Goal: Information Seeking & Learning: Learn about a topic

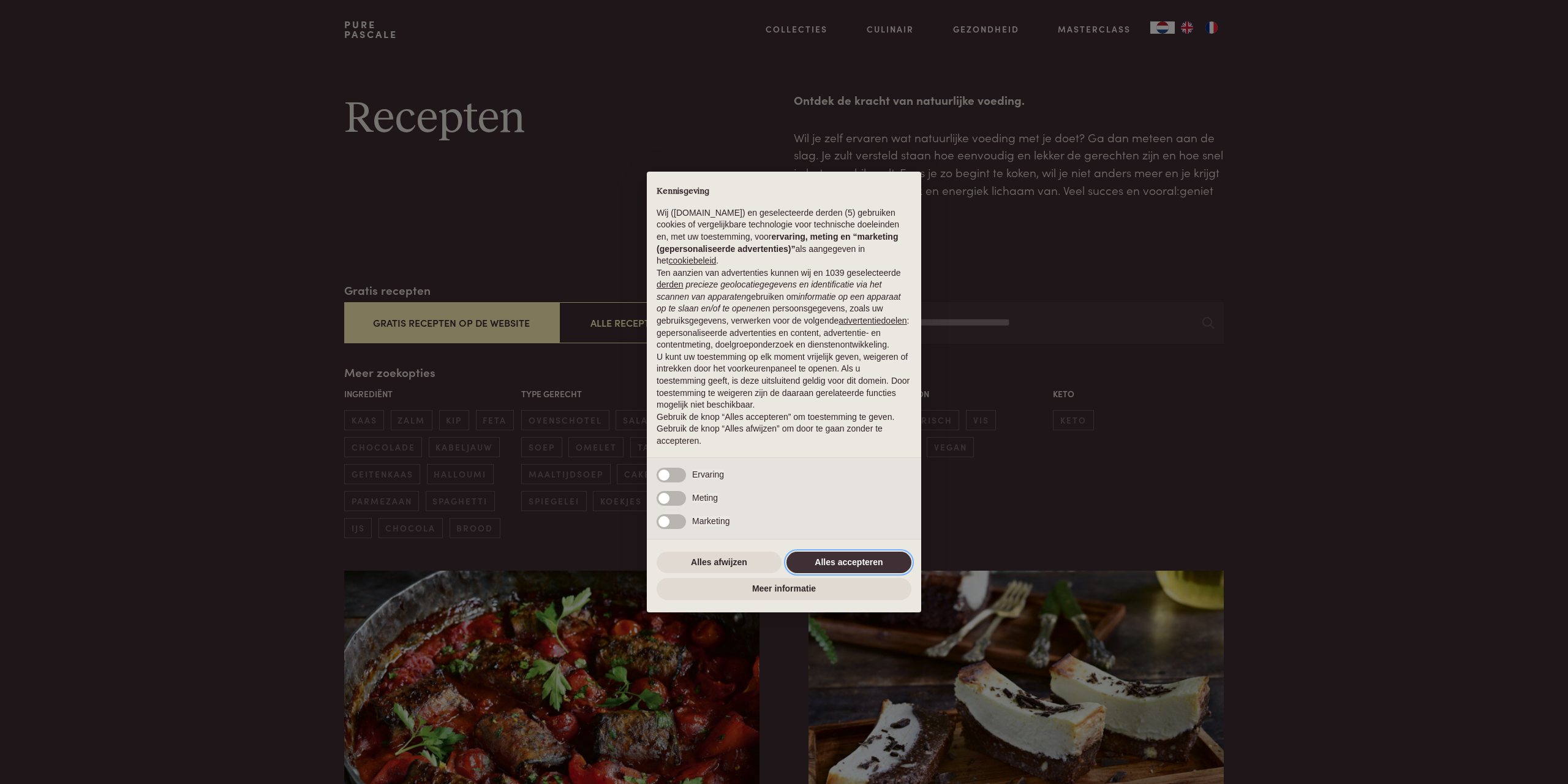
click at [860, 558] on button "Alles accepteren" at bounding box center [848, 562] width 125 height 22
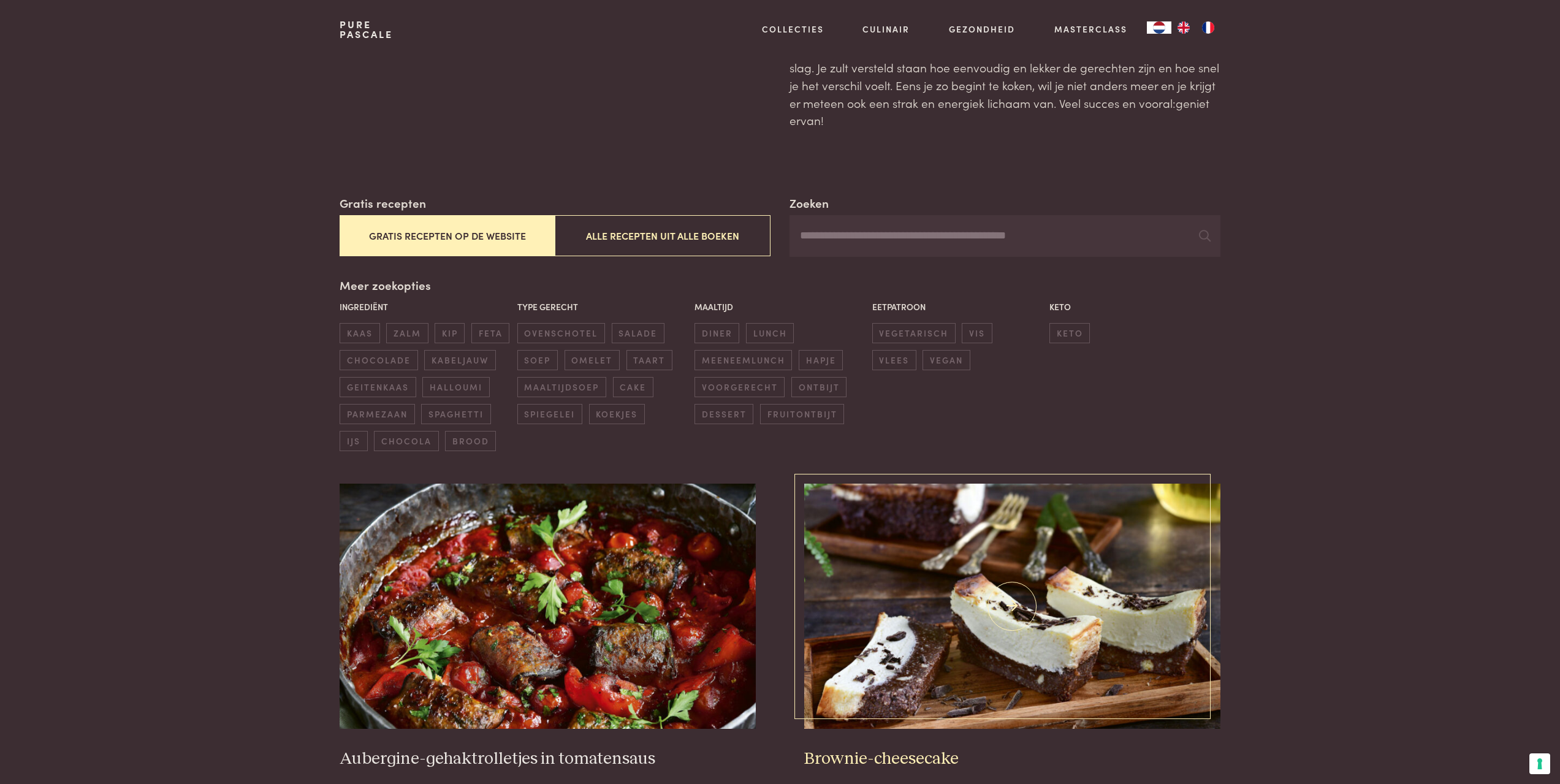
scroll to position [306, 0]
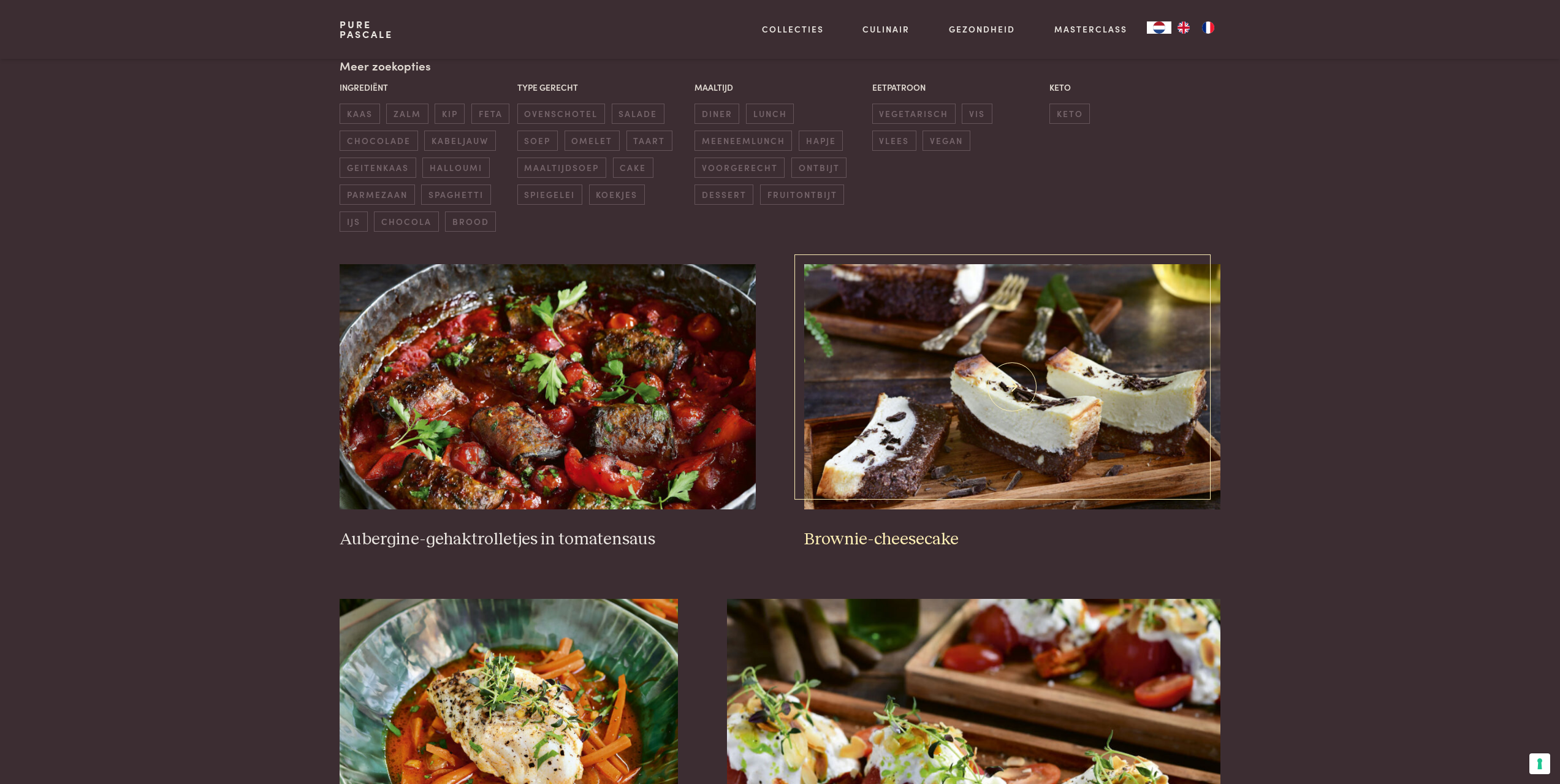
click at [899, 545] on h3 "Brownie-cheesecake" at bounding box center [1012, 539] width 416 height 22
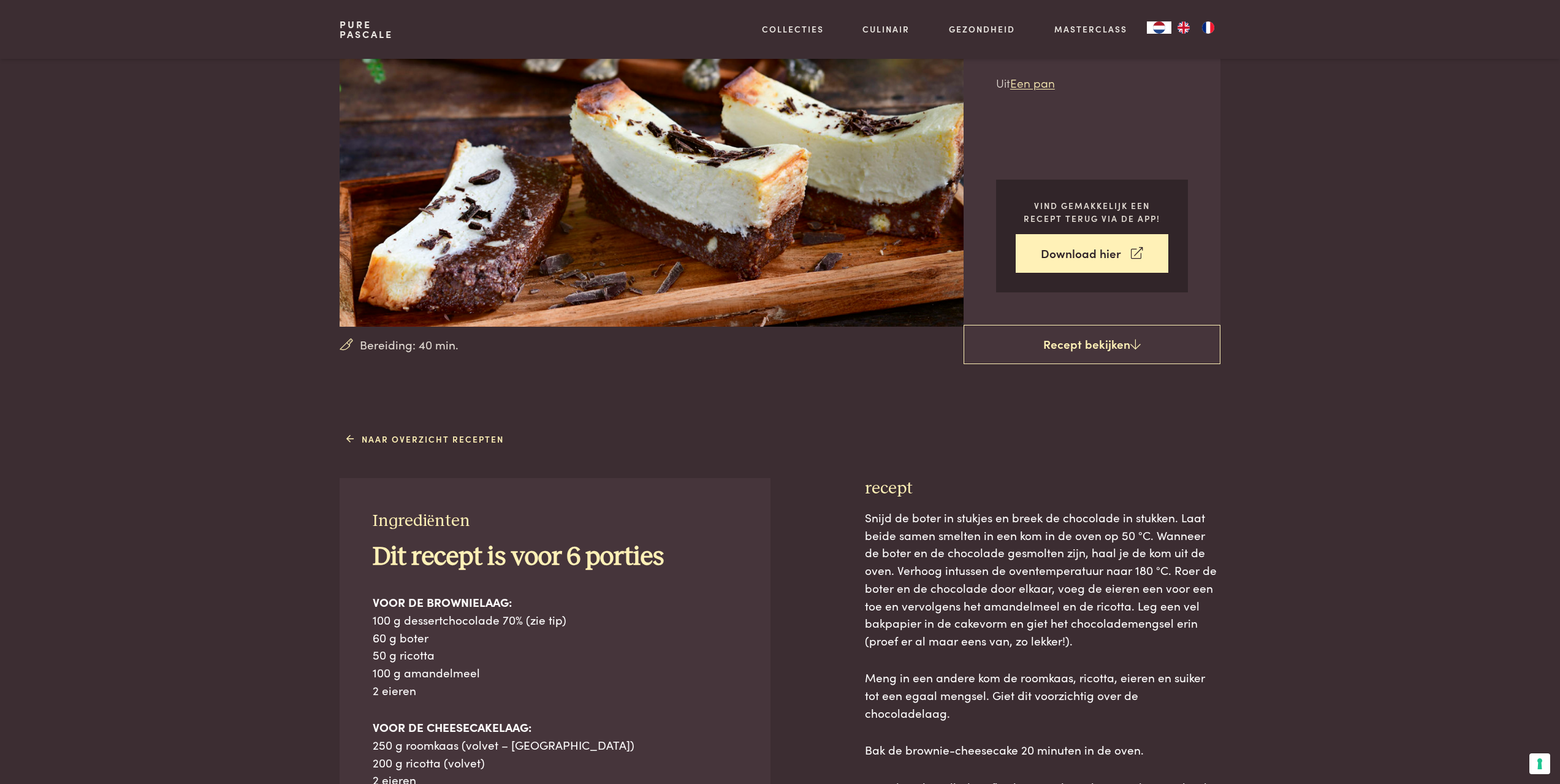
scroll to position [123, 0]
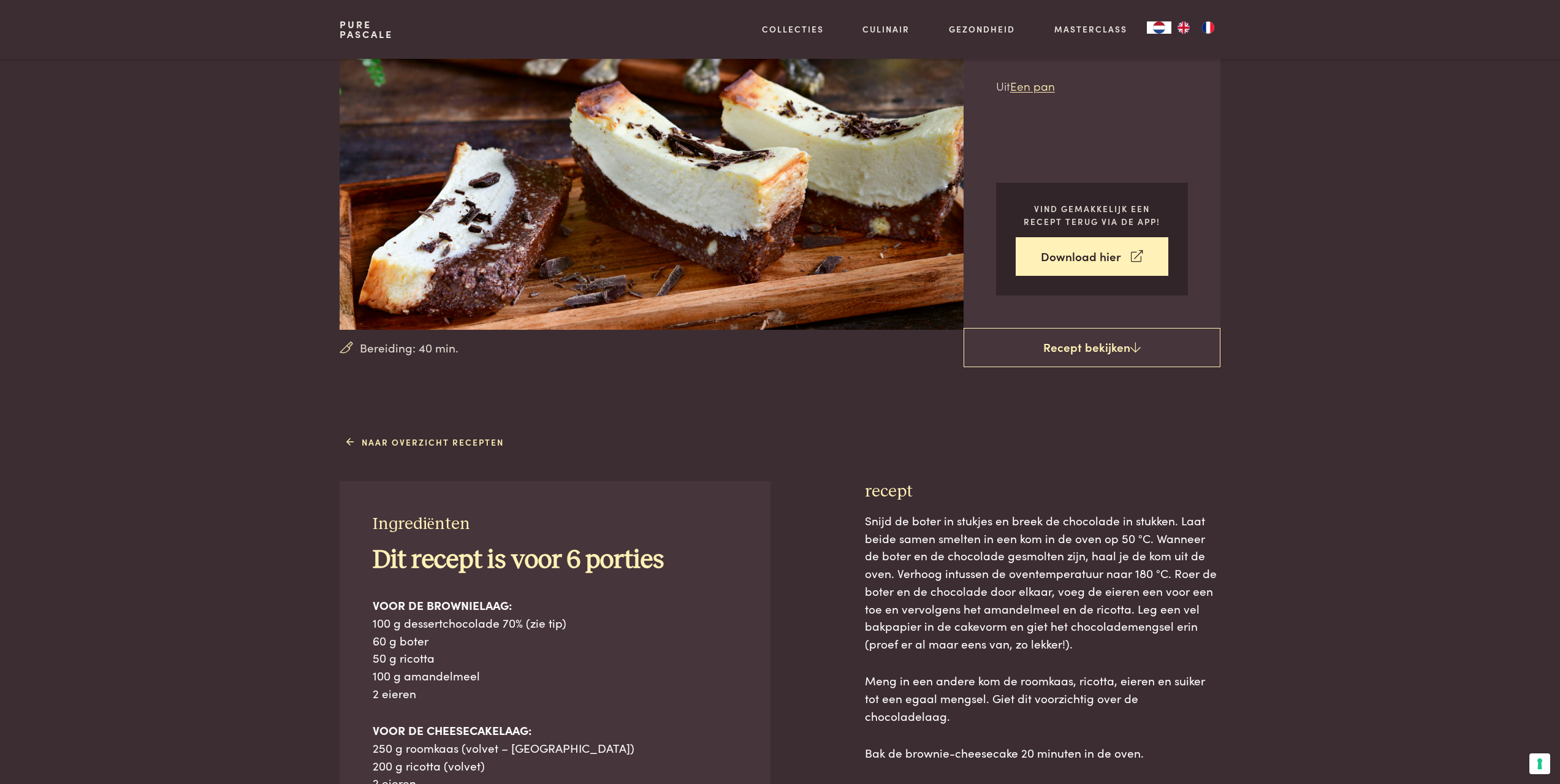
click at [344, 29] on link "Pure Pascale" at bounding box center [366, 30] width 53 height 20
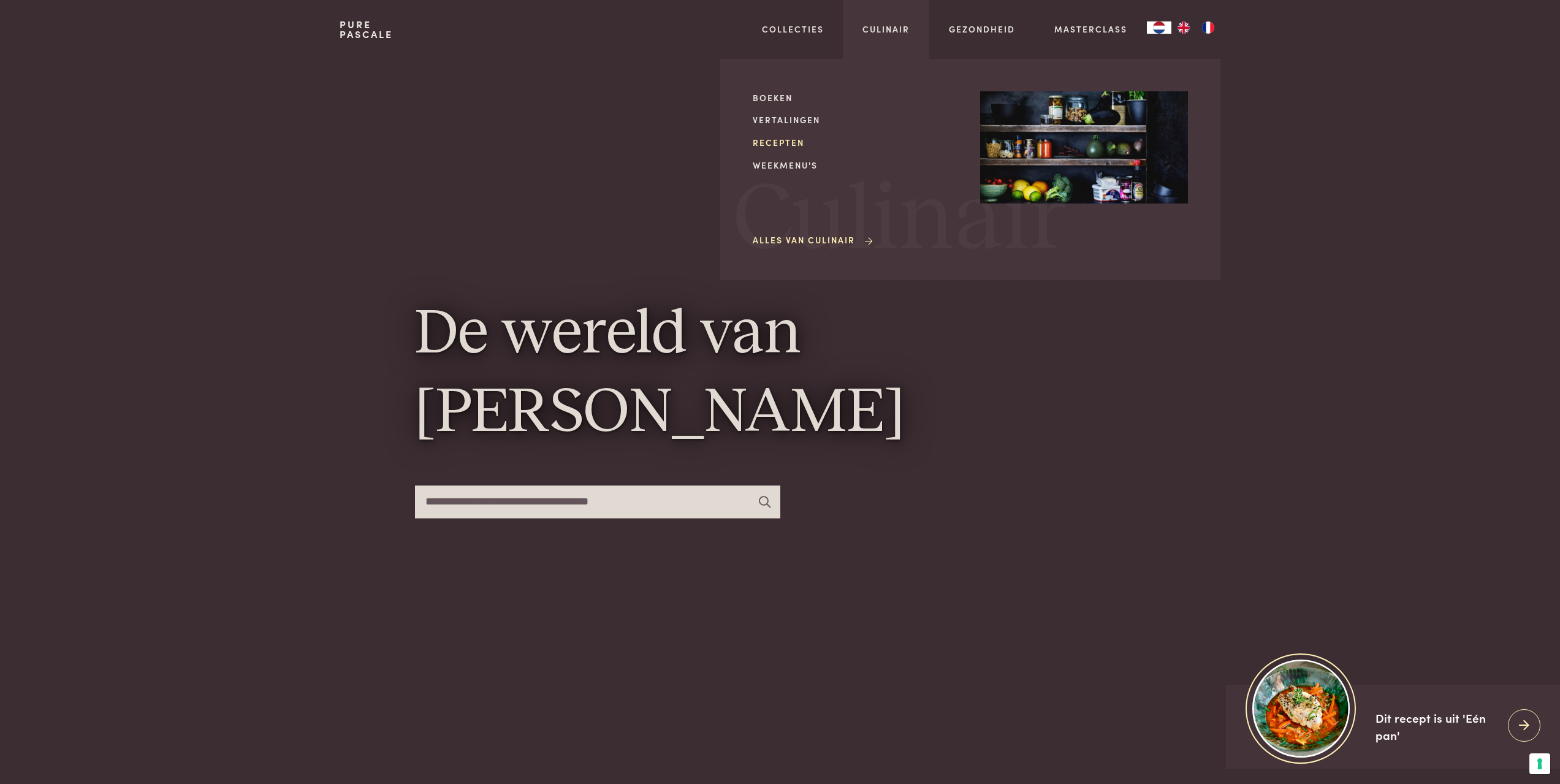
click at [763, 144] on link "Recepten" at bounding box center [856, 143] width 207 height 13
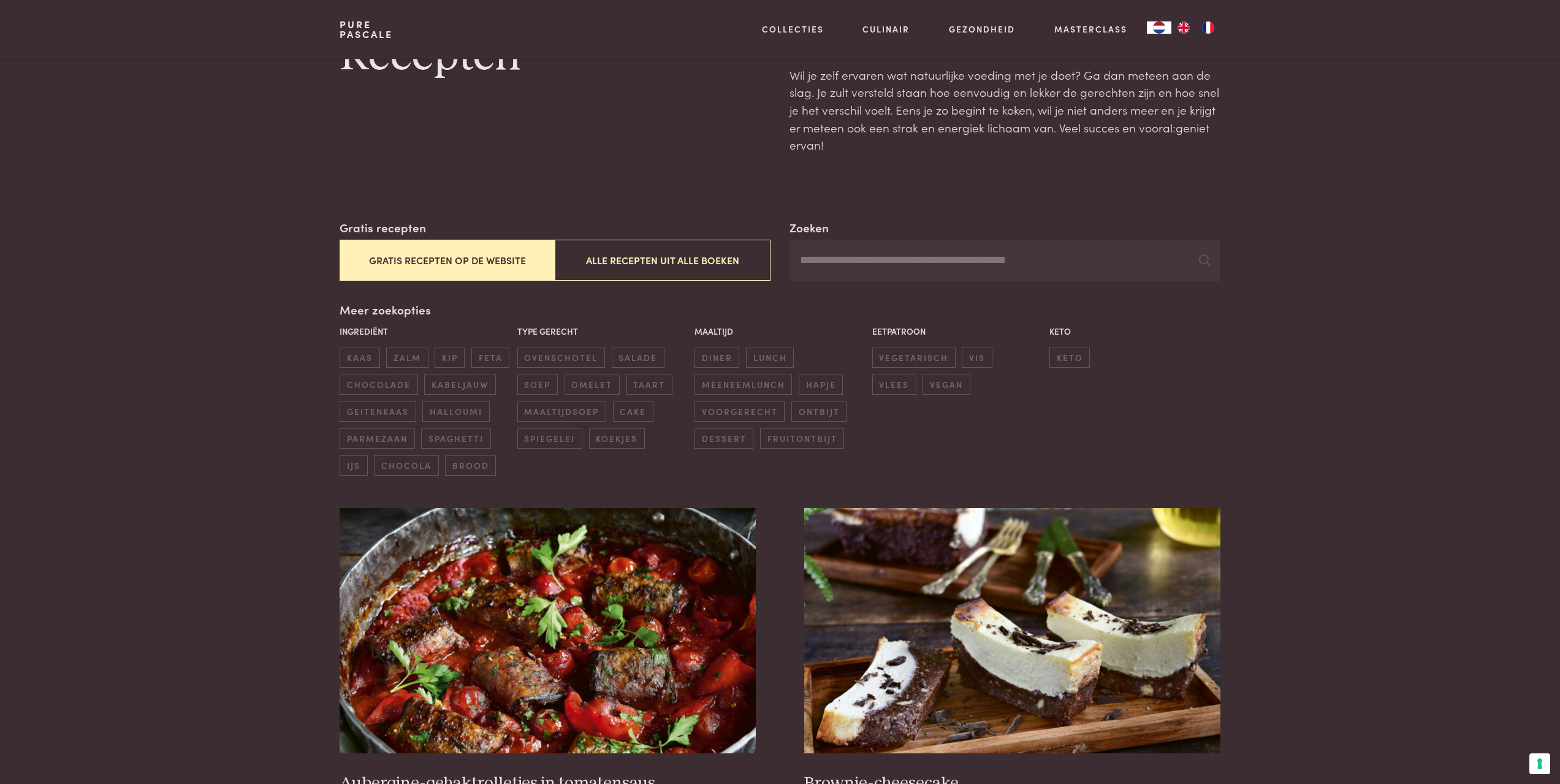
scroll to position [61, 0]
click at [747, 383] on span "meeneemlunch" at bounding box center [743, 386] width 97 height 20
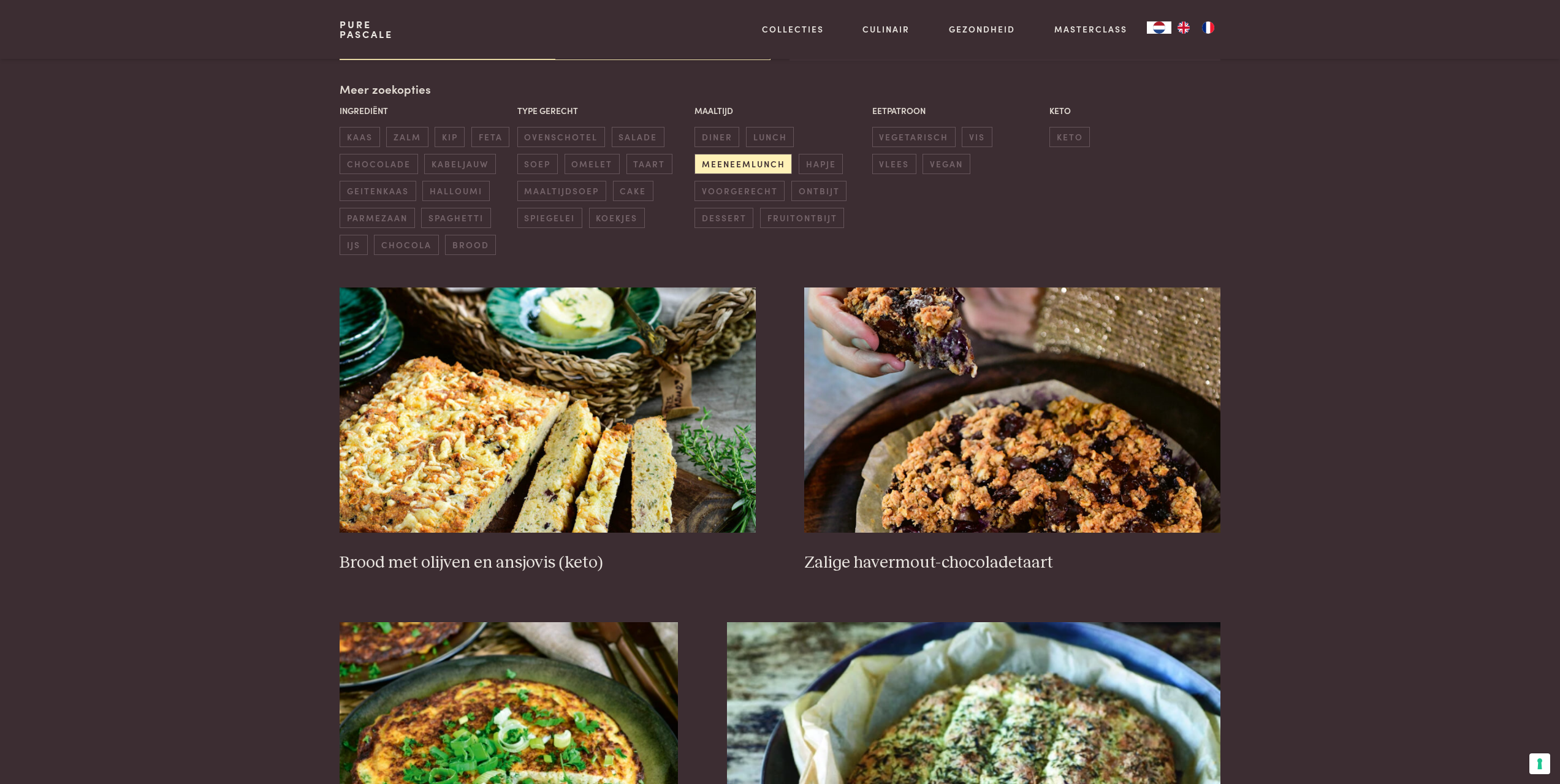
scroll to position [281, 0]
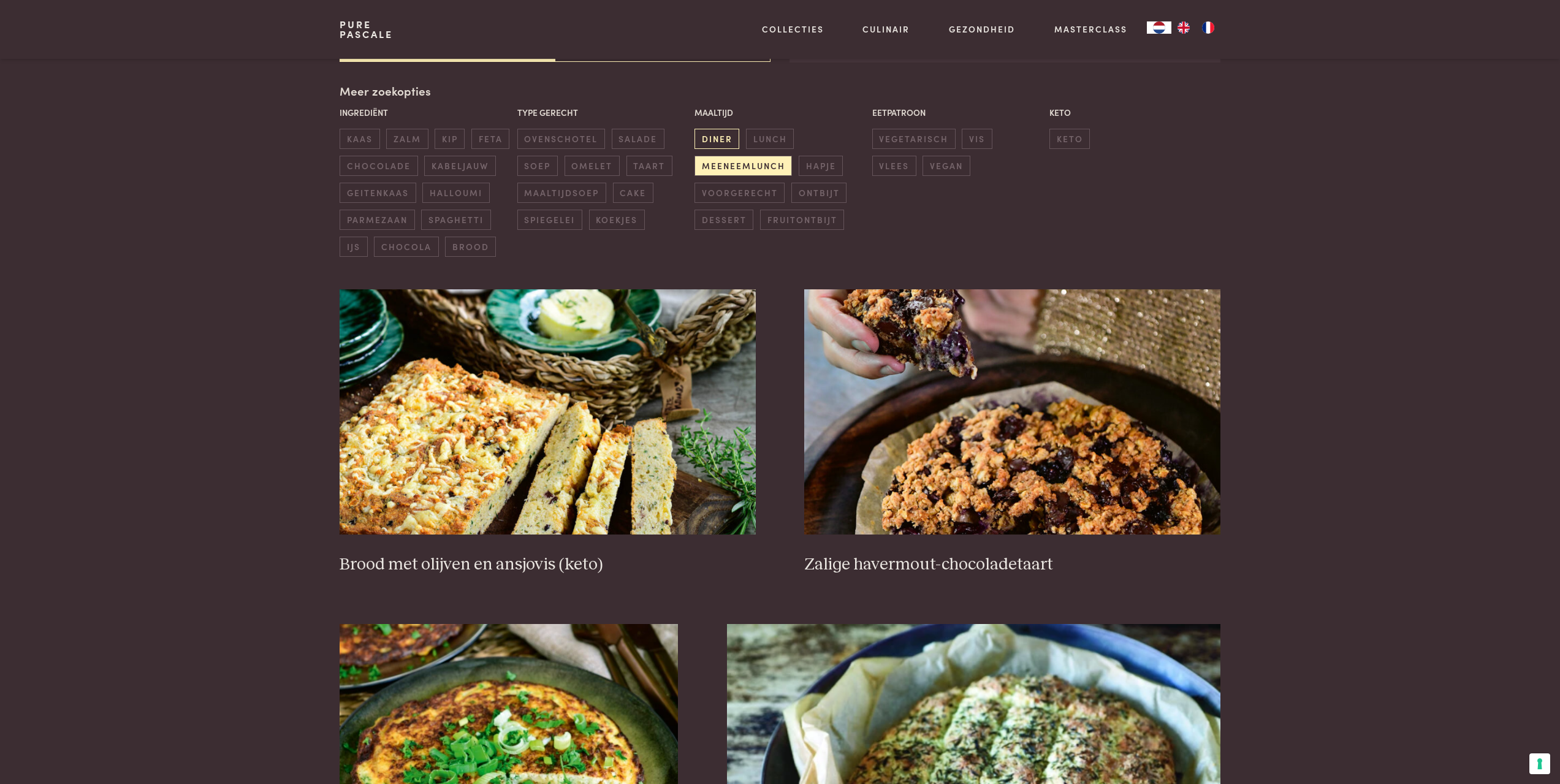
click at [724, 135] on span "diner" at bounding box center [717, 139] width 45 height 20
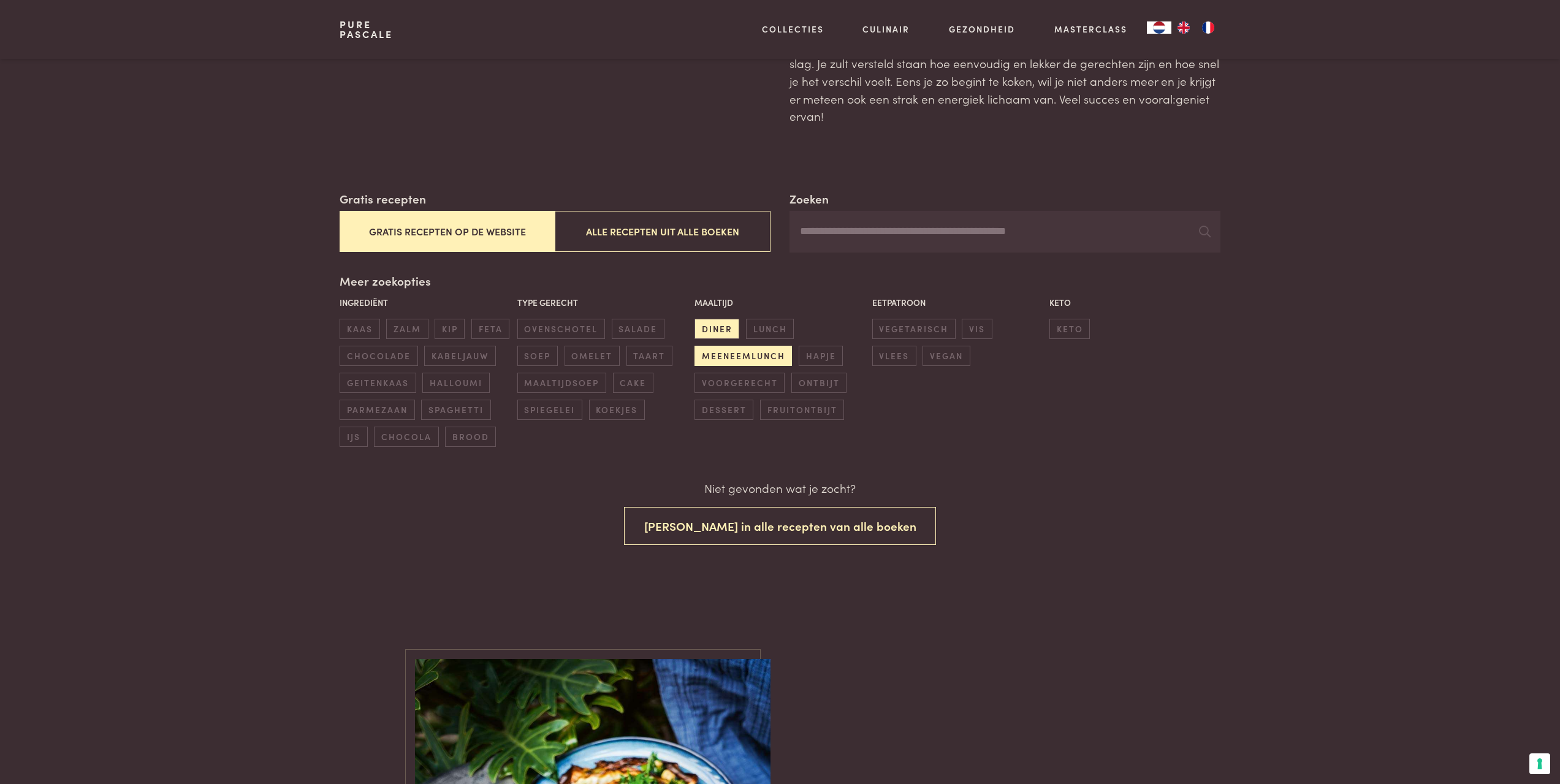
click at [714, 355] on span "meeneemlunch" at bounding box center [743, 356] width 97 height 20
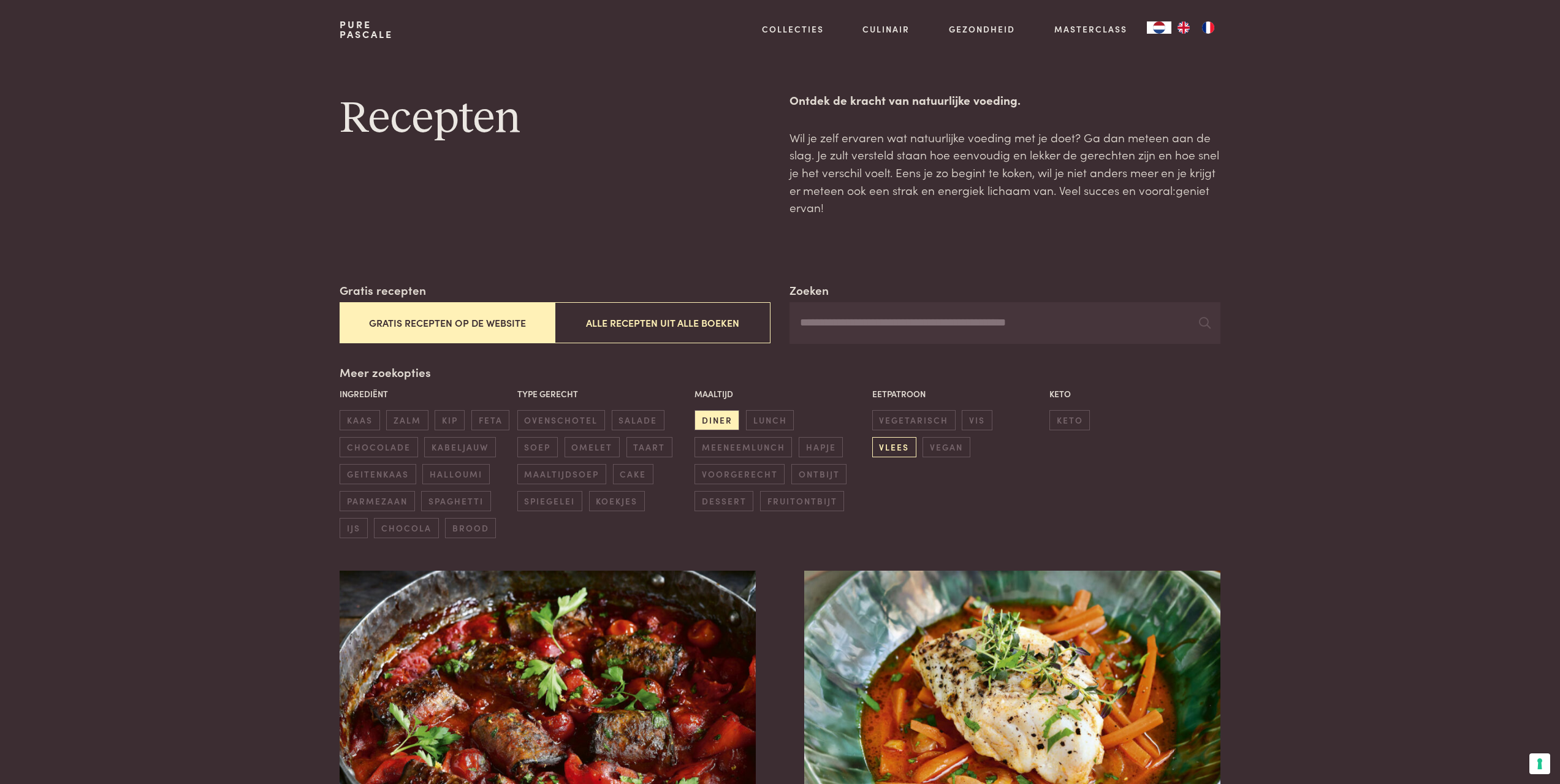
click at [916, 437] on span "vlees" at bounding box center [894, 447] width 44 height 20
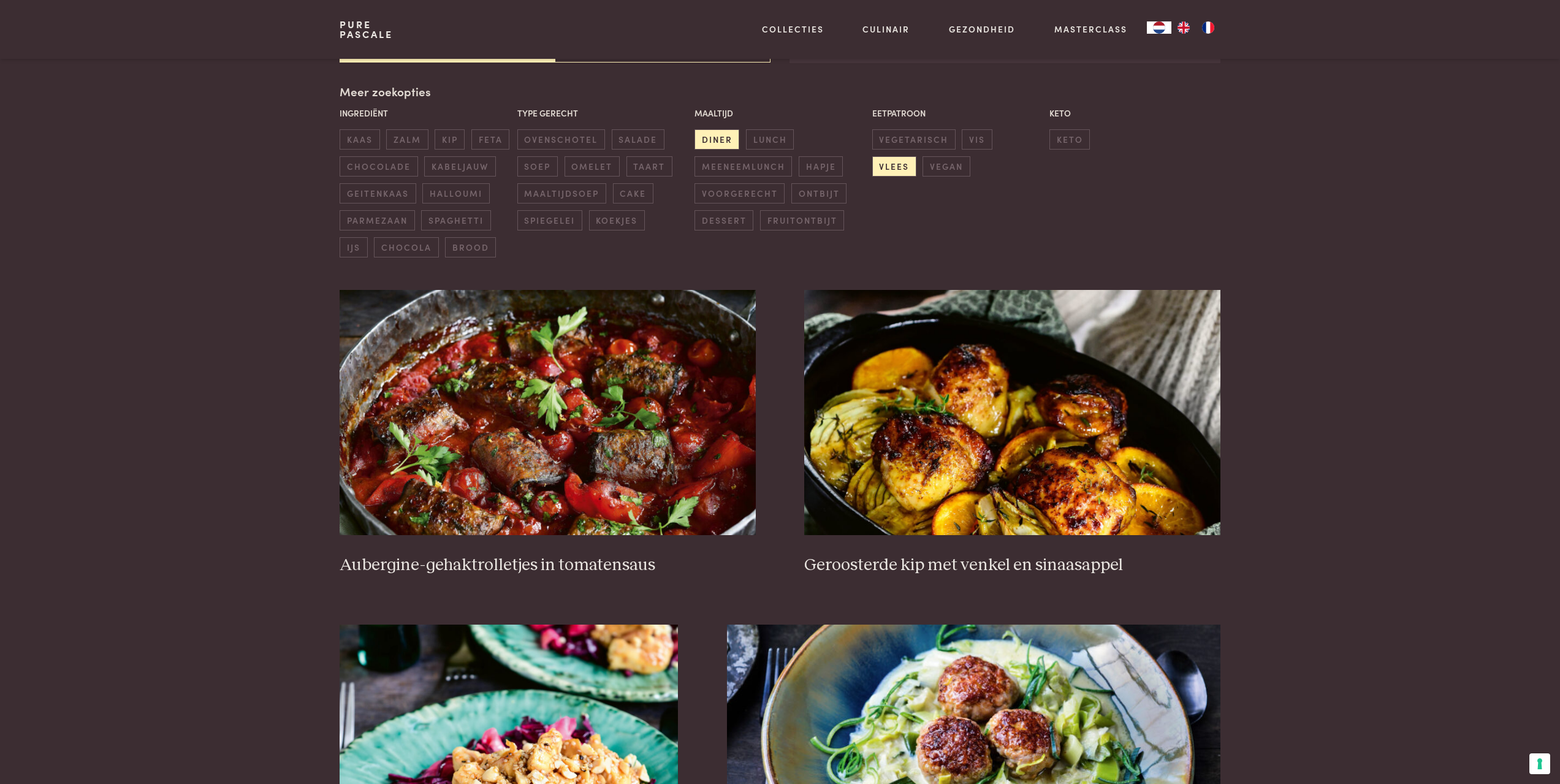
scroll to position [281, 0]
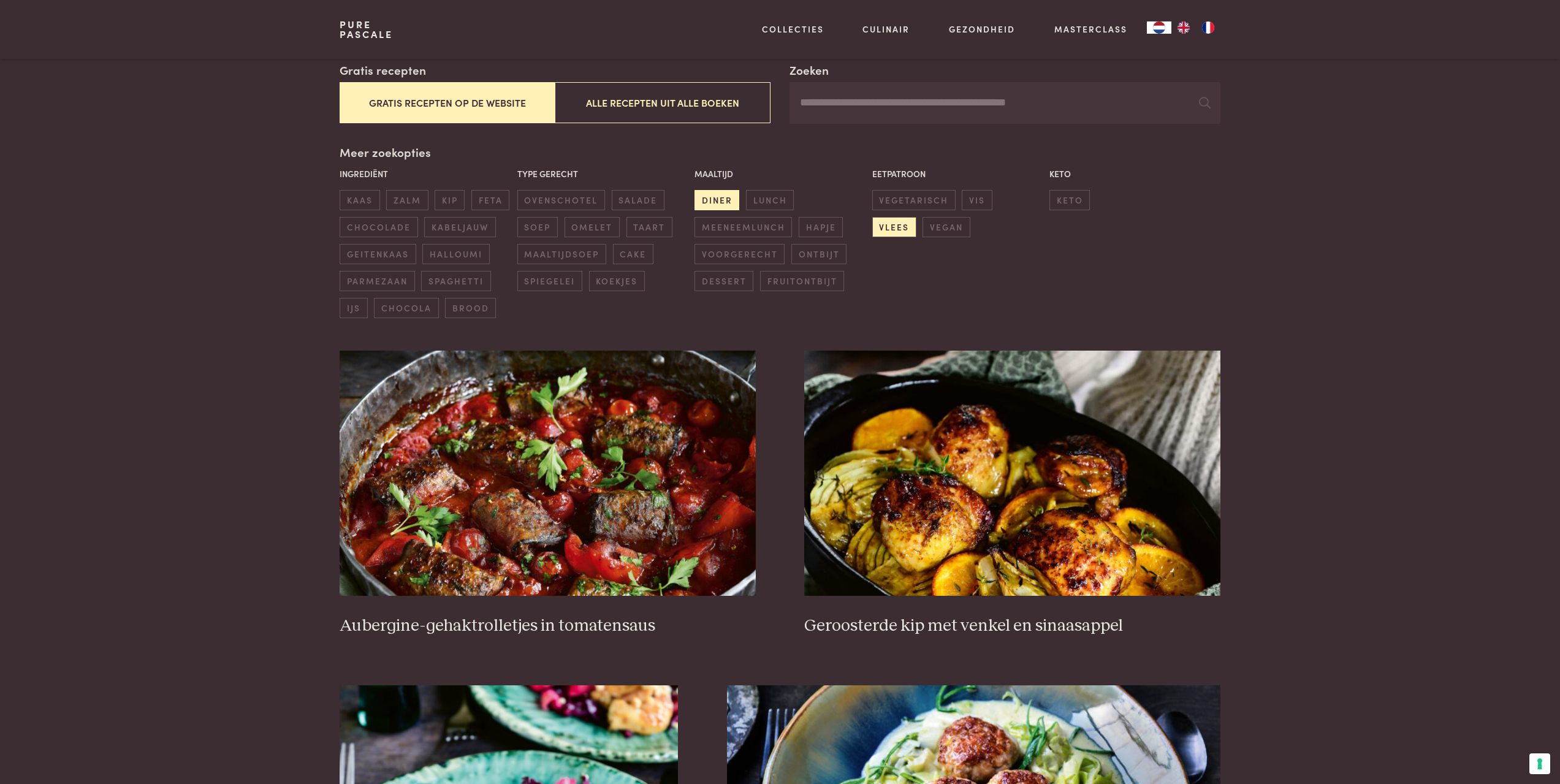
click at [724, 196] on span "diner" at bounding box center [717, 200] width 45 height 20
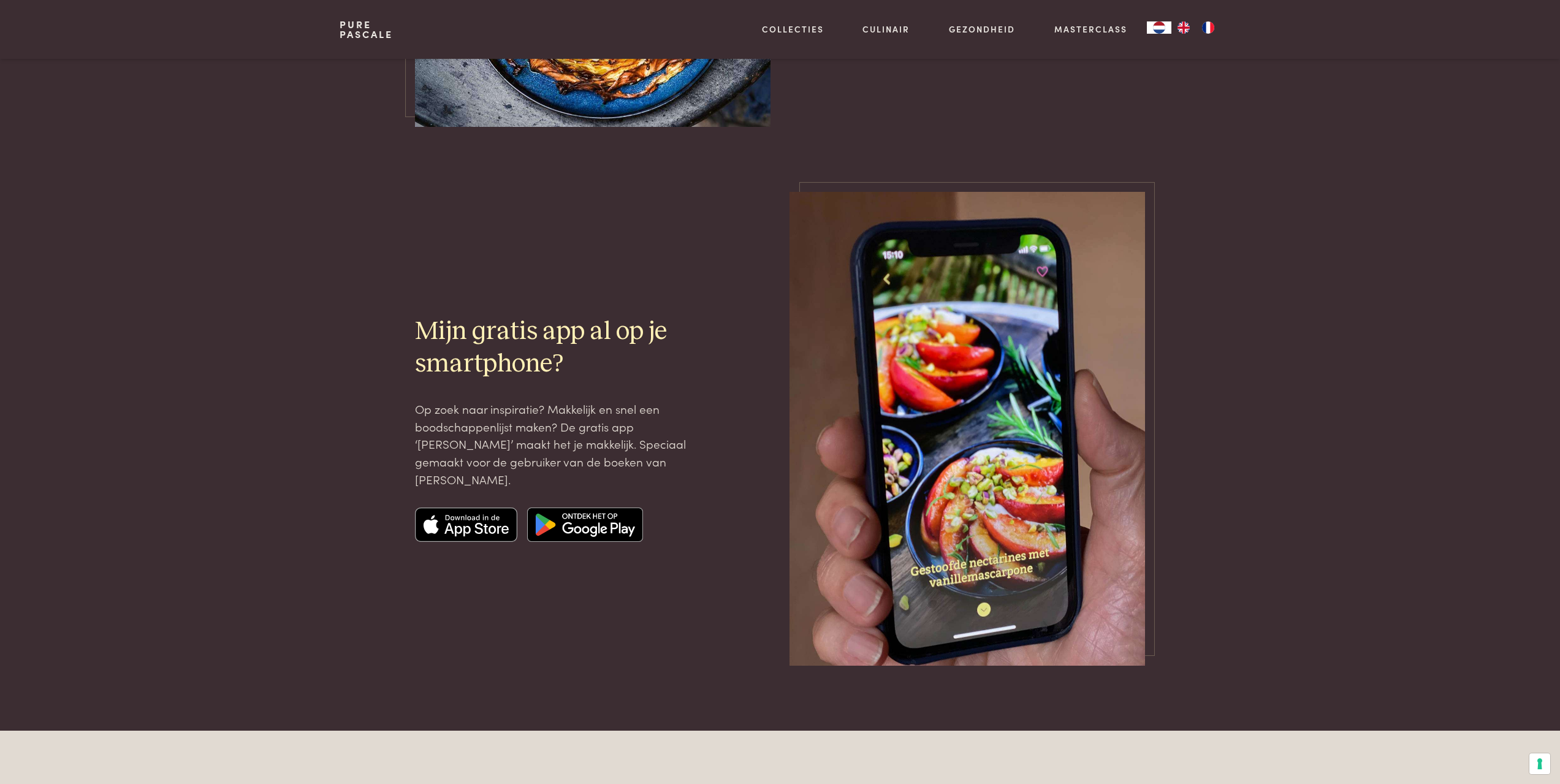
scroll to position [2390, 0]
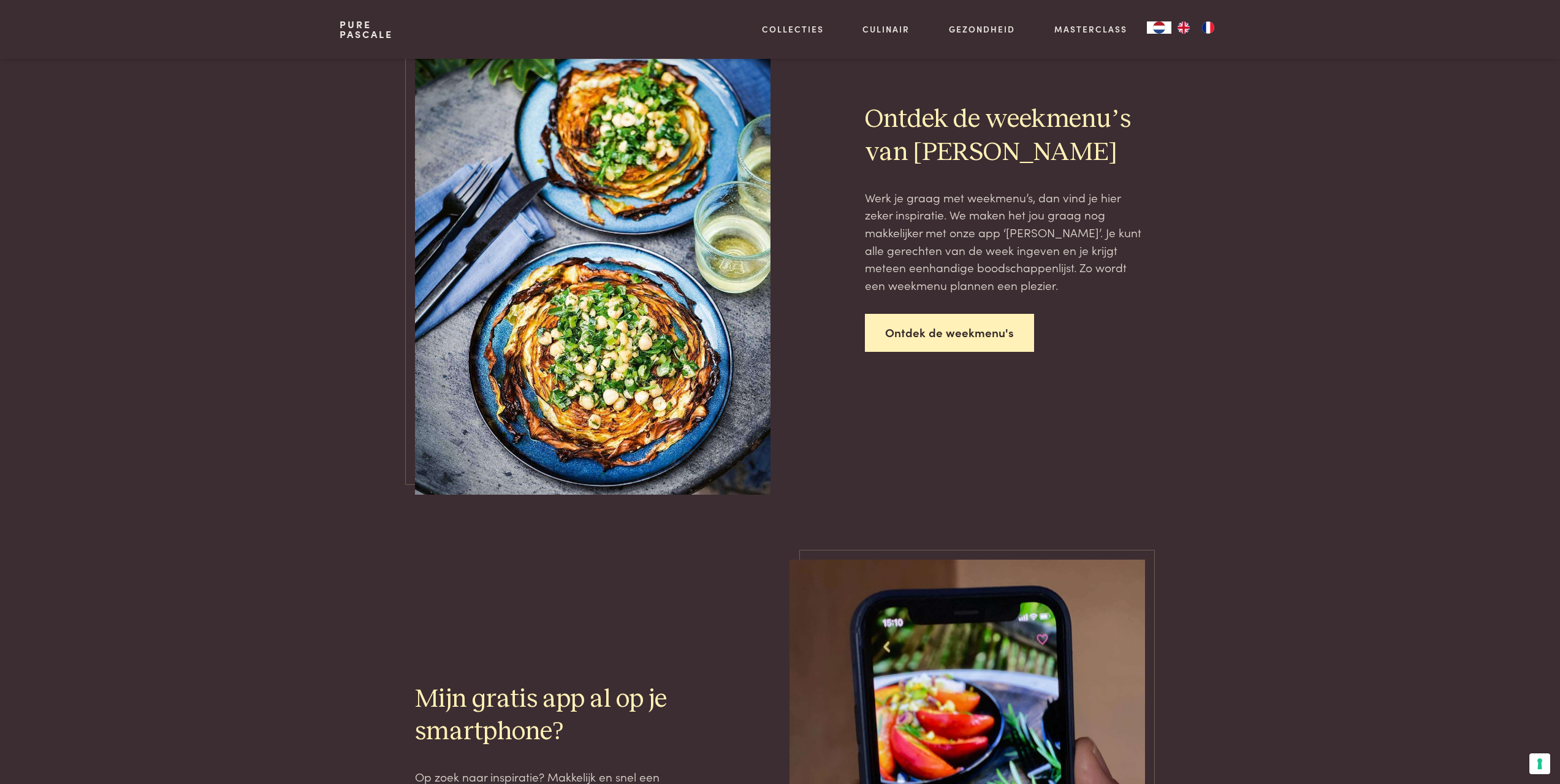
click at [963, 329] on link "Ontdek de weekmenu's" at bounding box center [949, 333] width 169 height 39
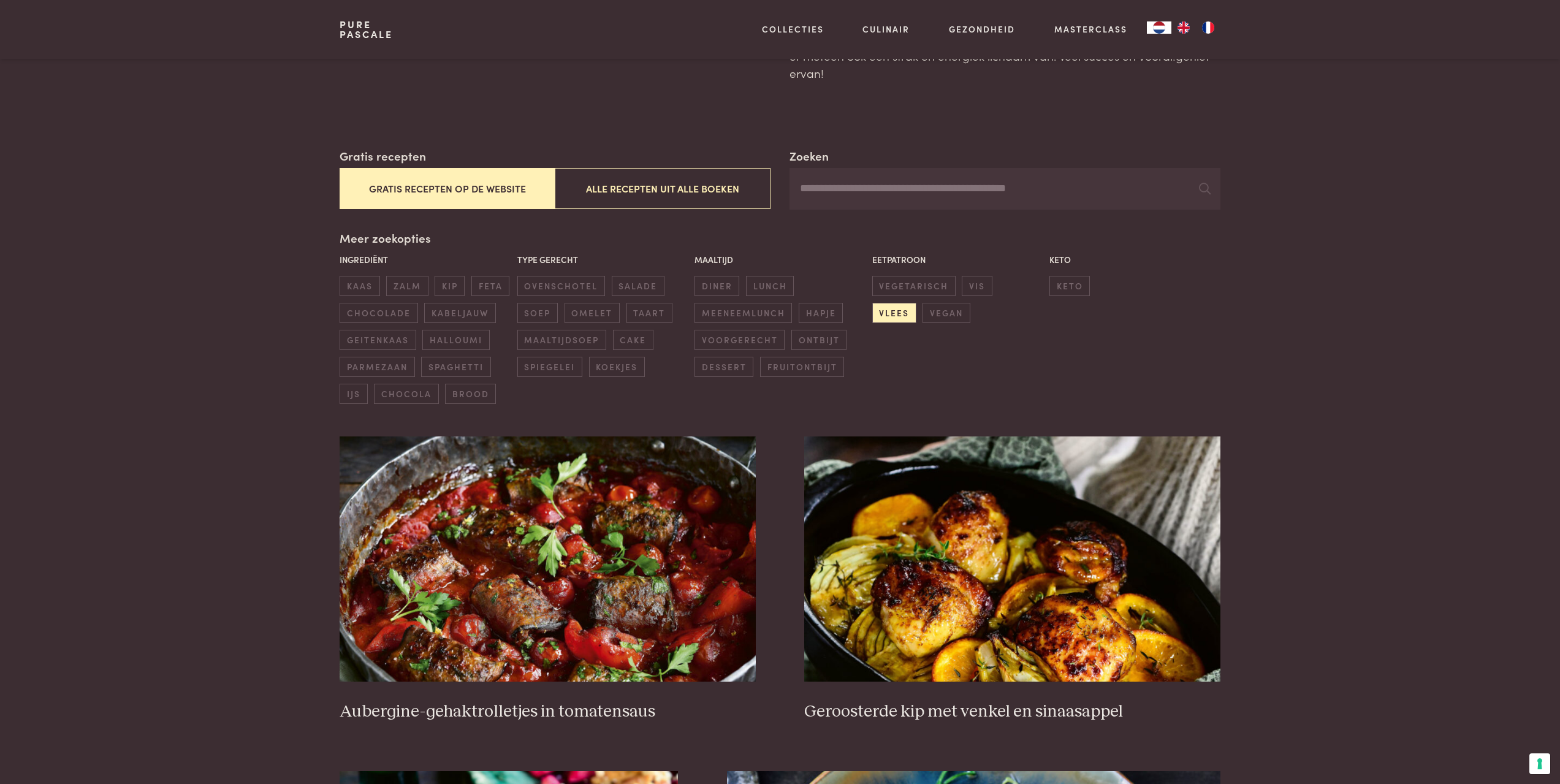
scroll to position [269, 0]
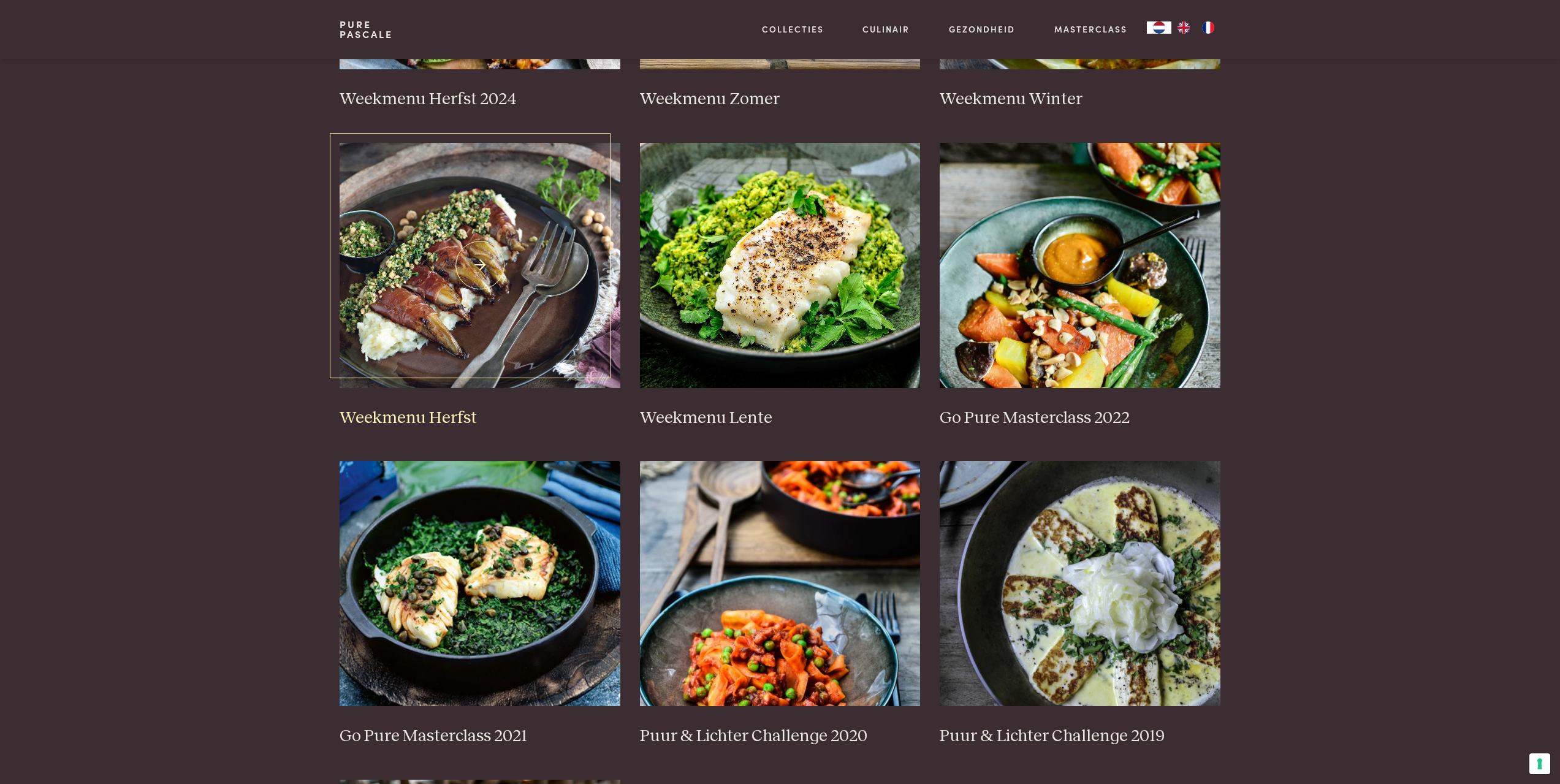
scroll to position [306, 0]
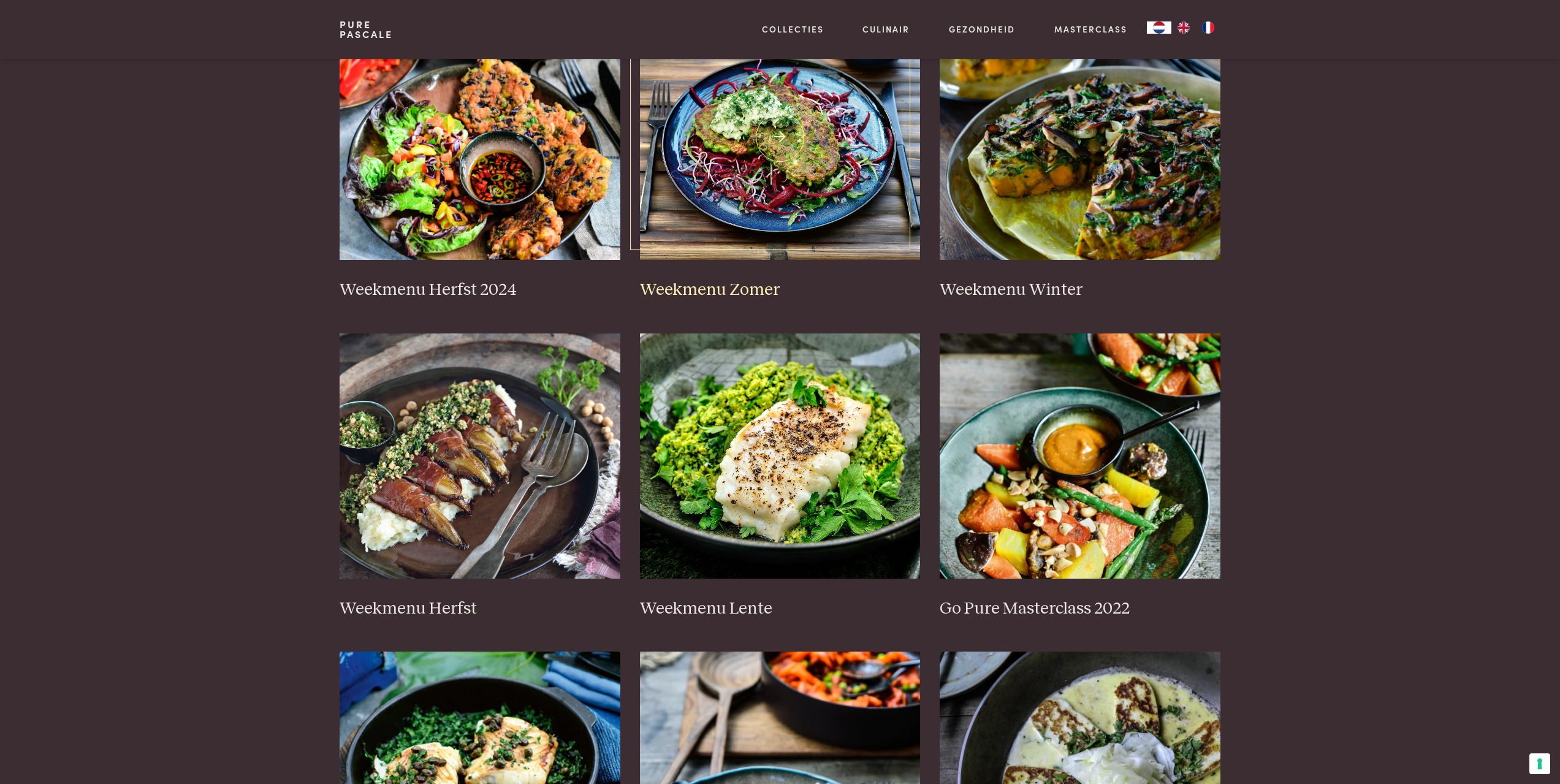
click at [789, 158] on img at bounding box center [780, 137] width 280 height 245
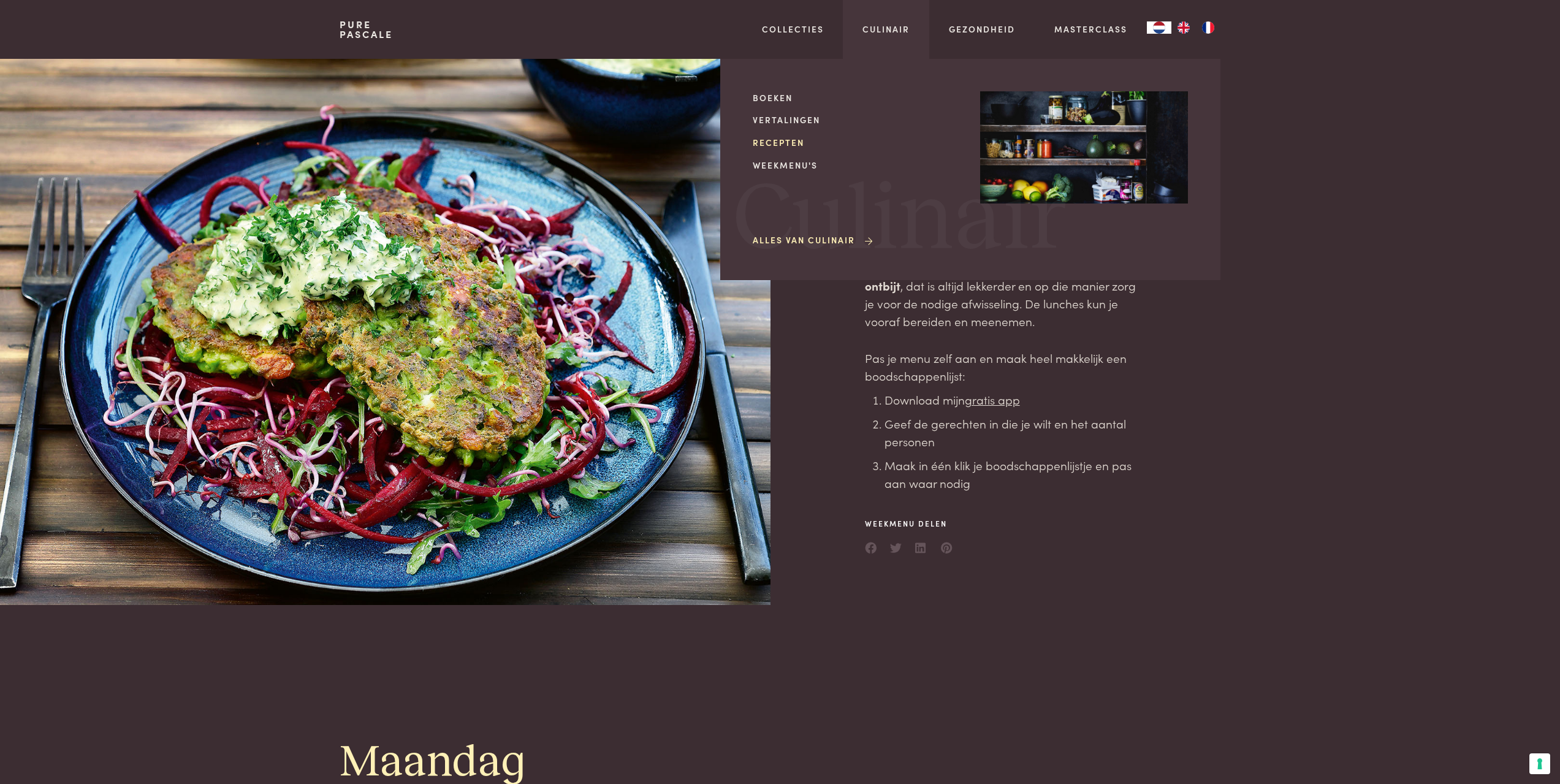
click at [782, 140] on link "Recepten" at bounding box center [856, 143] width 207 height 13
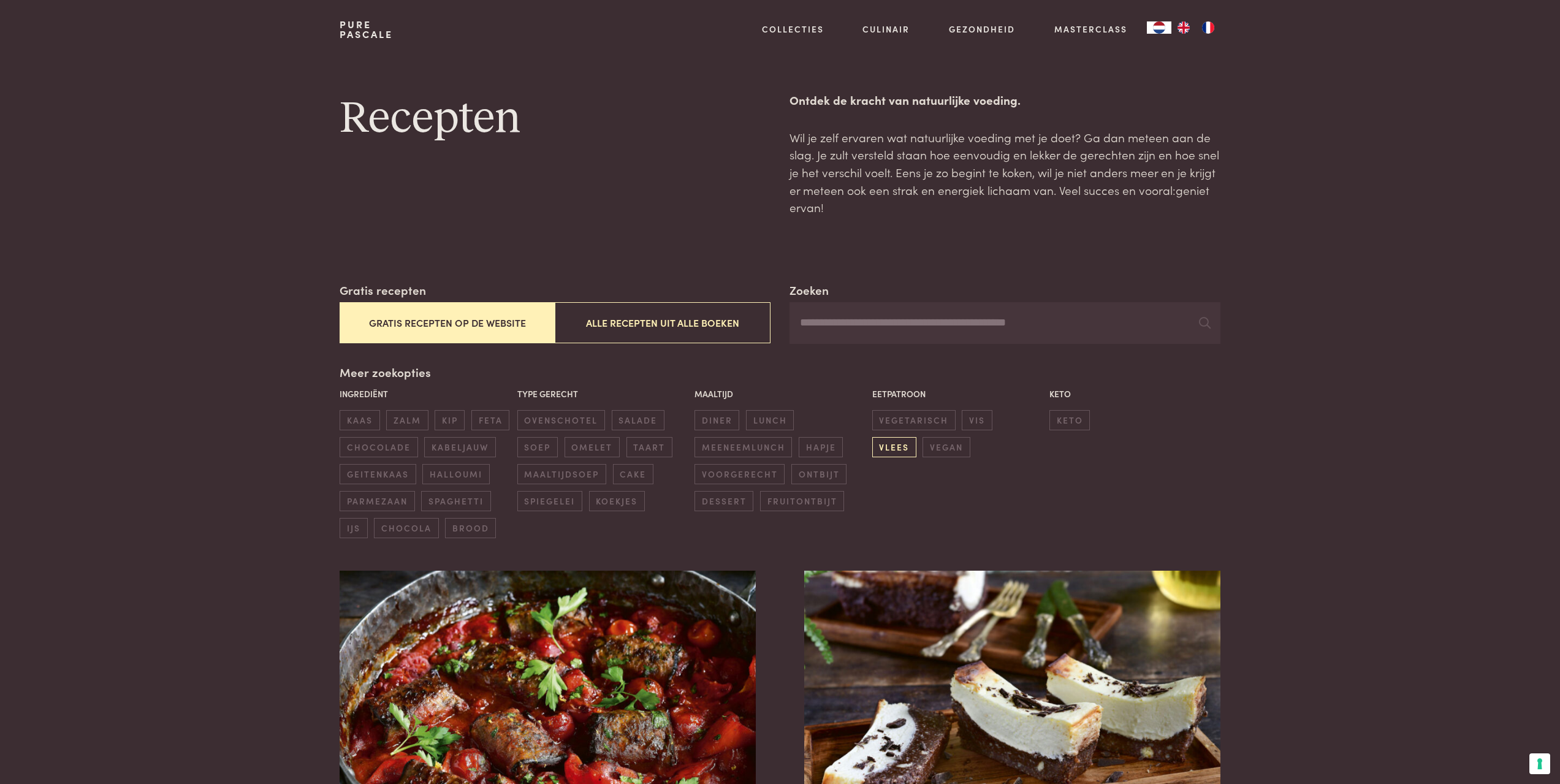
click at [916, 437] on span "vlees" at bounding box center [894, 447] width 44 height 20
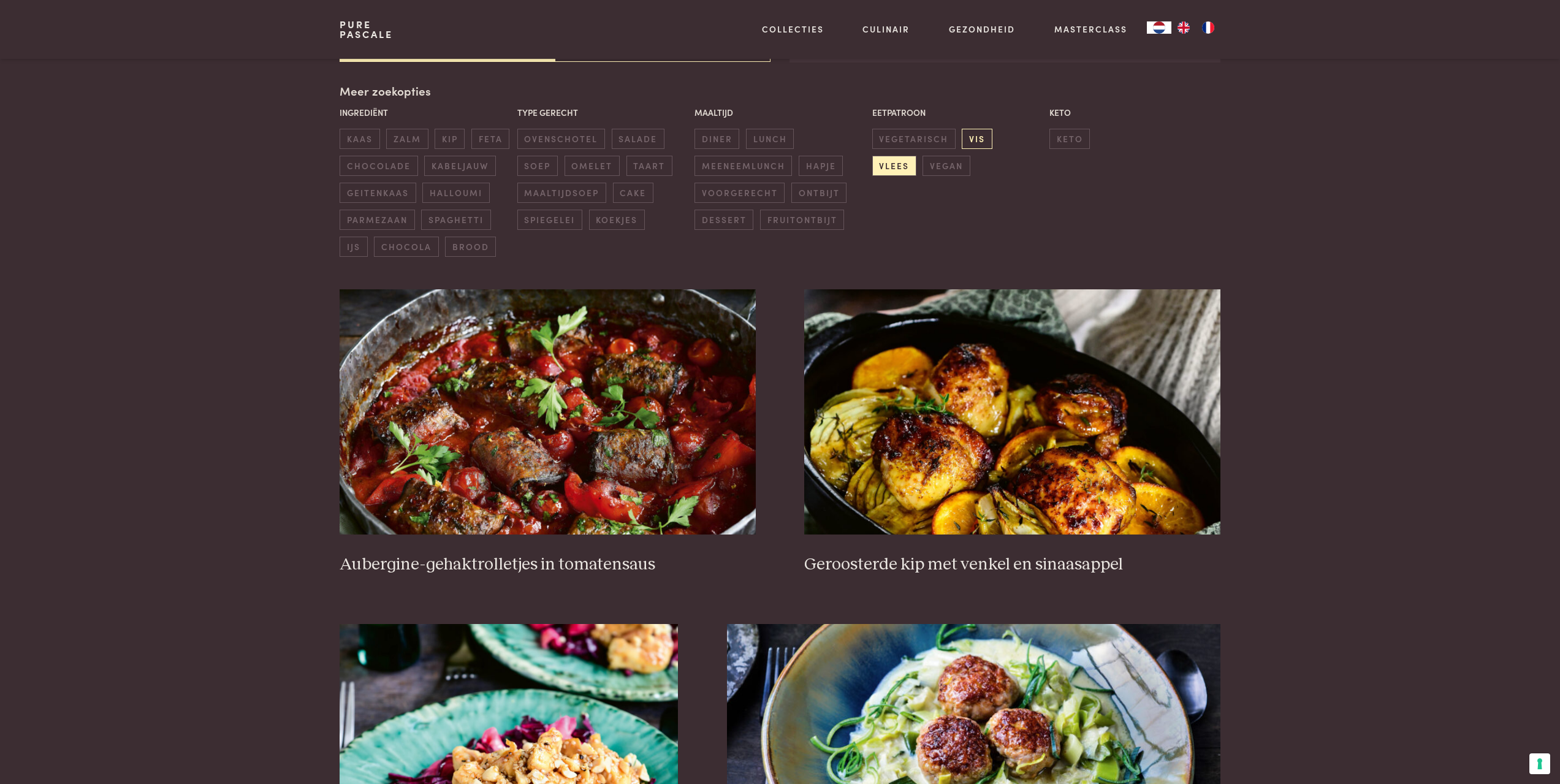
click at [974, 137] on span "vis" at bounding box center [977, 139] width 30 height 20
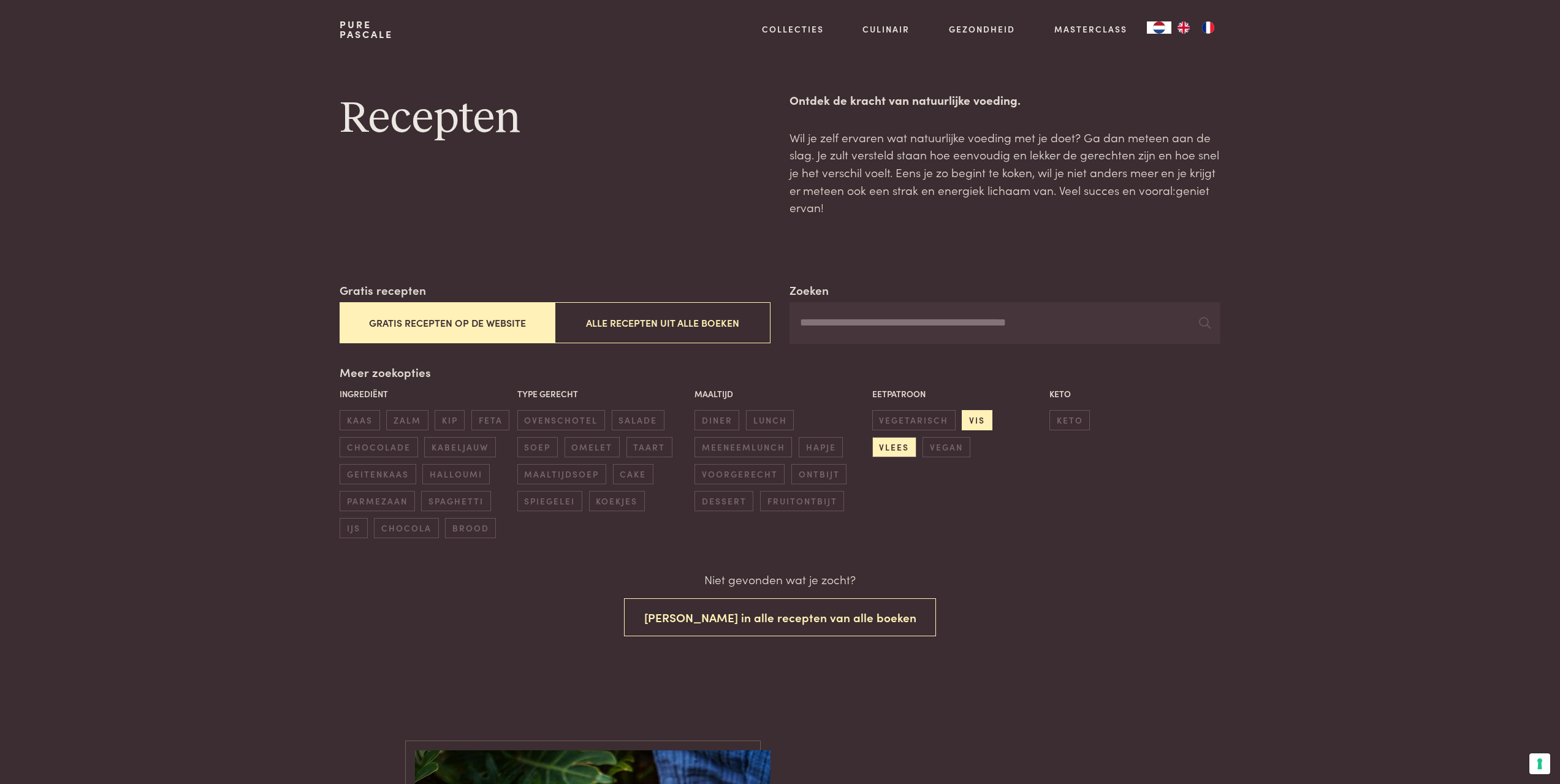
click at [981, 421] on span "vis" at bounding box center [977, 420] width 30 height 20
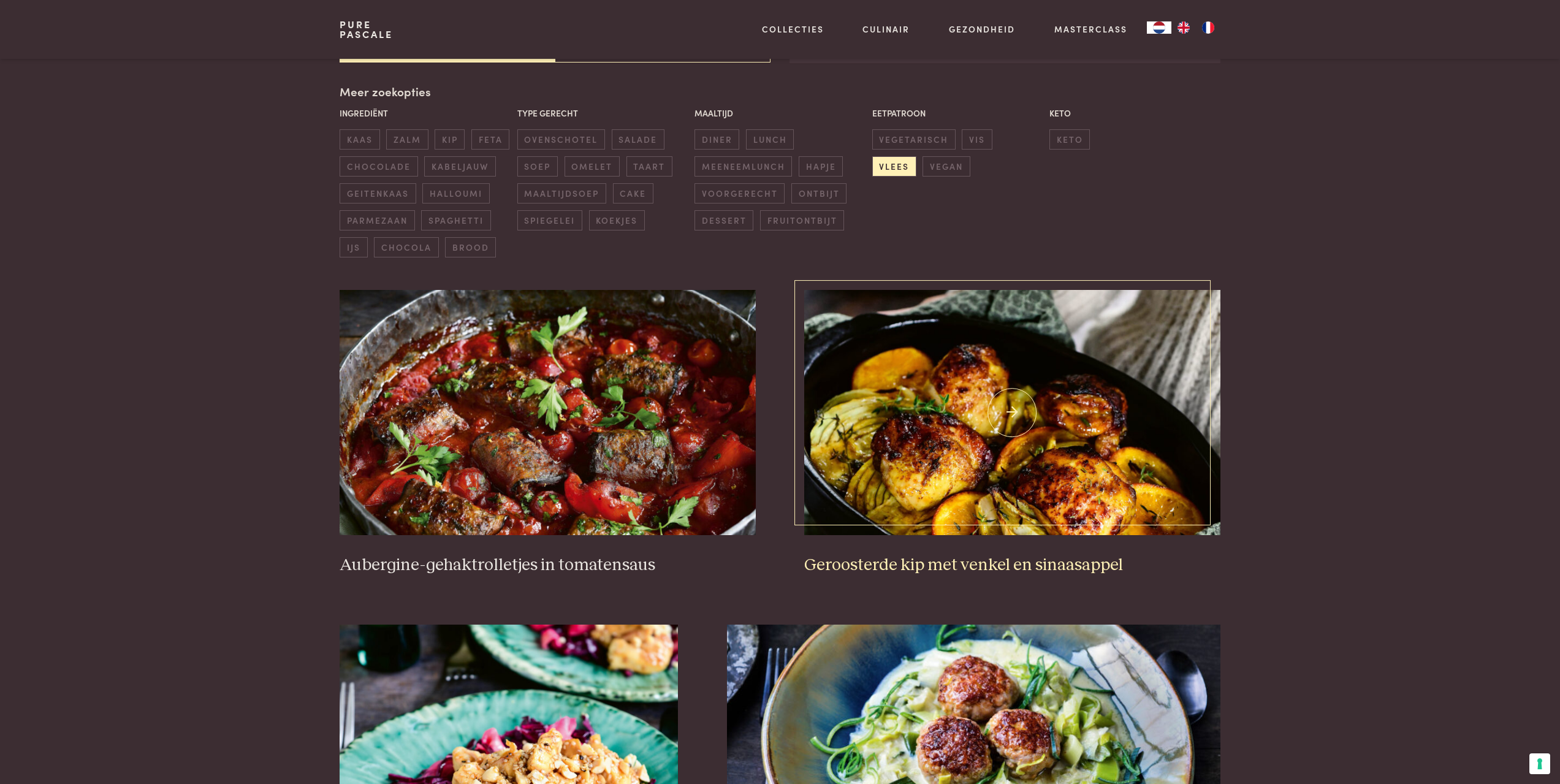
scroll to position [281, 0]
click at [735, 215] on span "dessert" at bounding box center [724, 220] width 59 height 20
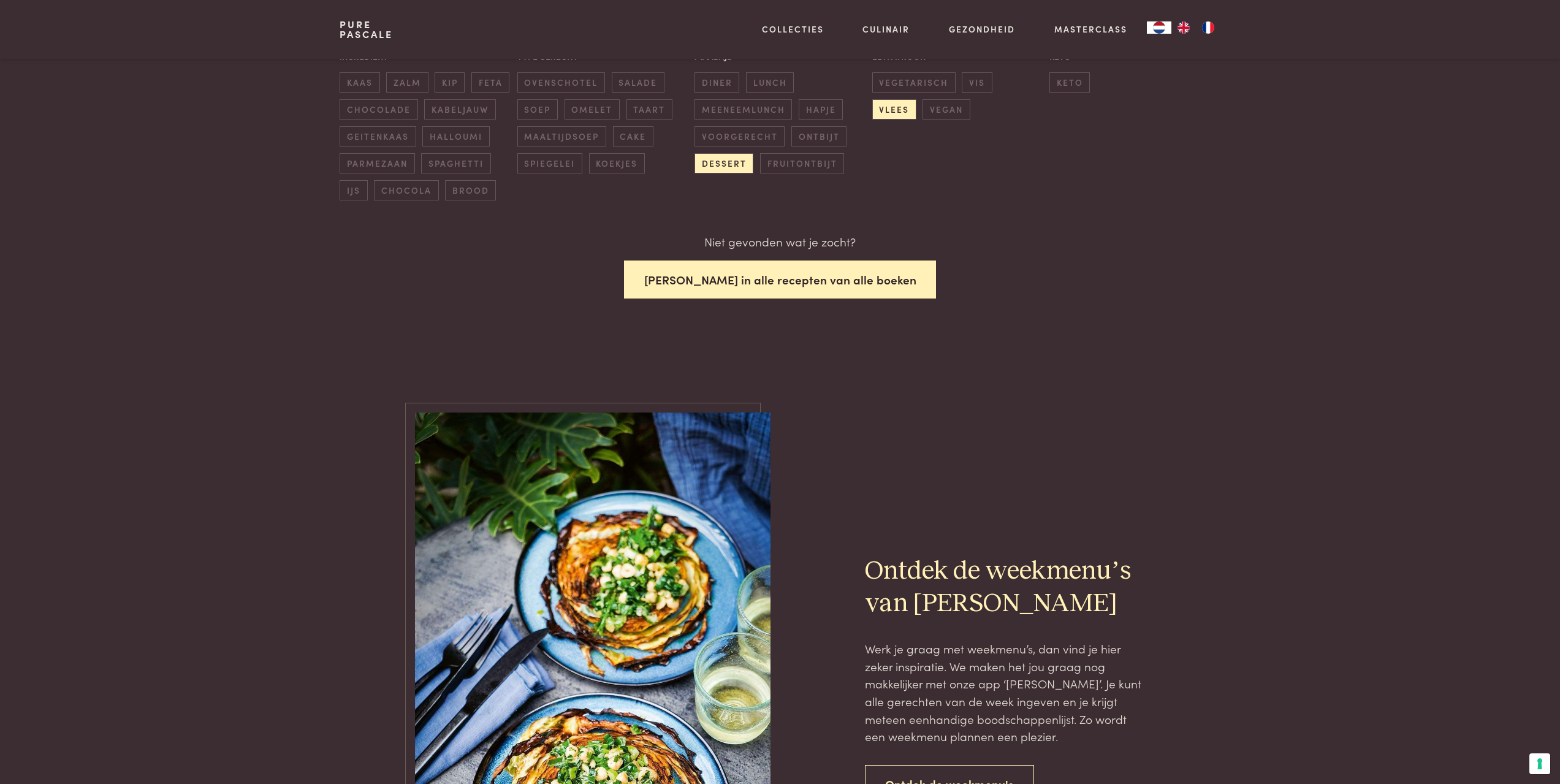
scroll to position [337, 0]
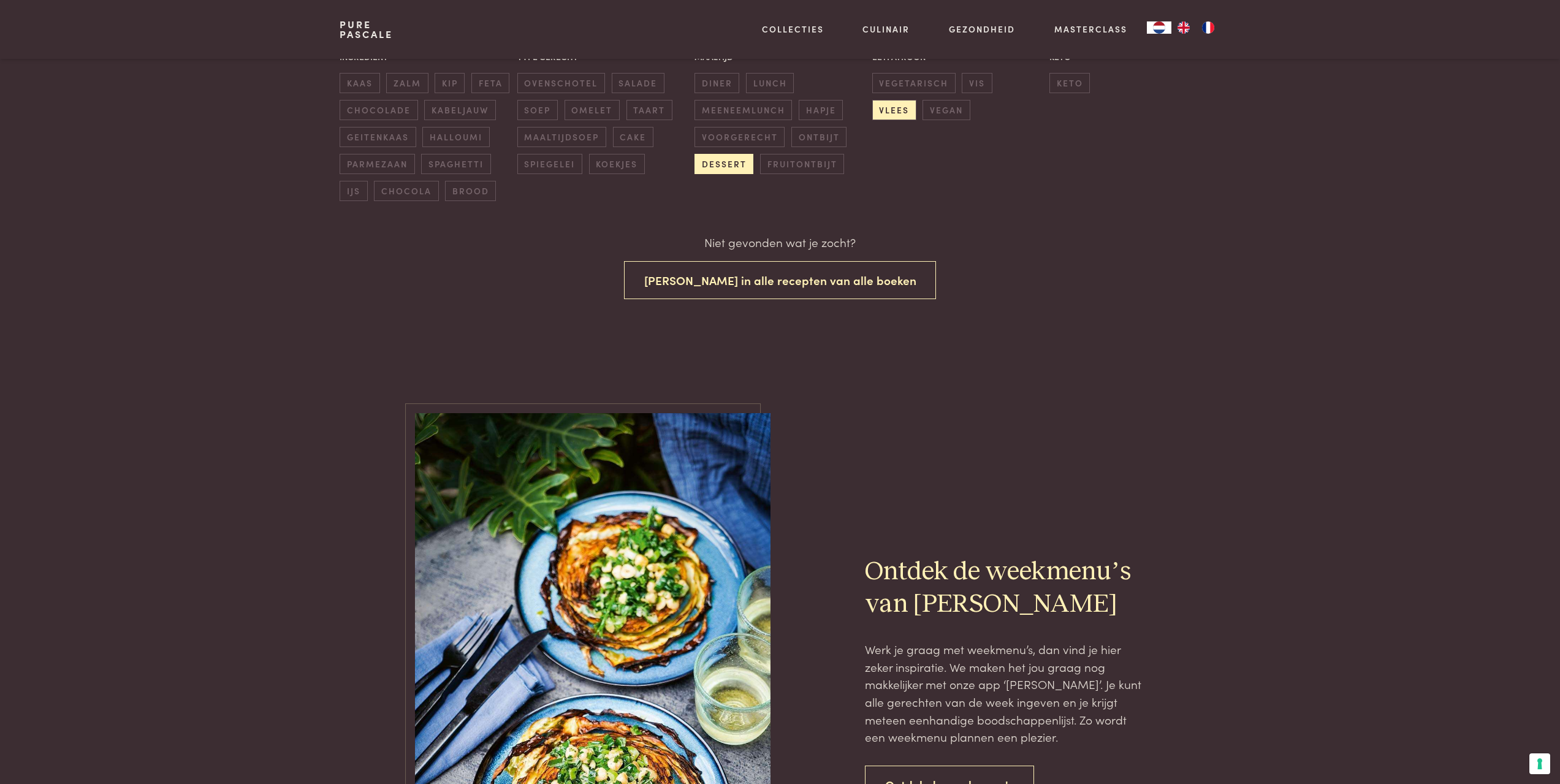
click at [723, 160] on span "dessert" at bounding box center [724, 163] width 59 height 20
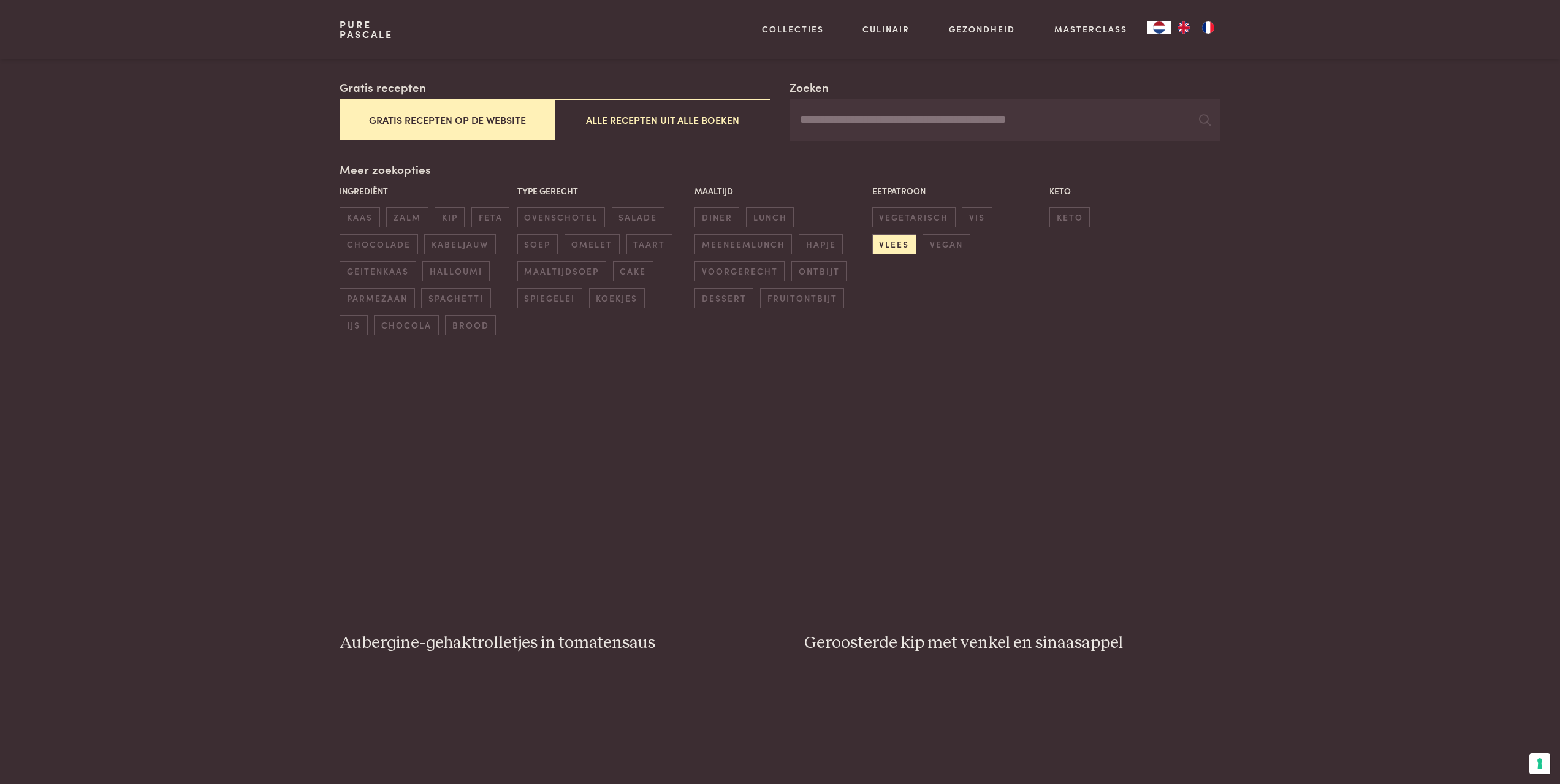
scroll to position [176, 0]
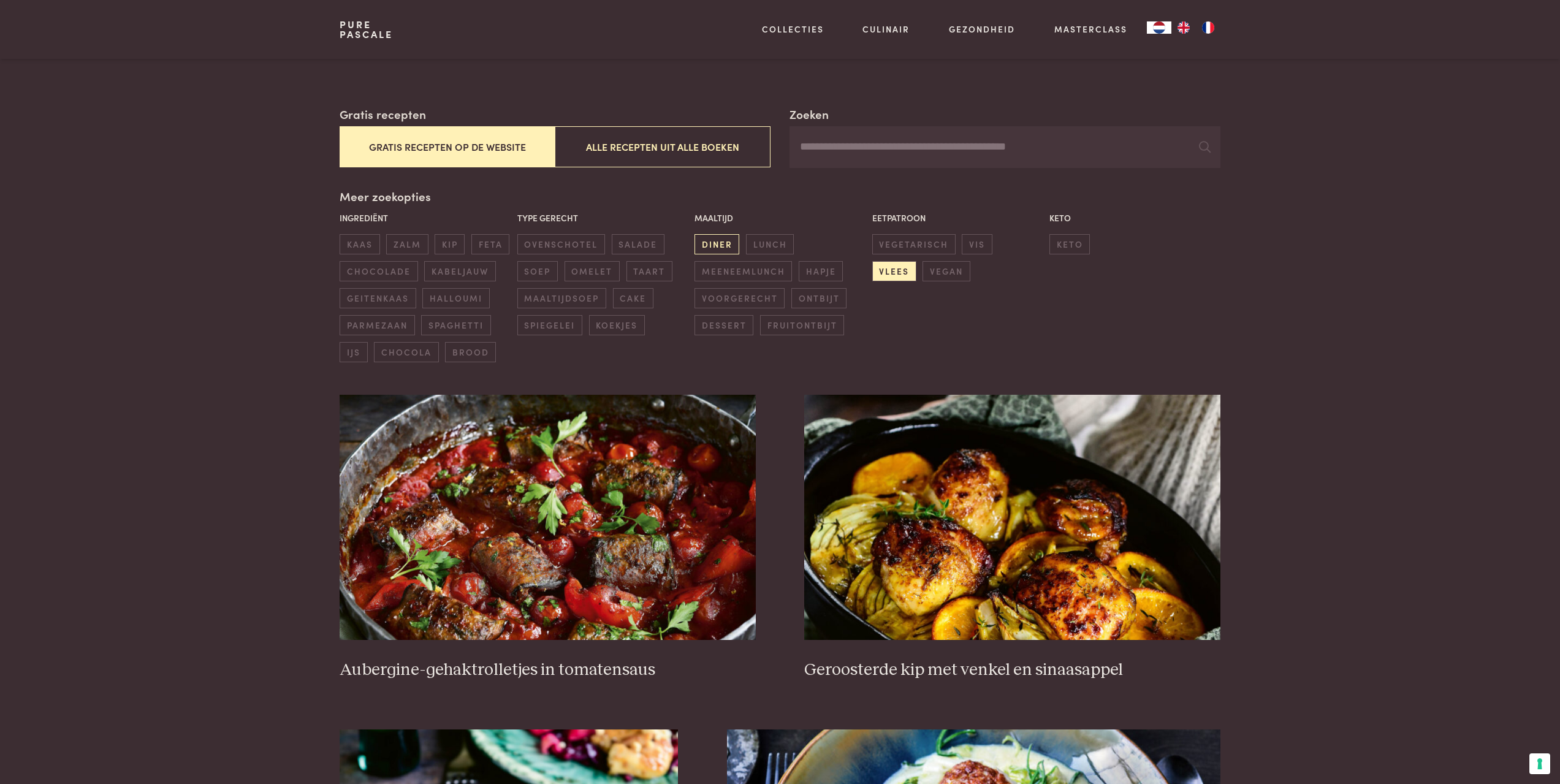
click at [715, 238] on span "diner" at bounding box center [717, 244] width 45 height 20
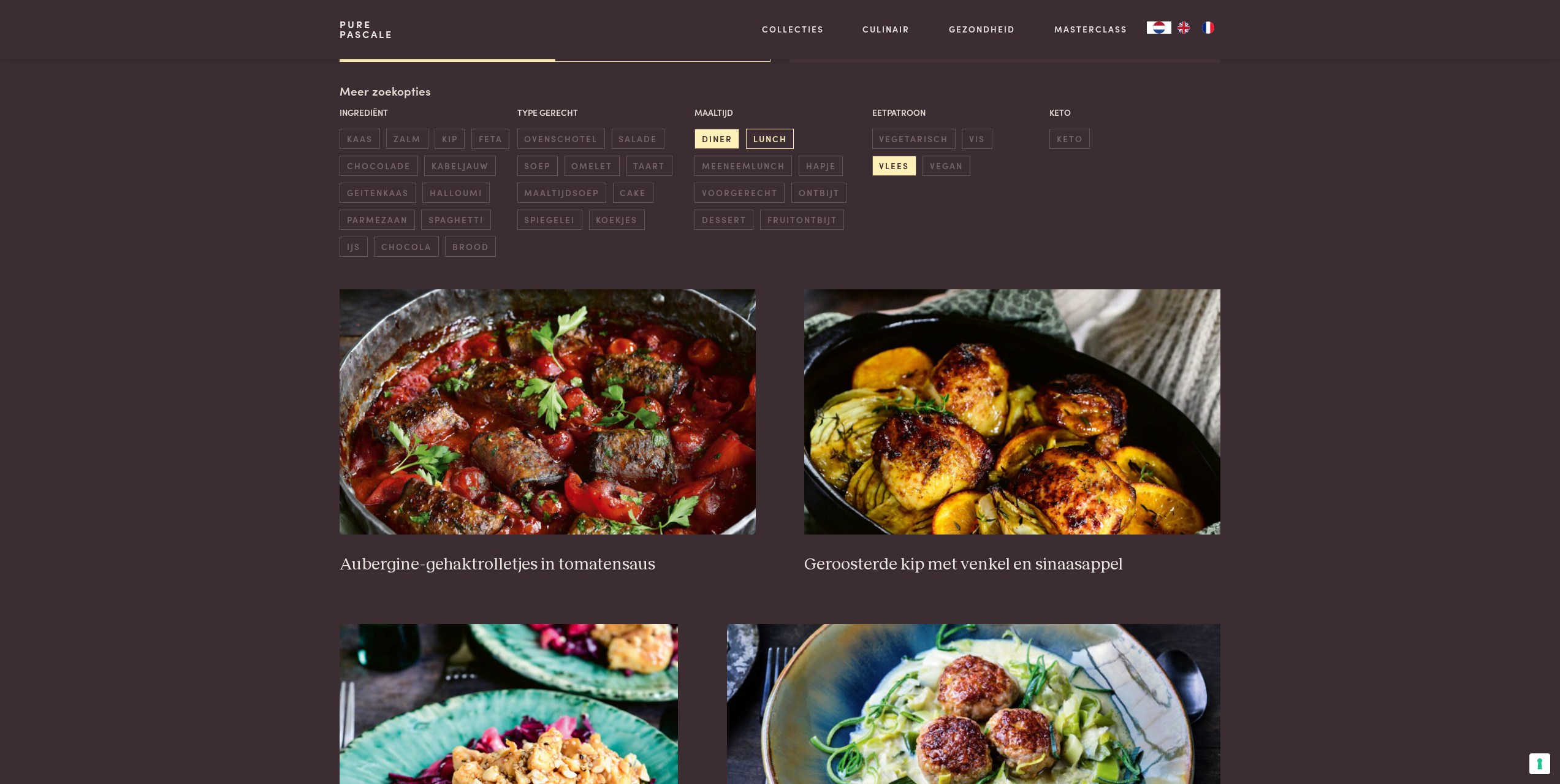
click at [779, 137] on span "lunch" at bounding box center [770, 139] width 48 height 20
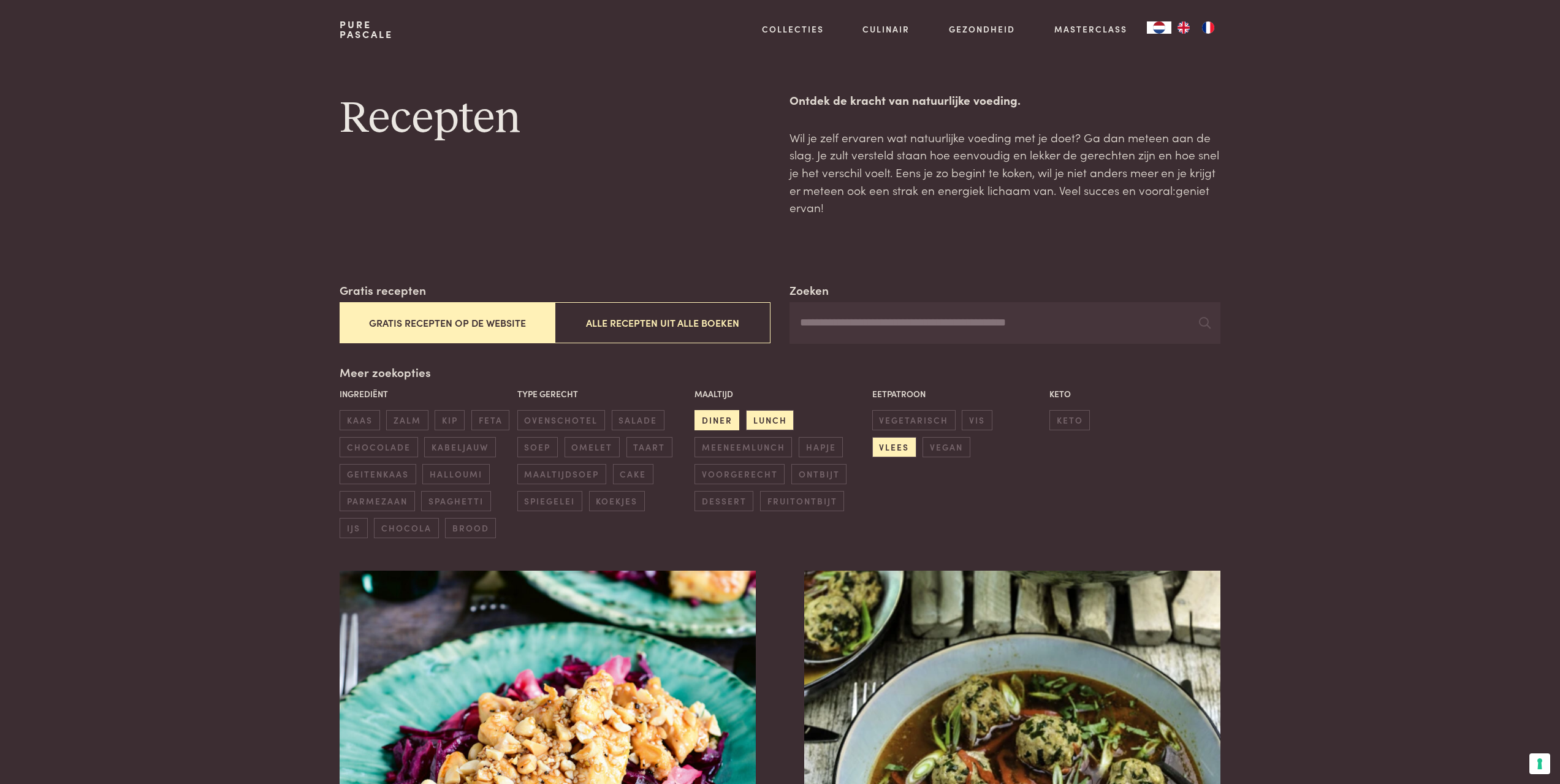
click at [722, 418] on span "diner" at bounding box center [717, 420] width 45 height 20
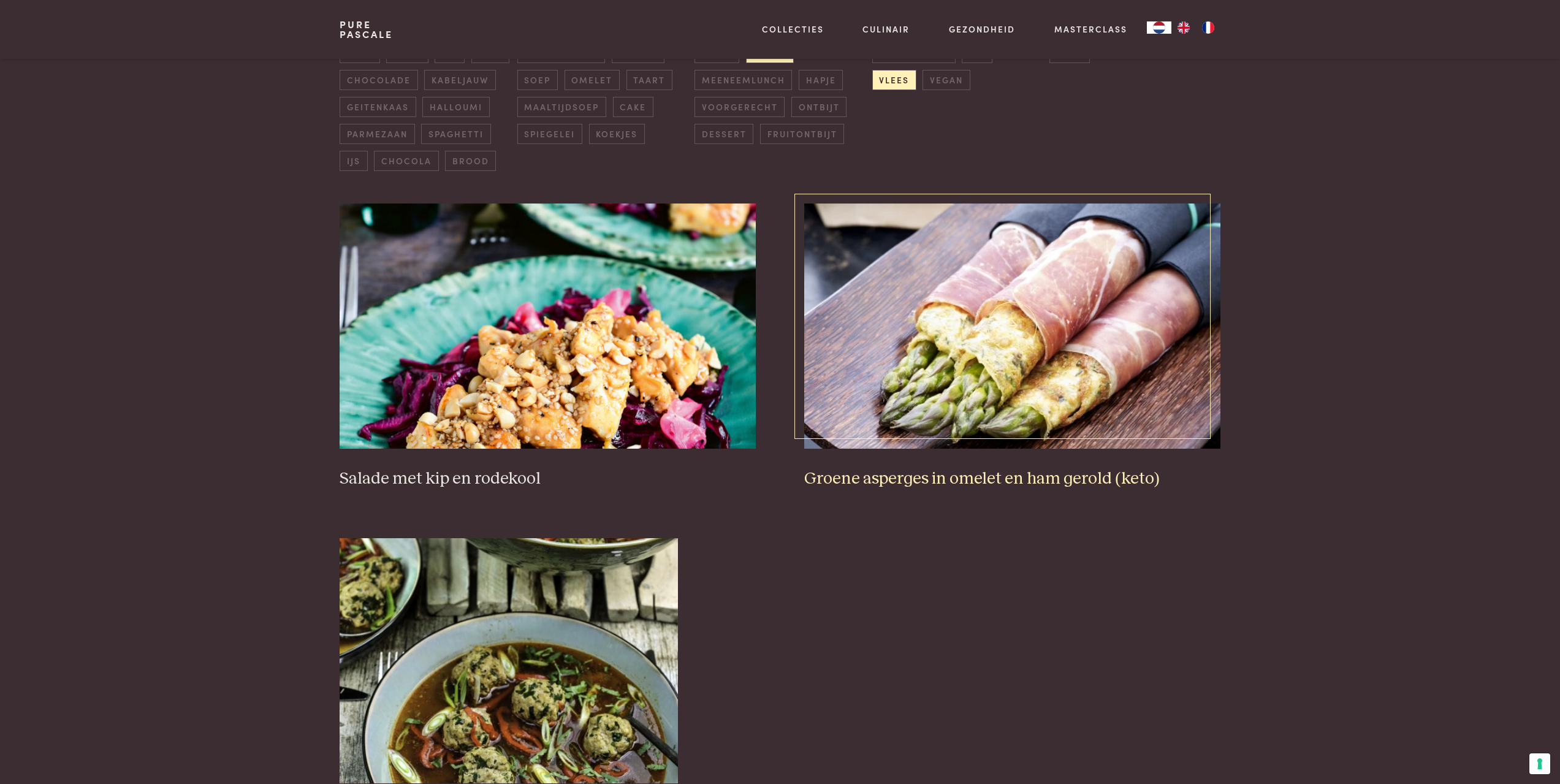
scroll to position [210, 0]
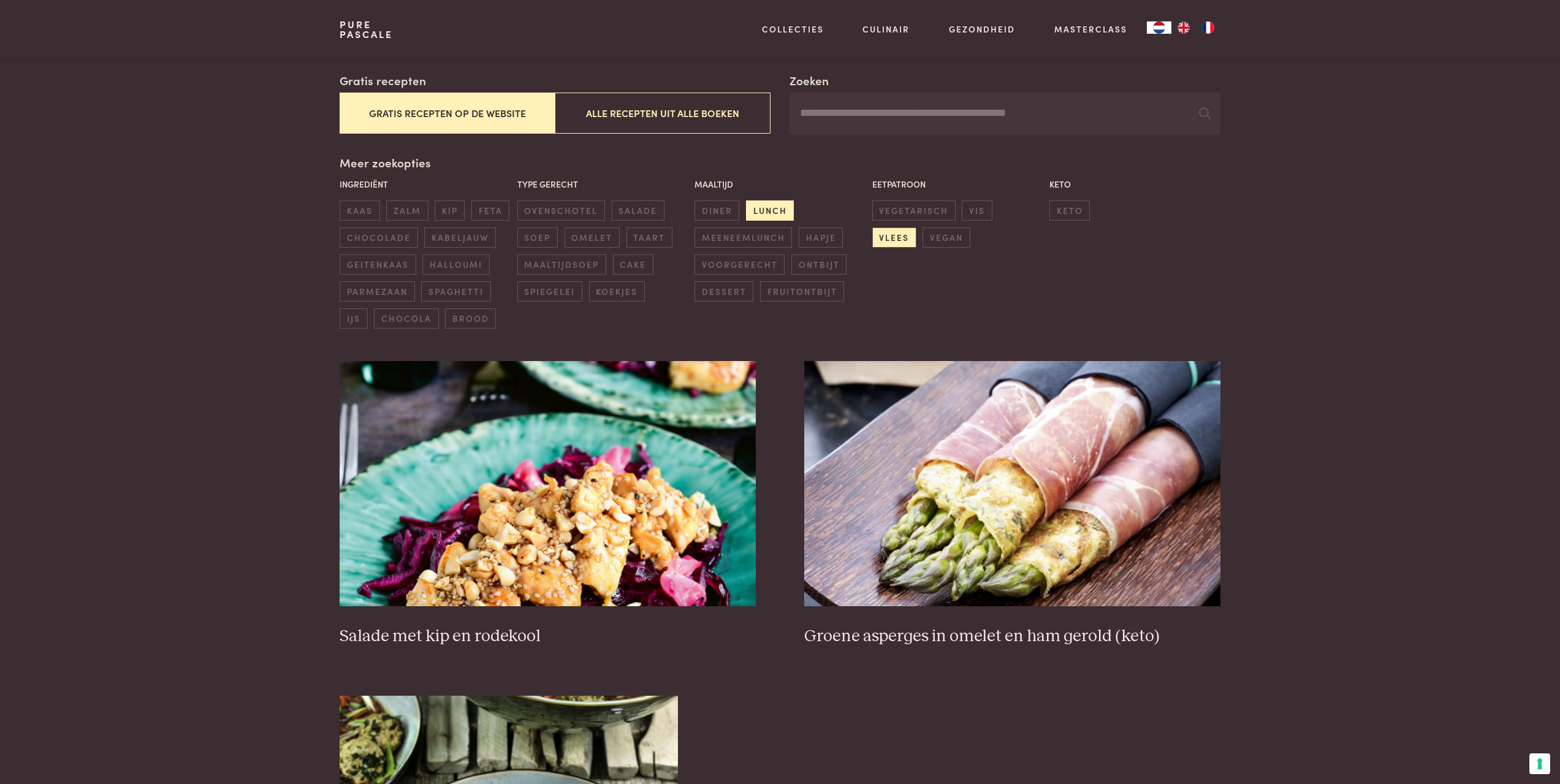
click at [753, 207] on span "lunch" at bounding box center [770, 211] width 48 height 20
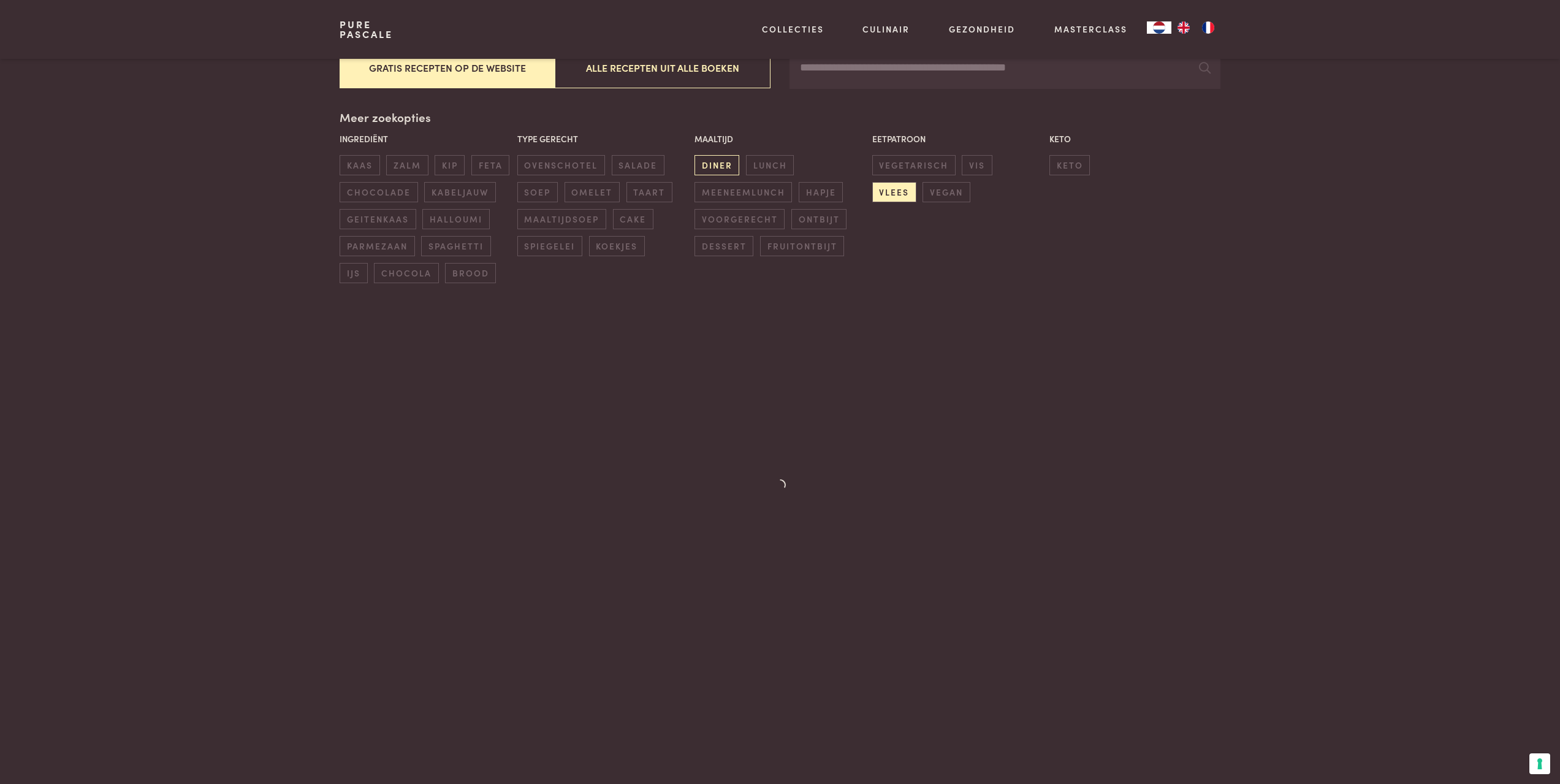
click at [716, 205] on div "Maaltijd diner lunch meeneemlunch hapje voorgerecht ontbijt dessert fruitontbijt" at bounding box center [779, 194] width 177 height 130
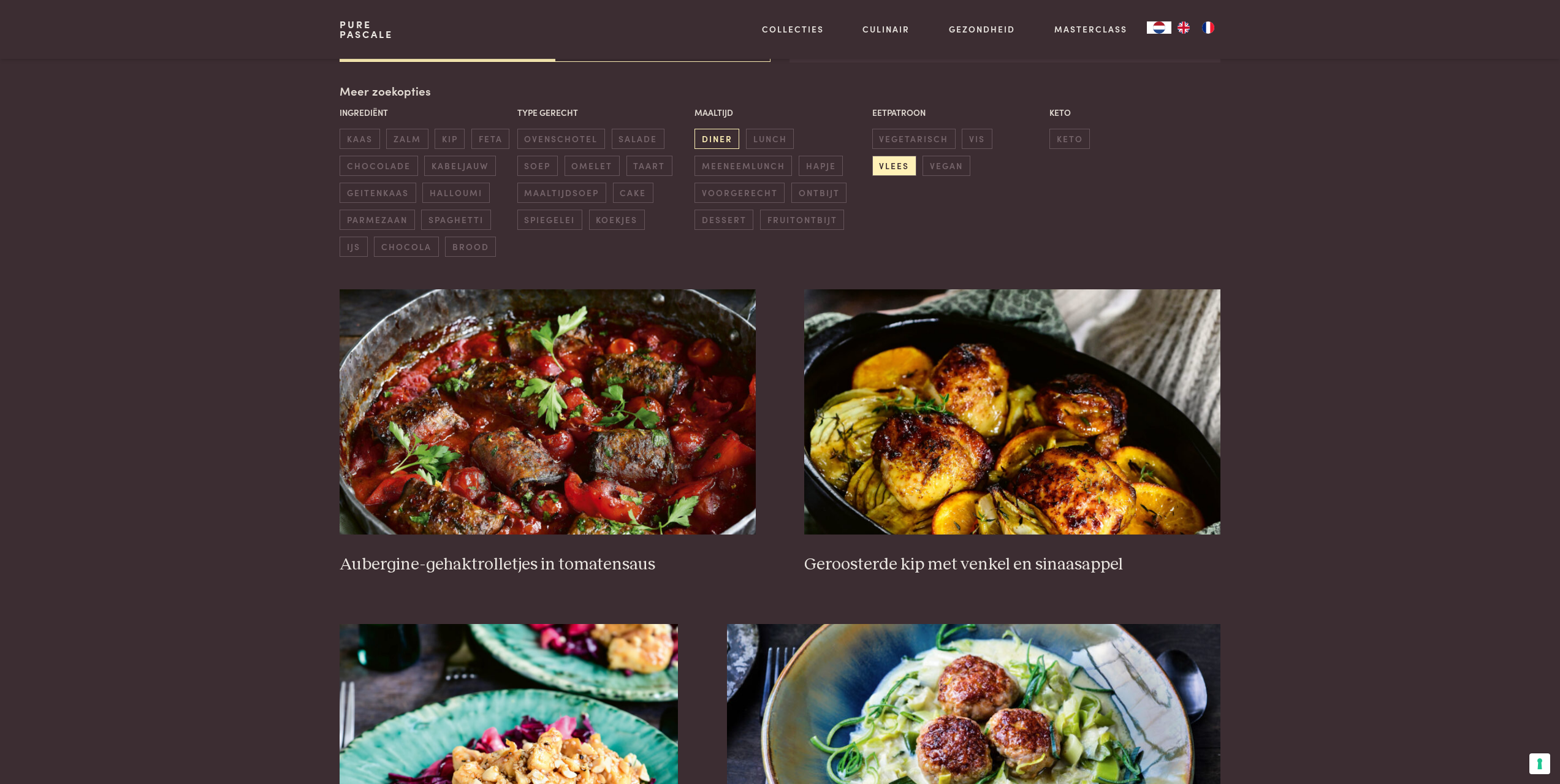
click at [721, 129] on span "diner" at bounding box center [717, 139] width 45 height 20
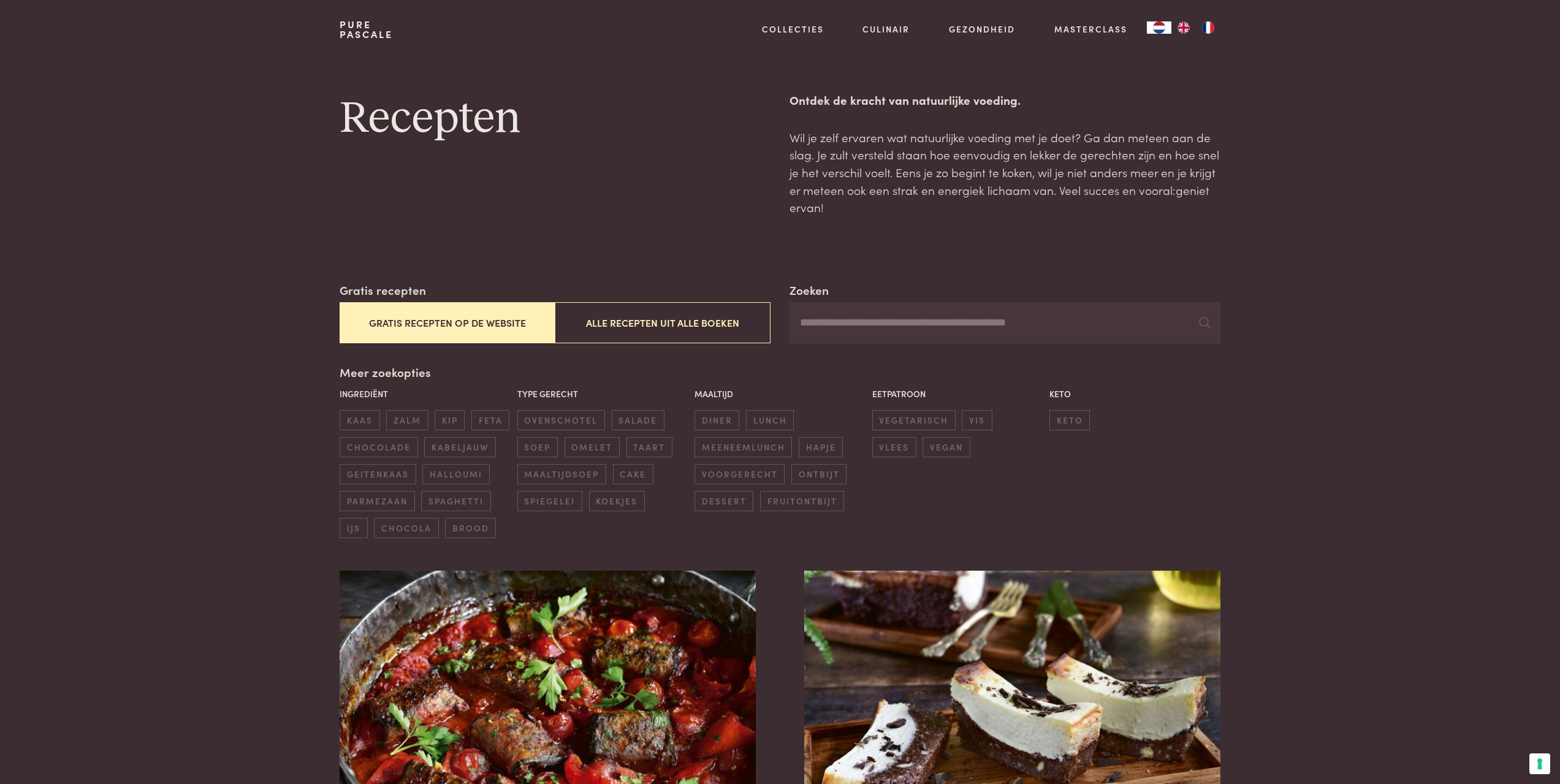
click at [899, 324] on input "Zoeken" at bounding box center [1004, 323] width 430 height 41
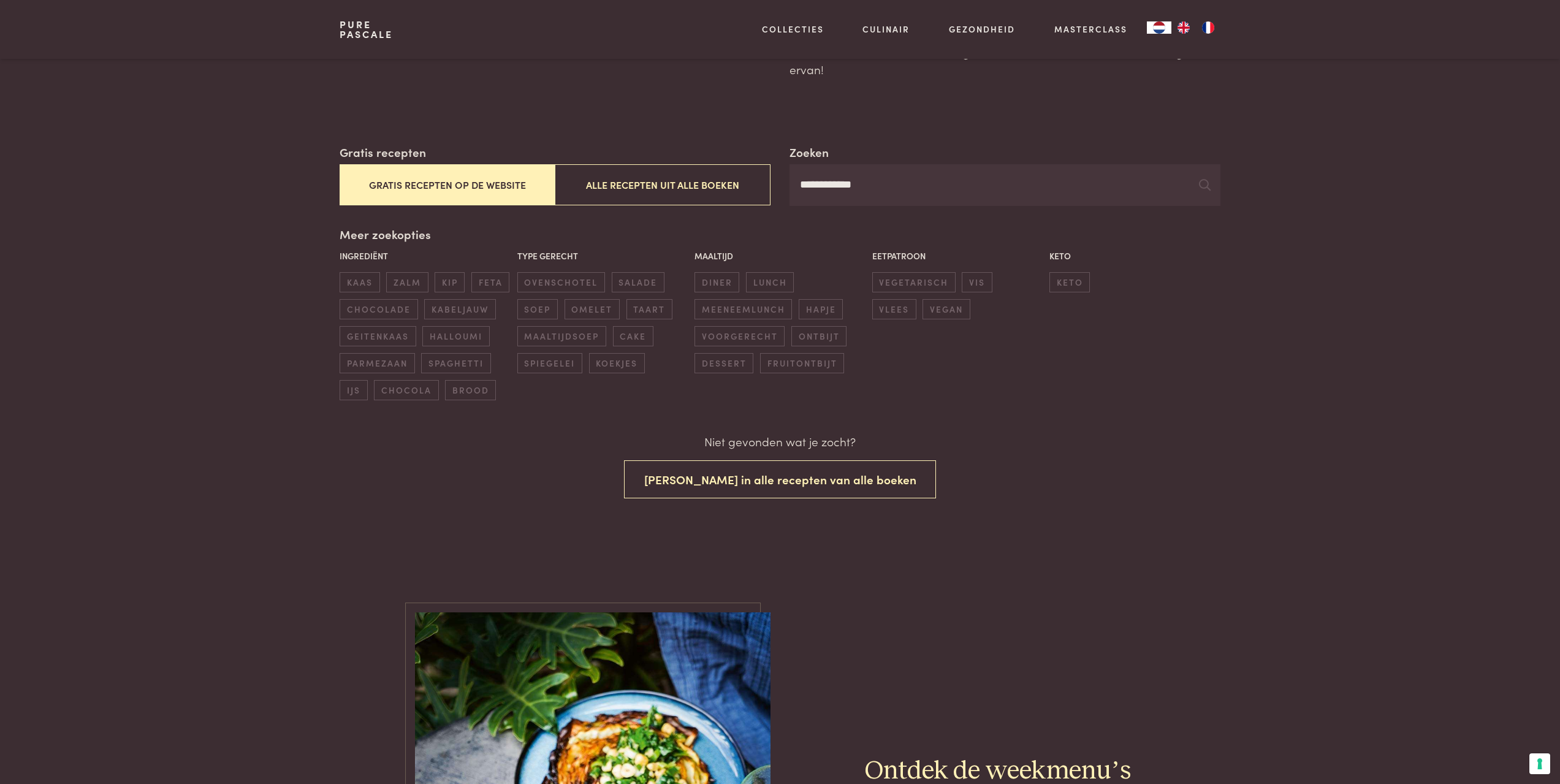
scroll to position [123, 0]
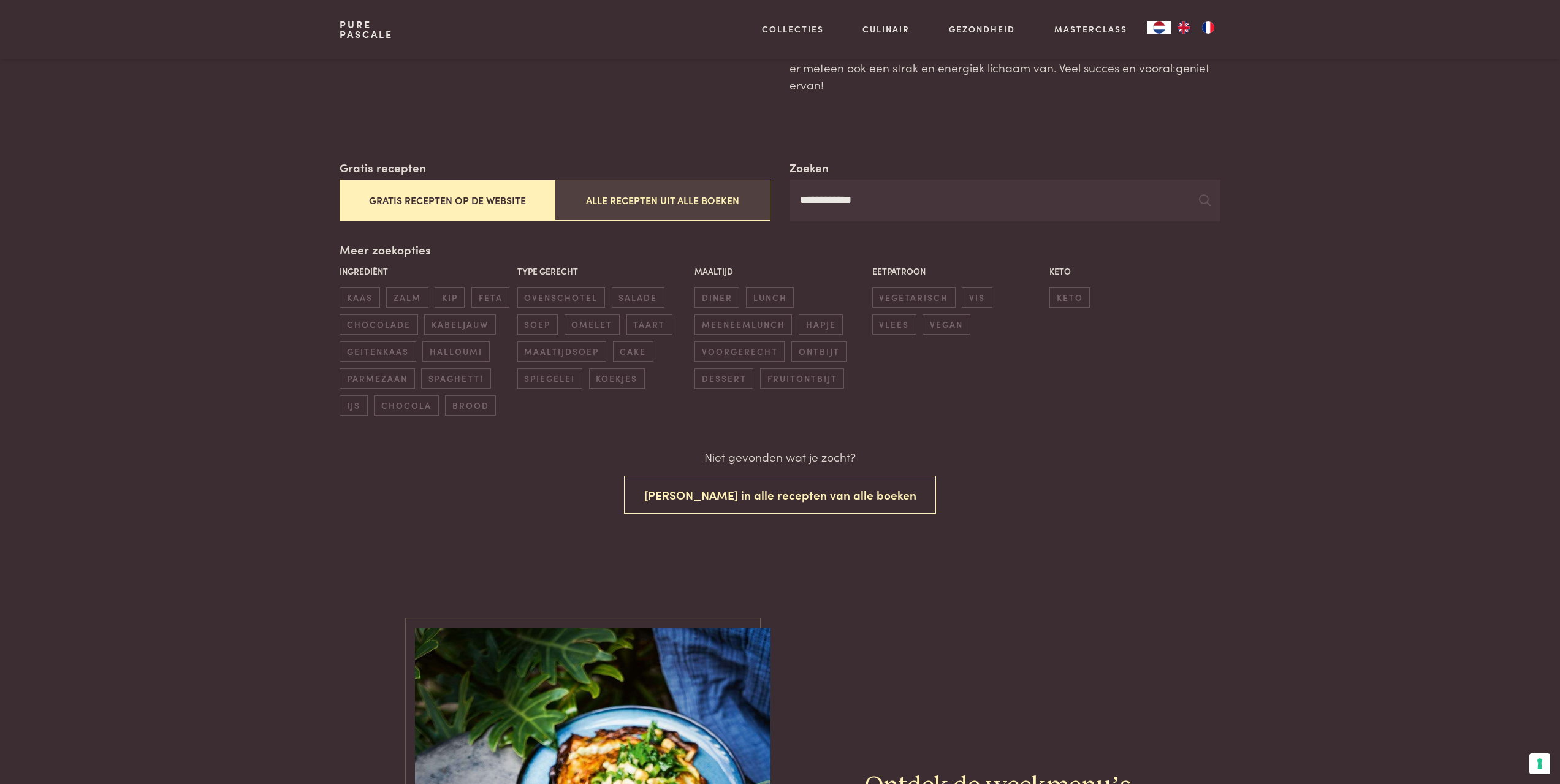
drag, startPoint x: 865, startPoint y: 210, endPoint x: 734, endPoint y: 209, distance: 131.0
click at [734, 209] on div "**********" at bounding box center [779, 189] width 880 height 62
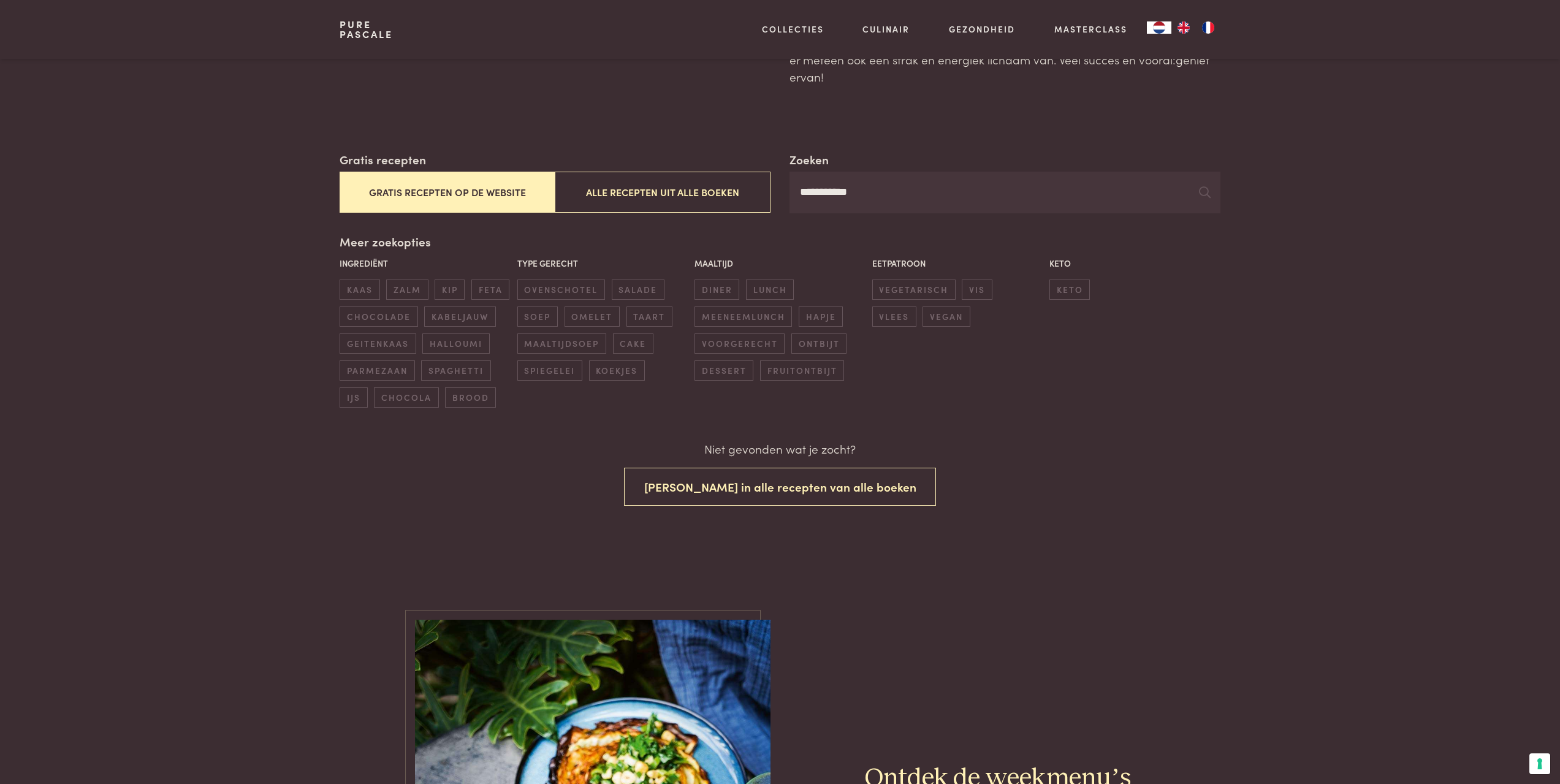
scroll to position [123, 0]
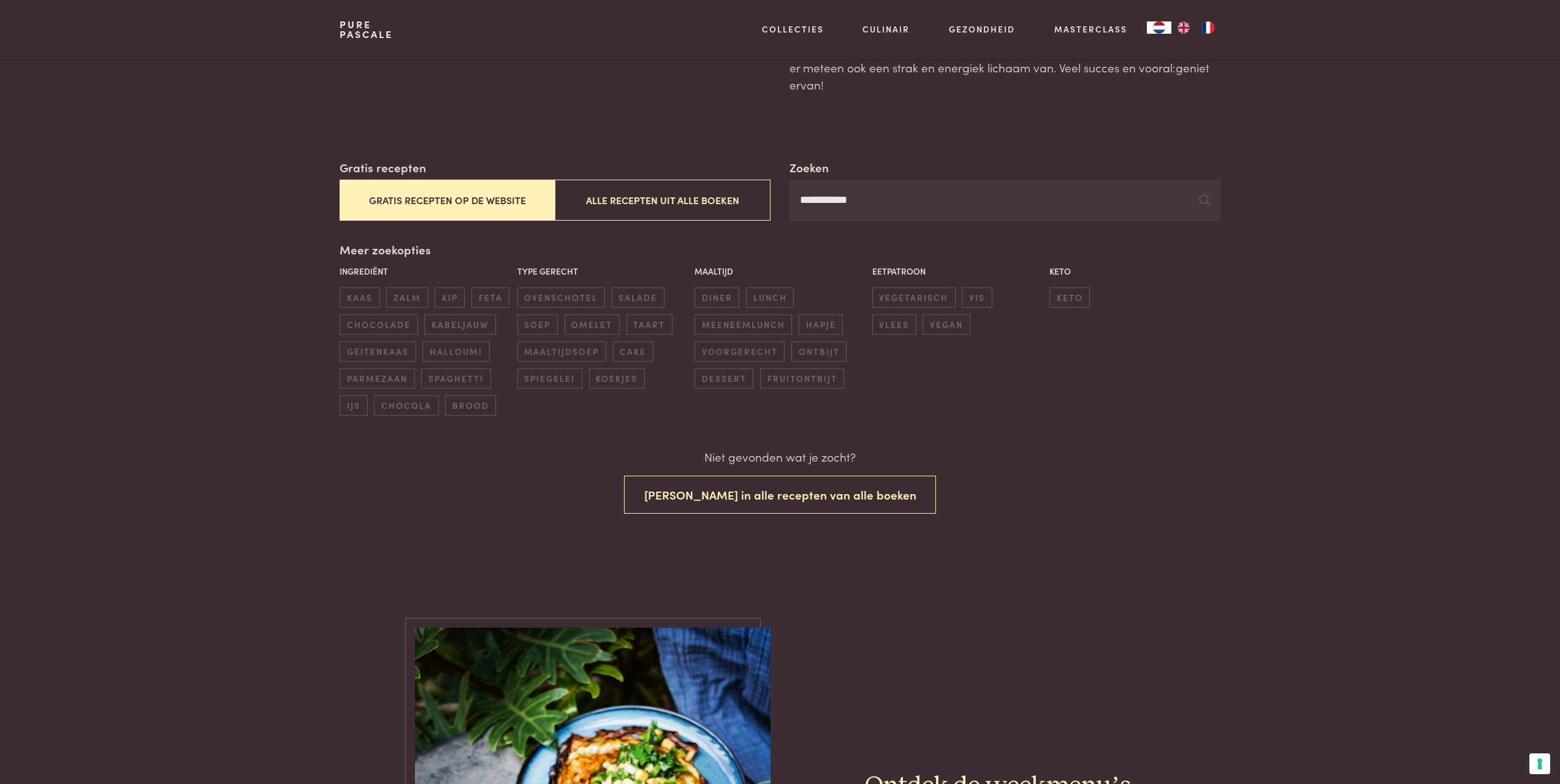
drag, startPoint x: 834, startPoint y: 202, endPoint x: 783, endPoint y: 198, distance: 51.2
click at [784, 198] on div "**********" at bounding box center [779, 189] width 880 height 62
type input "****"
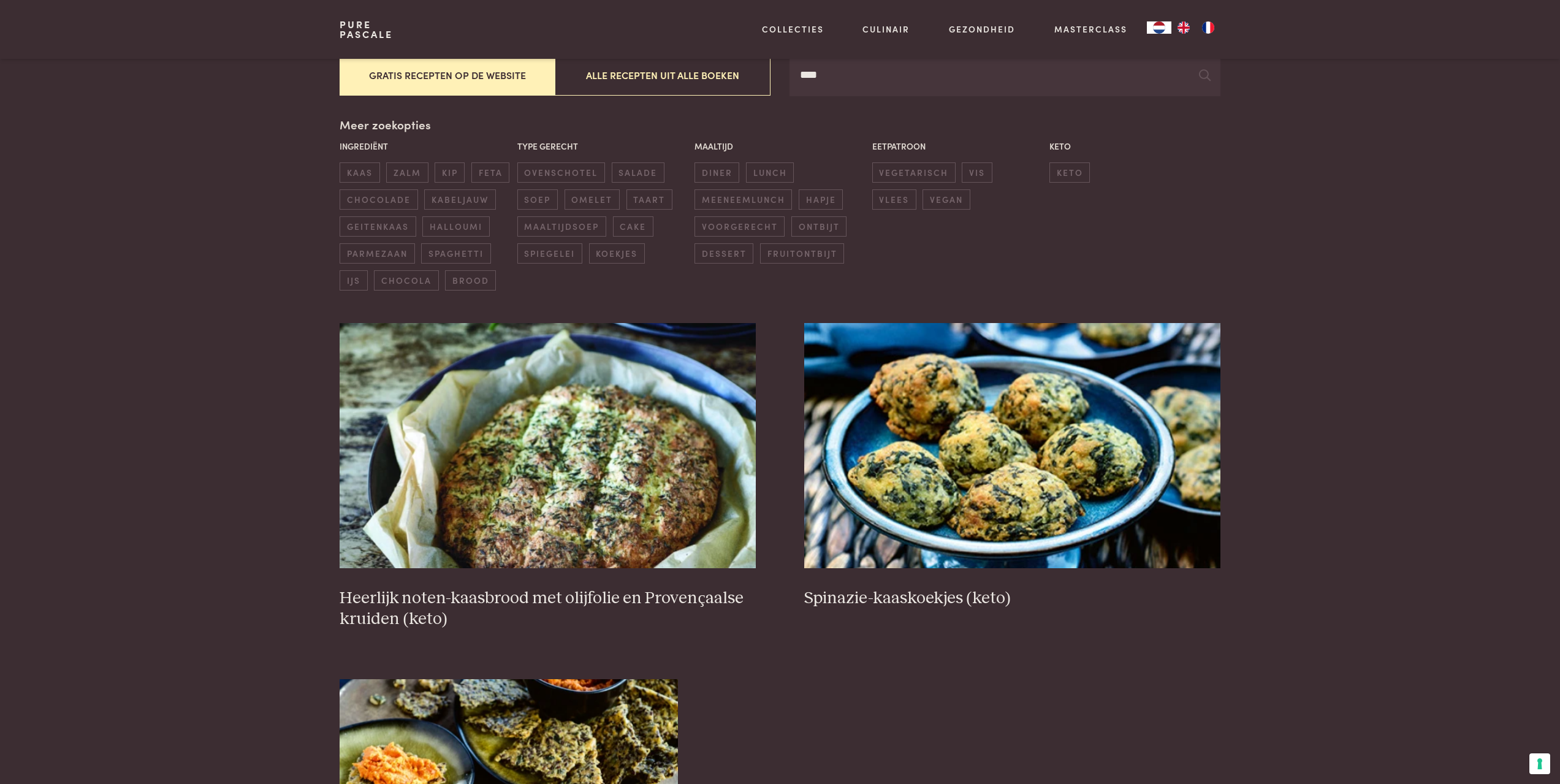
scroll to position [245, 0]
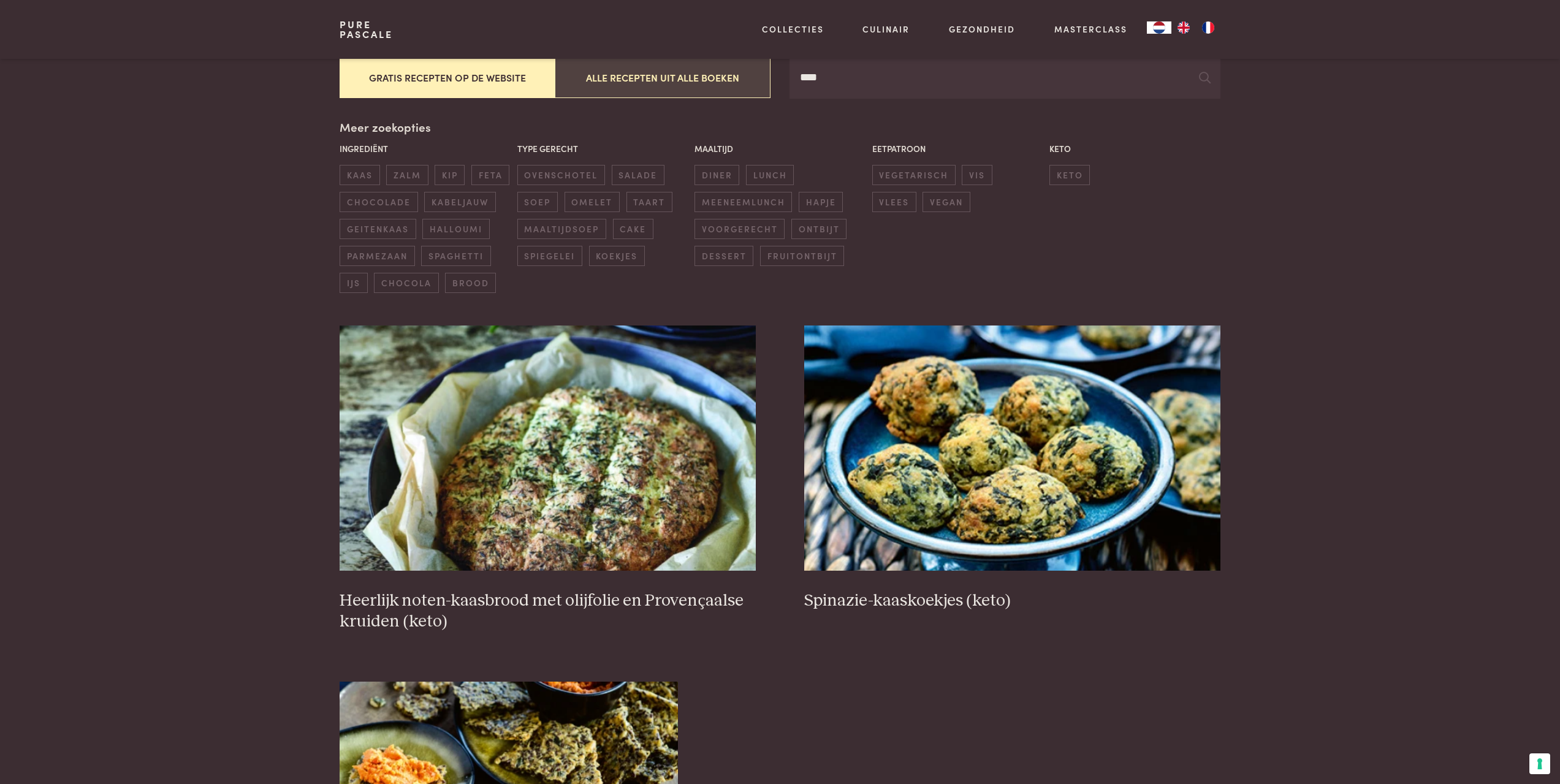
drag, startPoint x: 835, startPoint y: 85, endPoint x: 702, endPoint y: 90, distance: 133.1
click at [702, 90] on div "Zoeken **** Gratis recepten Gratis recepten op de website Alle recepten uit all…" at bounding box center [779, 67] width 880 height 62
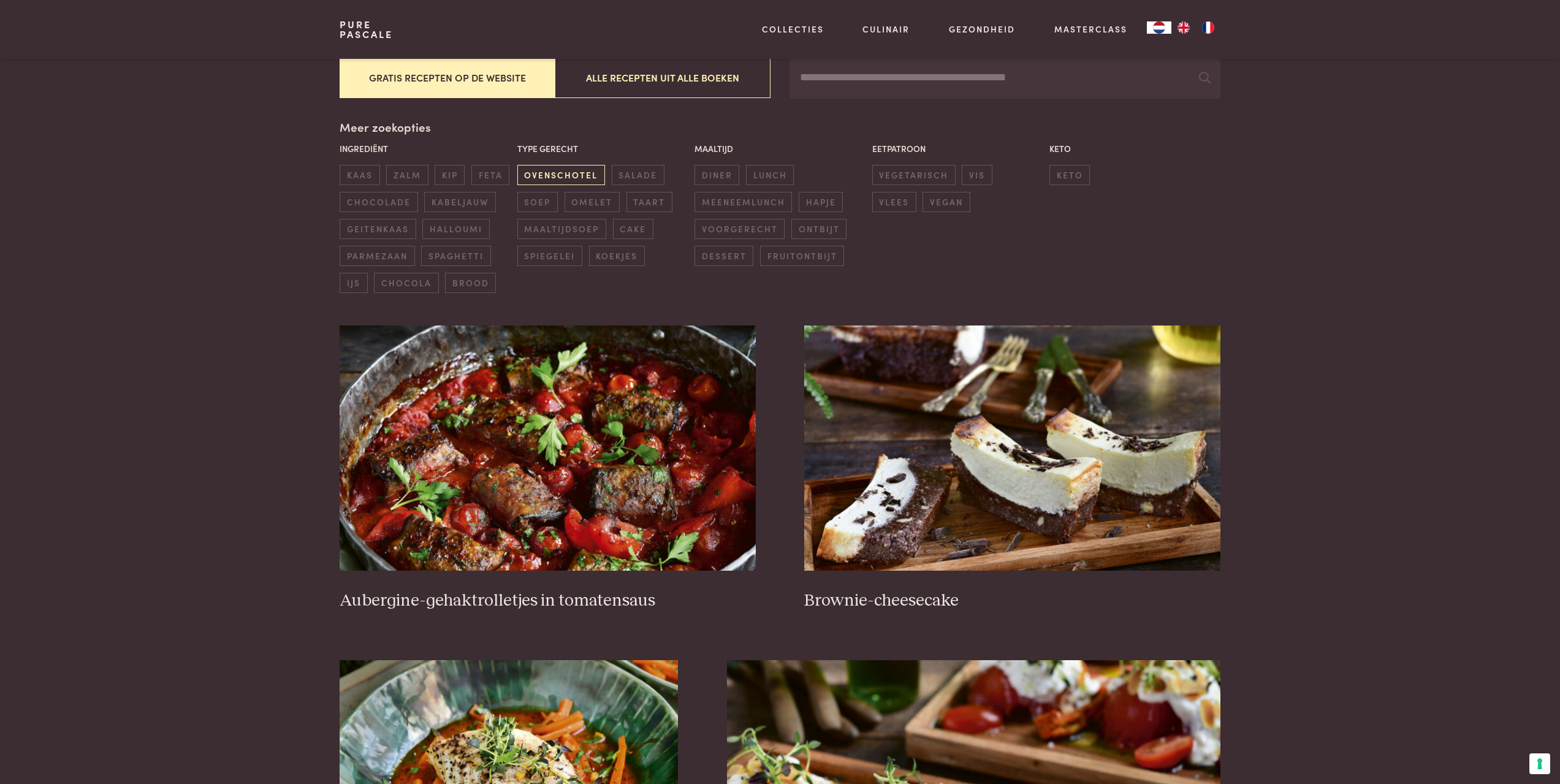
click at [582, 172] on span "ovenschotel" at bounding box center [561, 175] width 88 height 20
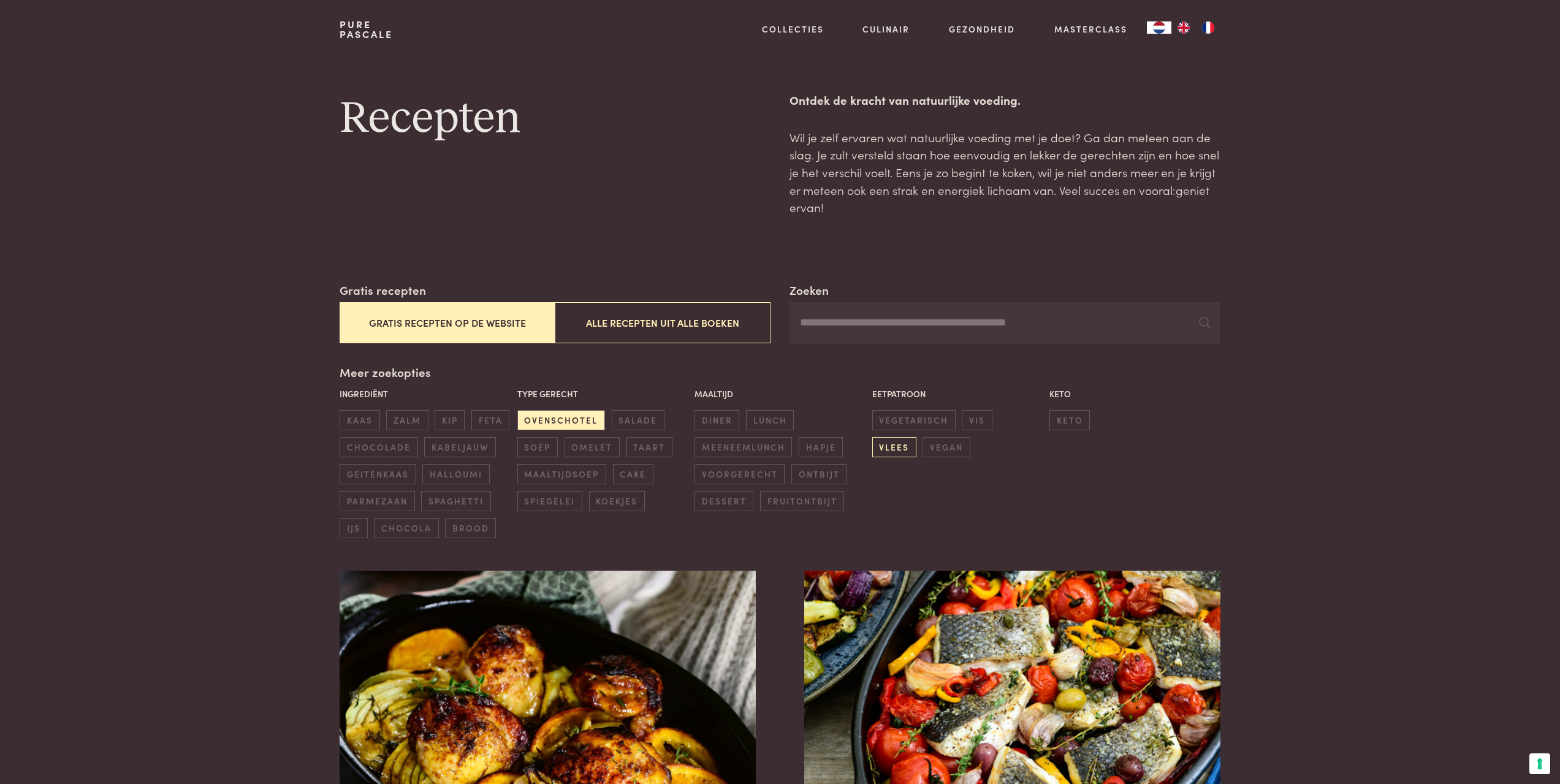
click at [916, 437] on span "vlees" at bounding box center [894, 447] width 44 height 20
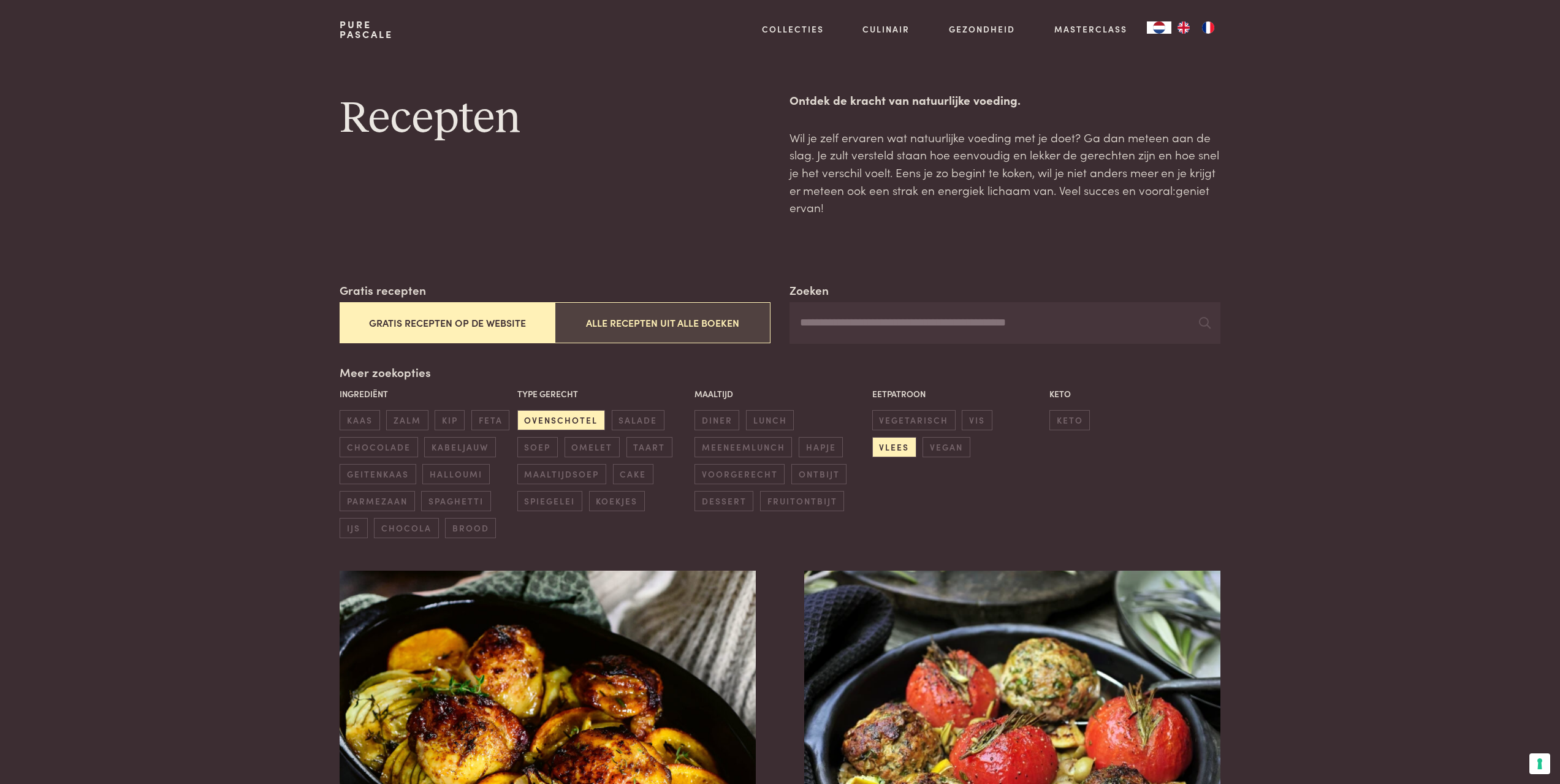
click at [626, 323] on button "Alle recepten uit alle boeken" at bounding box center [661, 322] width 215 height 41
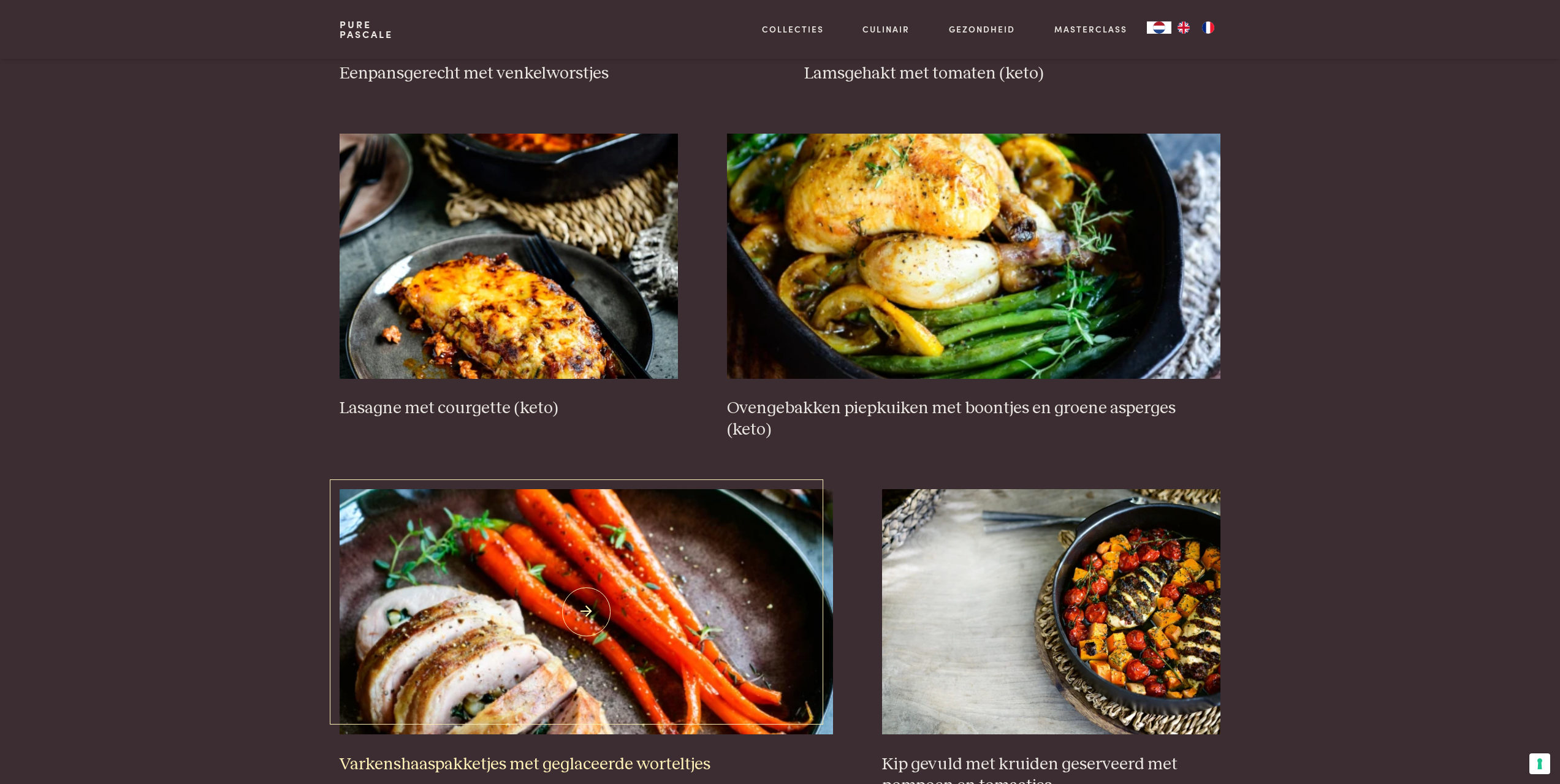
scroll to position [1813, 0]
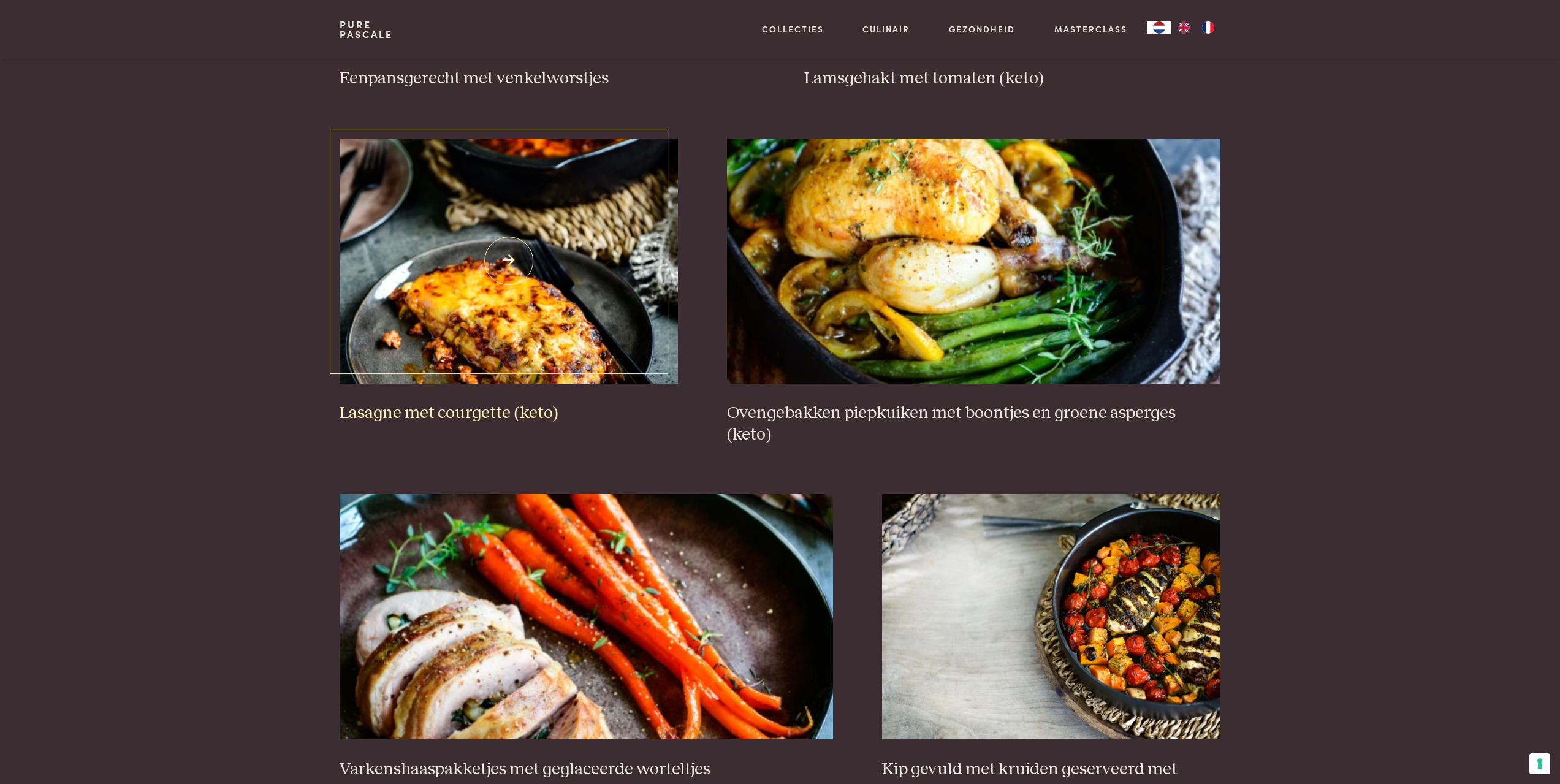
click at [530, 301] on img at bounding box center [509, 261] width 339 height 245
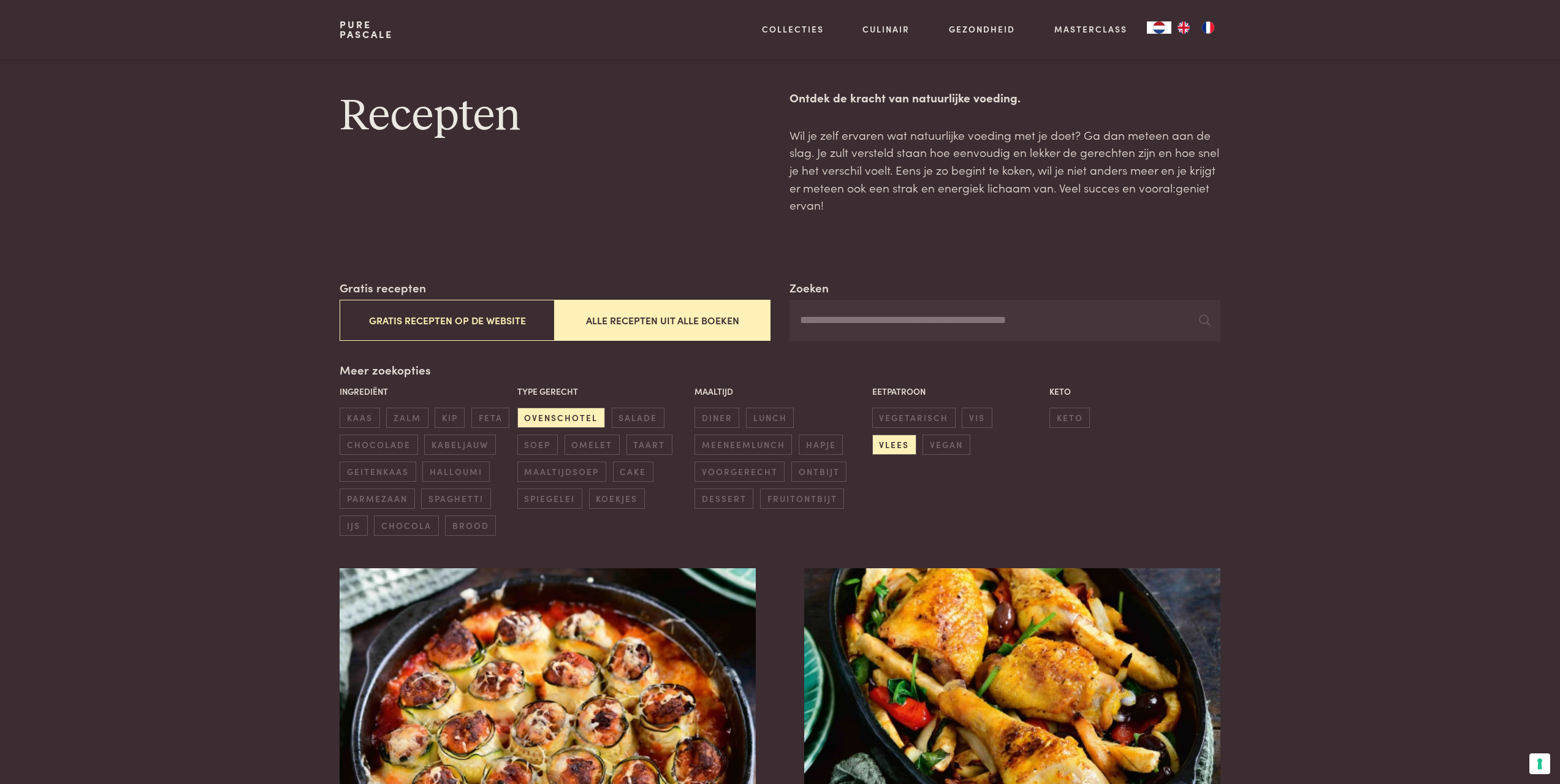
scroll to position [0, 0]
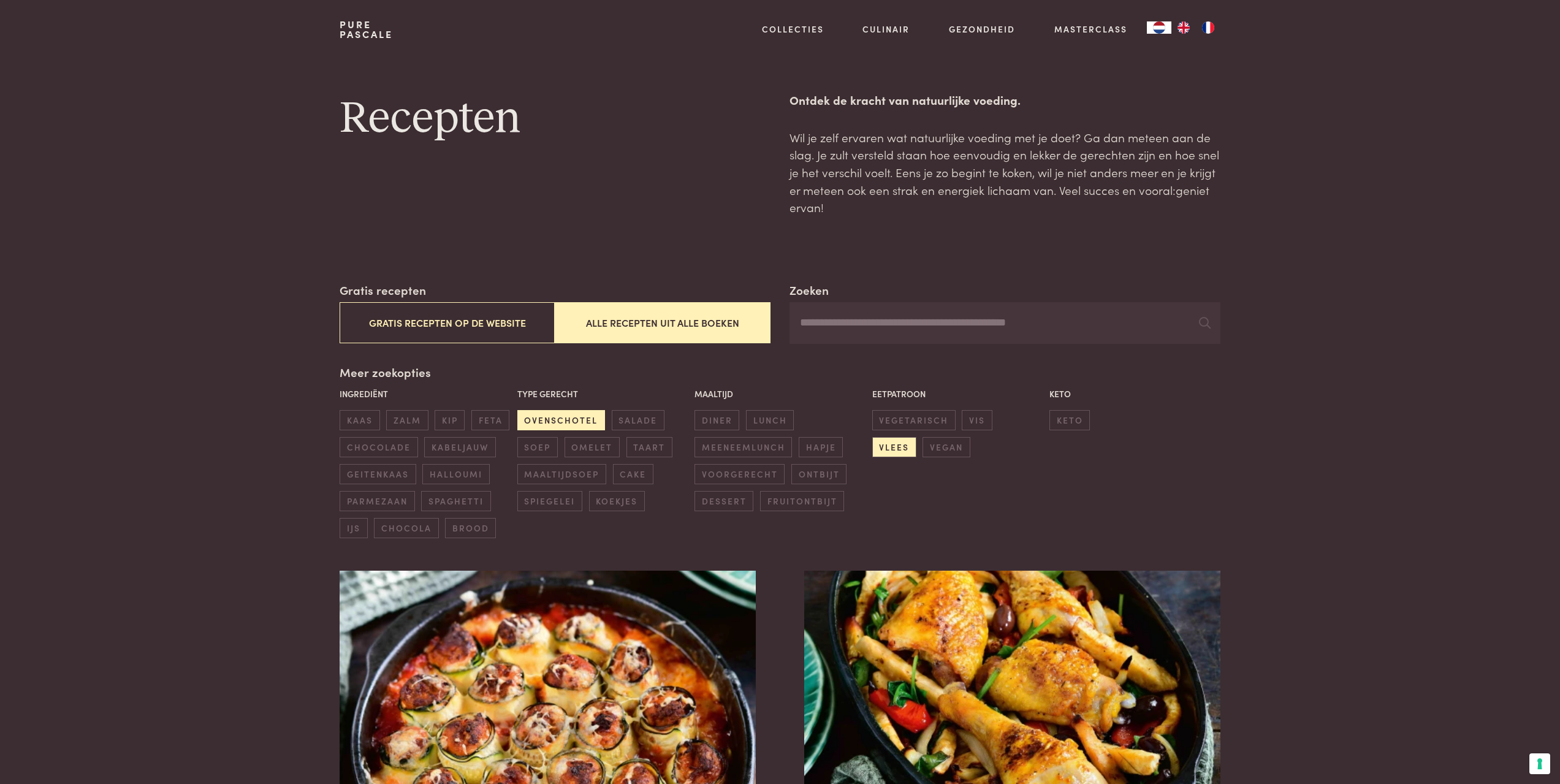
click at [591, 419] on span "ovenschotel" at bounding box center [561, 420] width 88 height 20
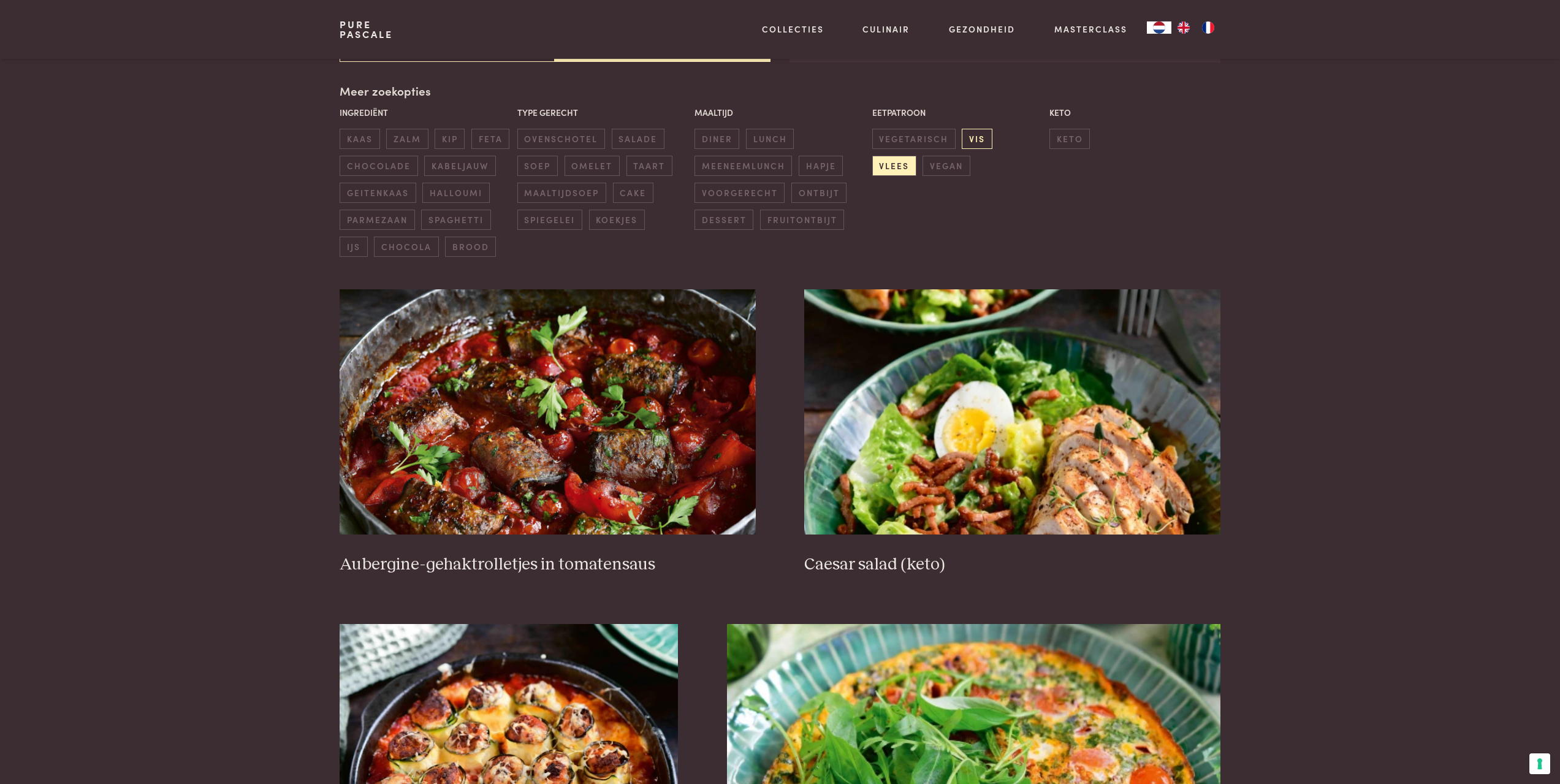
click at [983, 132] on span "vis" at bounding box center [977, 139] width 30 height 20
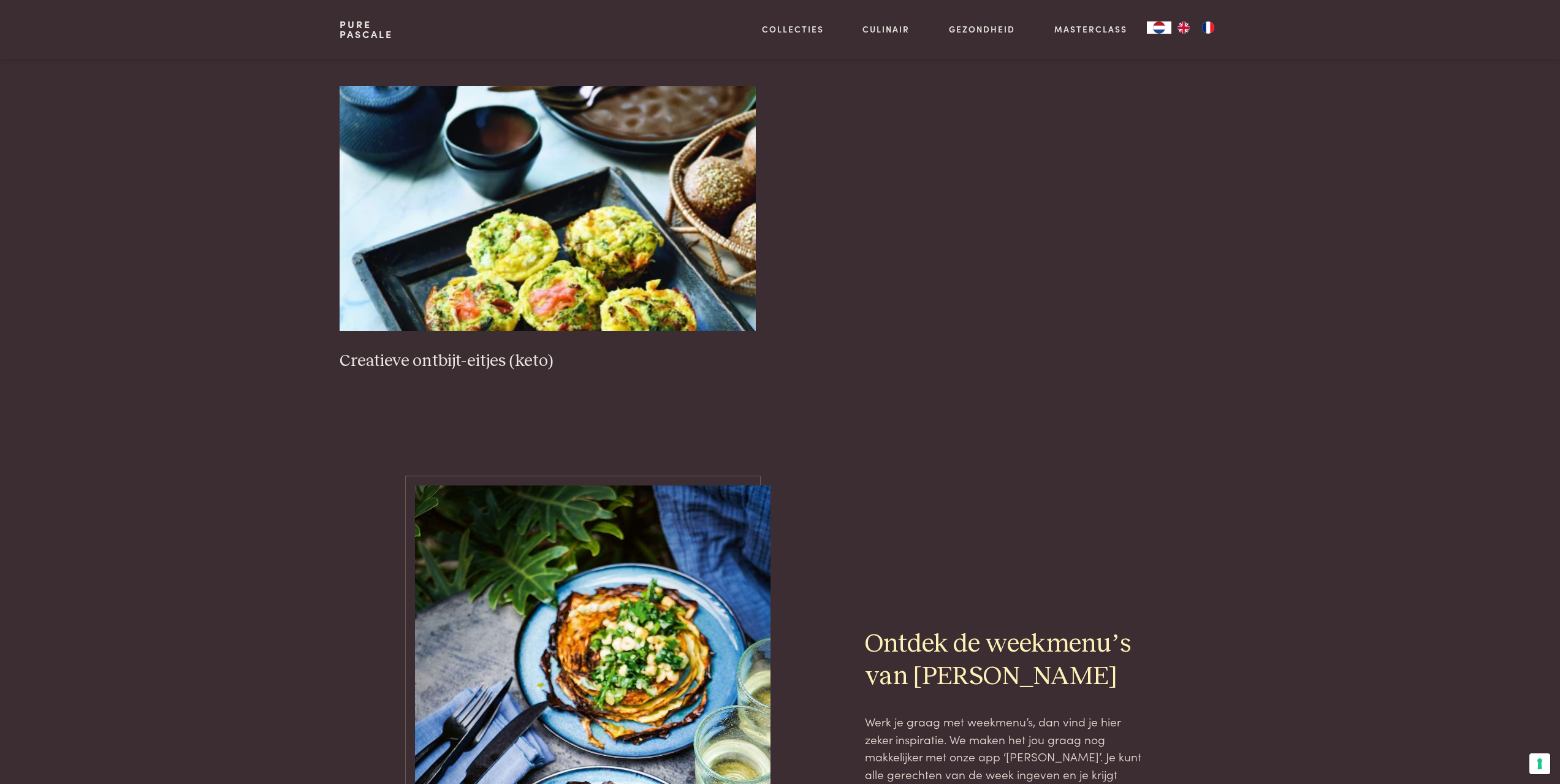
scroll to position [202, 0]
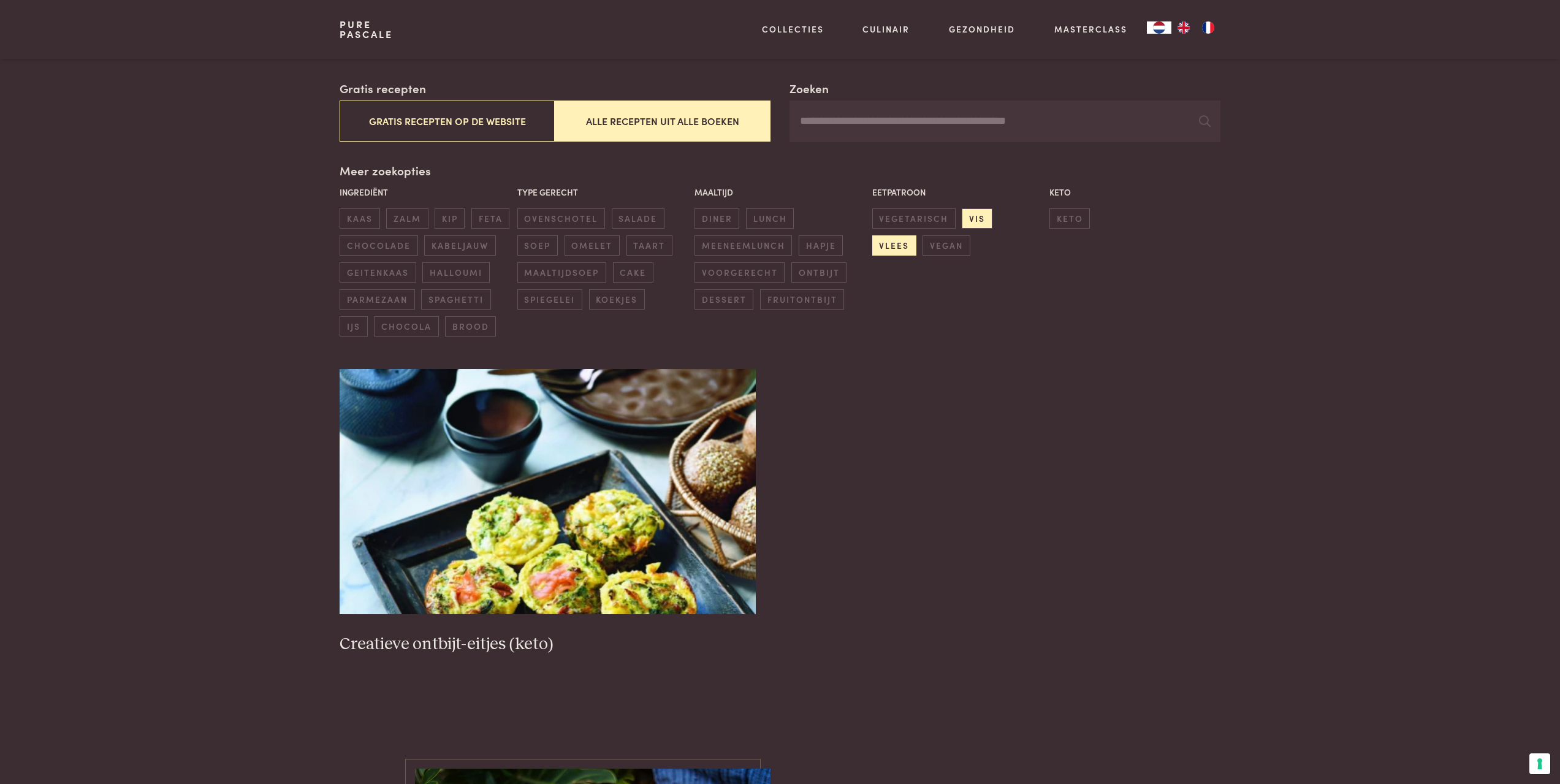
click at [916, 236] on span "vlees" at bounding box center [894, 246] width 44 height 20
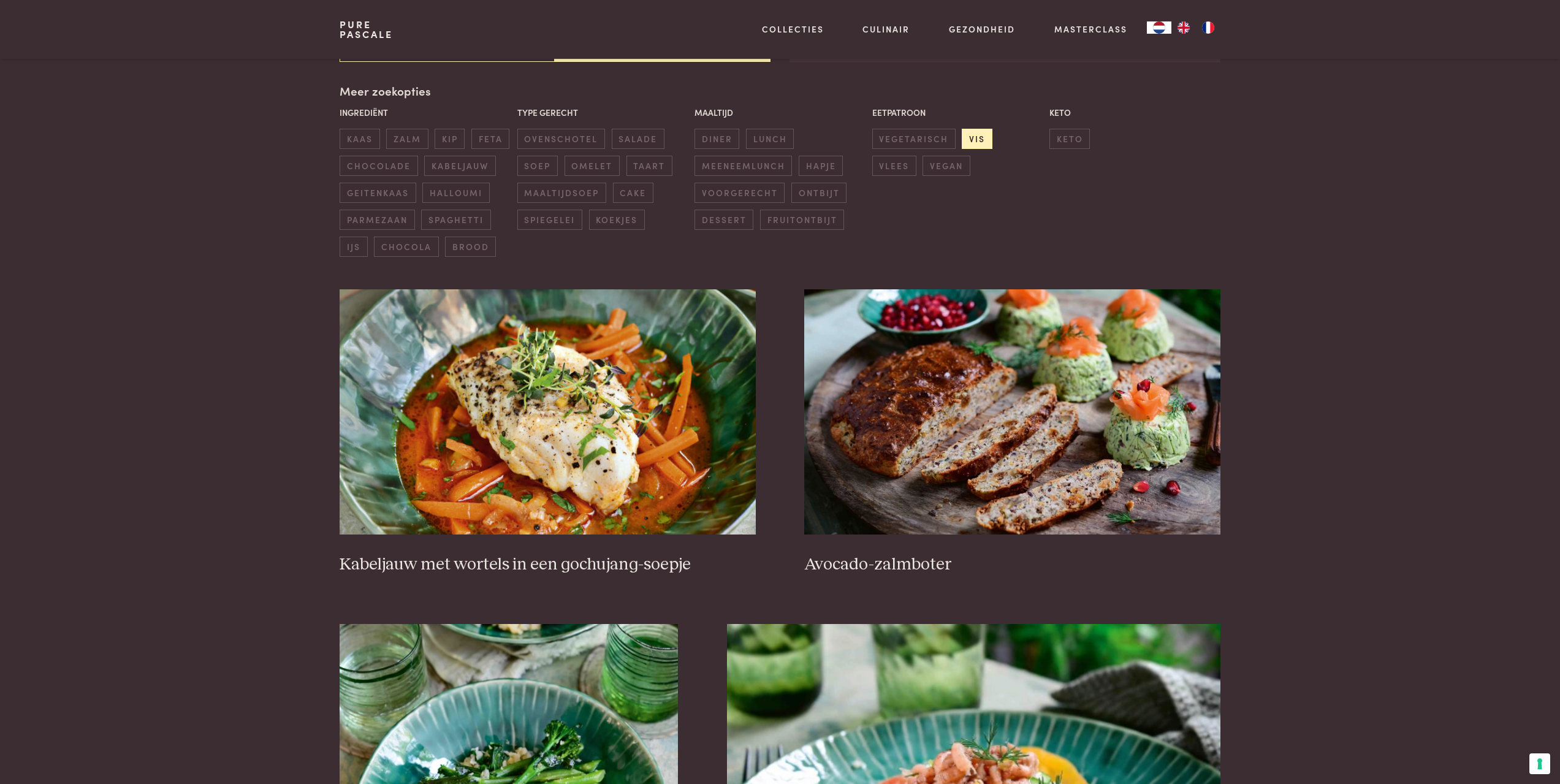
click at [977, 140] on span "vis" at bounding box center [977, 139] width 30 height 20
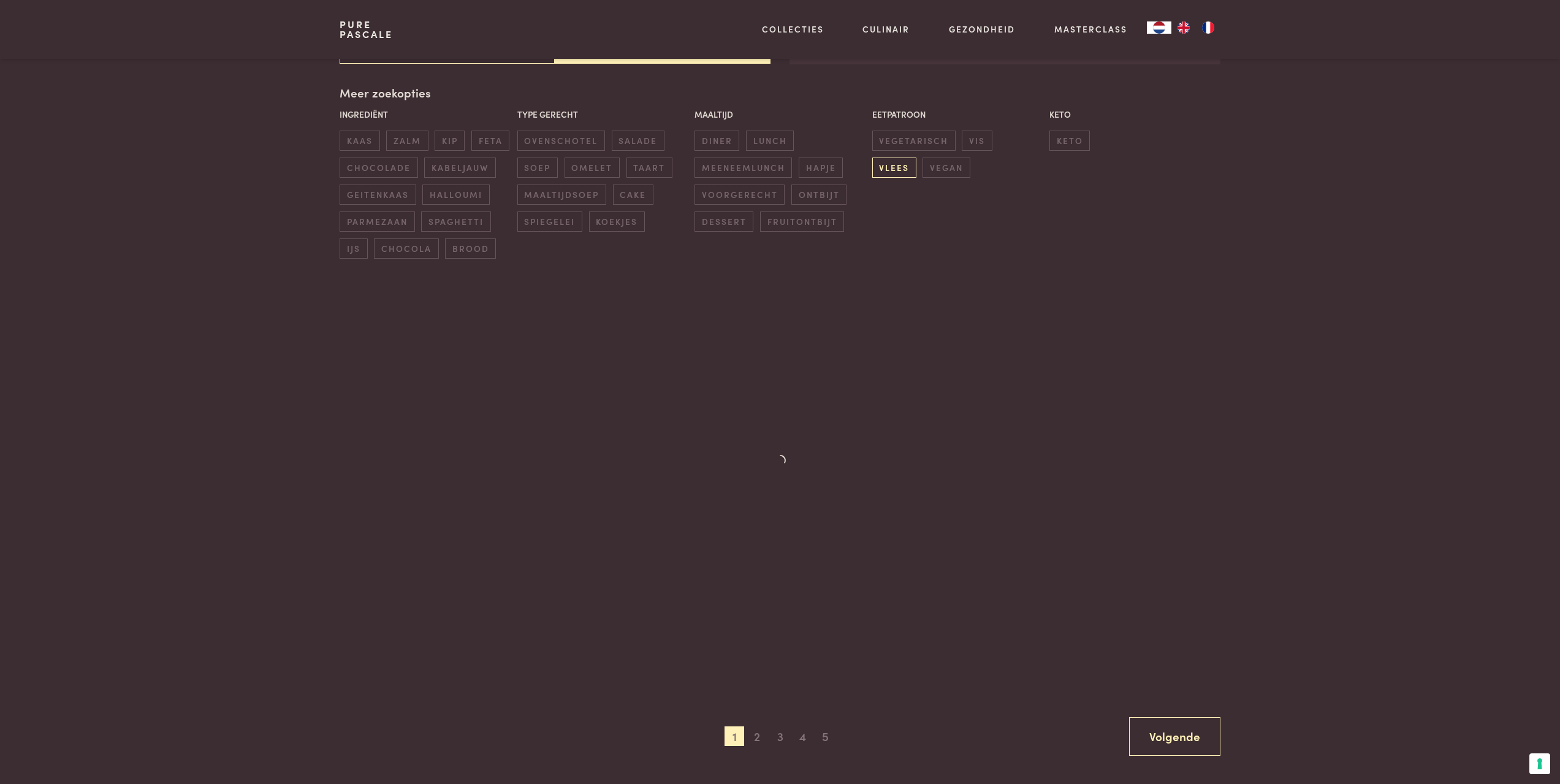
click at [916, 158] on span "vlees" at bounding box center [894, 168] width 44 height 20
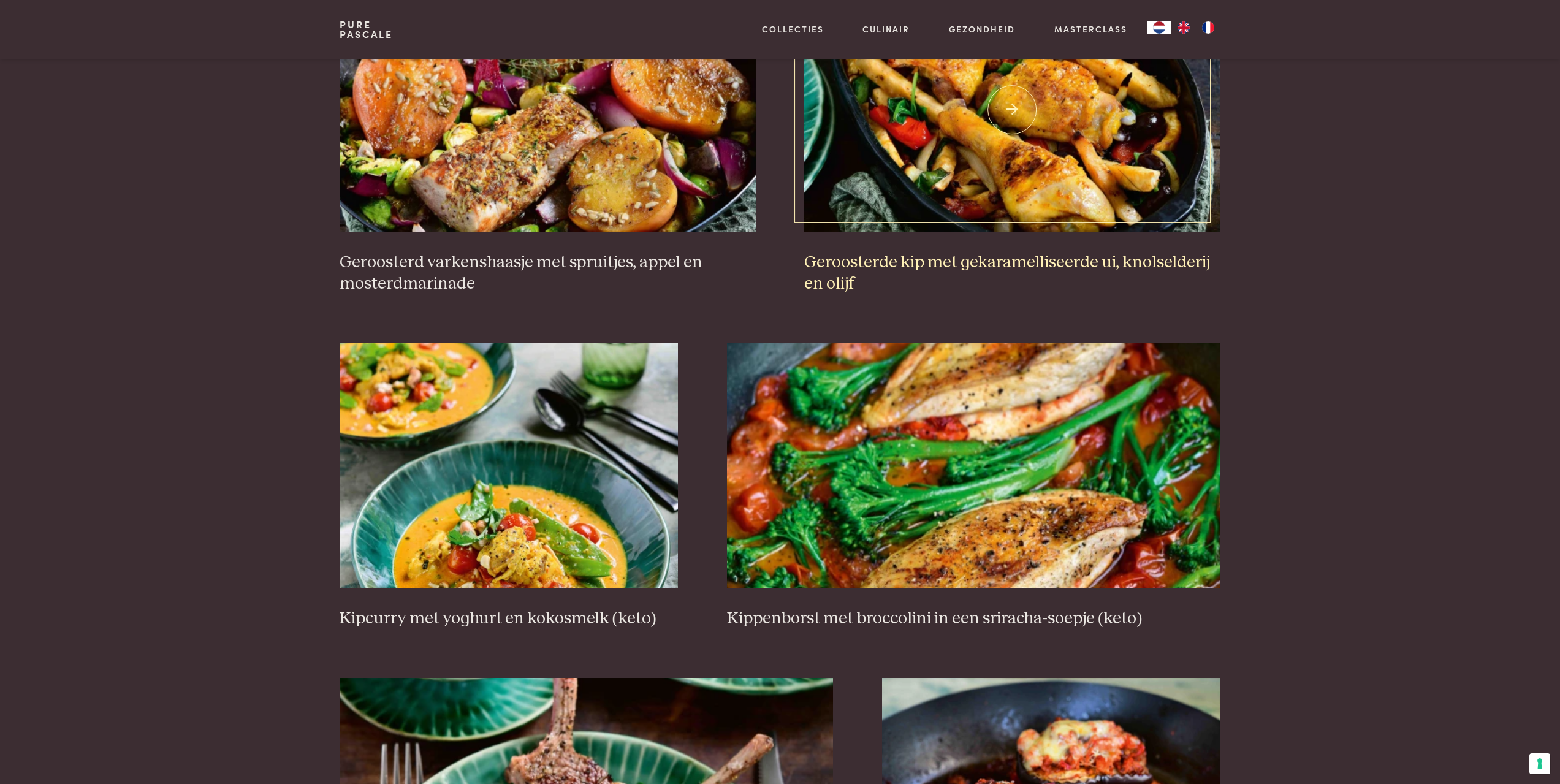
scroll to position [1936, 0]
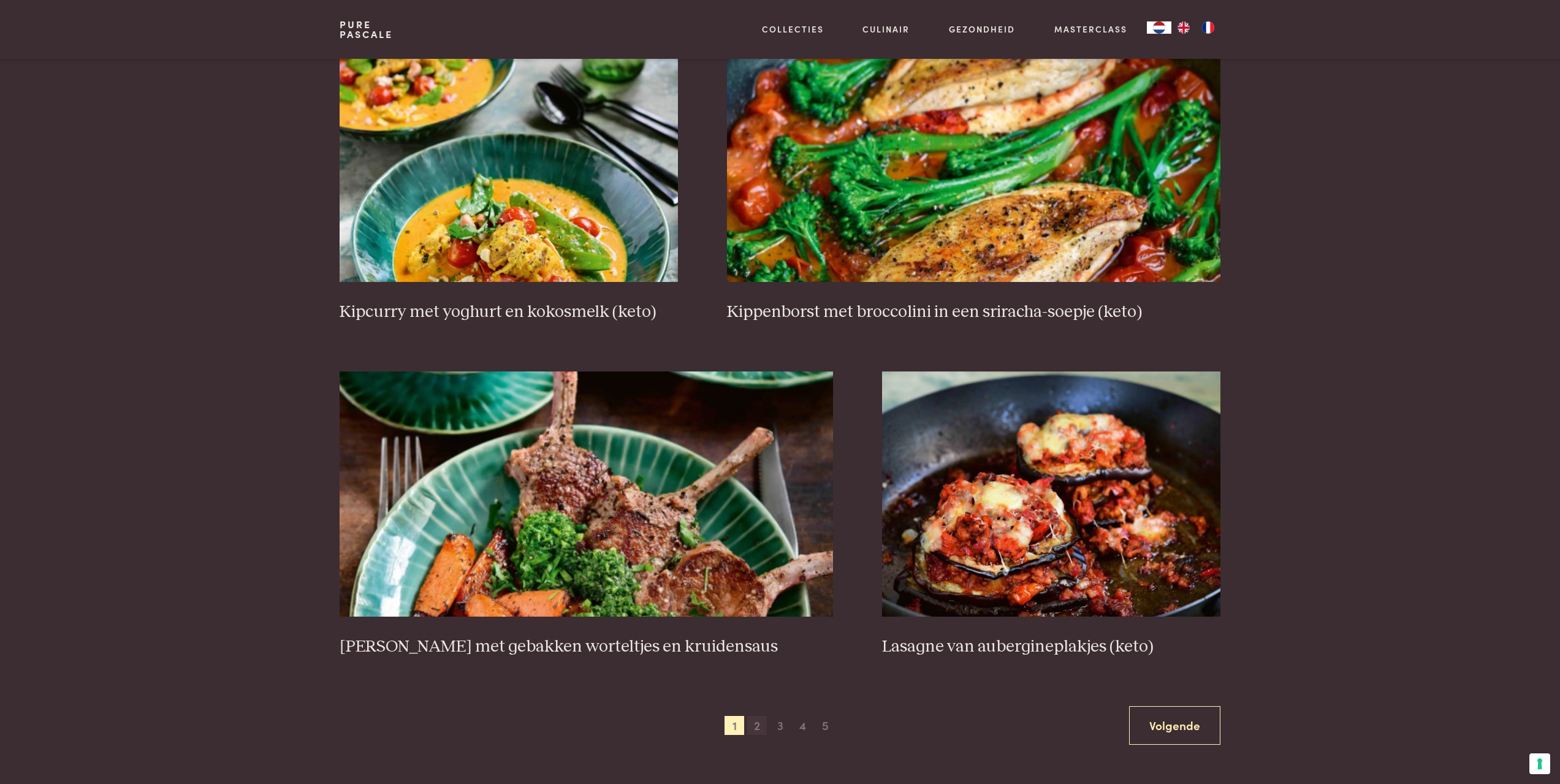
click at [758, 727] on span "2" at bounding box center [757, 726] width 20 height 20
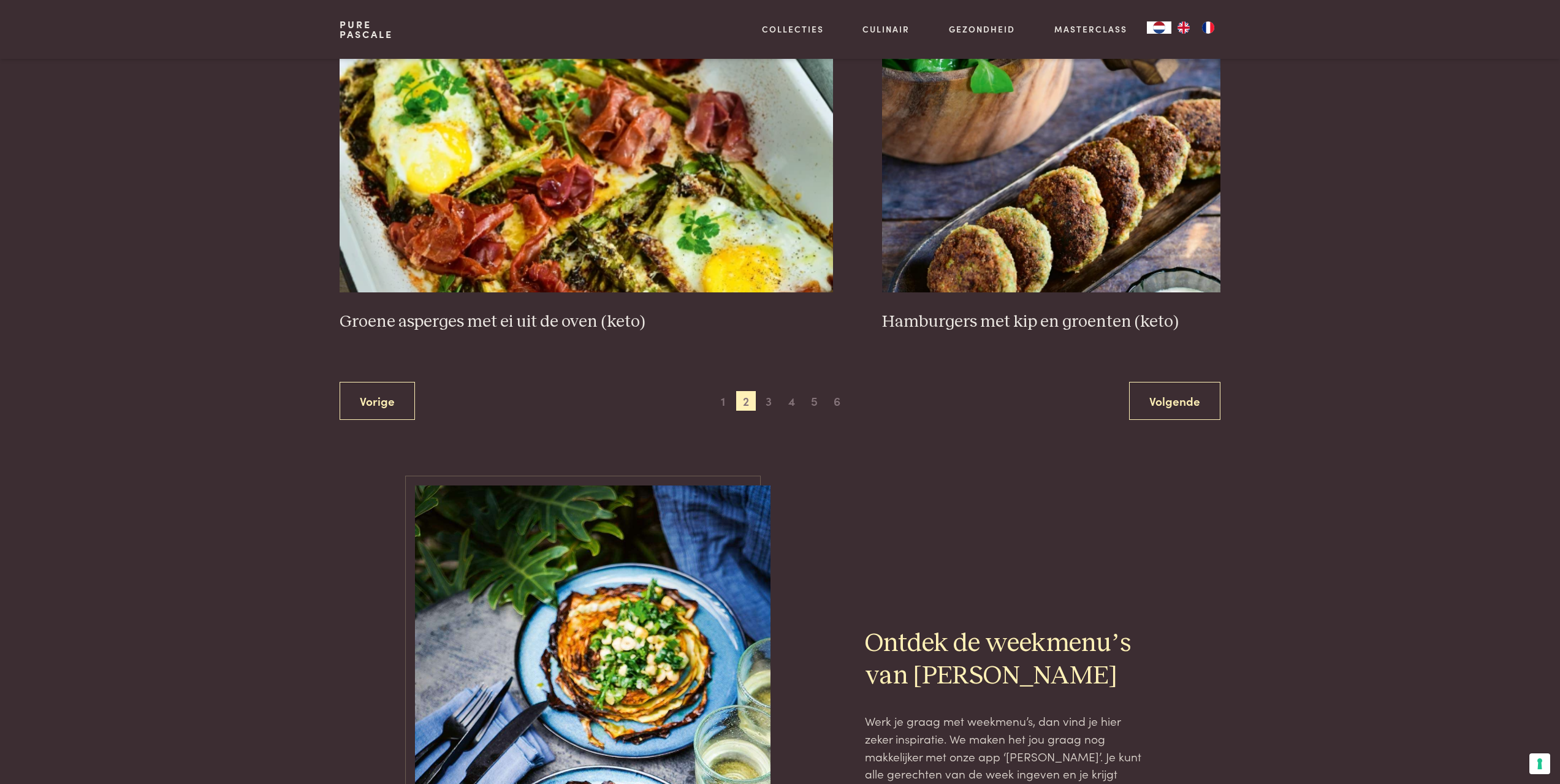
scroll to position [2058, 0]
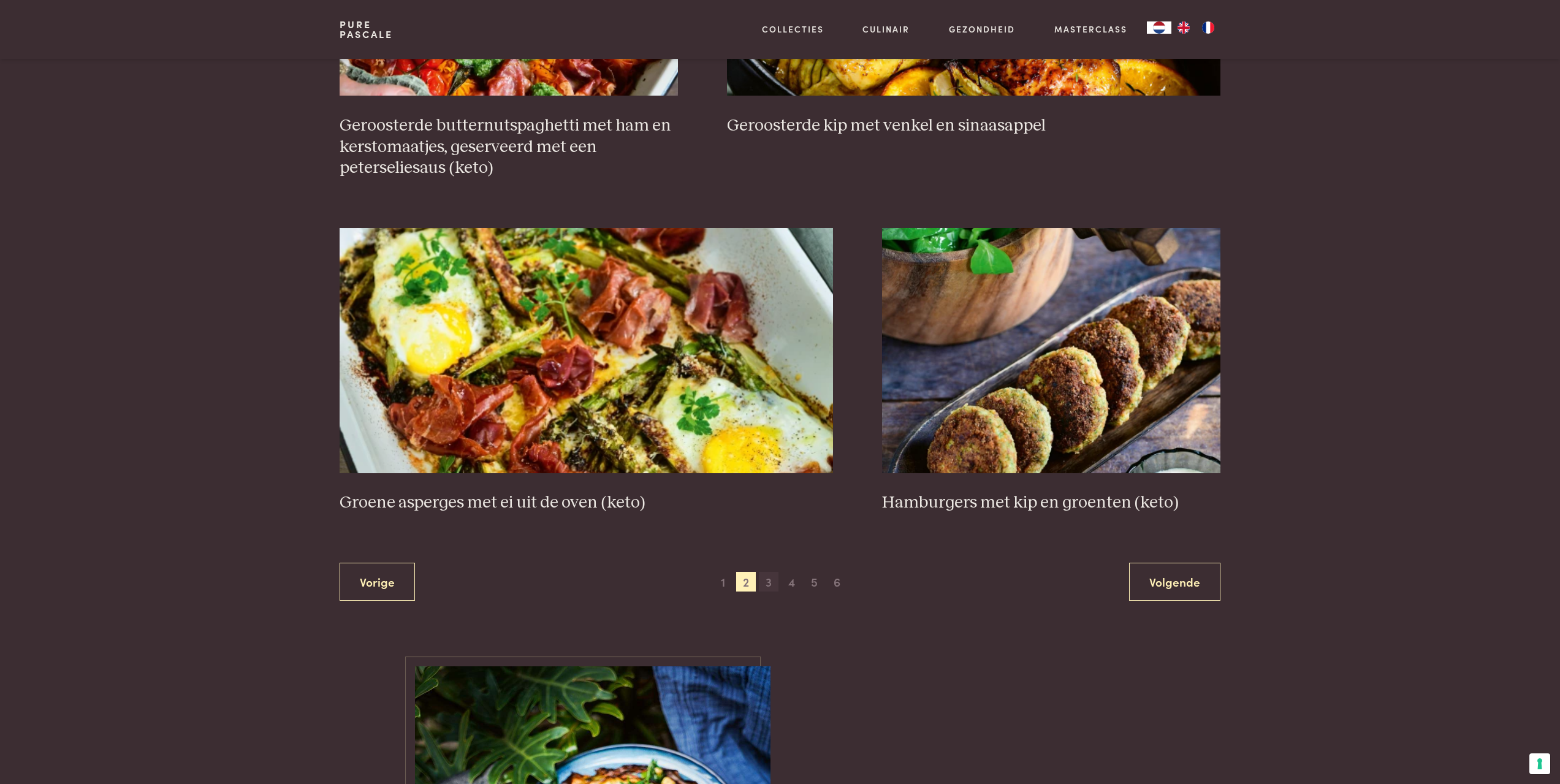
click at [773, 582] on span "3" at bounding box center [768, 582] width 20 height 20
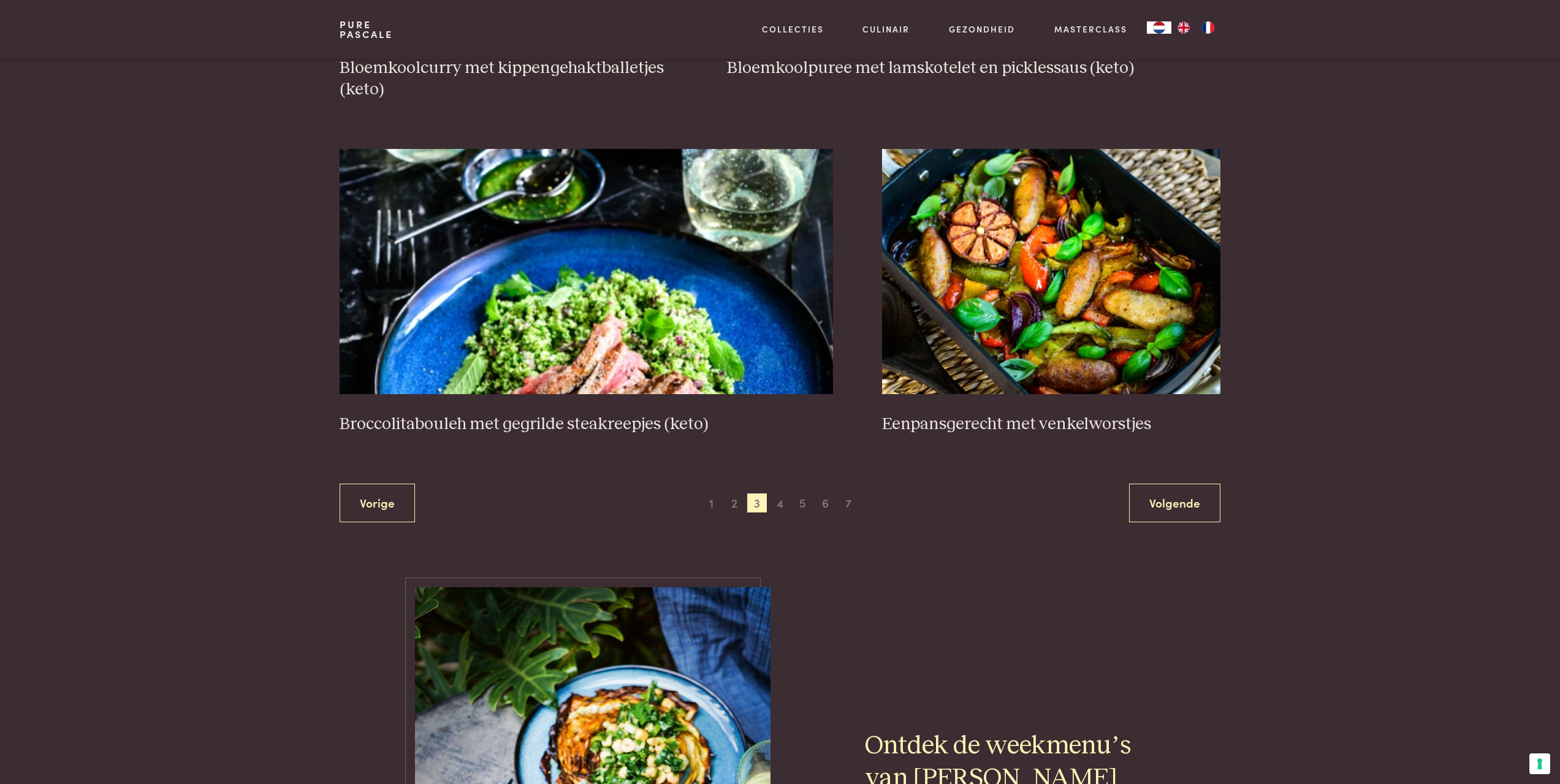
scroll to position [2120, 0]
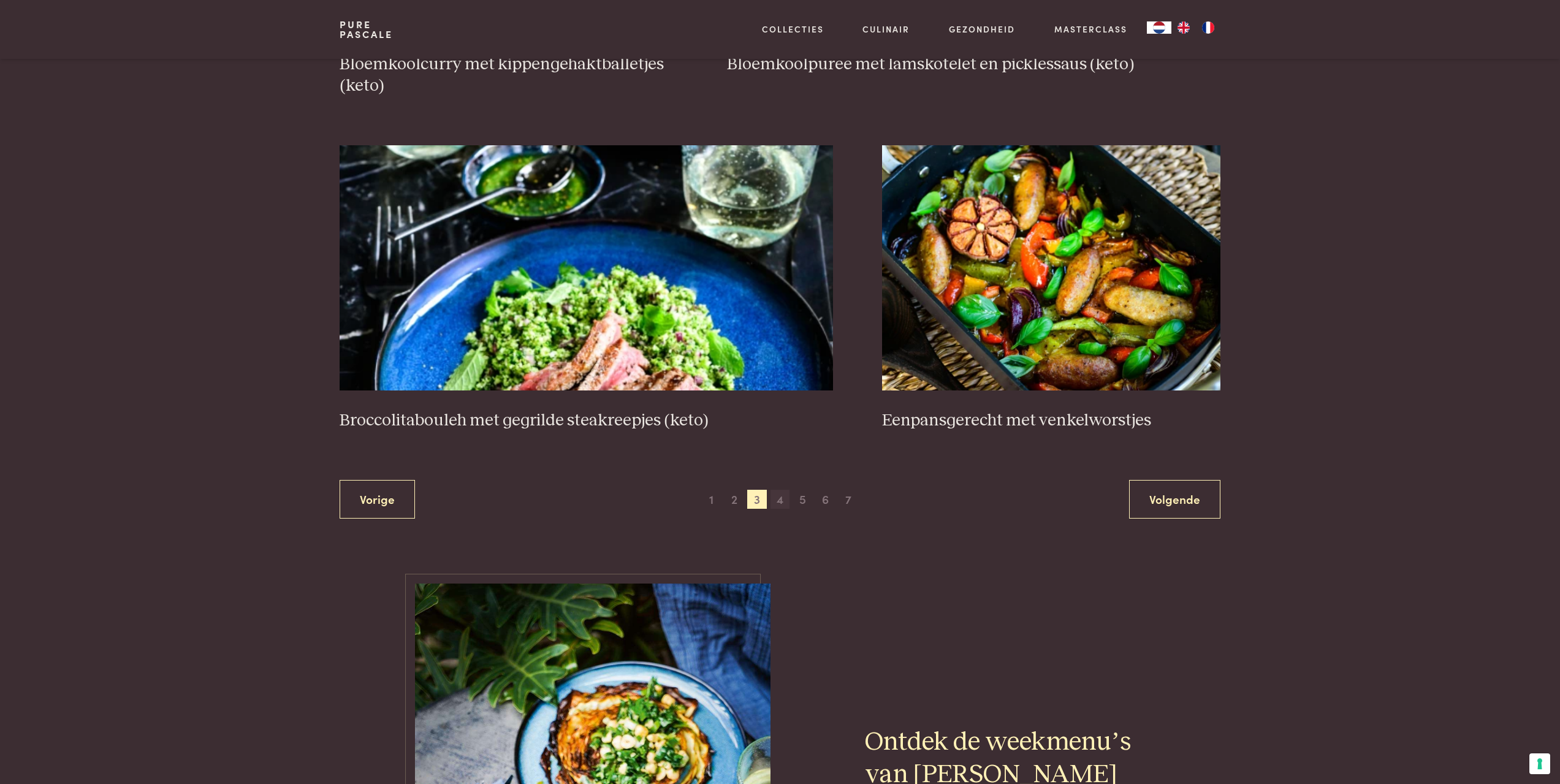
click at [781, 498] on span "4" at bounding box center [780, 499] width 20 height 20
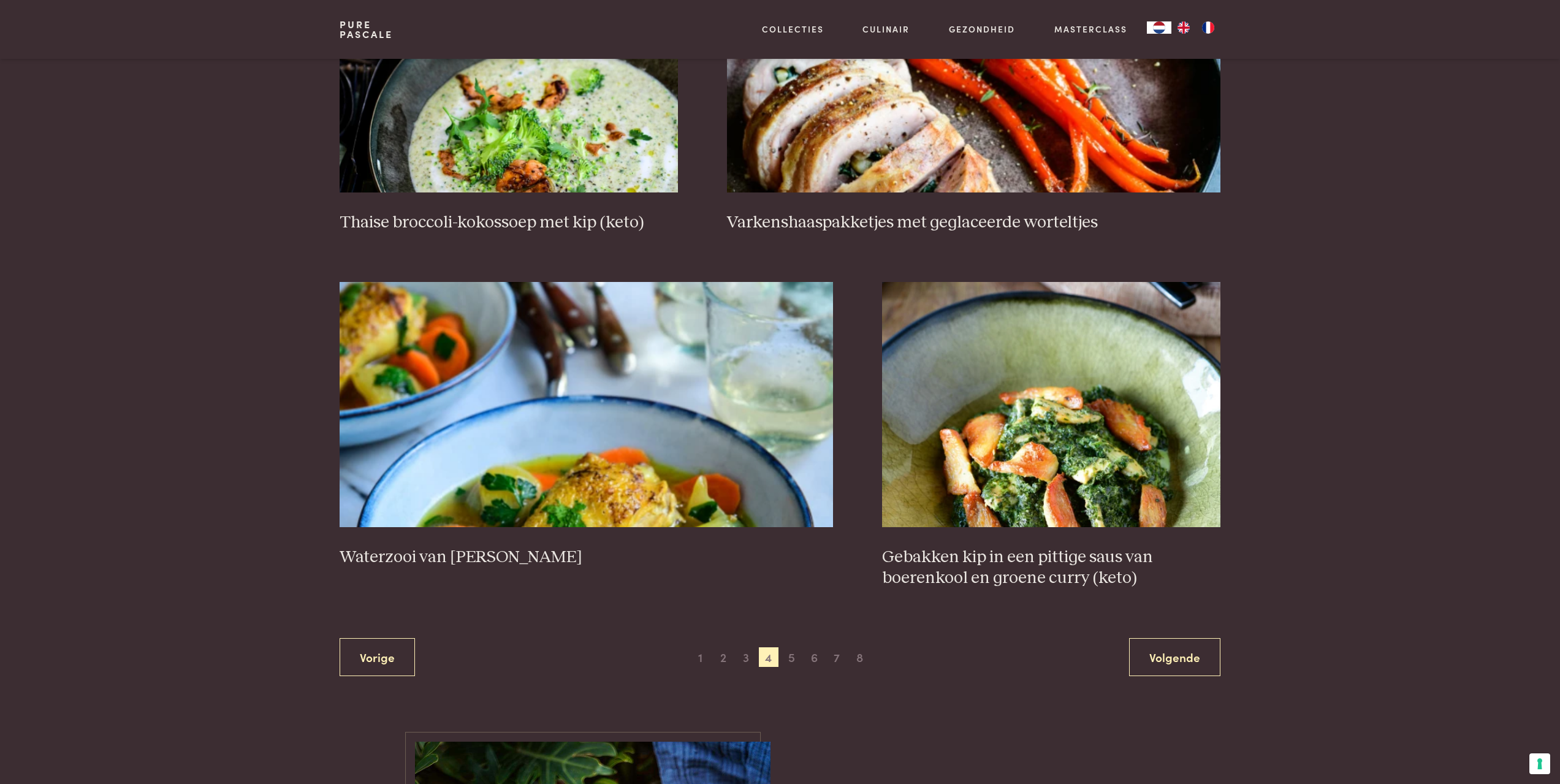
scroll to position [1997, 0]
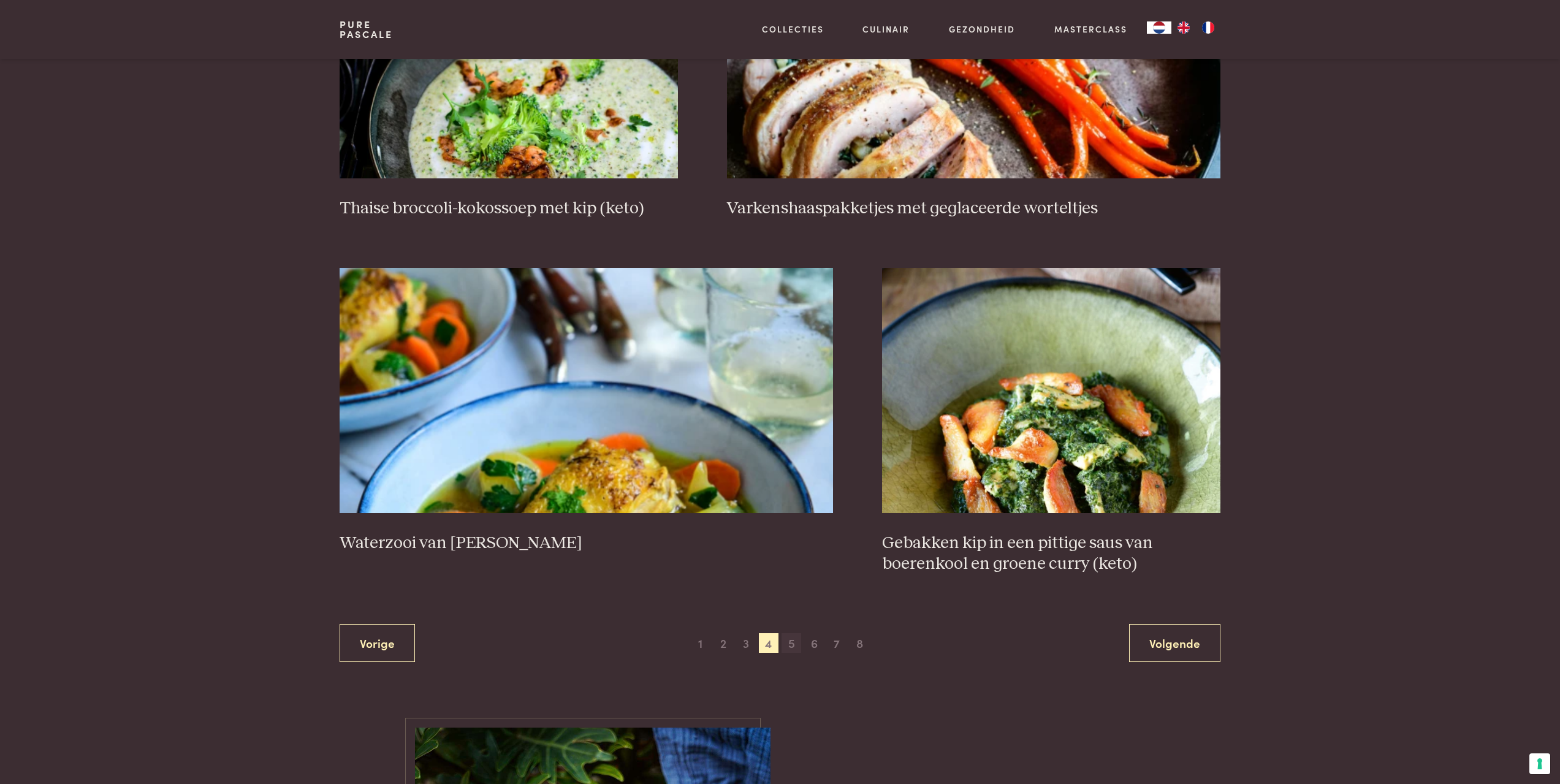
click at [789, 644] on span "5" at bounding box center [792, 643] width 20 height 20
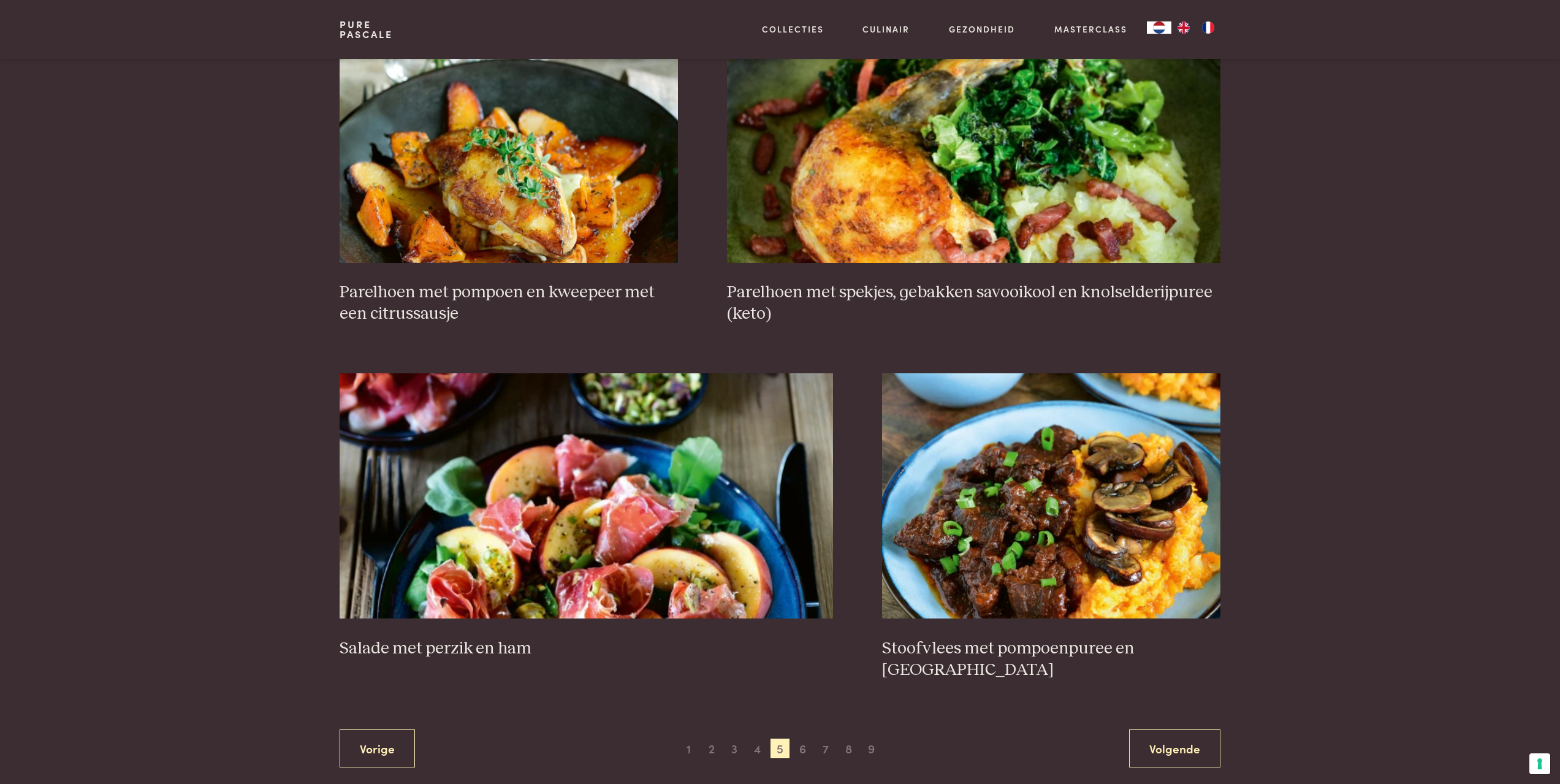
scroll to position [1997, 0]
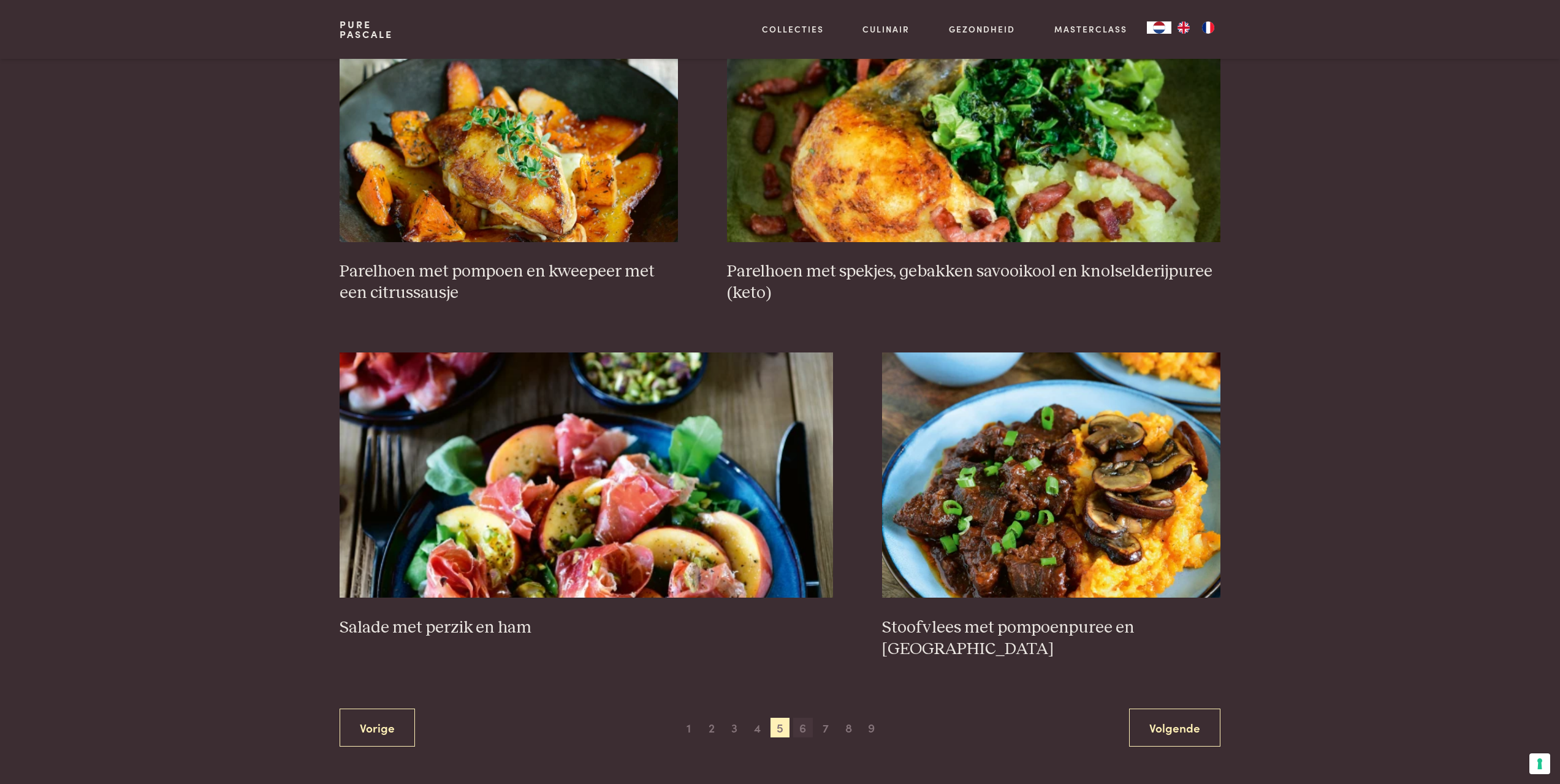
click at [803, 730] on span "6" at bounding box center [803, 728] width 20 height 20
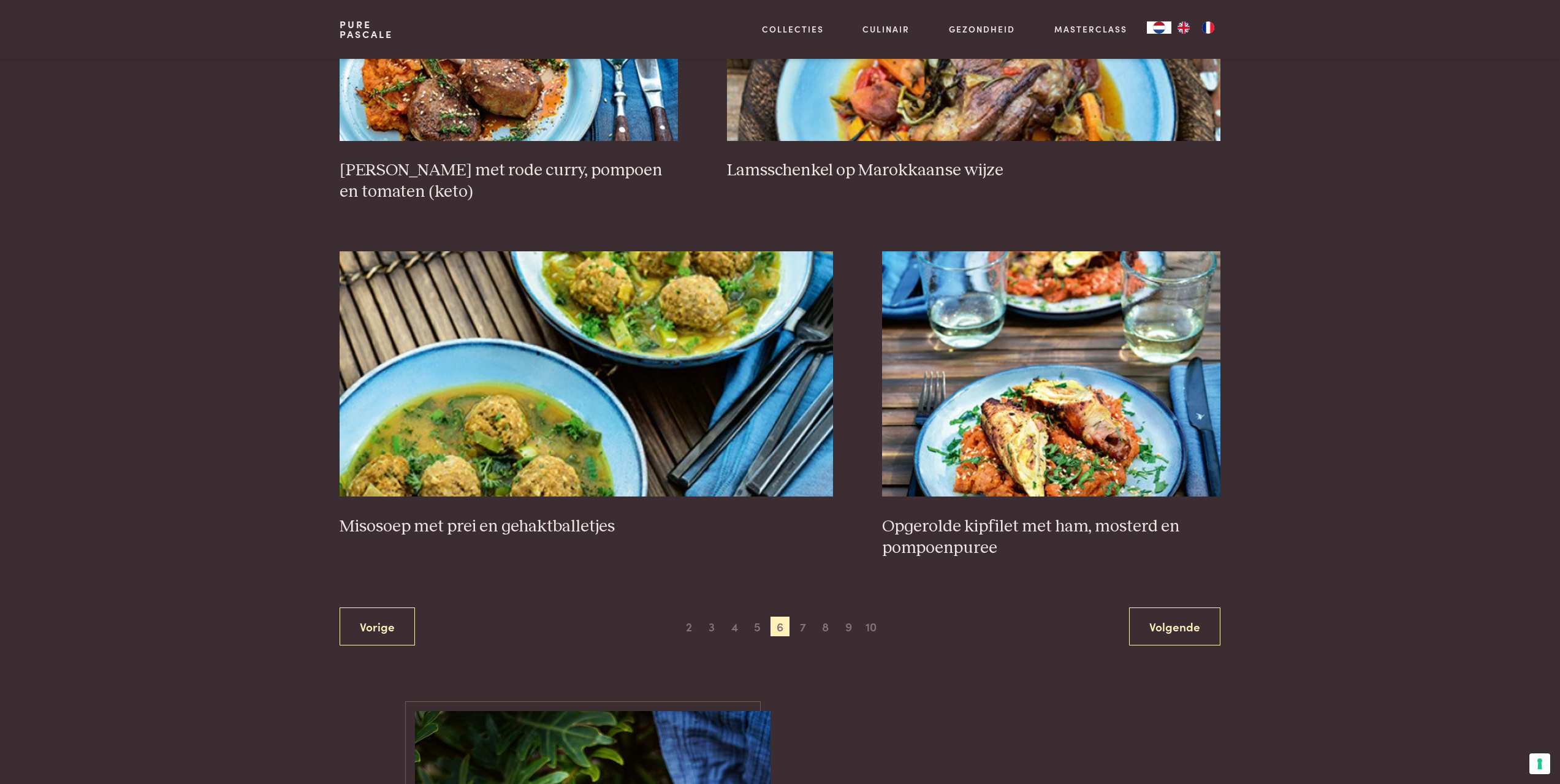
scroll to position [2058, 0]
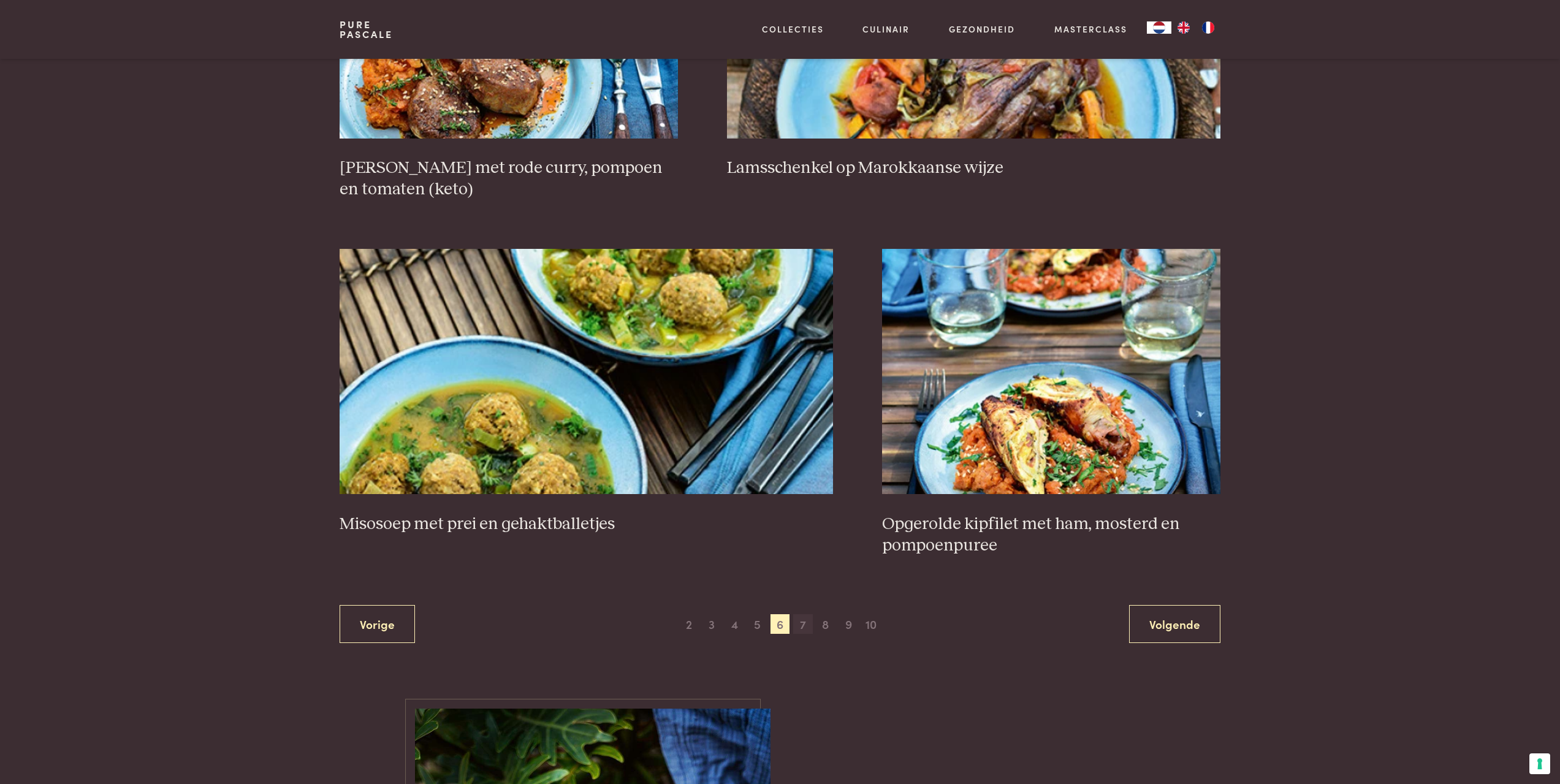
click at [800, 627] on span "7" at bounding box center [803, 624] width 20 height 20
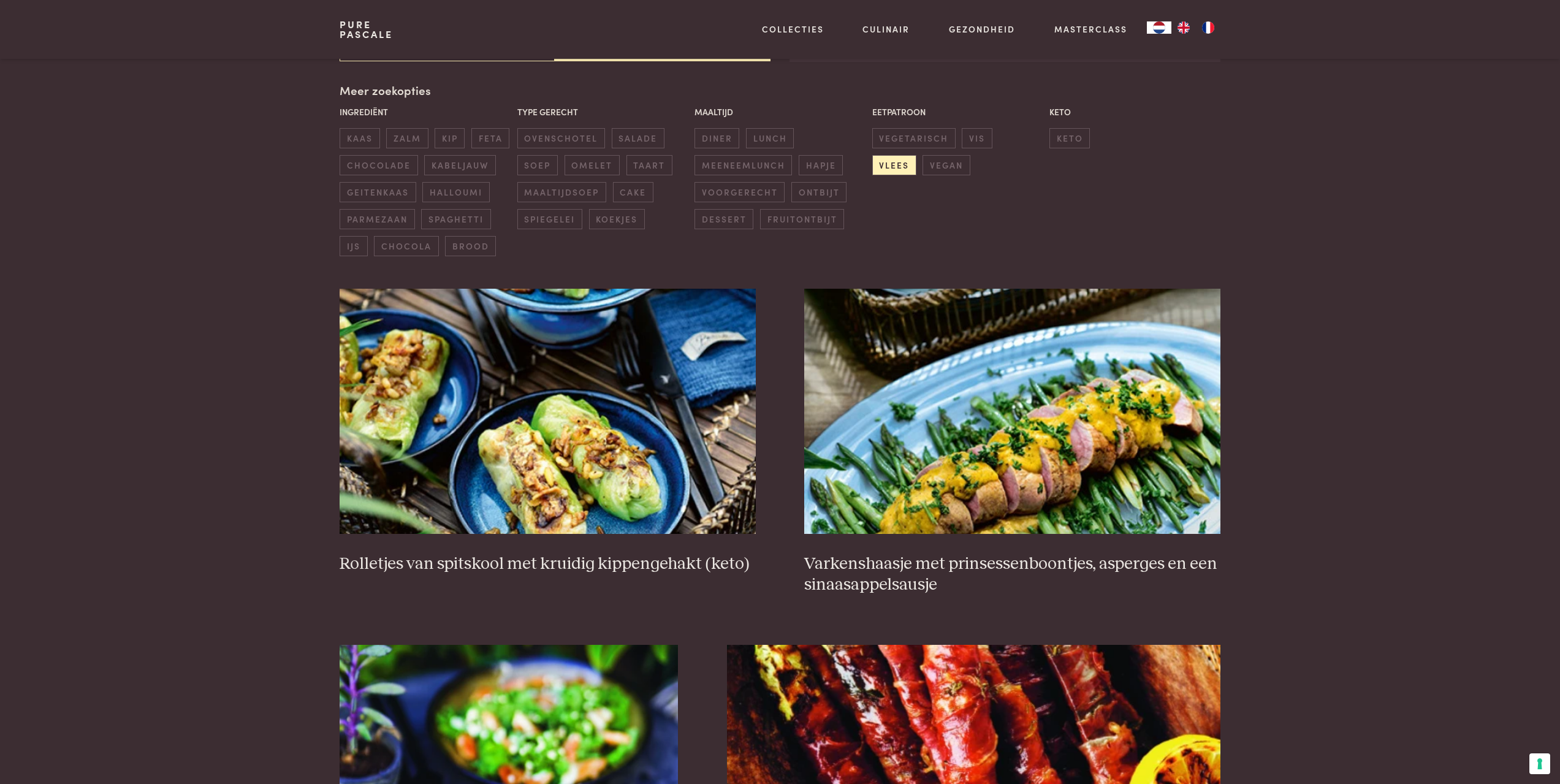
scroll to position [281, 0]
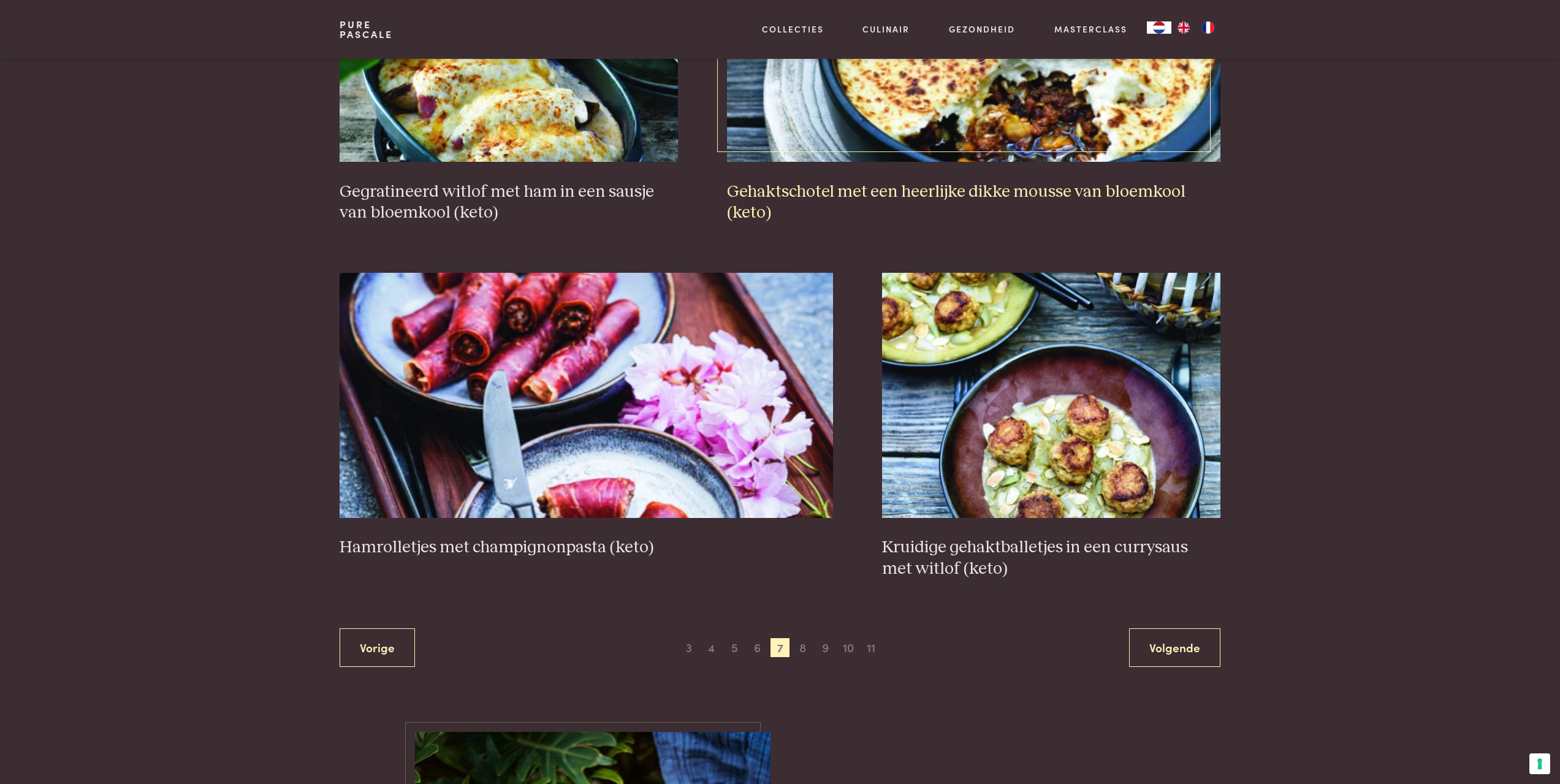
scroll to position [2081, 0]
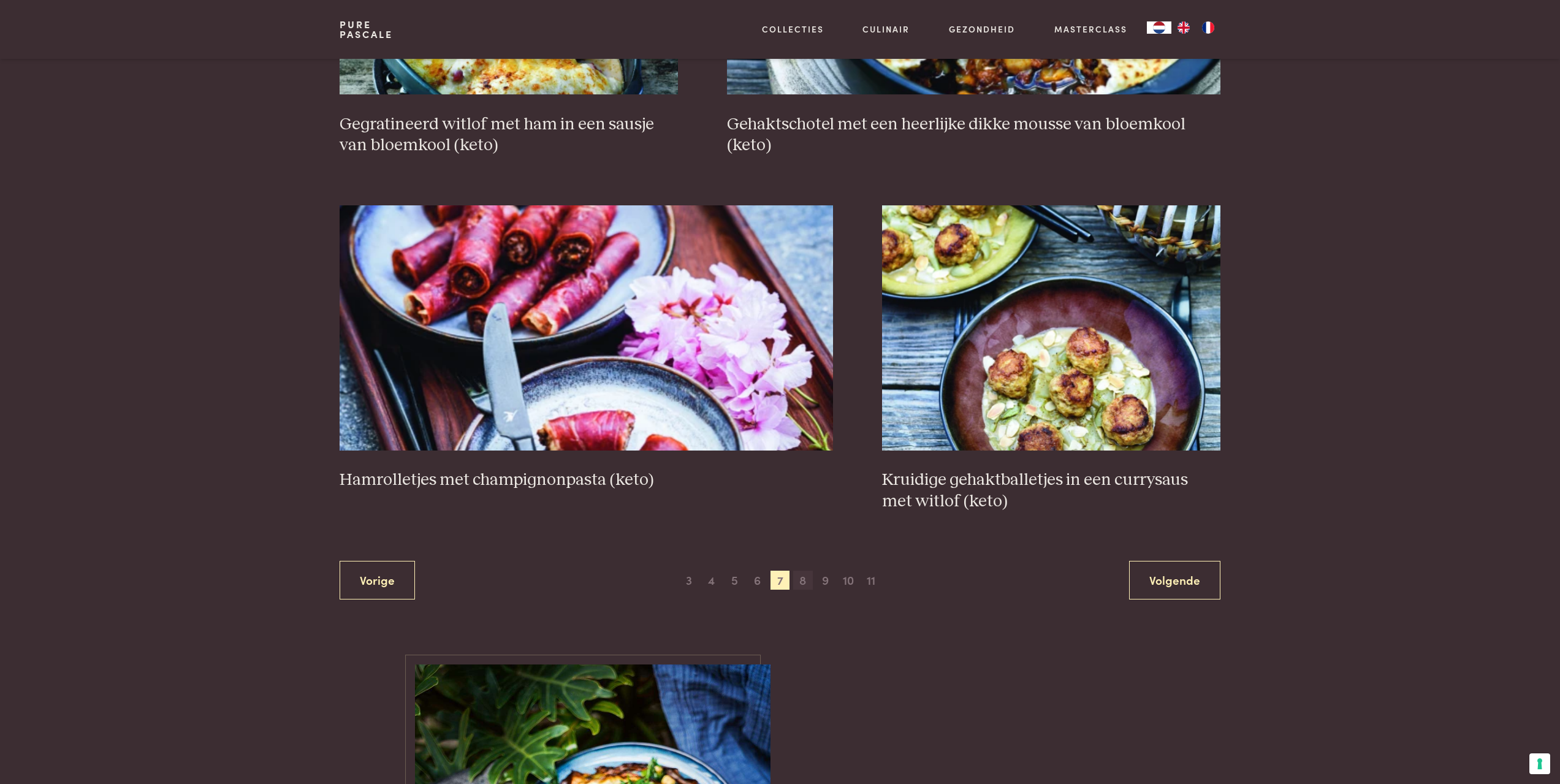
click at [805, 577] on span "8" at bounding box center [803, 581] width 20 height 20
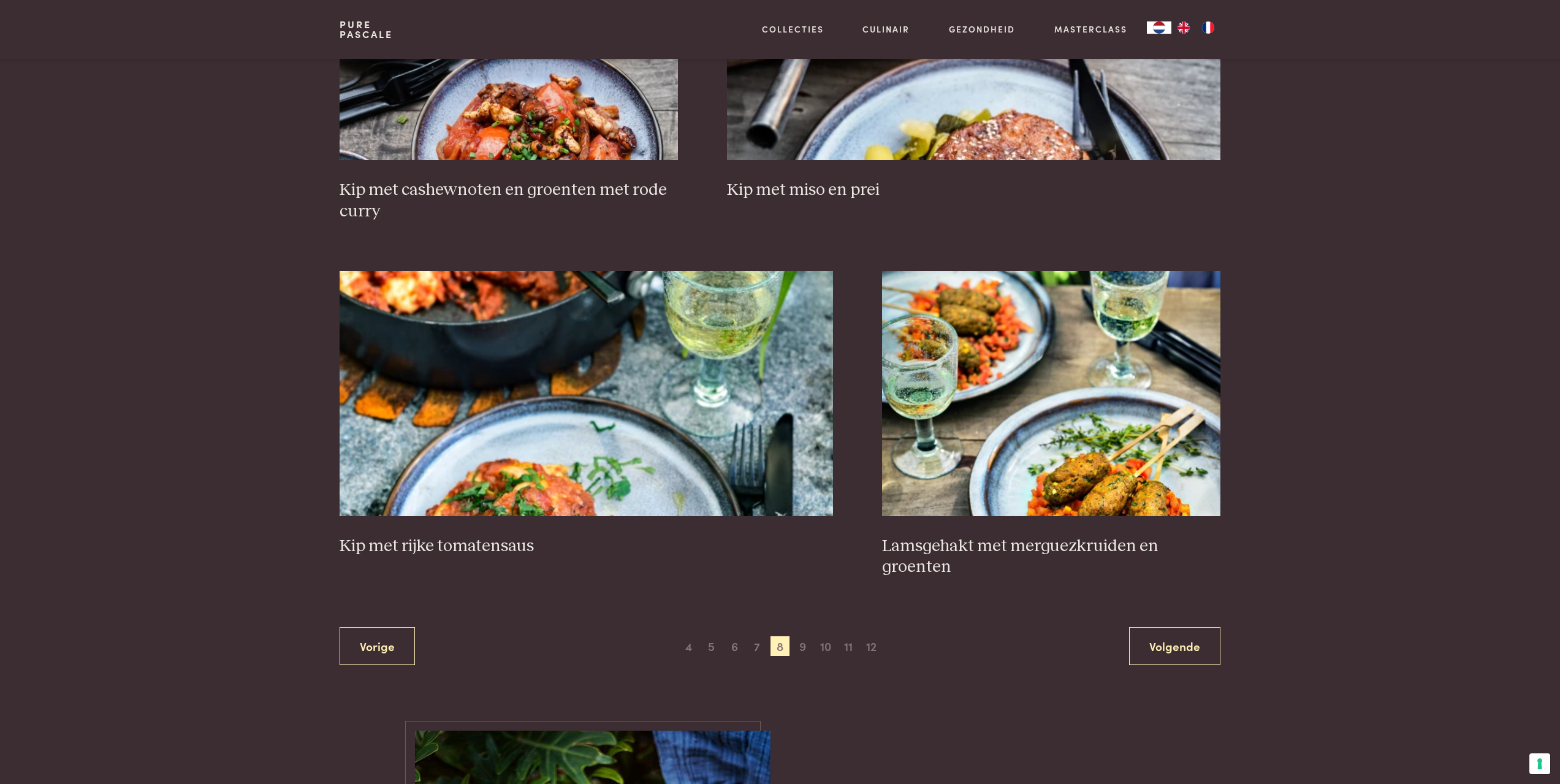
scroll to position [1997, 0]
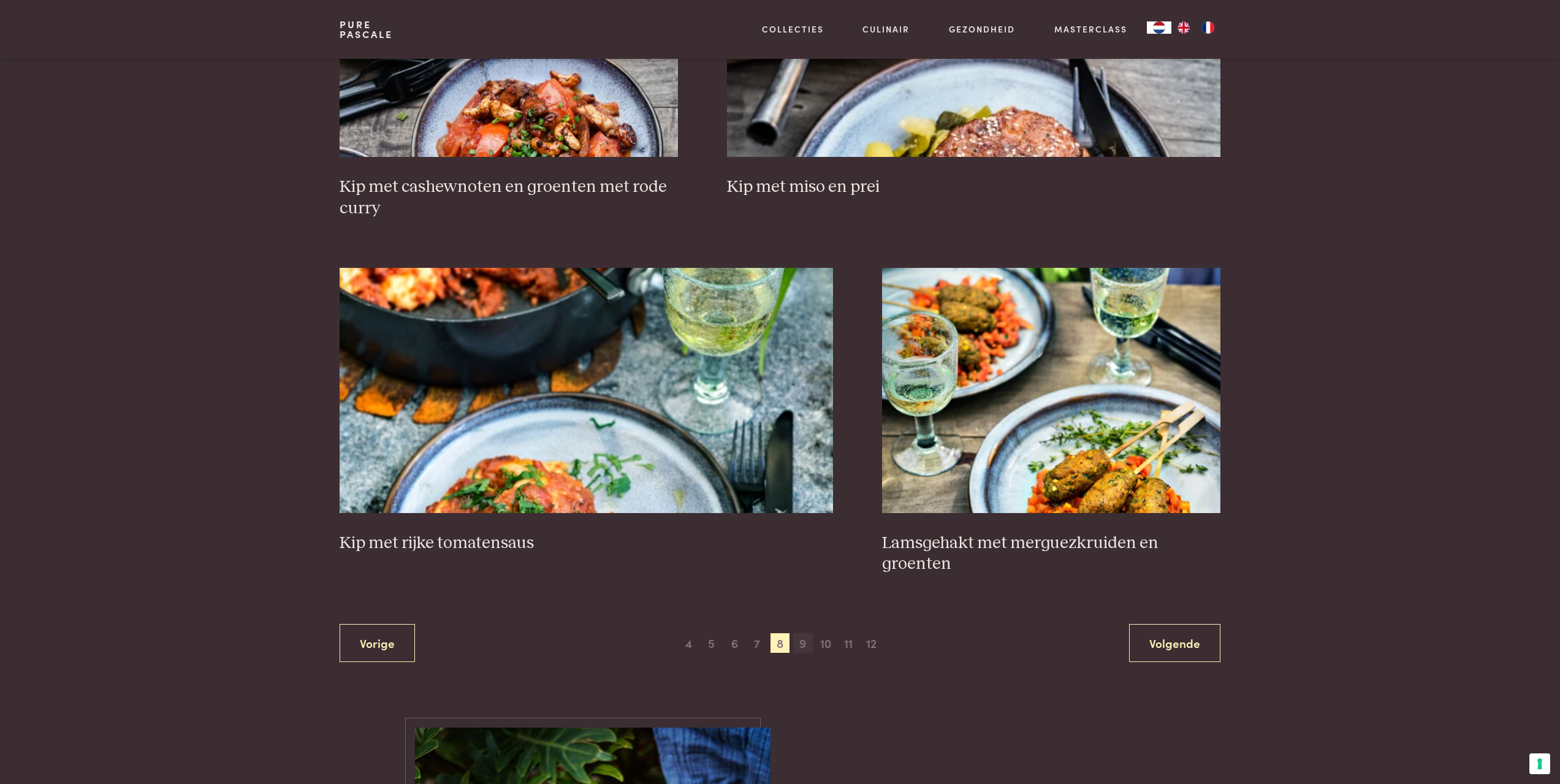
click at [802, 645] on span "9" at bounding box center [803, 643] width 20 height 20
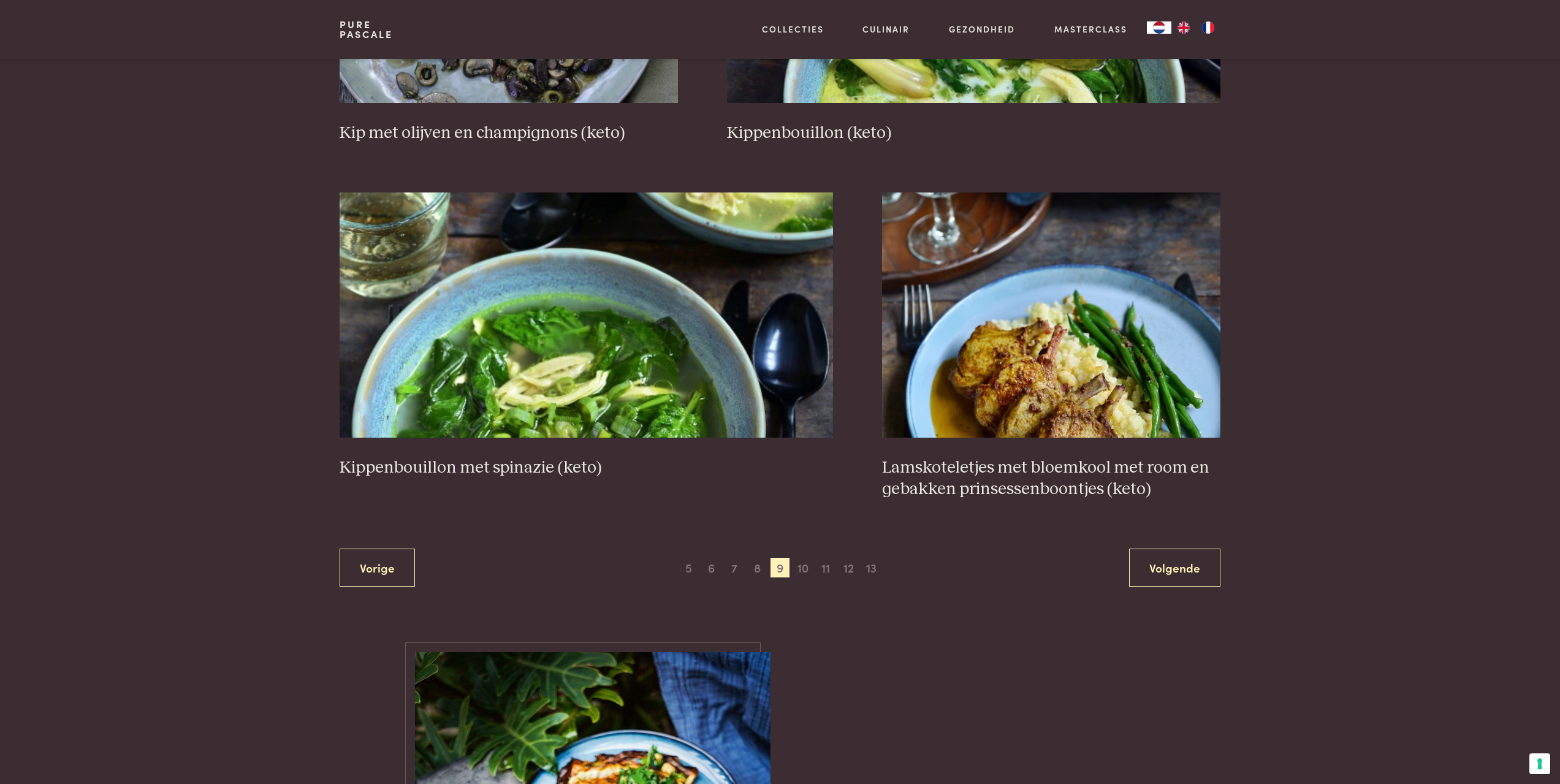
scroll to position [2120, 0]
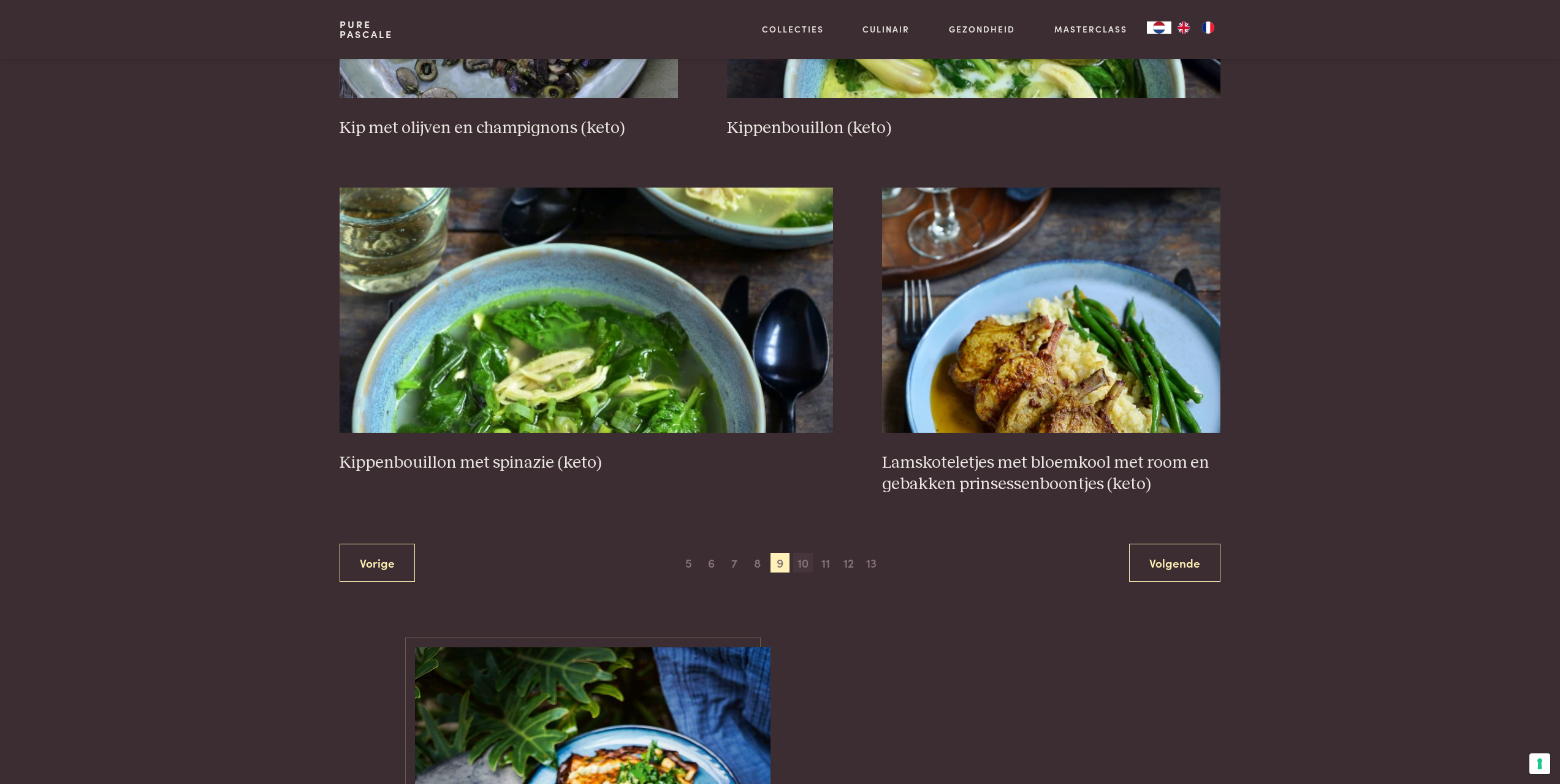
click at [801, 564] on span "10" at bounding box center [803, 562] width 20 height 20
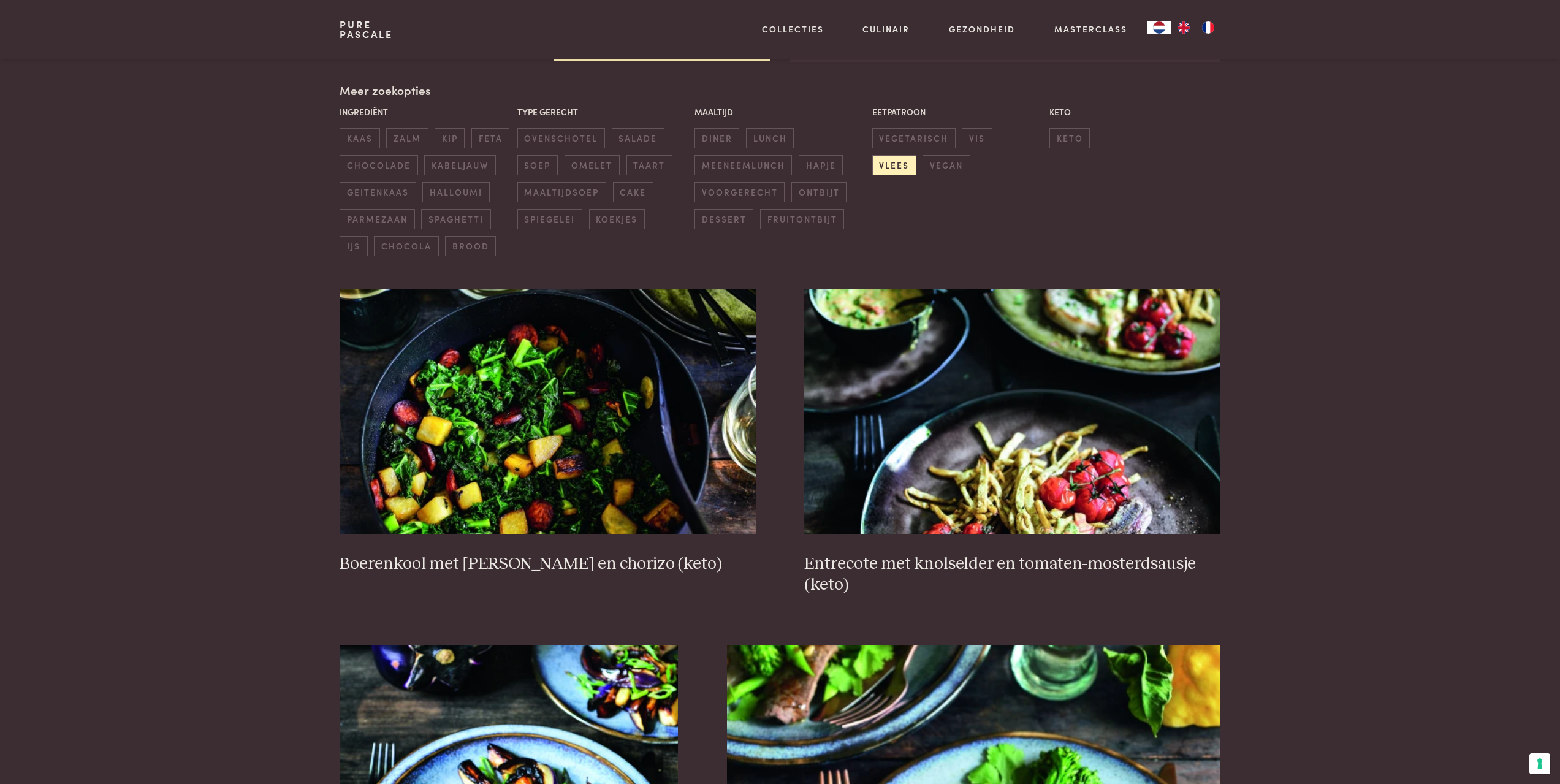
scroll to position [281, 0]
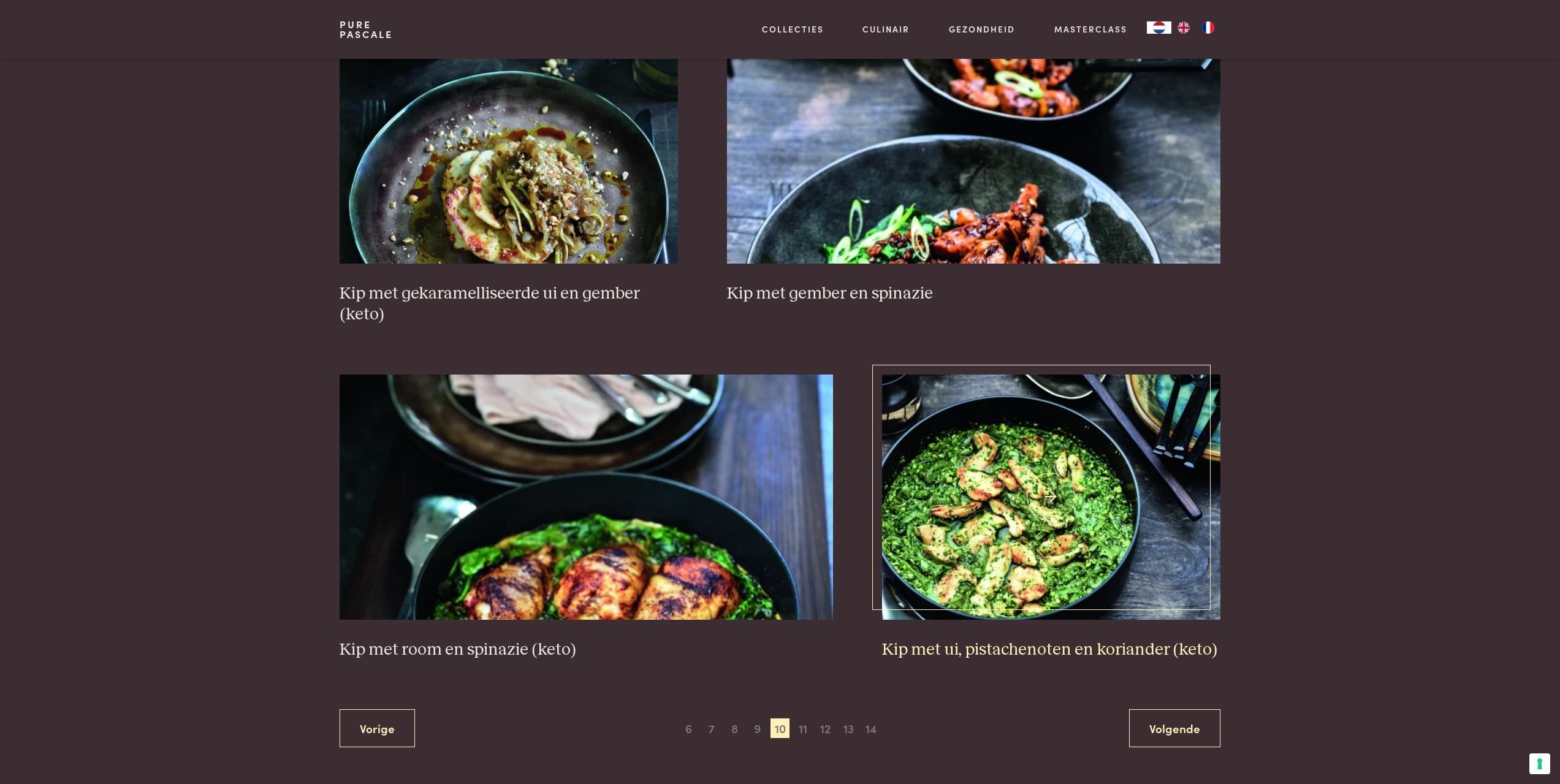
scroll to position [1999, 0]
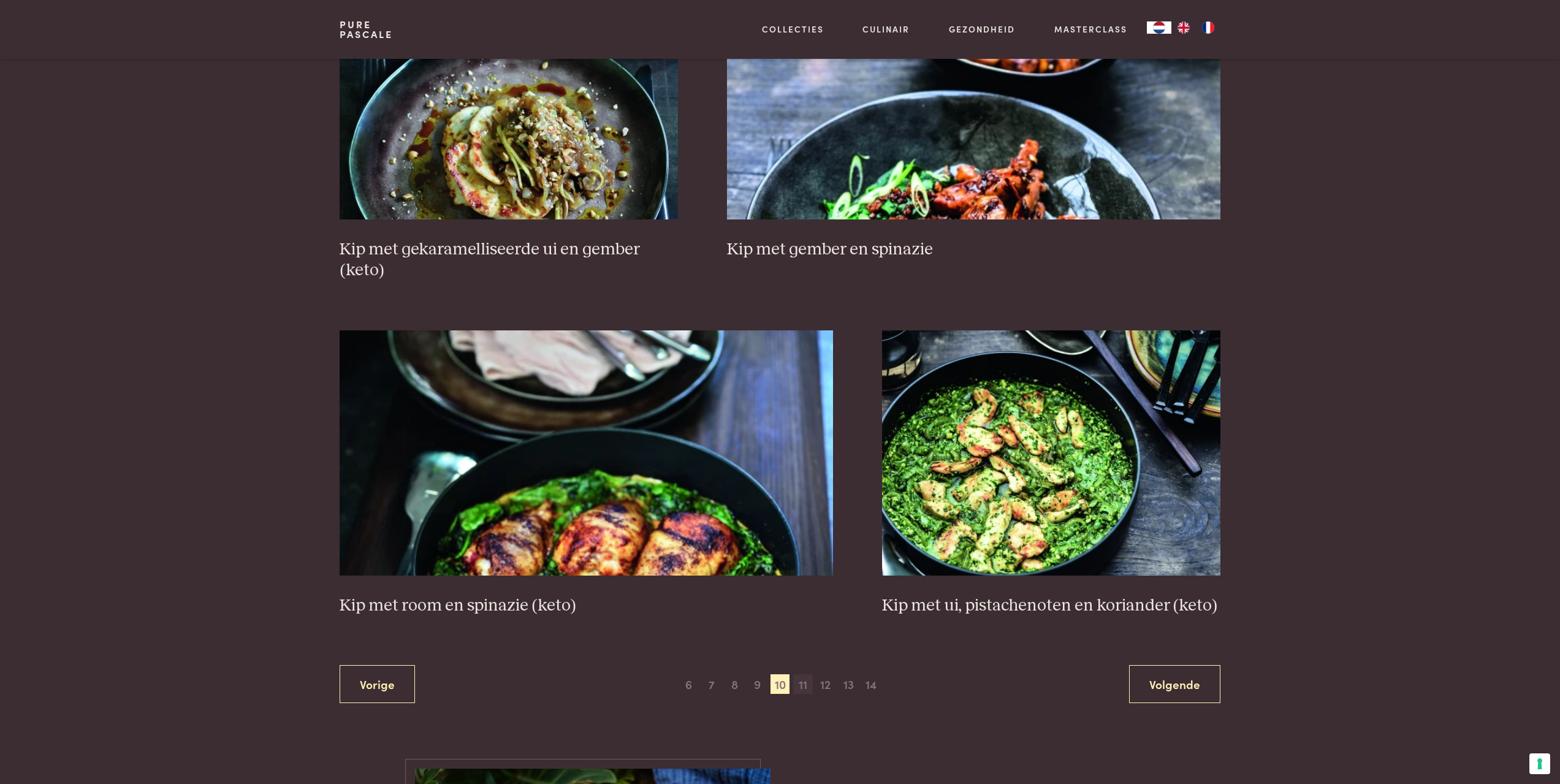
click at [810, 684] on span "11" at bounding box center [803, 684] width 20 height 20
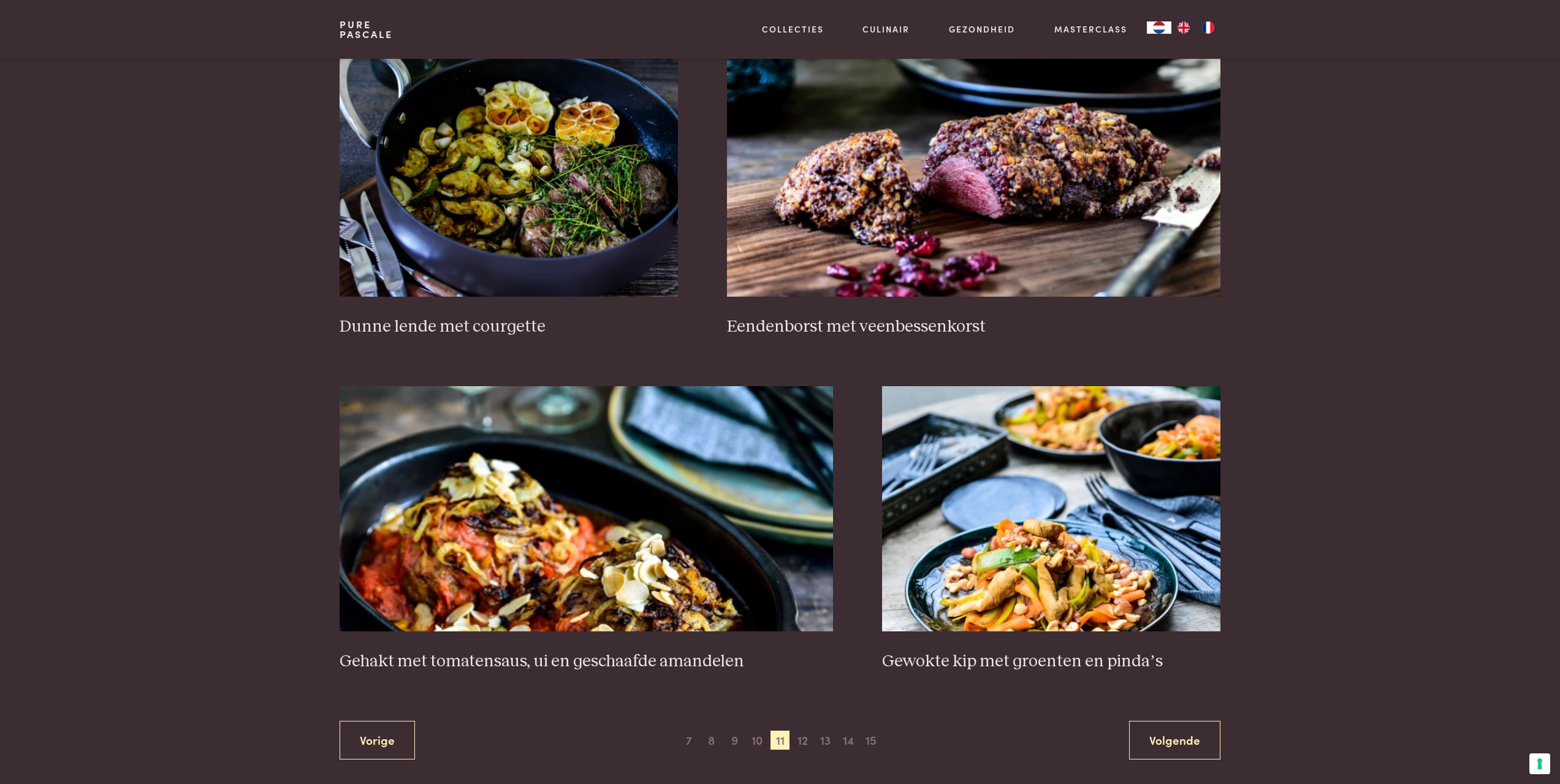
scroll to position [1936, 0]
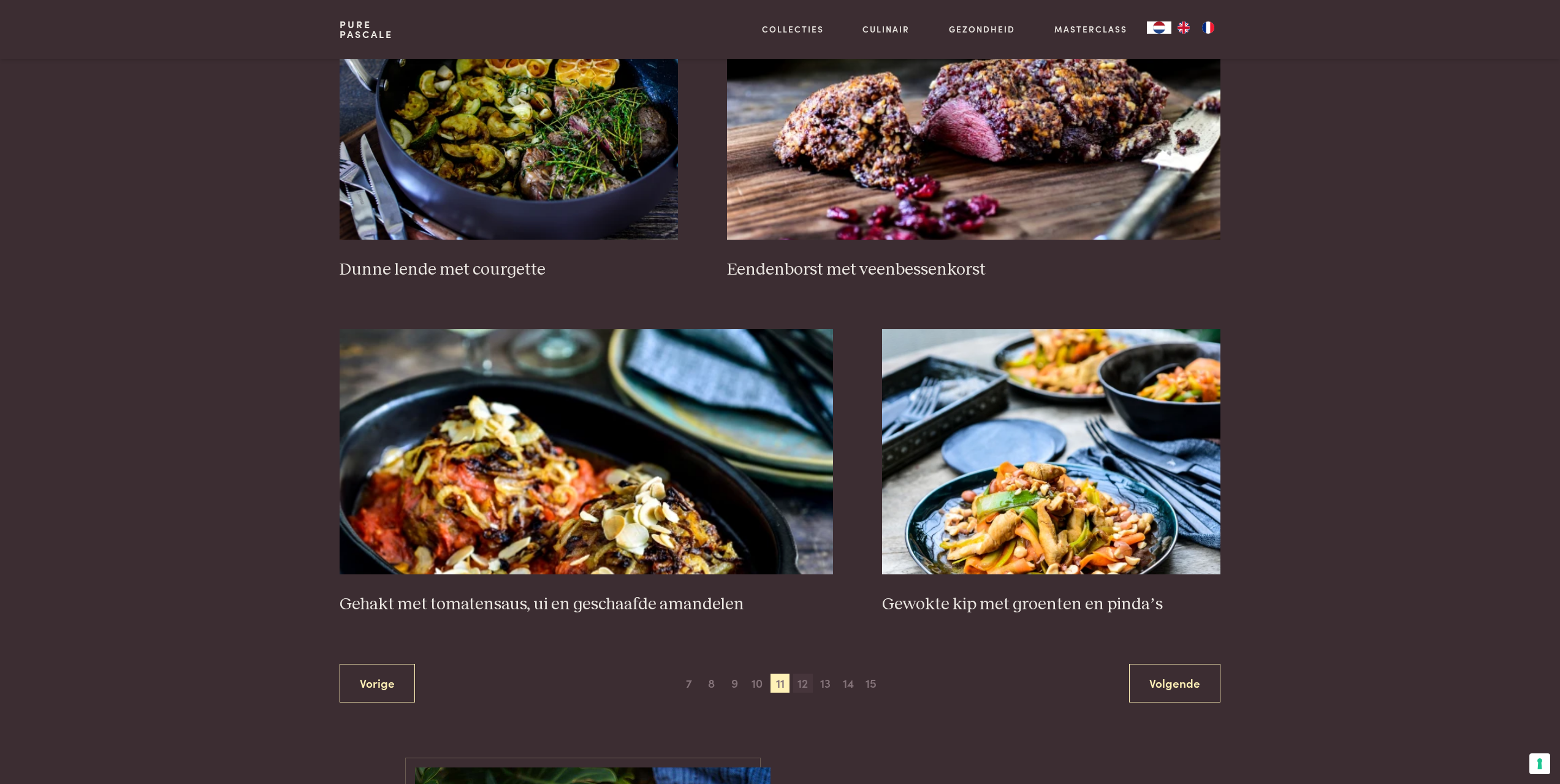
click at [805, 674] on span "12" at bounding box center [803, 684] width 20 height 20
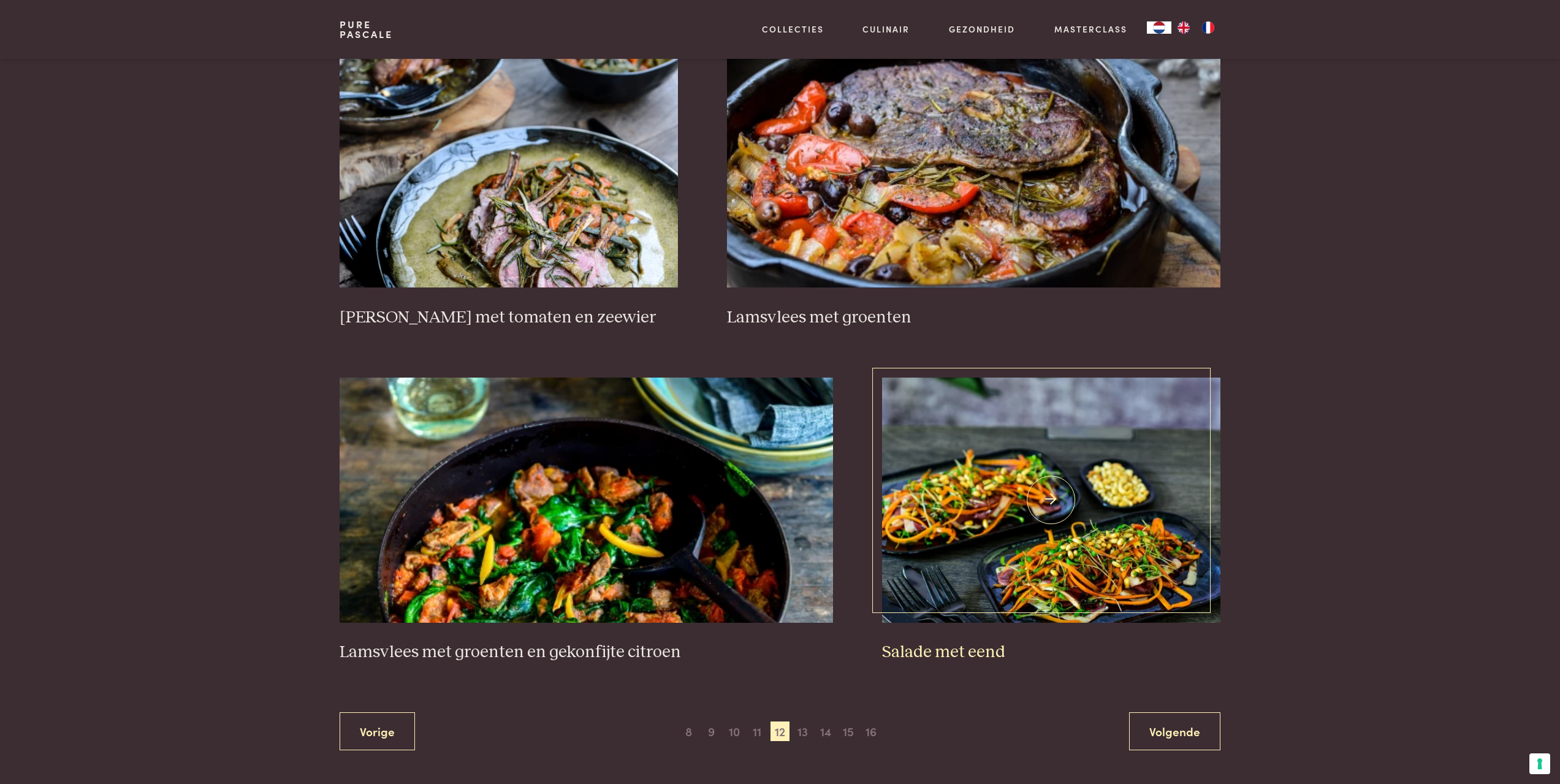
scroll to position [1936, 0]
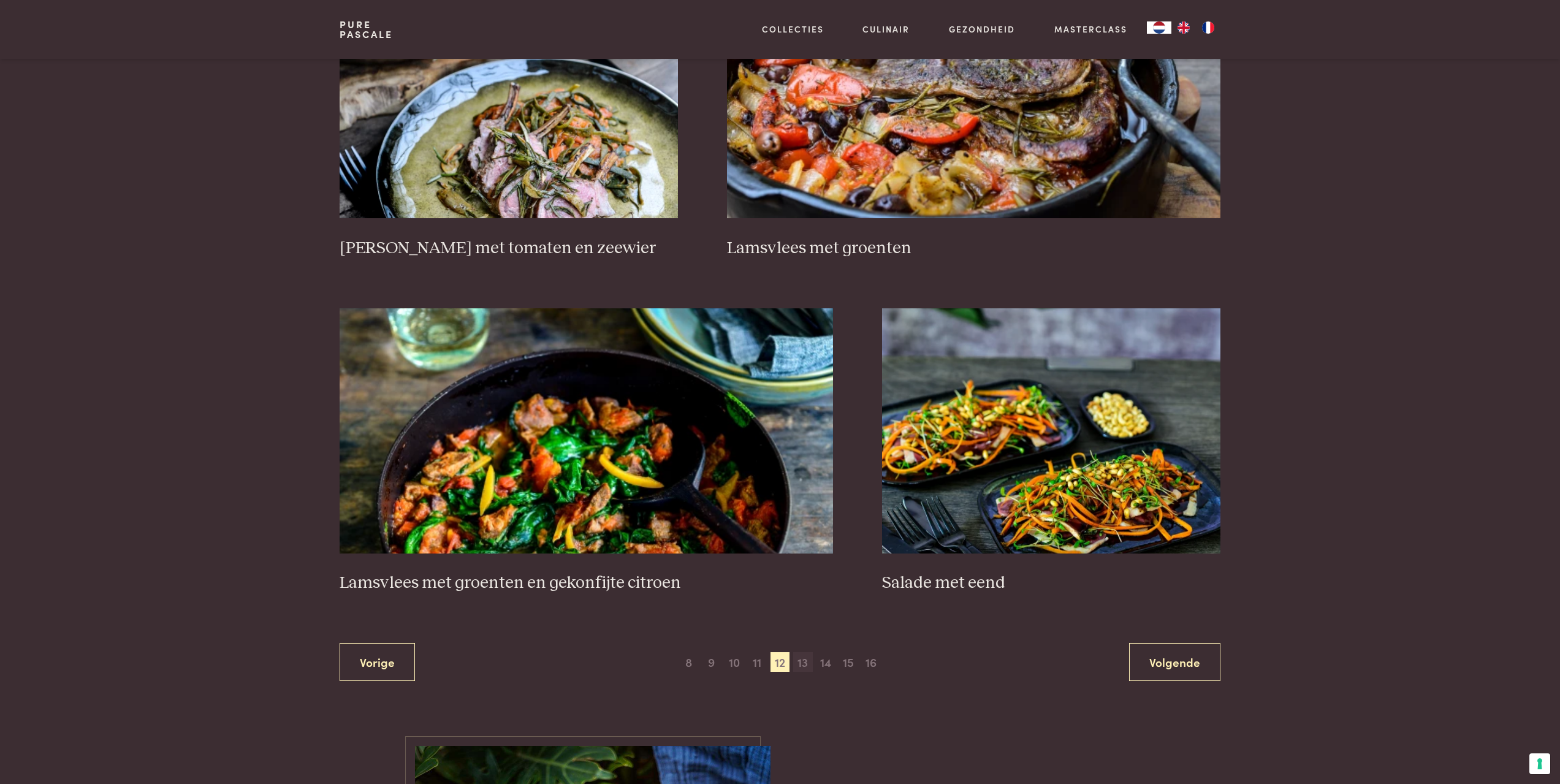
click at [803, 665] on span "13" at bounding box center [803, 662] width 20 height 20
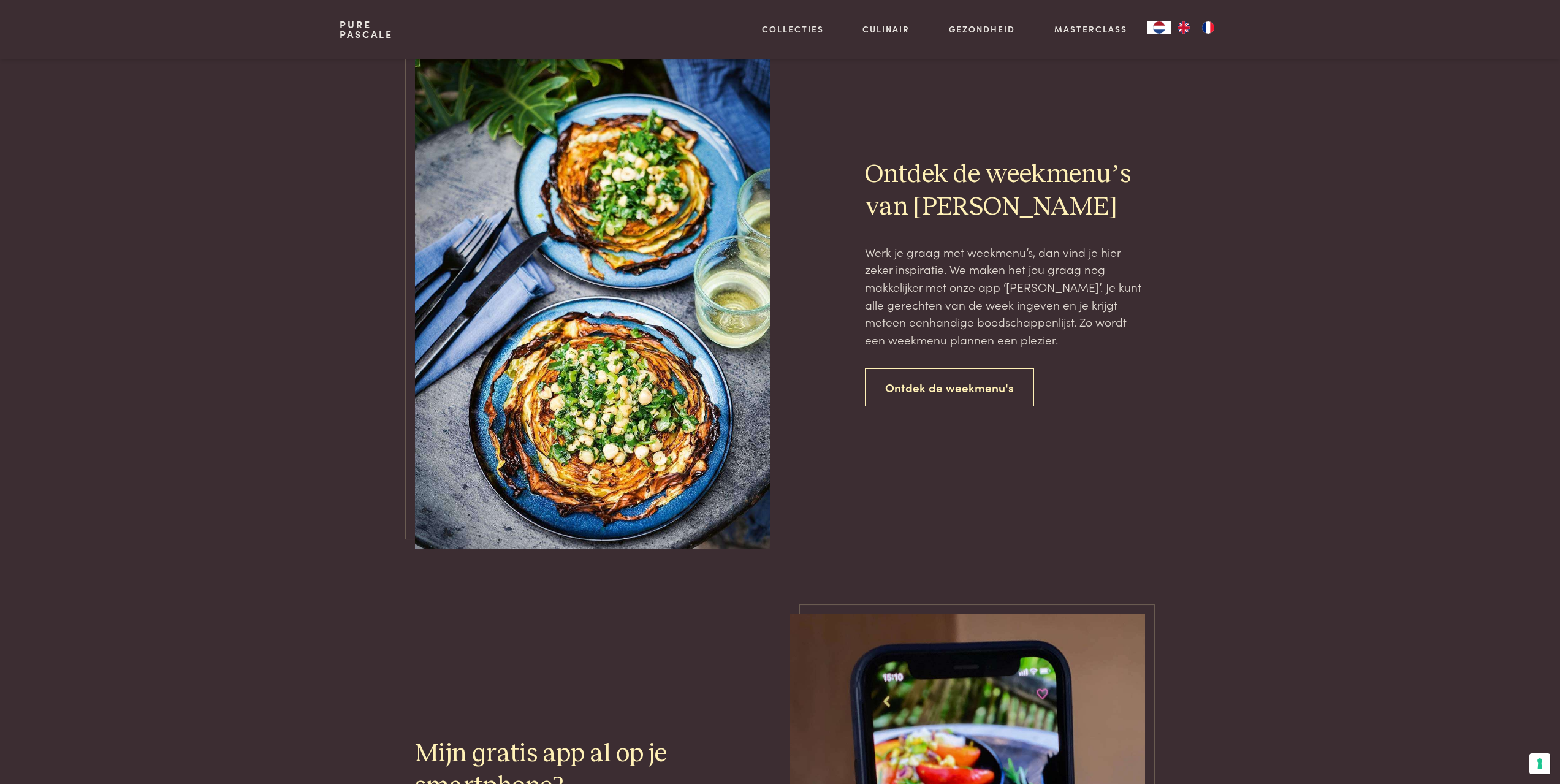
scroll to position [2487, 0]
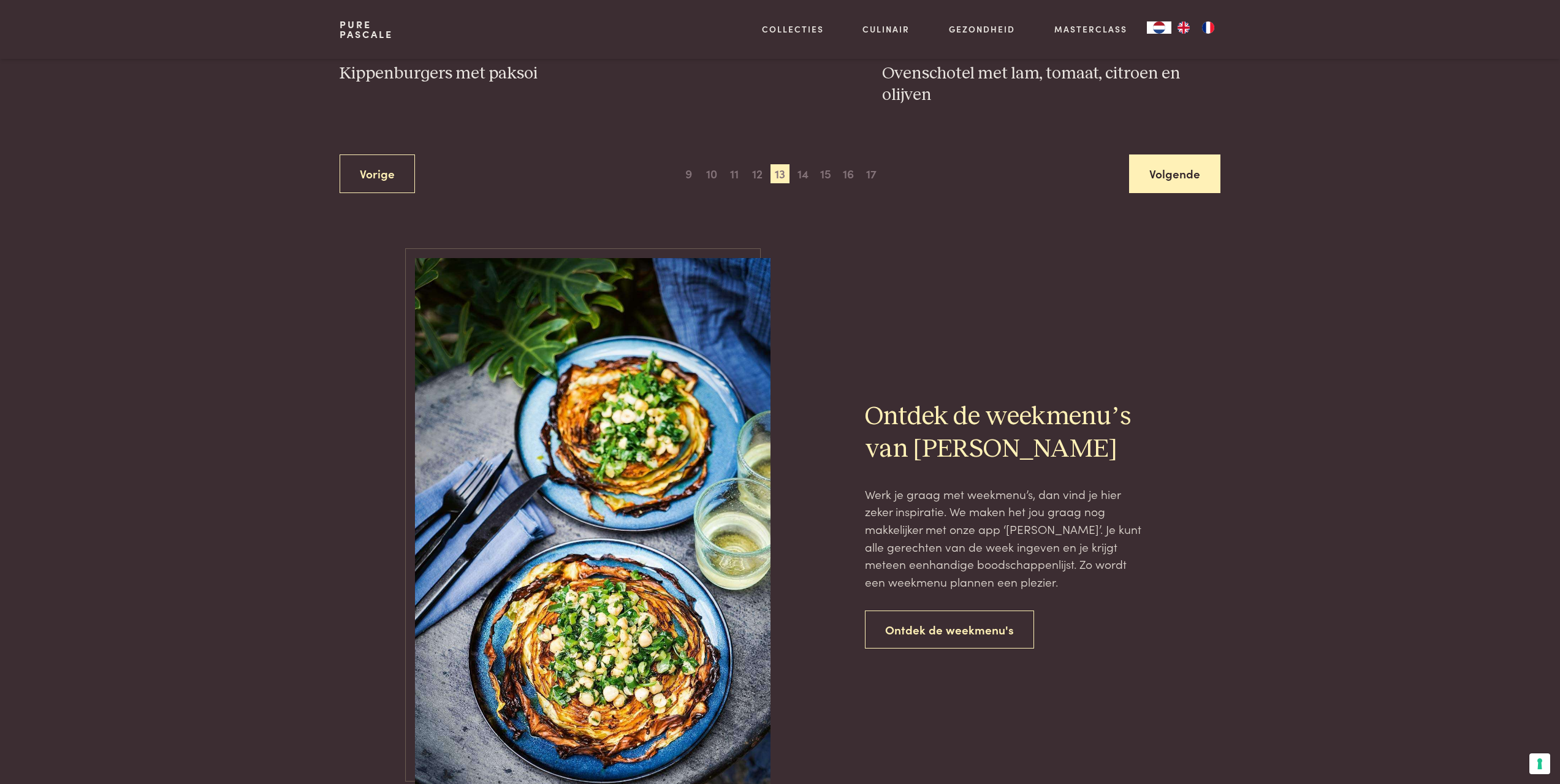
click at [1153, 173] on link "Volgende" at bounding box center [1174, 173] width 91 height 39
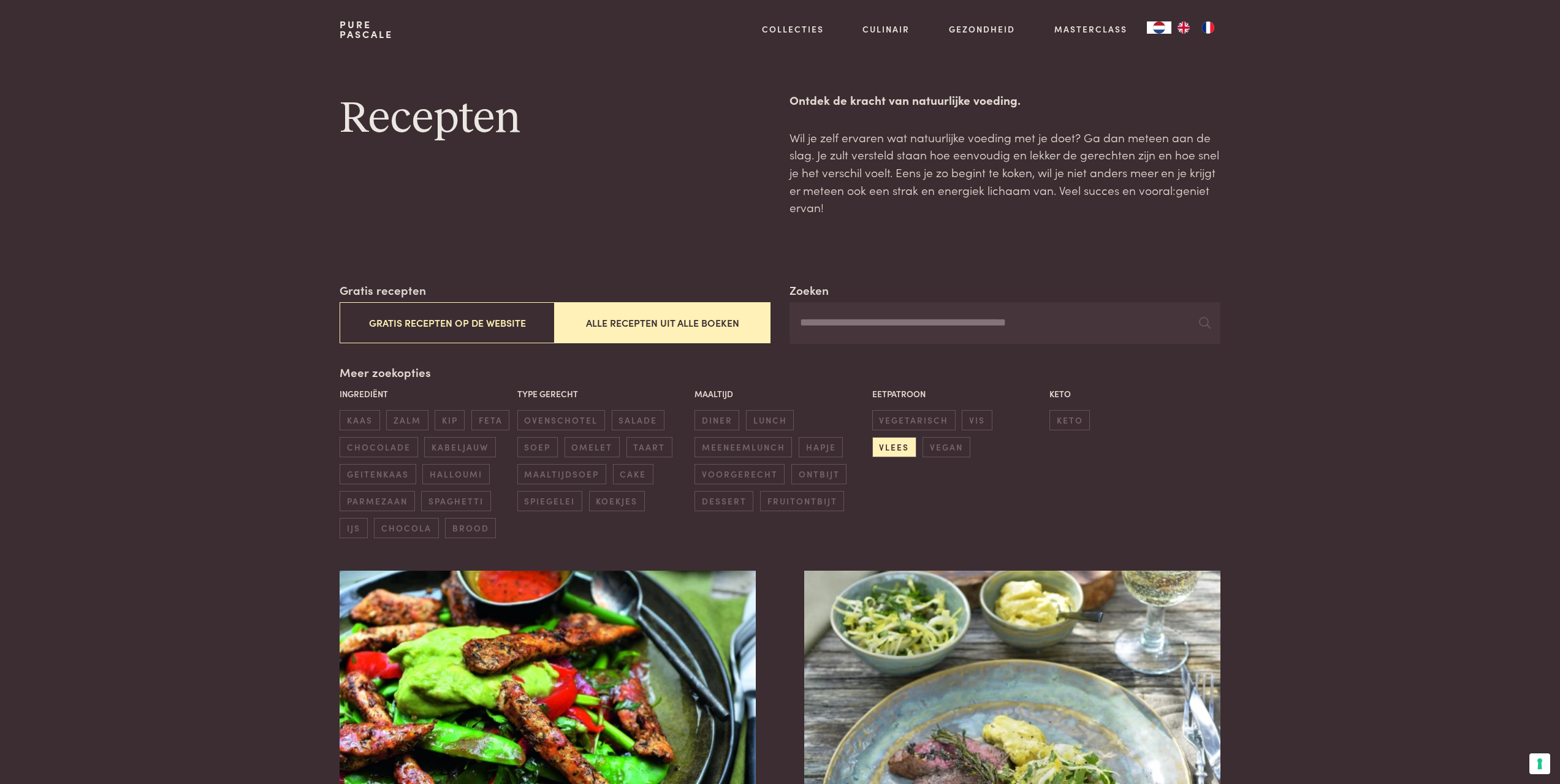
click at [915, 335] on input "Zoeken" at bounding box center [1004, 323] width 430 height 41
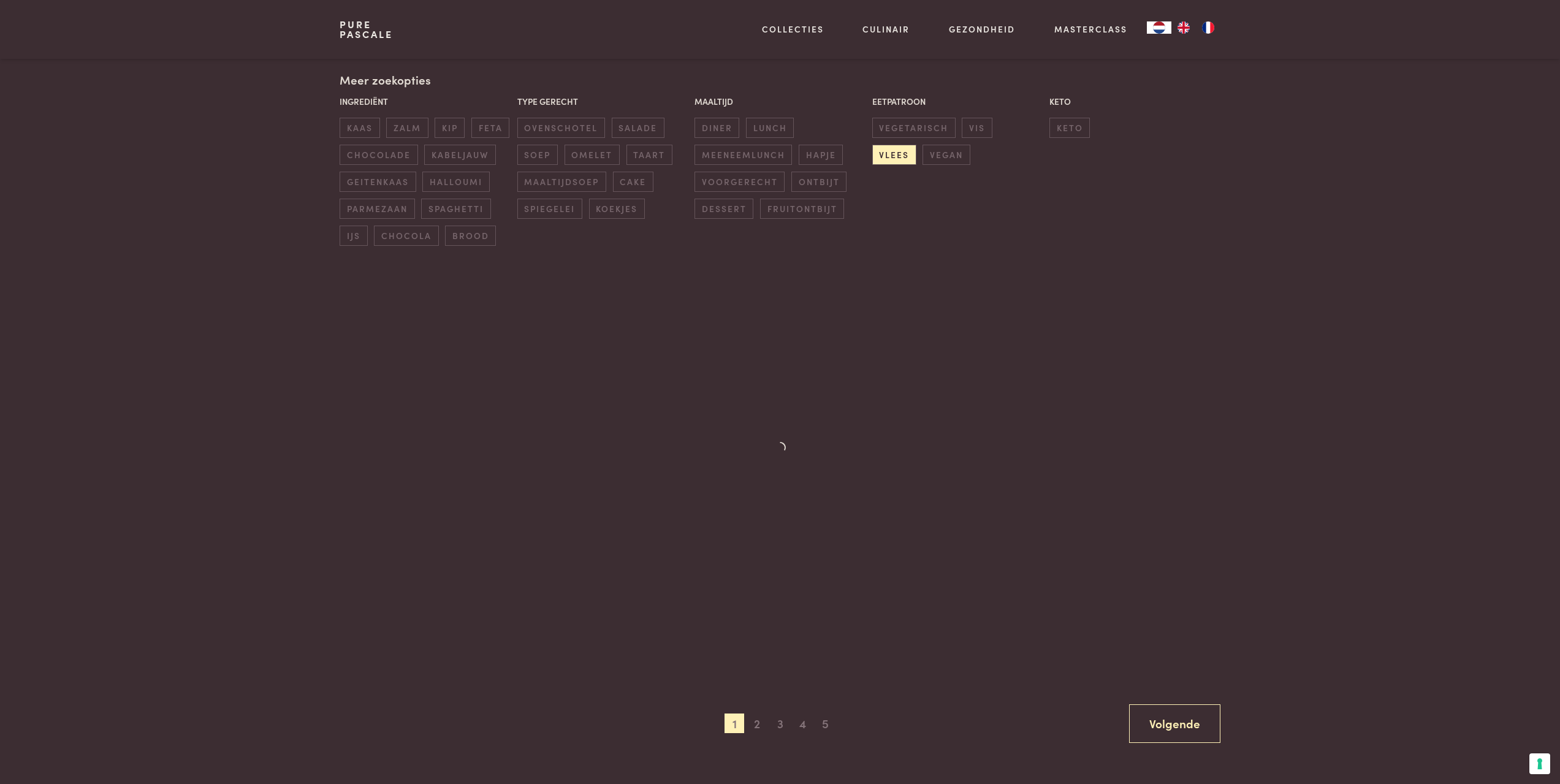
scroll to position [245, 0]
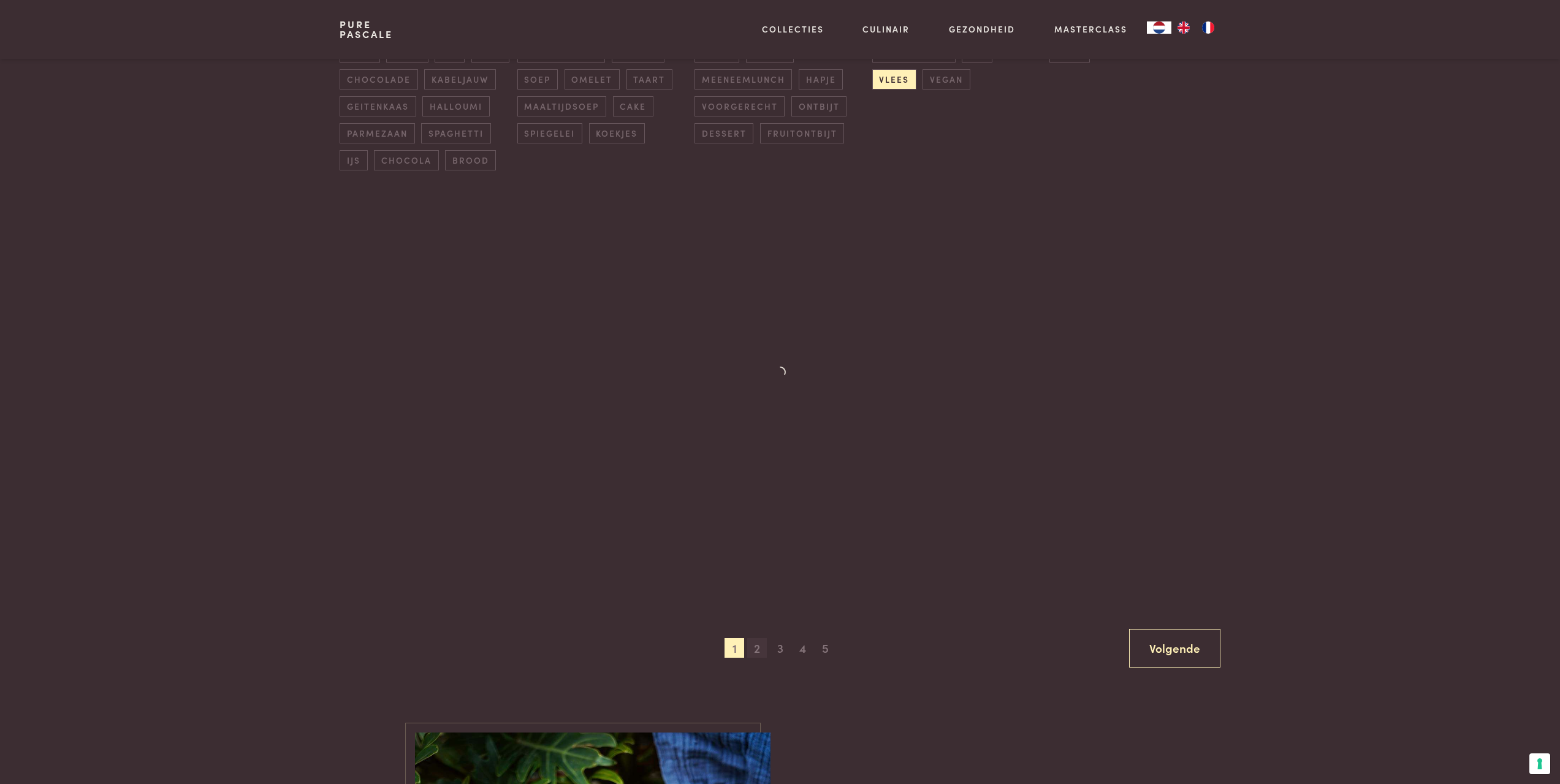
type input "*****"
click at [756, 655] on span "2" at bounding box center [757, 648] width 20 height 20
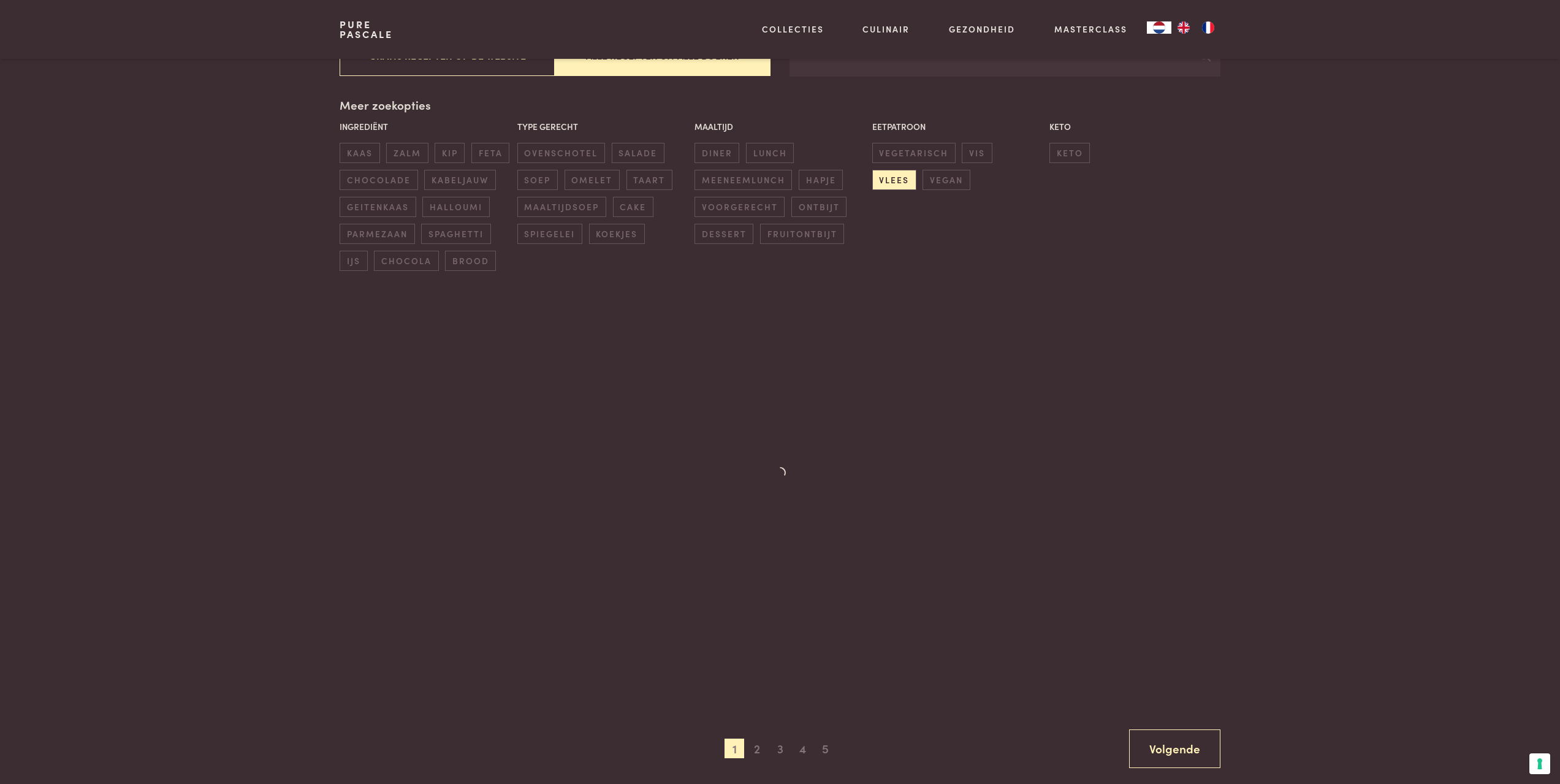
scroll to position [266, 0]
click at [916, 170] on span "vlees" at bounding box center [894, 180] width 44 height 20
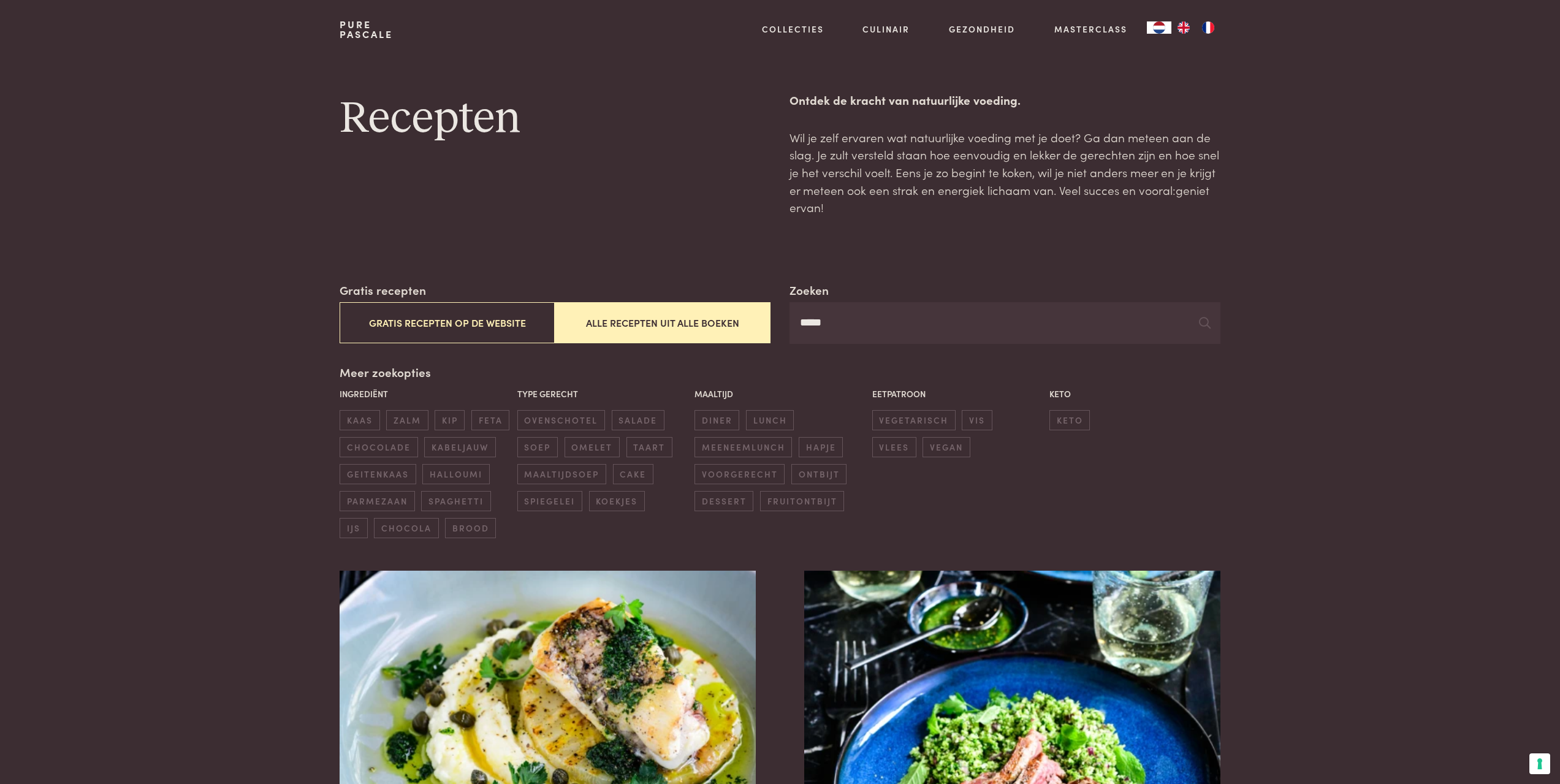
drag, startPoint x: 882, startPoint y: 324, endPoint x: 704, endPoint y: 318, distance: 178.1
click at [704, 318] on div "Zoeken ***** Gratis recepten Gratis recepten op de website Alle recepten uit al…" at bounding box center [779, 312] width 880 height 62
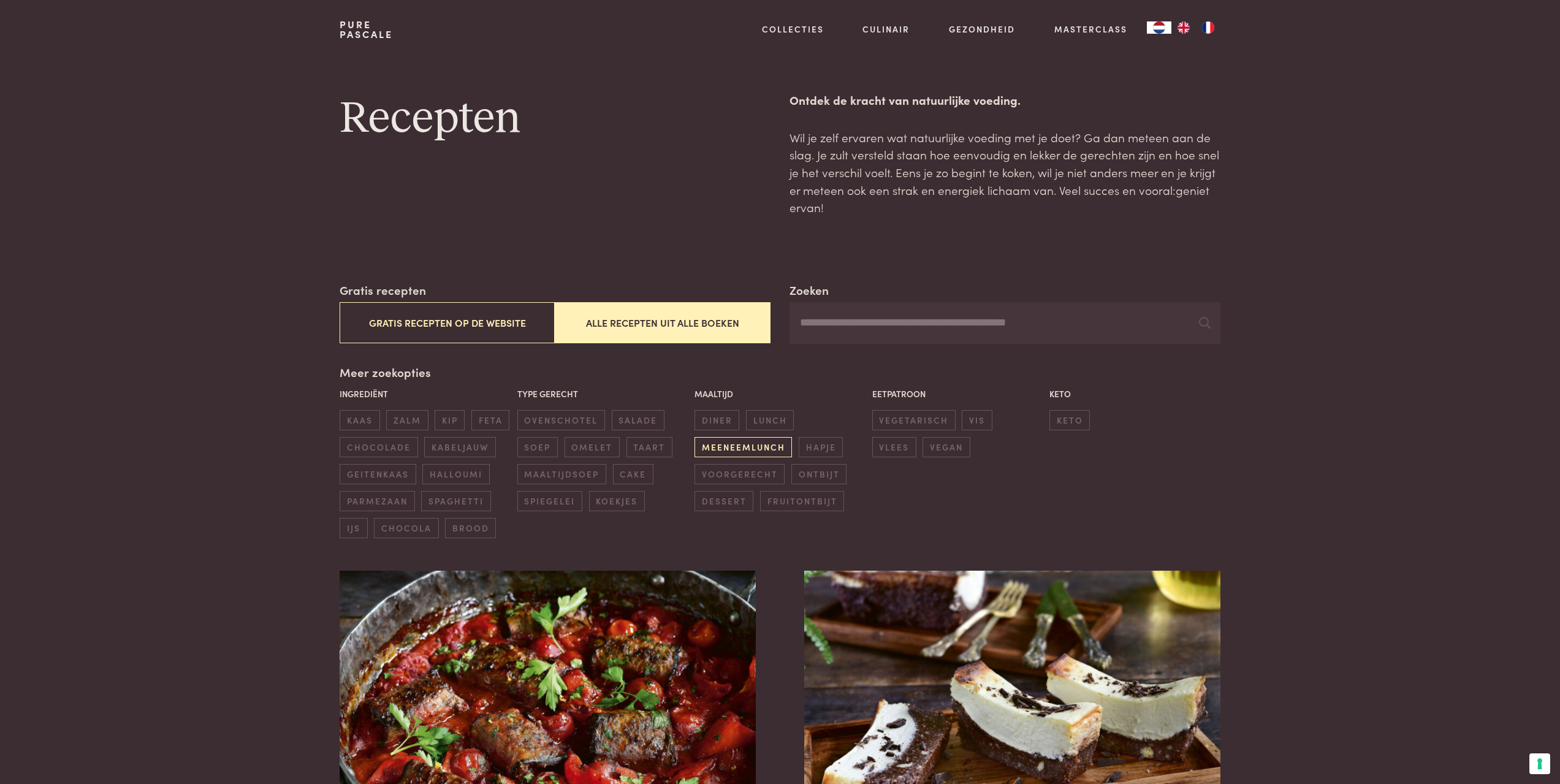
click at [784, 440] on span "meeneemlunch" at bounding box center [743, 447] width 97 height 20
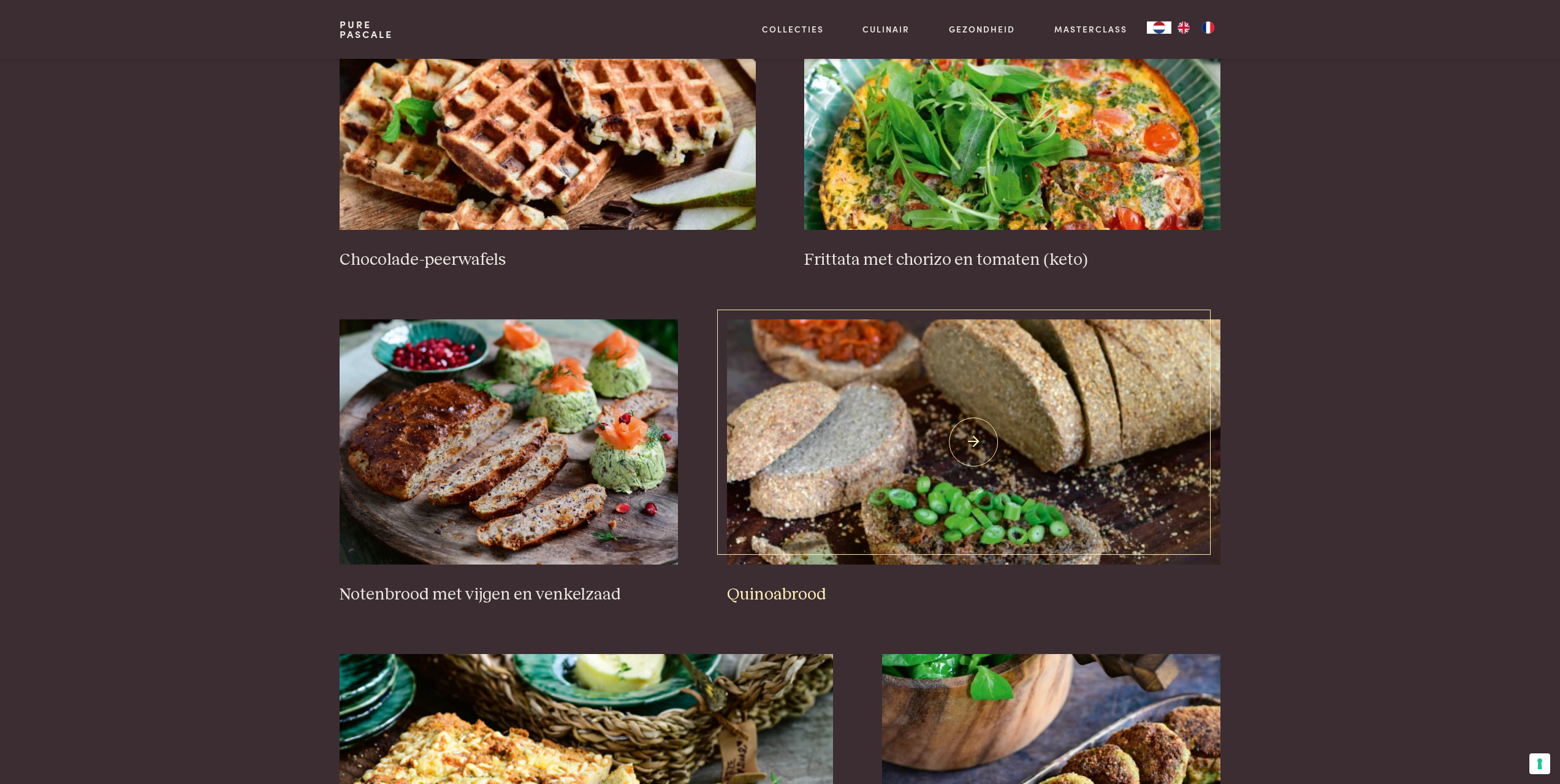
scroll to position [315, 0]
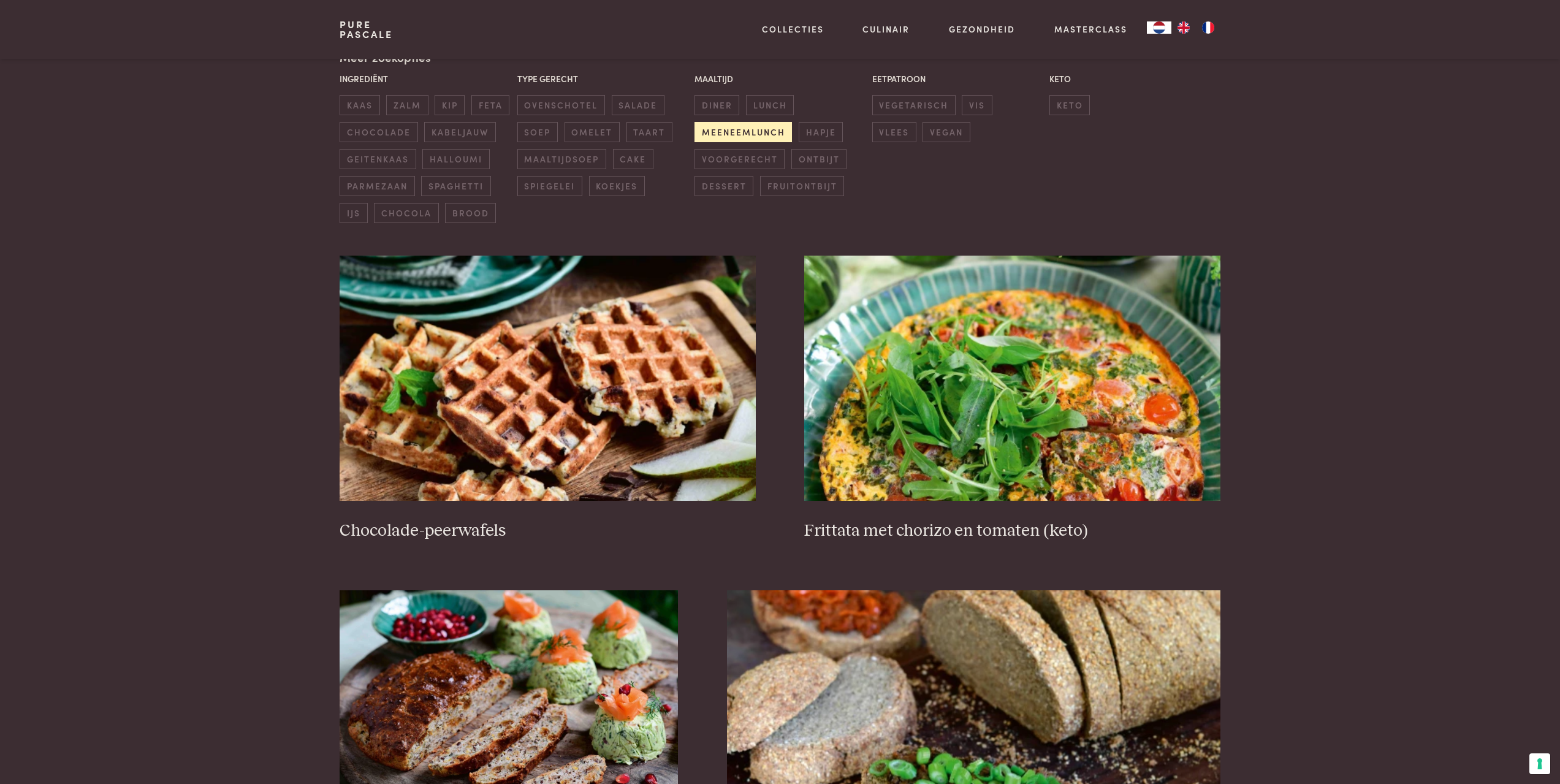
click at [710, 133] on span "meeneemlunch" at bounding box center [743, 132] width 97 height 20
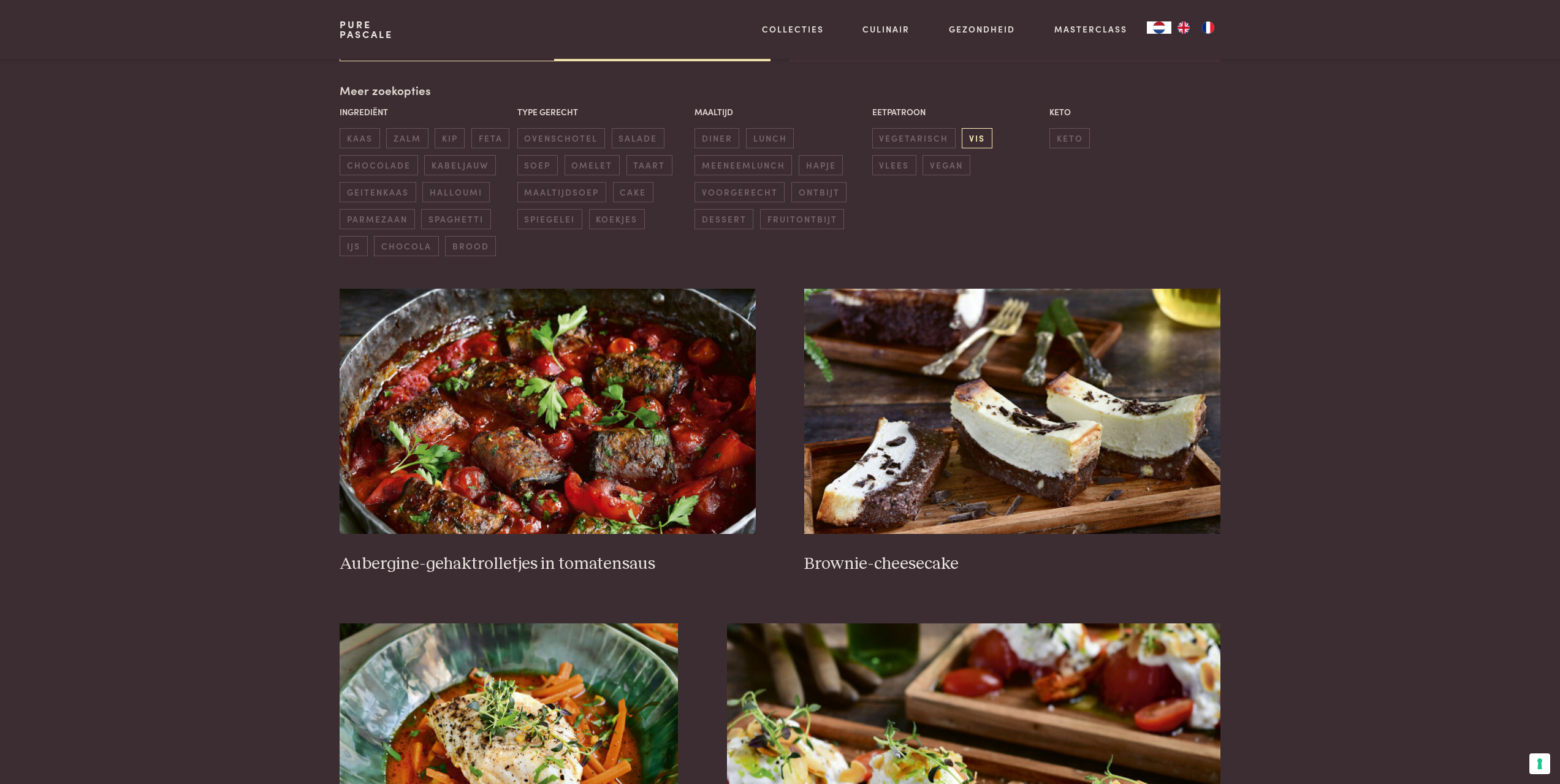
click at [977, 139] on span "vis" at bounding box center [977, 138] width 30 height 20
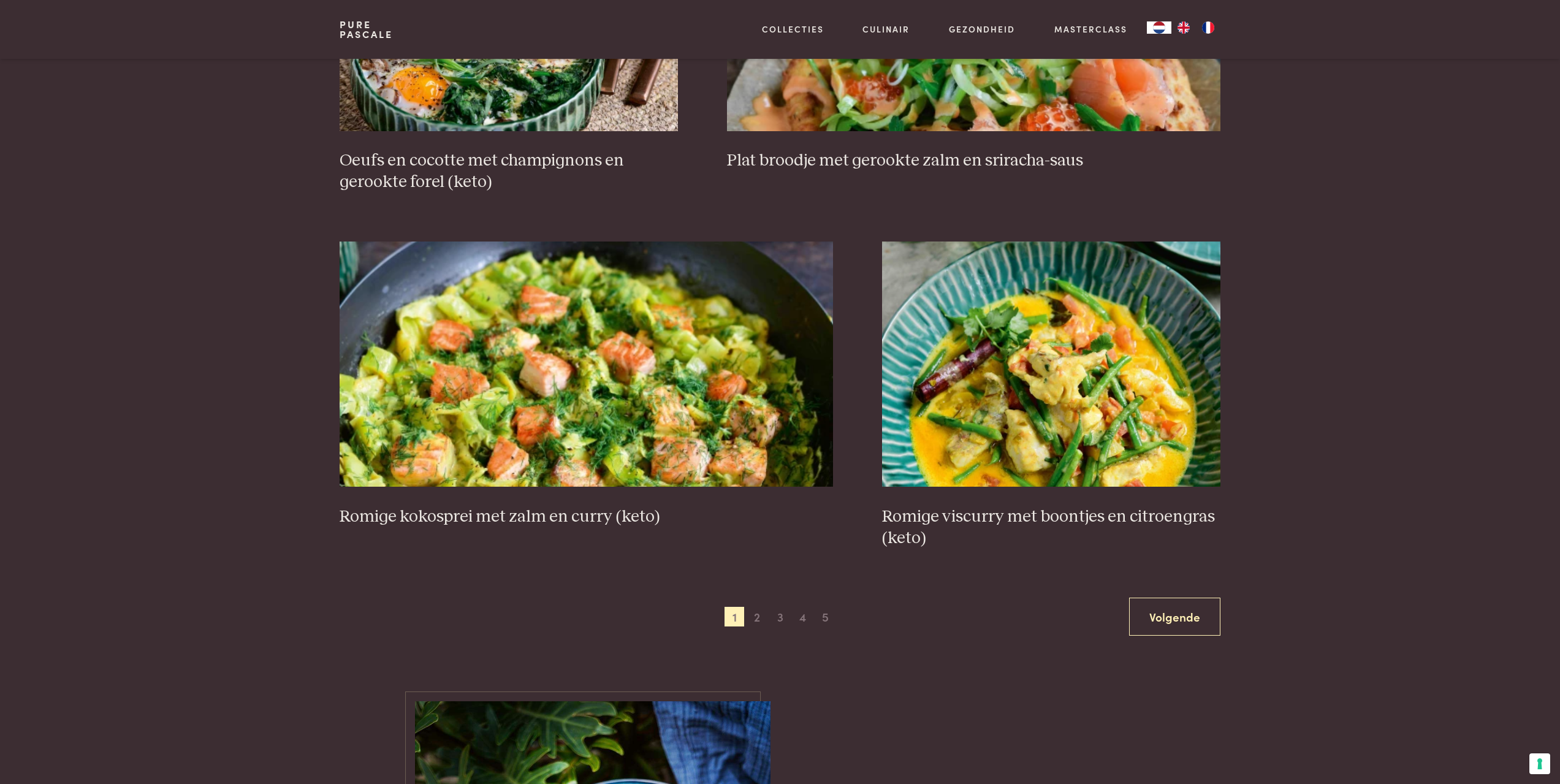
scroll to position [2120, 0]
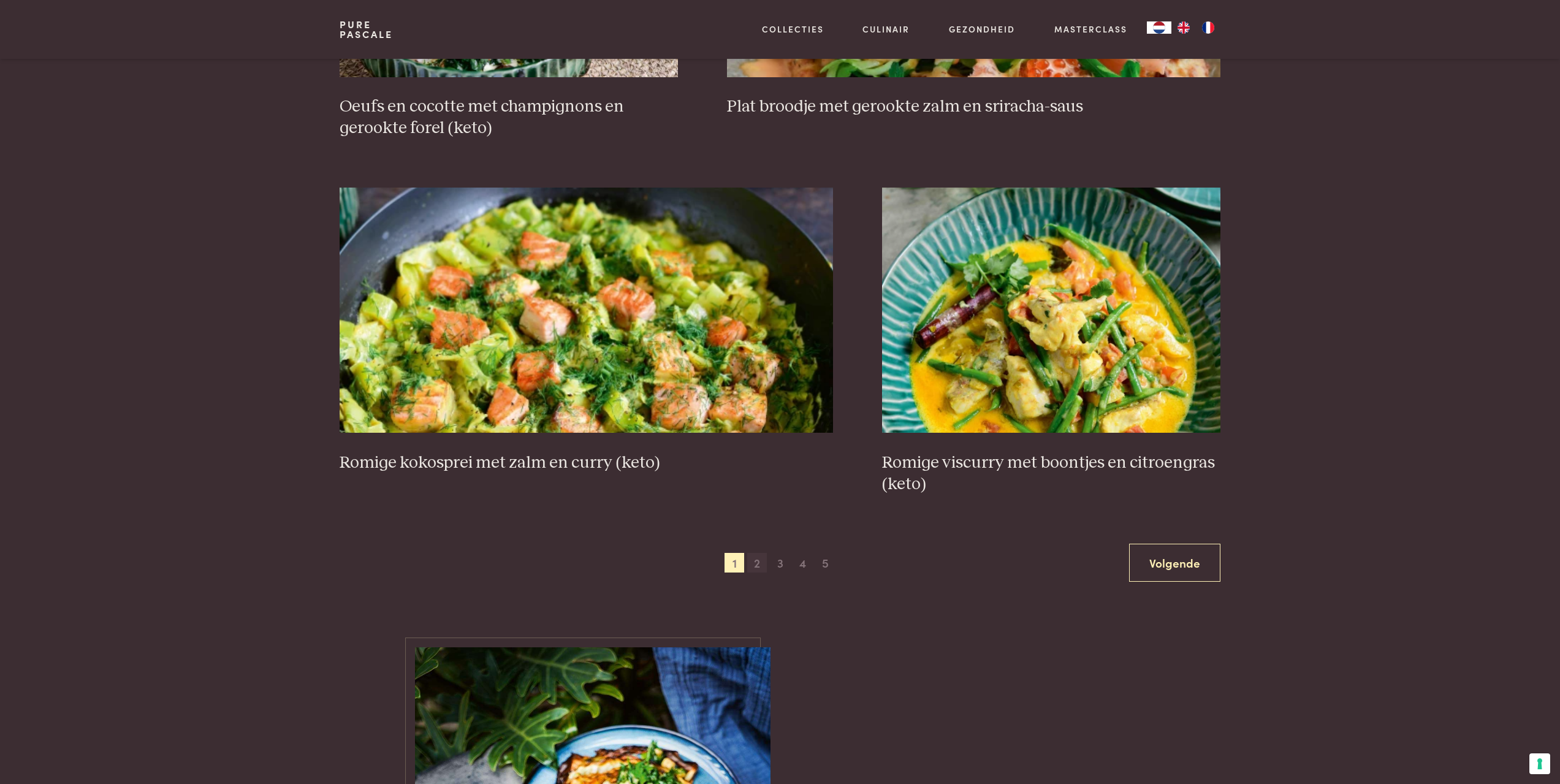
click at [755, 553] on span "2" at bounding box center [757, 562] width 20 height 20
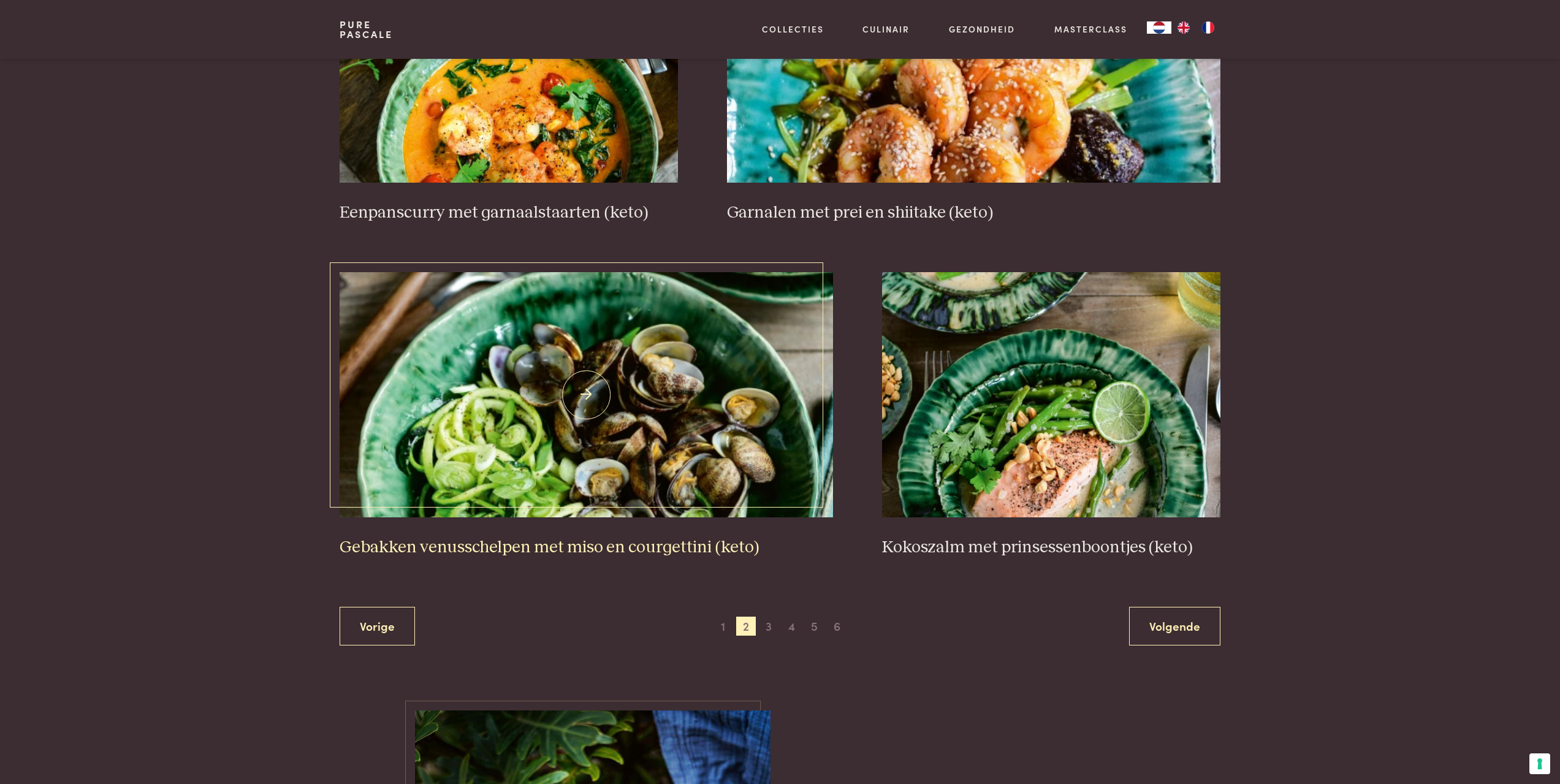
scroll to position [1997, 0]
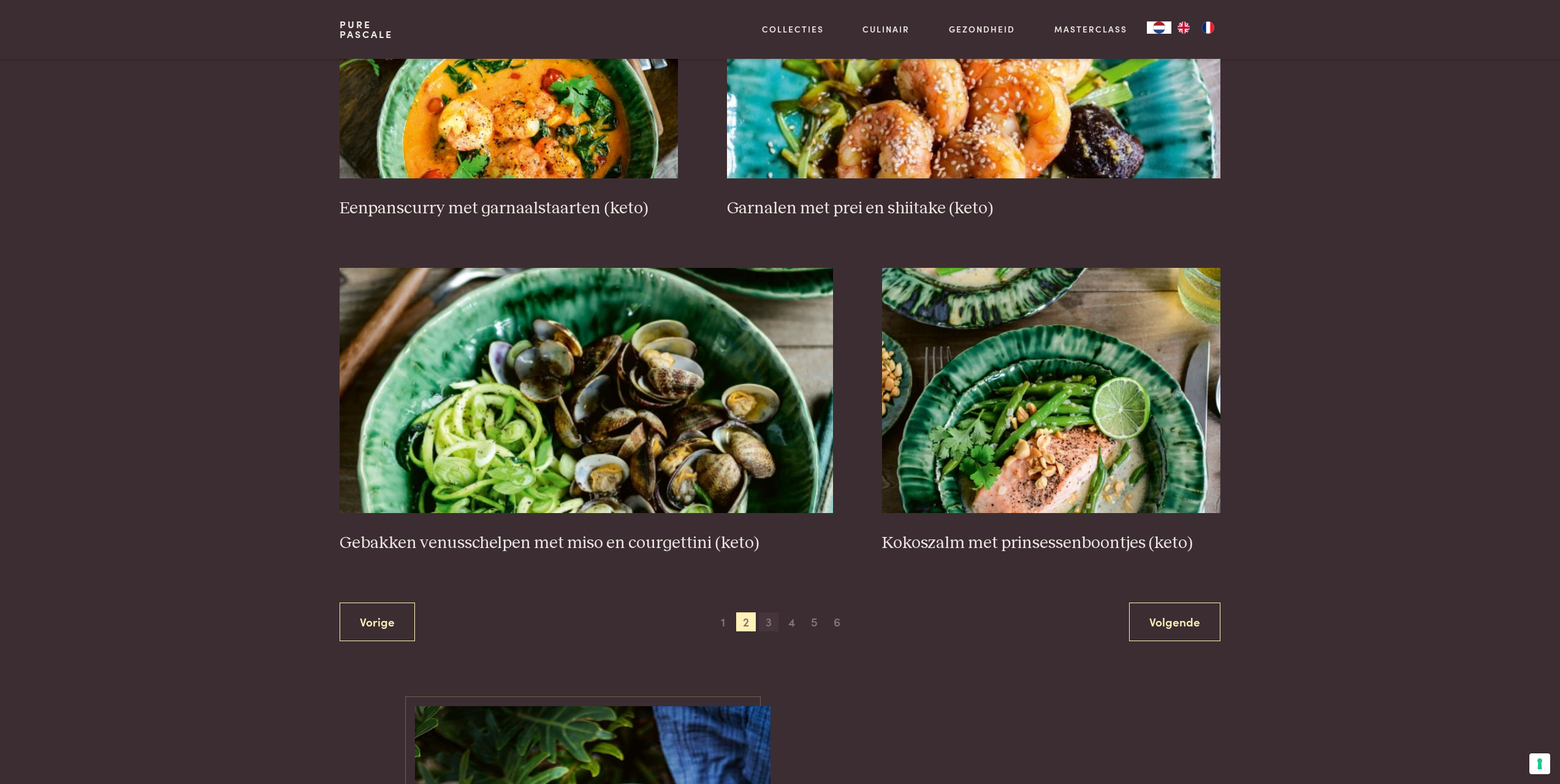
click at [768, 623] on span "3" at bounding box center [768, 622] width 20 height 20
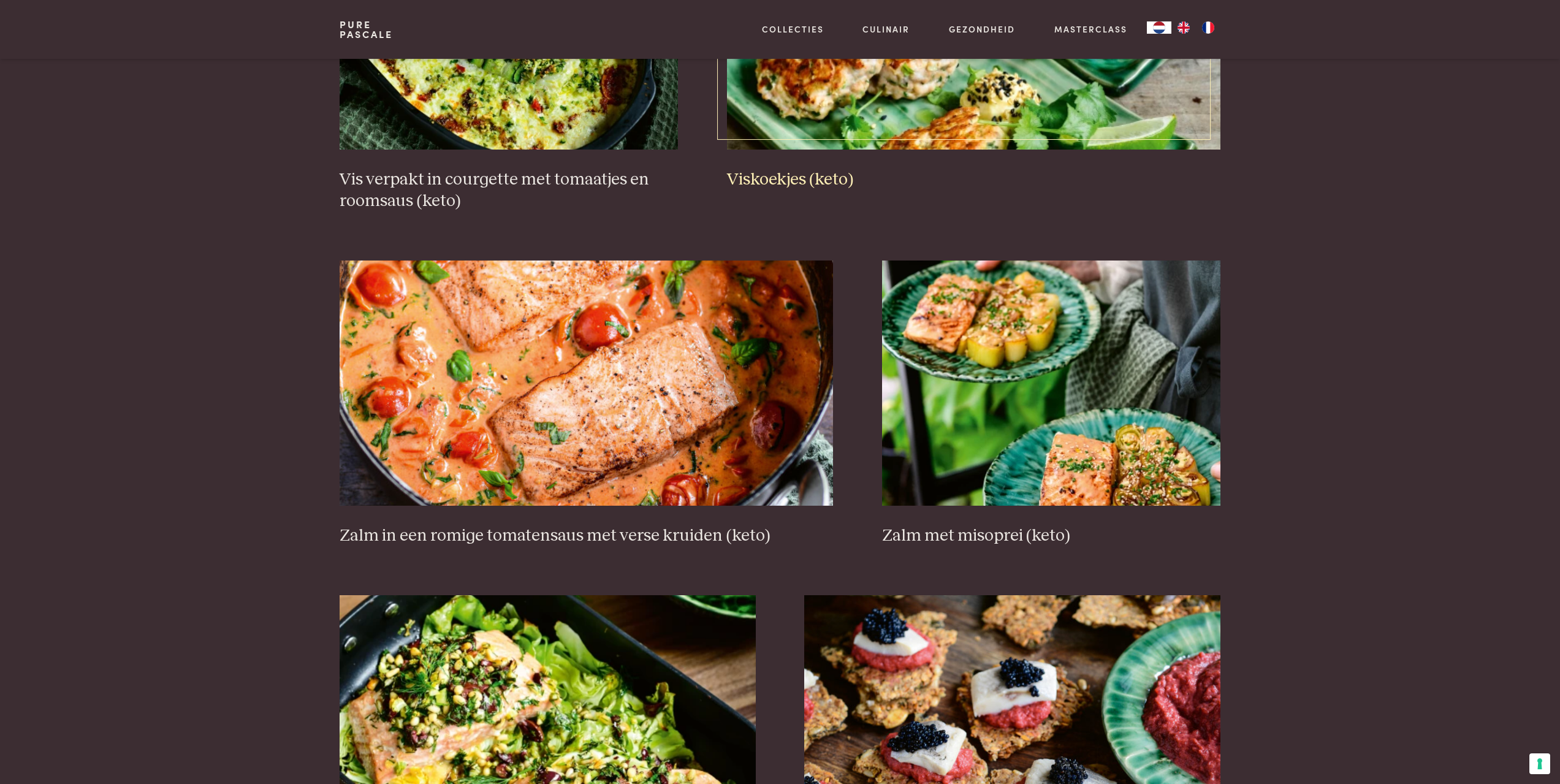
scroll to position [1016, 0]
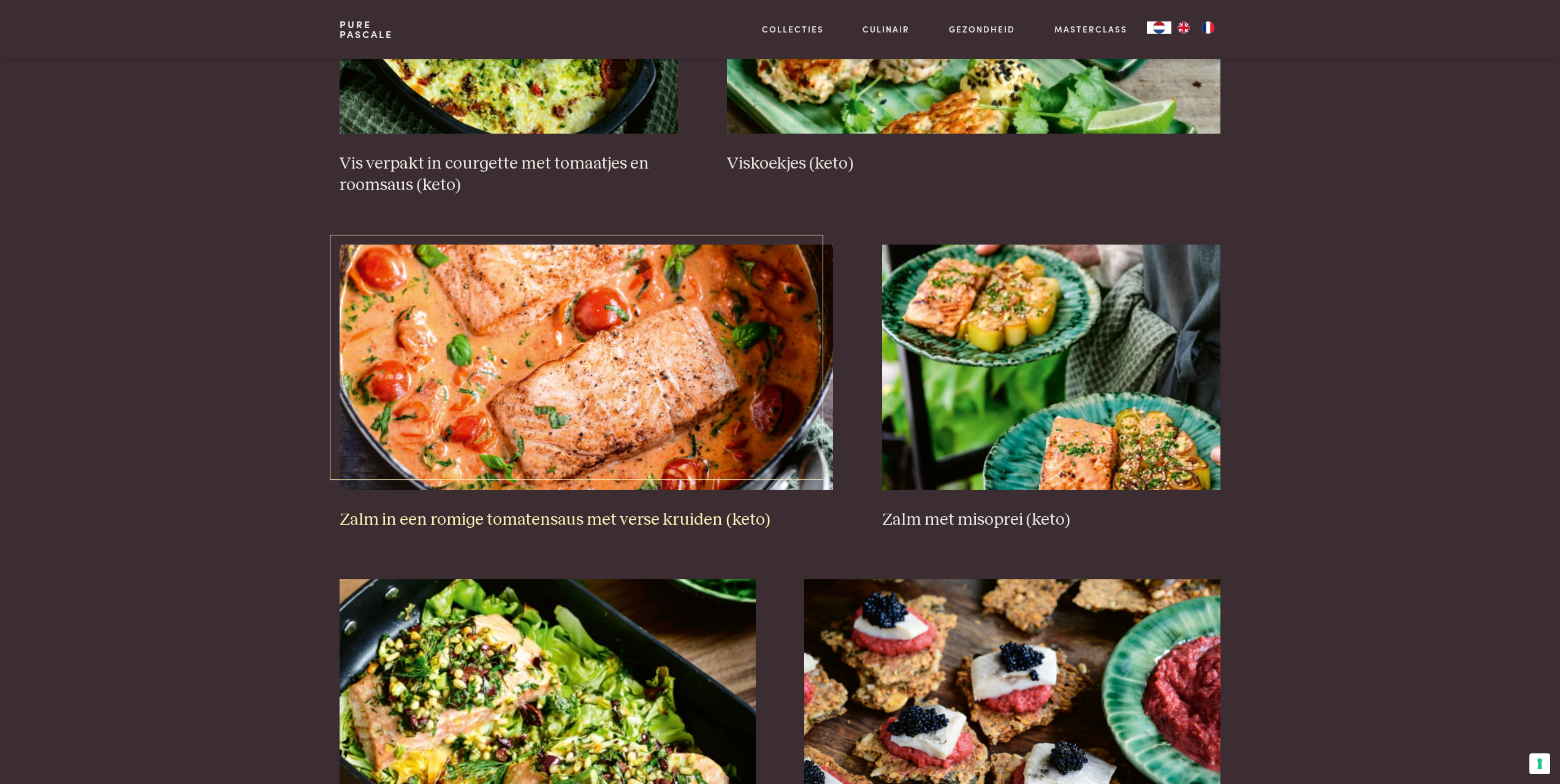
click at [713, 409] on img at bounding box center [586, 367] width 494 height 245
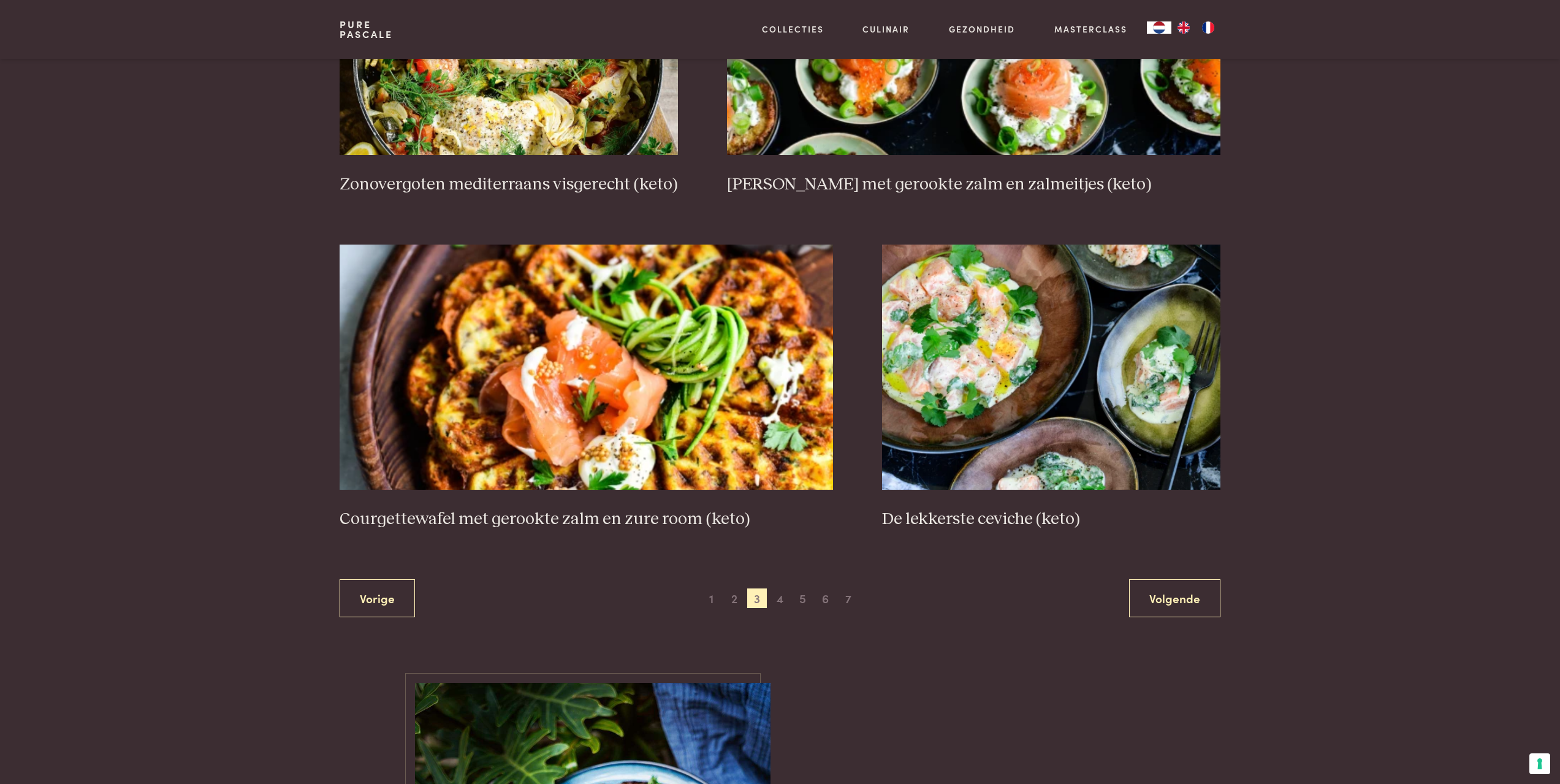
scroll to position [2058, 0]
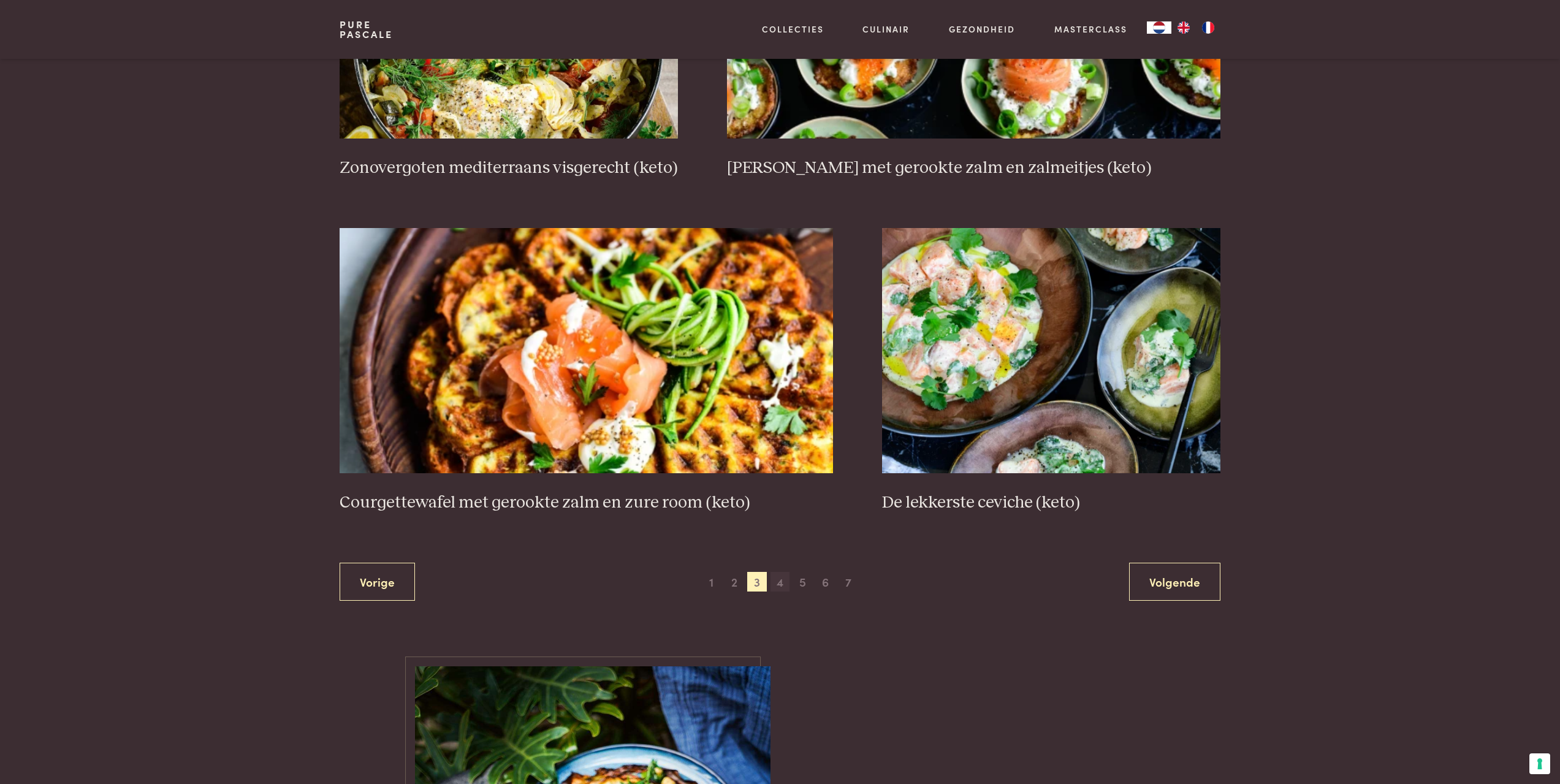
click at [783, 580] on span "4" at bounding box center [780, 582] width 20 height 20
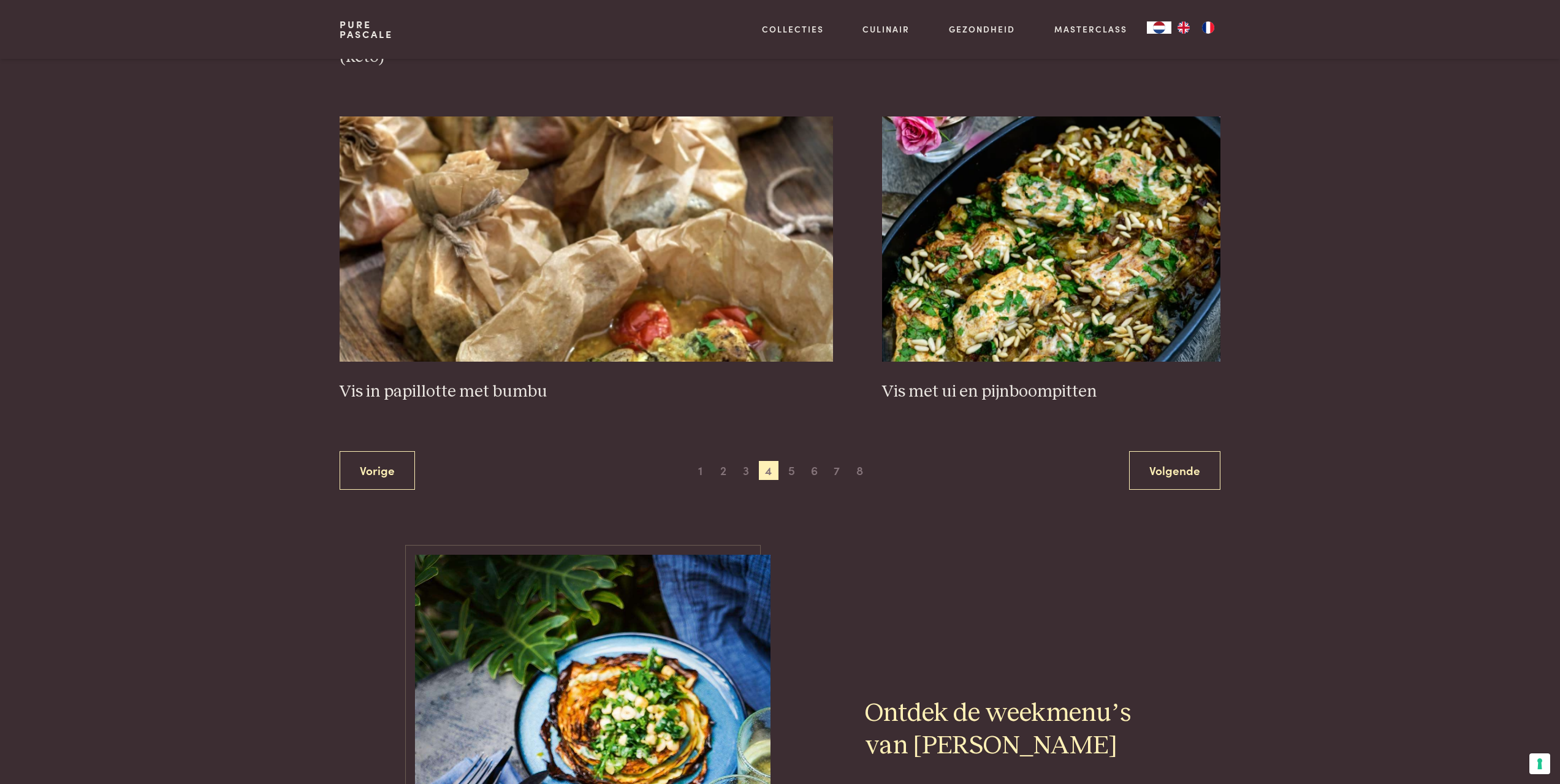
scroll to position [2058, 0]
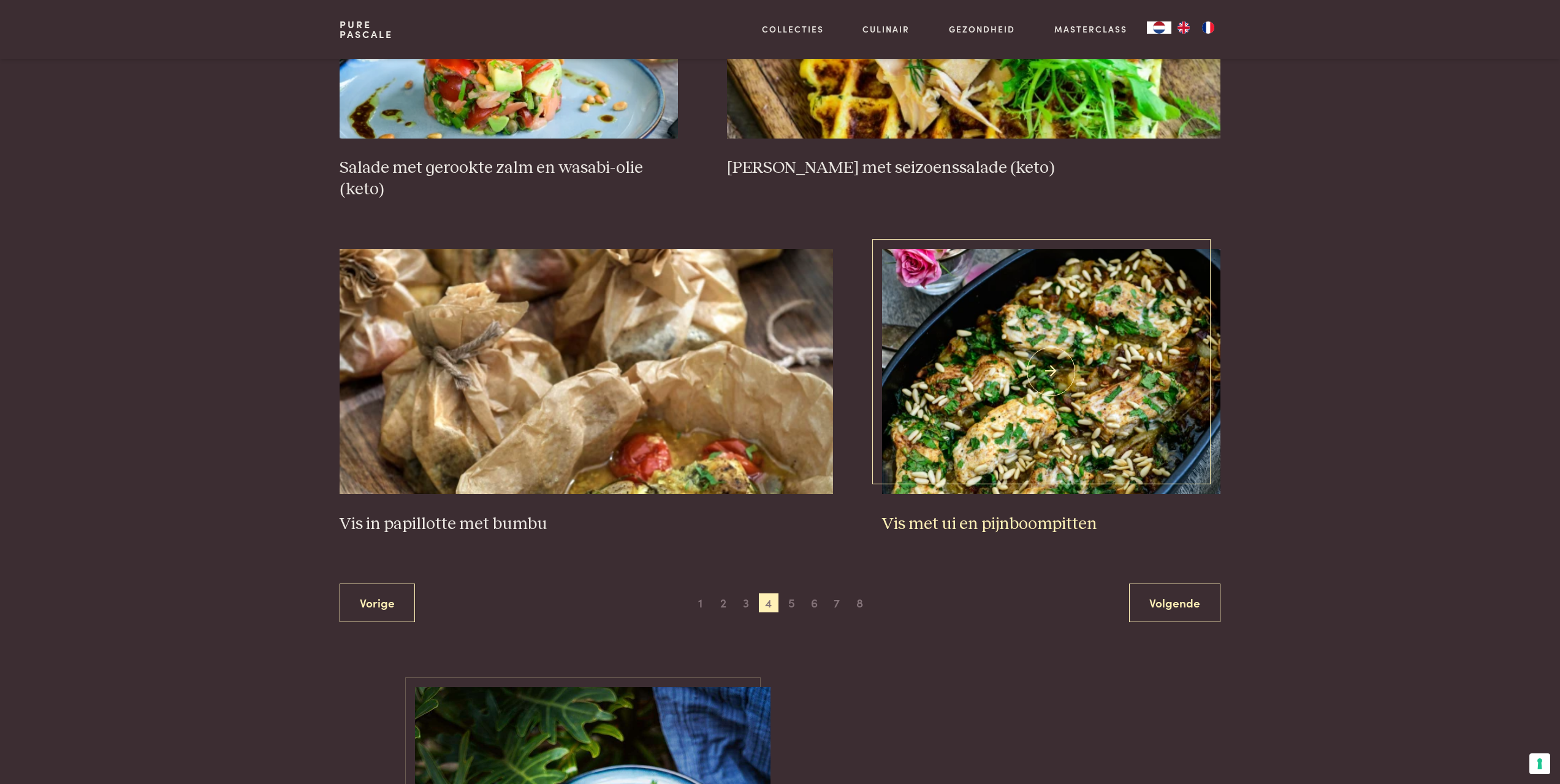
click at [1064, 382] on img at bounding box center [1051, 371] width 339 height 245
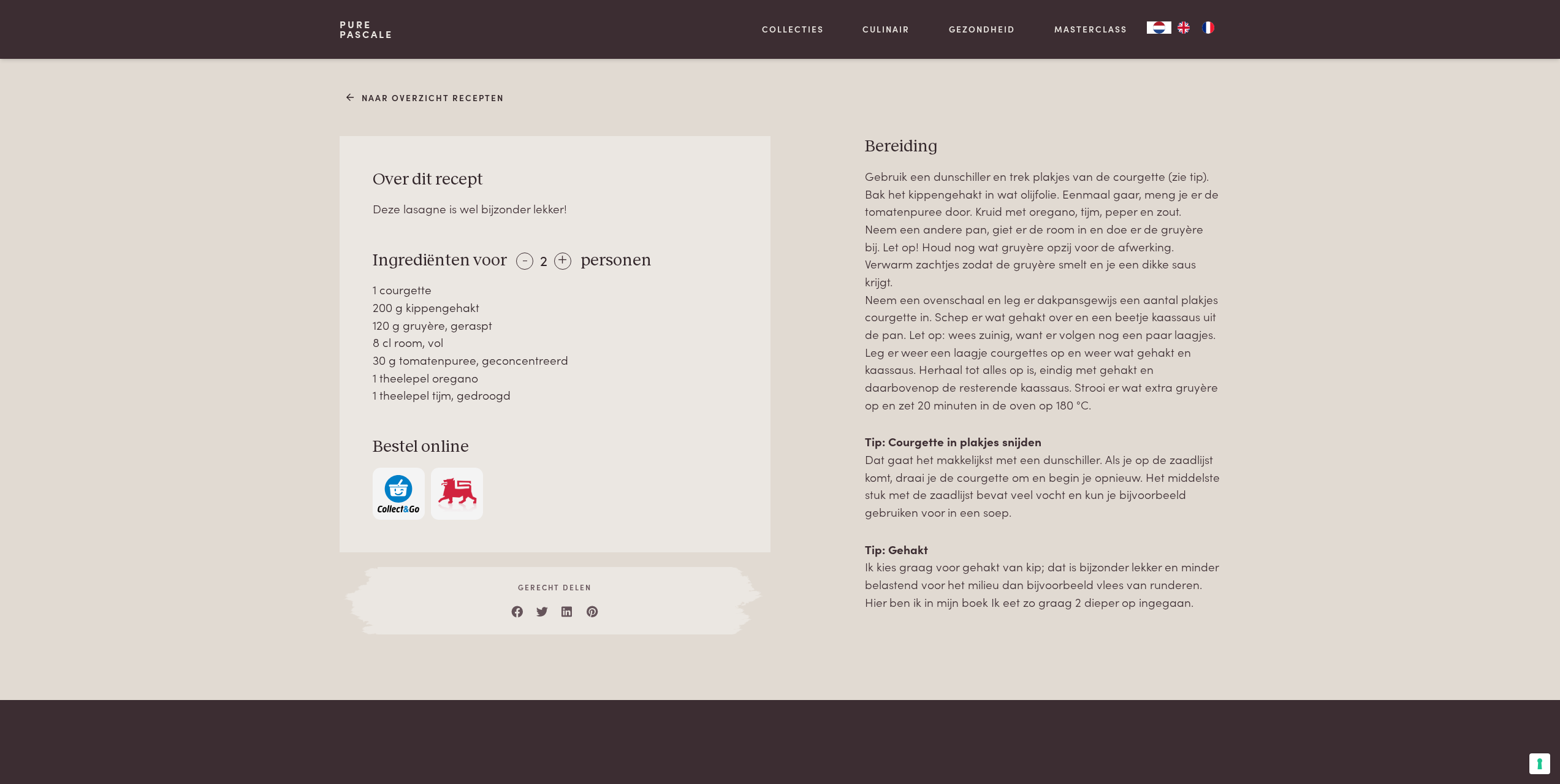
scroll to position [490, 0]
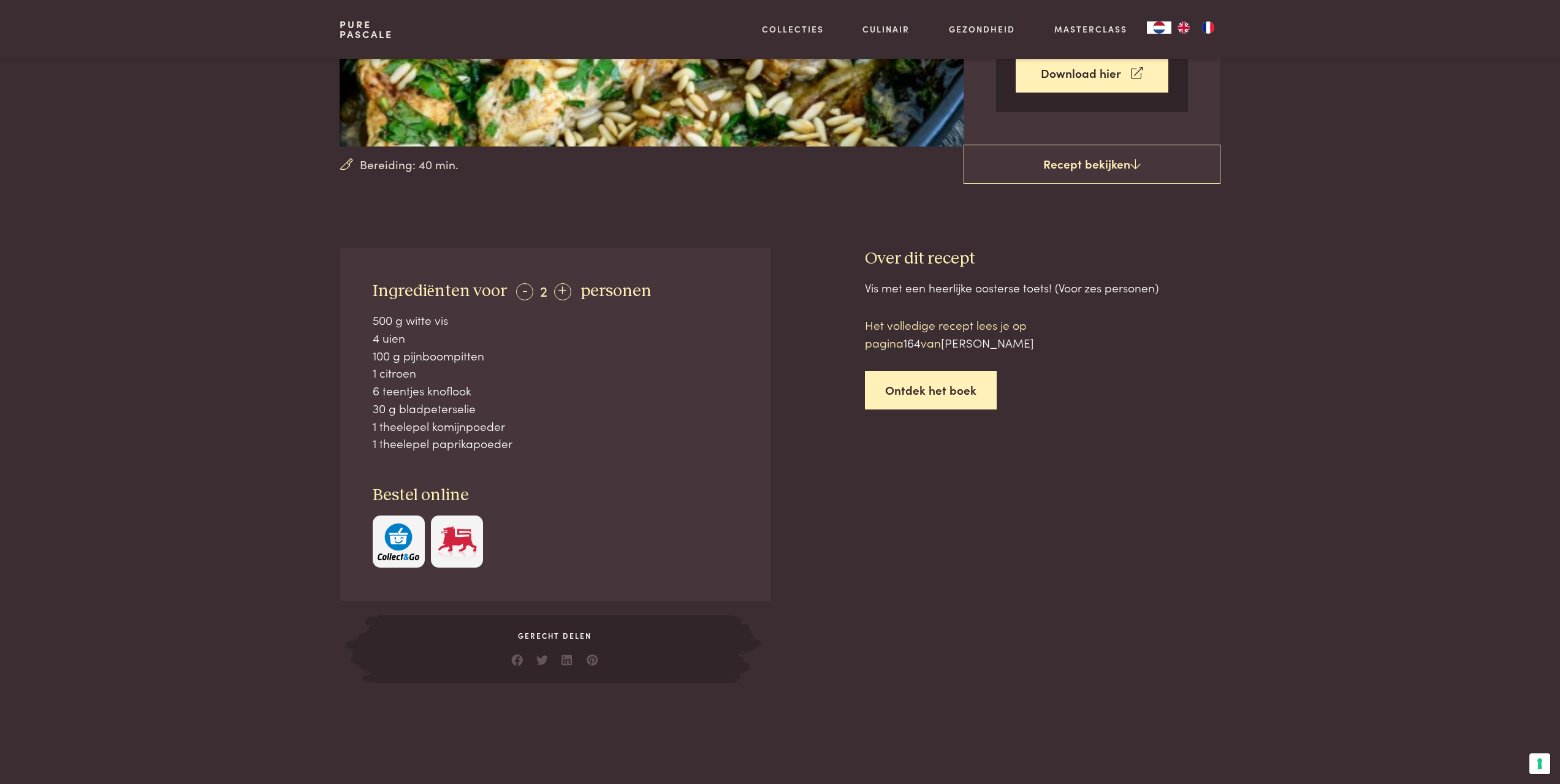
scroll to position [306, 0]
click at [561, 291] on div "+" at bounding box center [563, 290] width 17 height 17
click at [562, 290] on div "+" at bounding box center [563, 290] width 17 height 17
click at [523, 295] on div "-" at bounding box center [524, 290] width 17 height 17
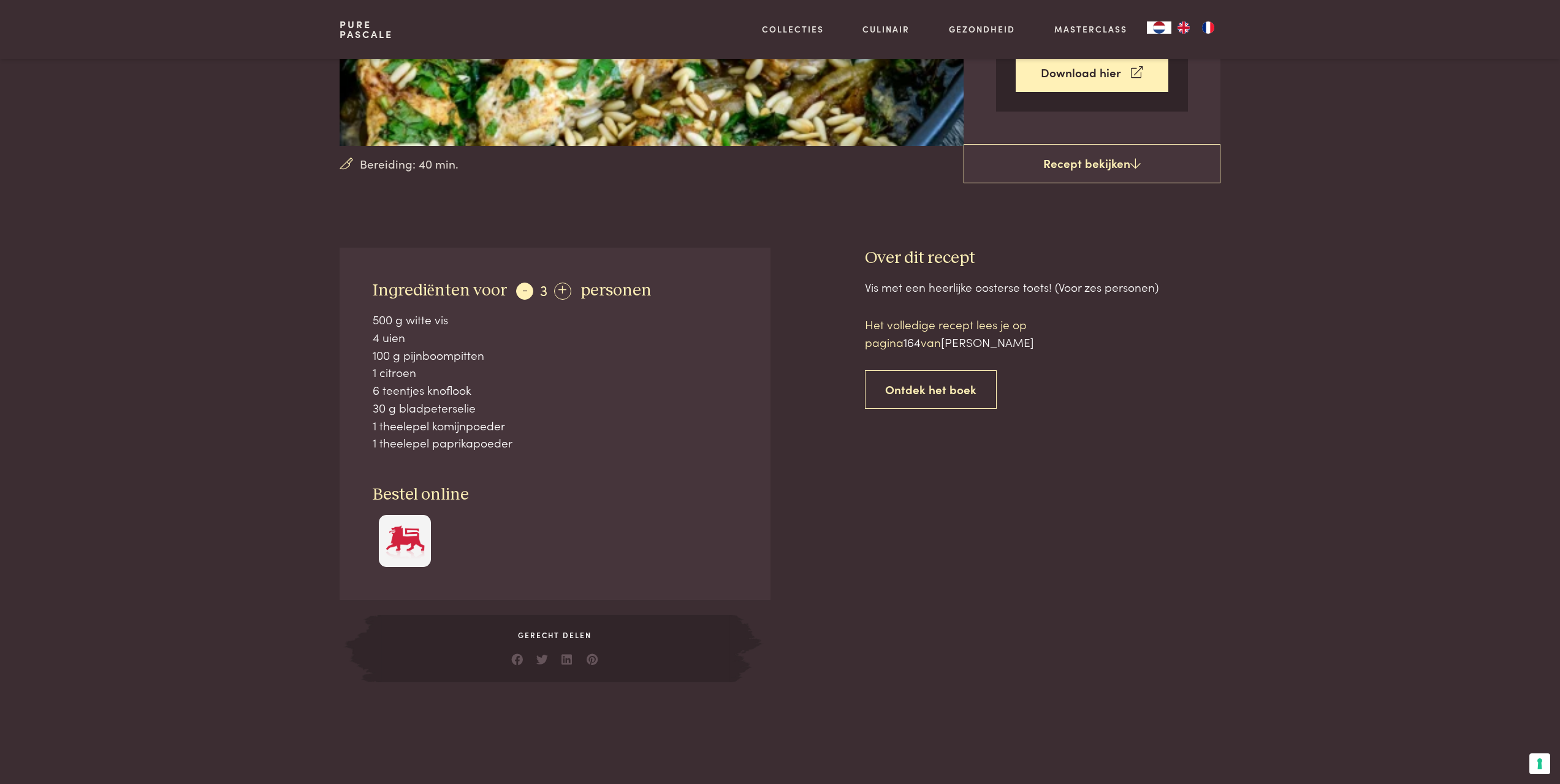
click at [523, 295] on div "-" at bounding box center [524, 290] width 17 height 17
click at [381, 539] on img "button" at bounding box center [398, 541] width 41 height 37
click at [395, 537] on img "button" at bounding box center [398, 541] width 41 height 37
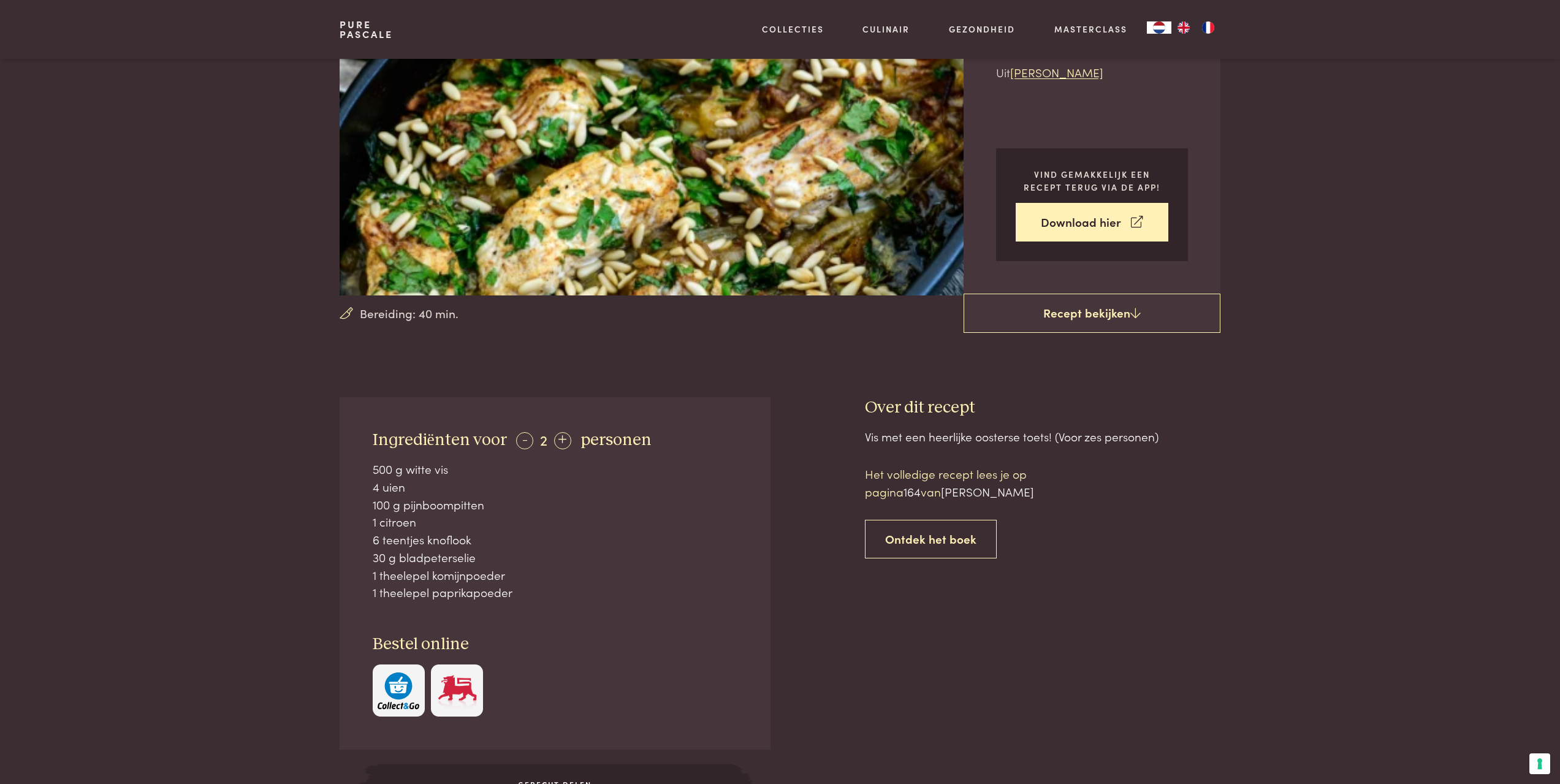
scroll to position [0, 0]
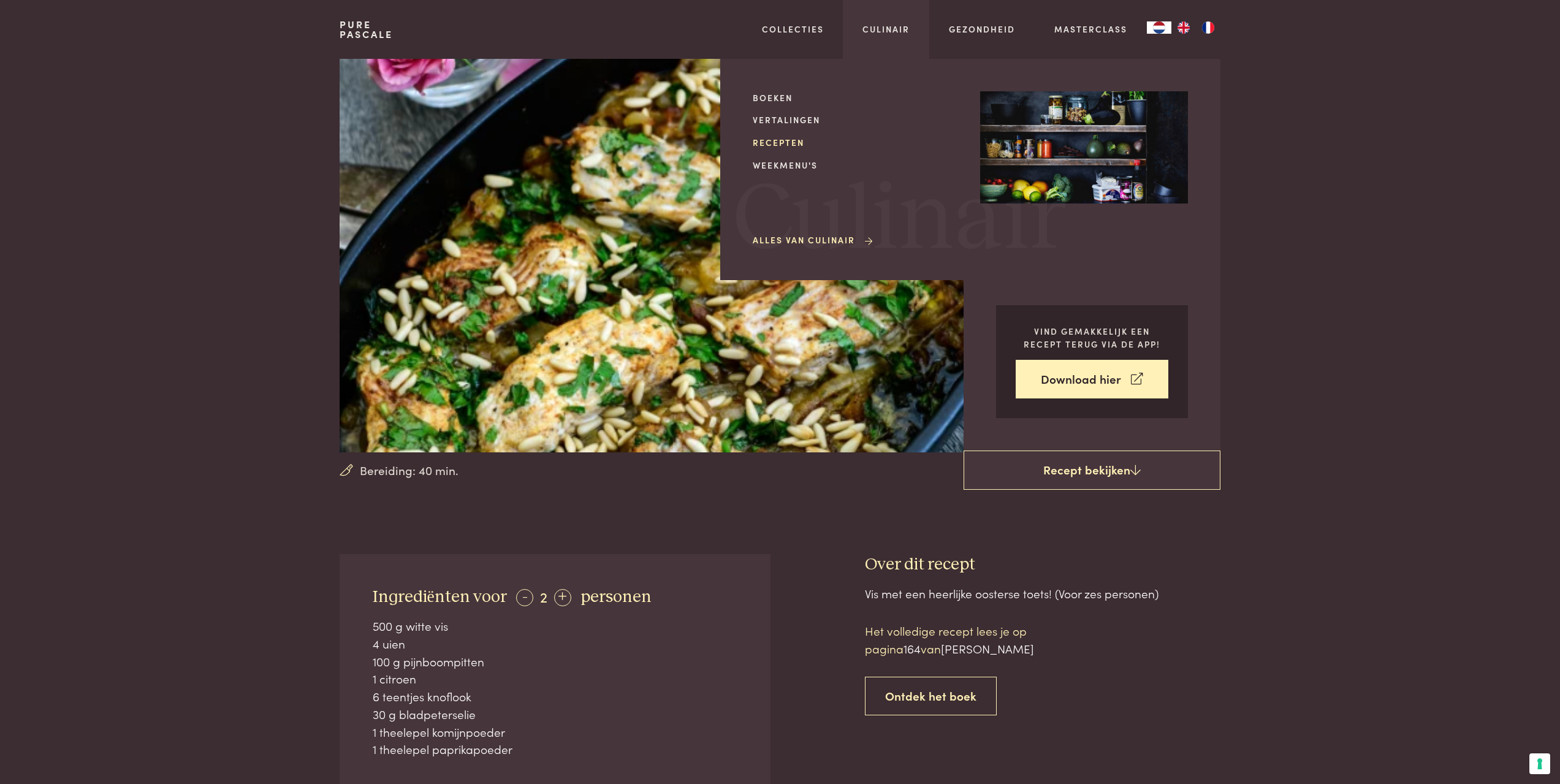
click at [777, 148] on link "Recepten" at bounding box center [856, 143] width 207 height 13
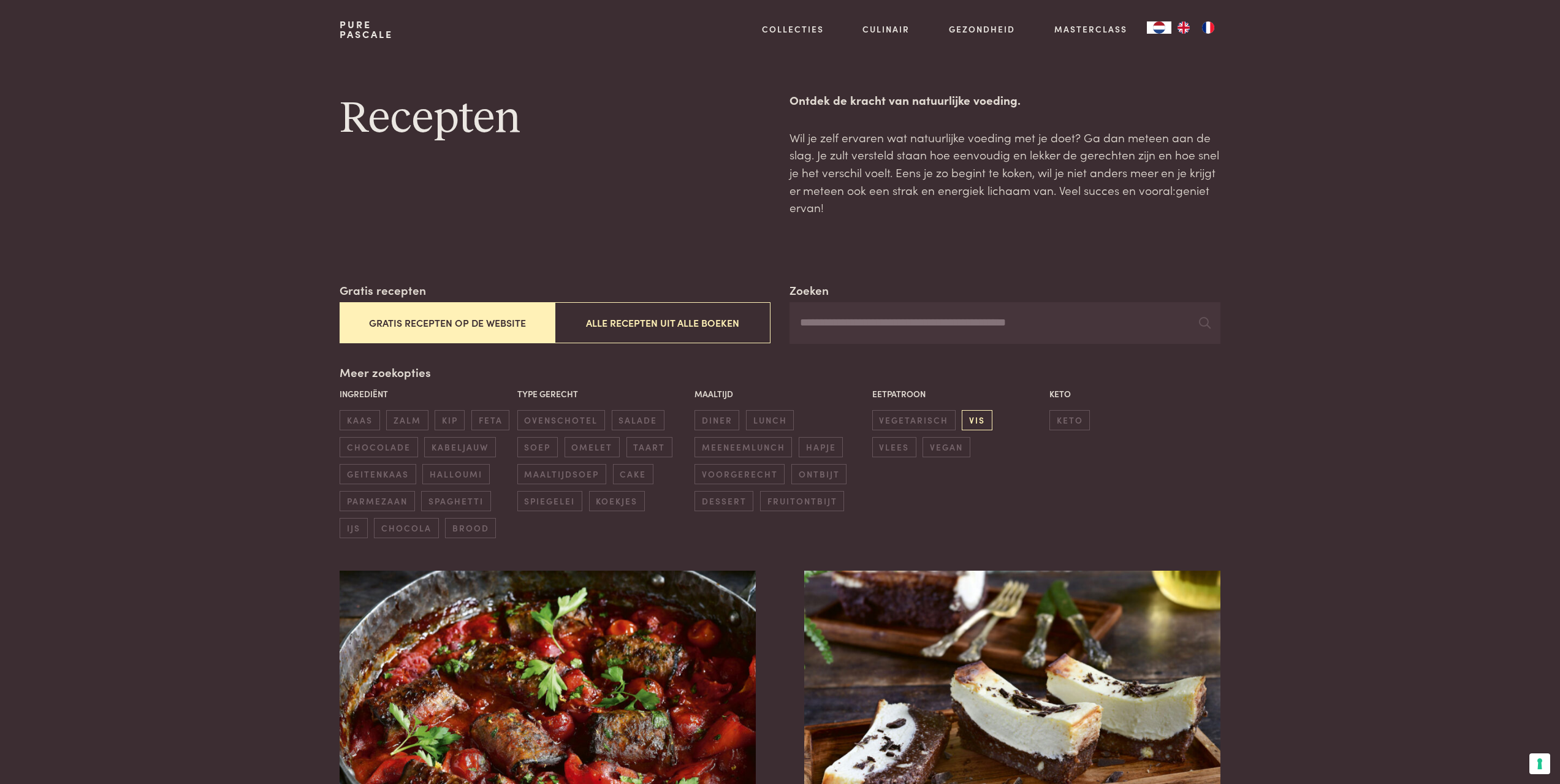
click at [981, 426] on span "vis" at bounding box center [977, 420] width 30 height 20
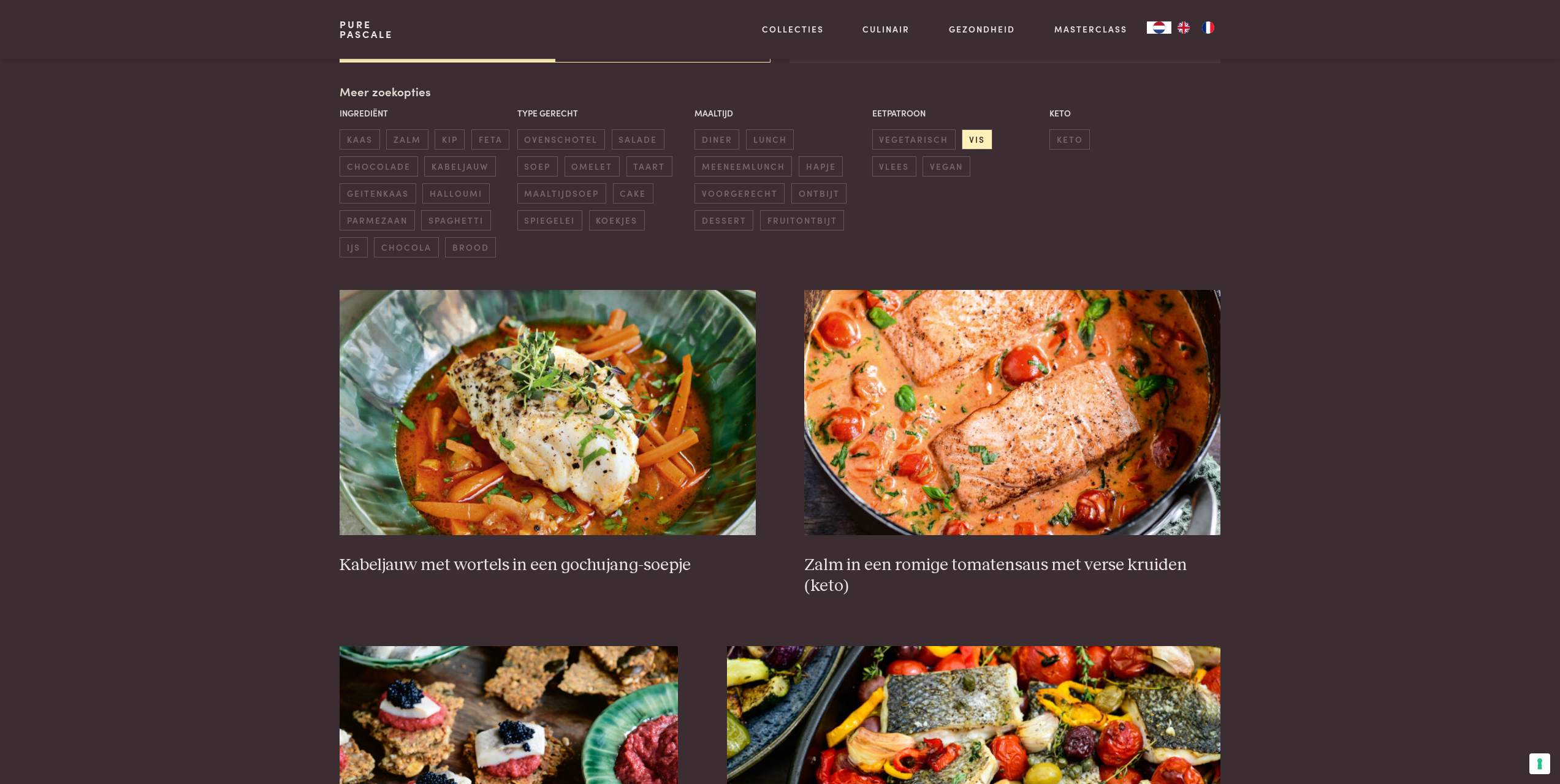
scroll to position [281, 0]
click at [722, 135] on span "diner" at bounding box center [717, 139] width 45 height 20
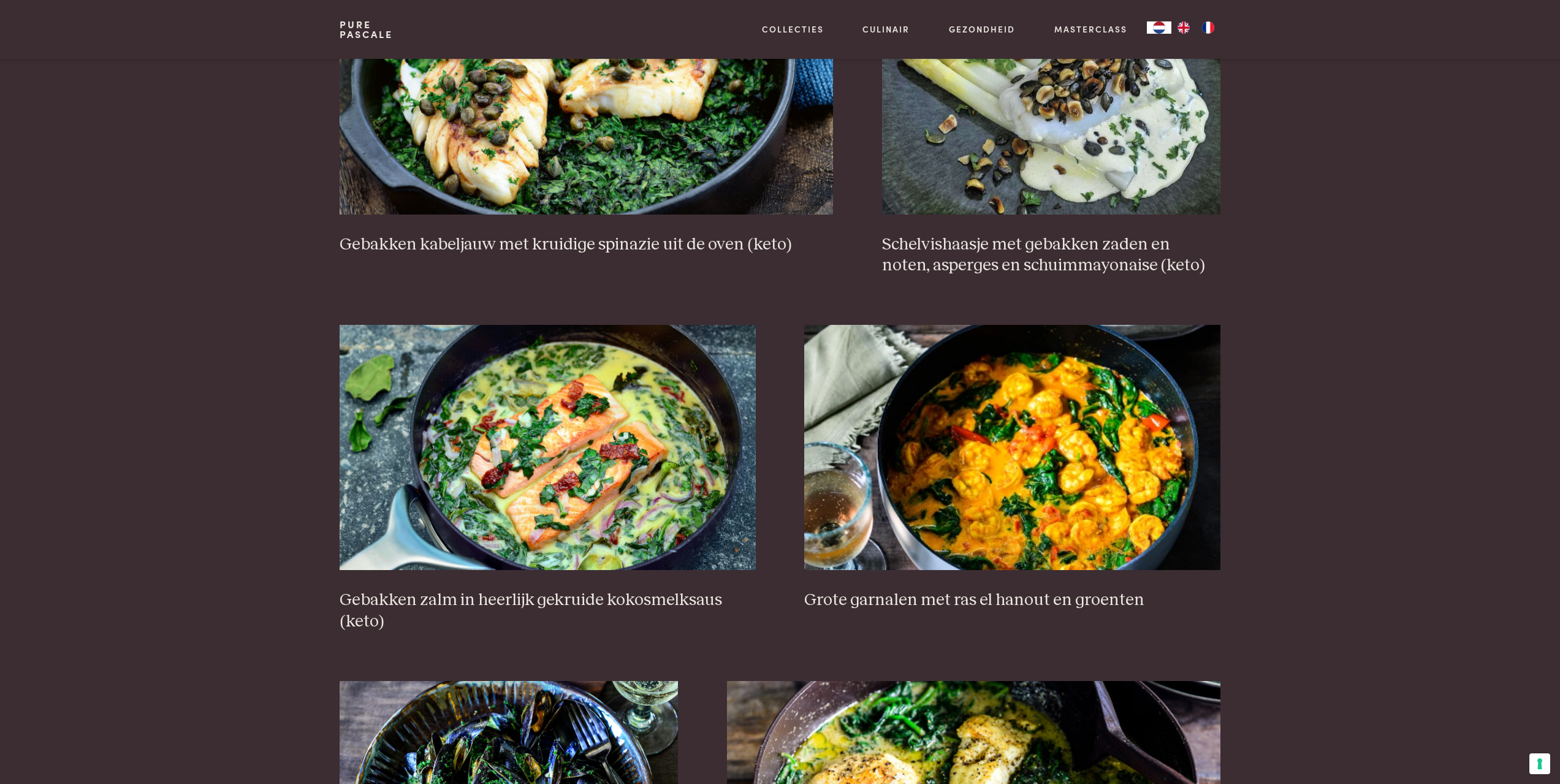
scroll to position [1323, 0]
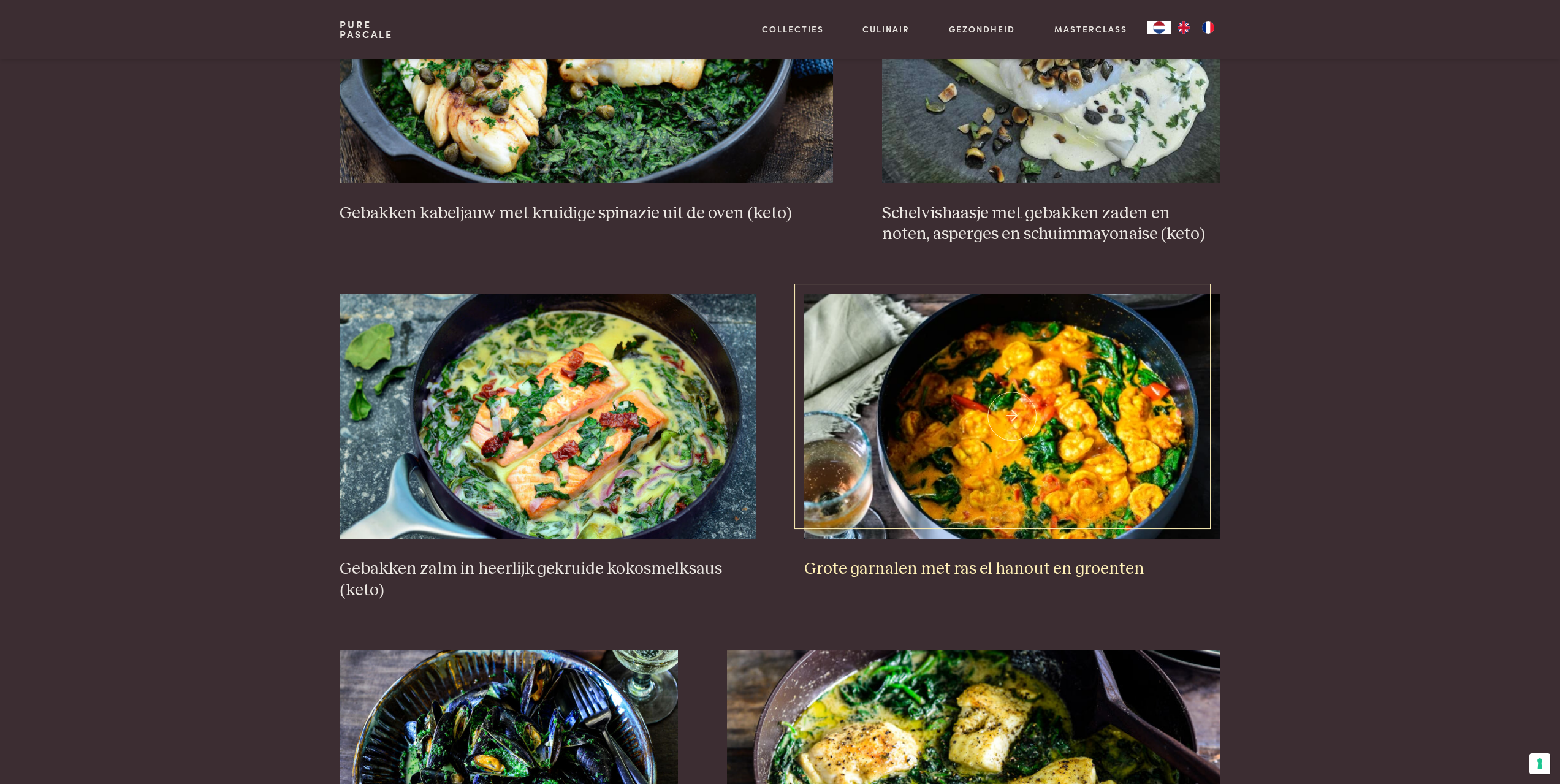
click at [1012, 392] on img at bounding box center [1012, 416] width 416 height 245
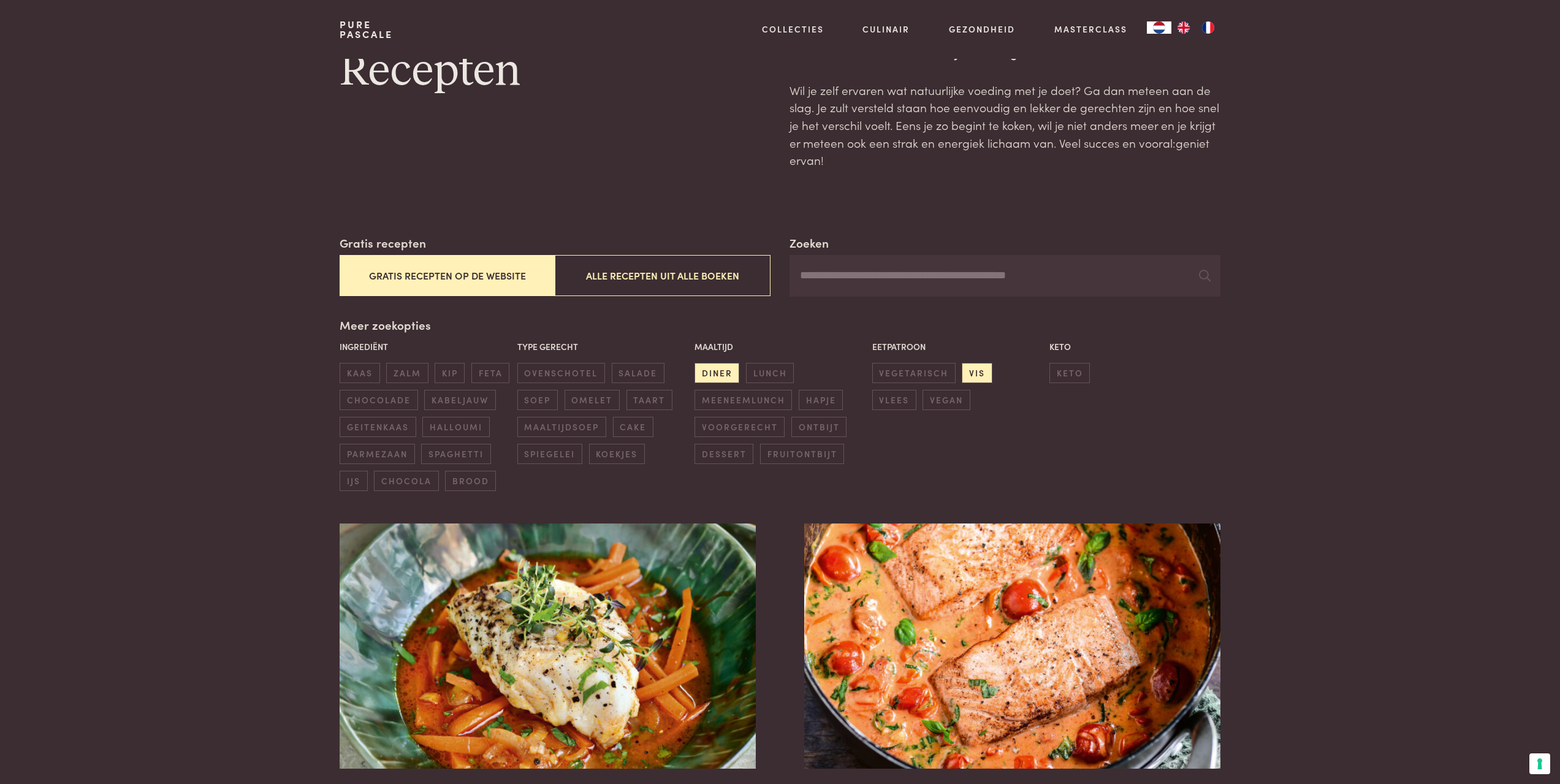
scroll to position [0, 0]
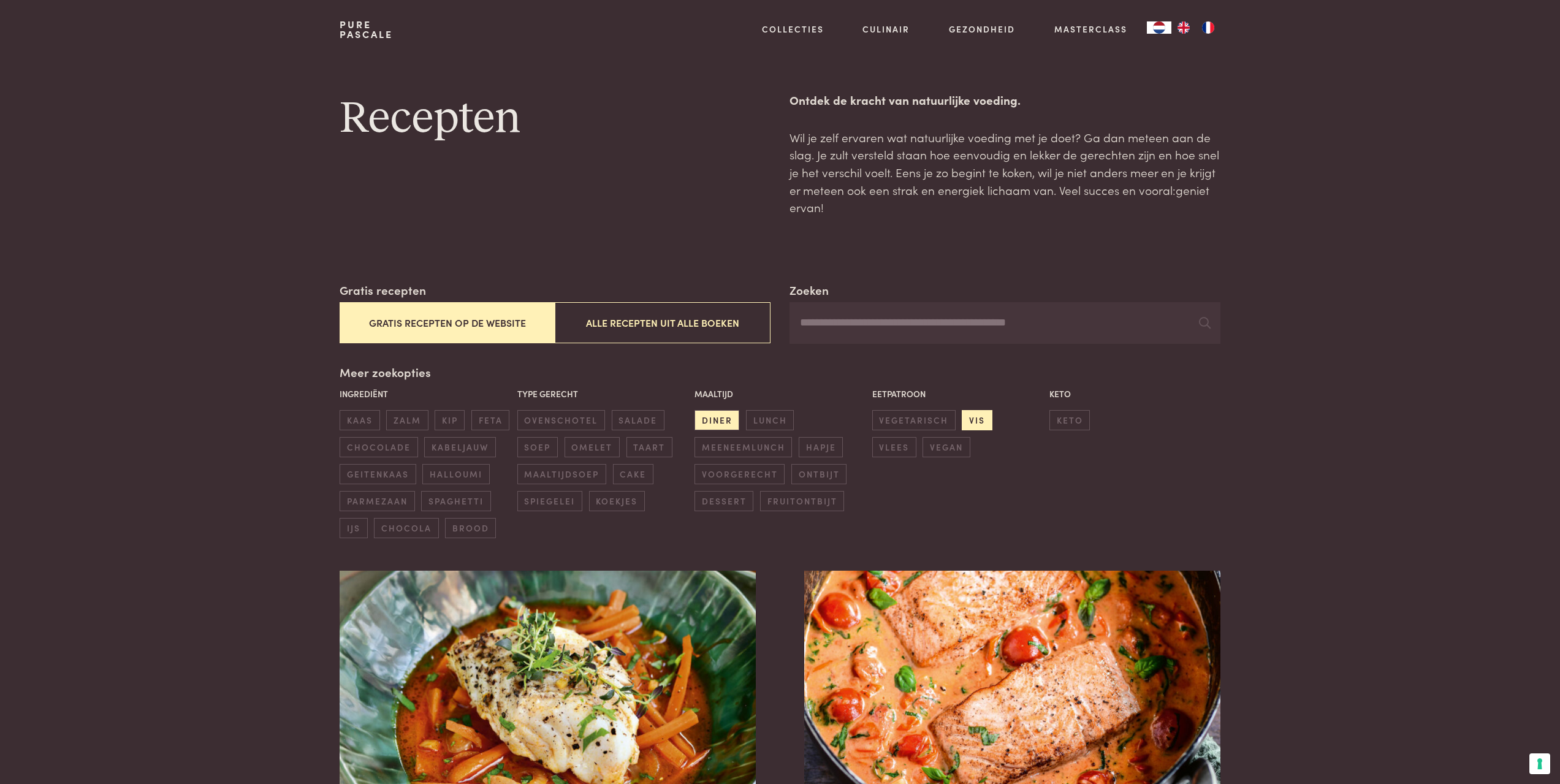
click at [983, 416] on span "vis" at bounding box center [977, 420] width 30 height 20
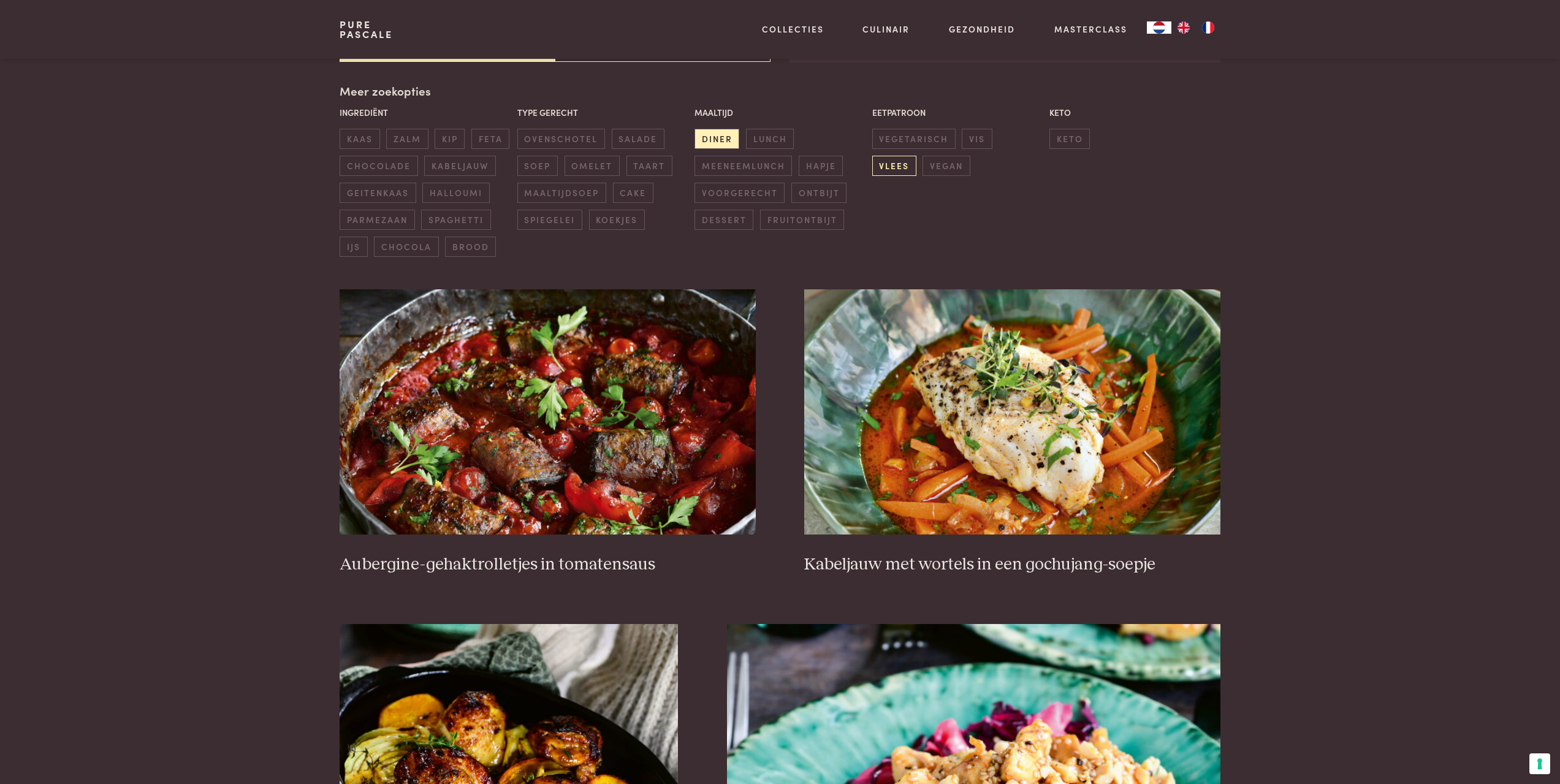
click at [916, 156] on span "vlees" at bounding box center [894, 166] width 44 height 20
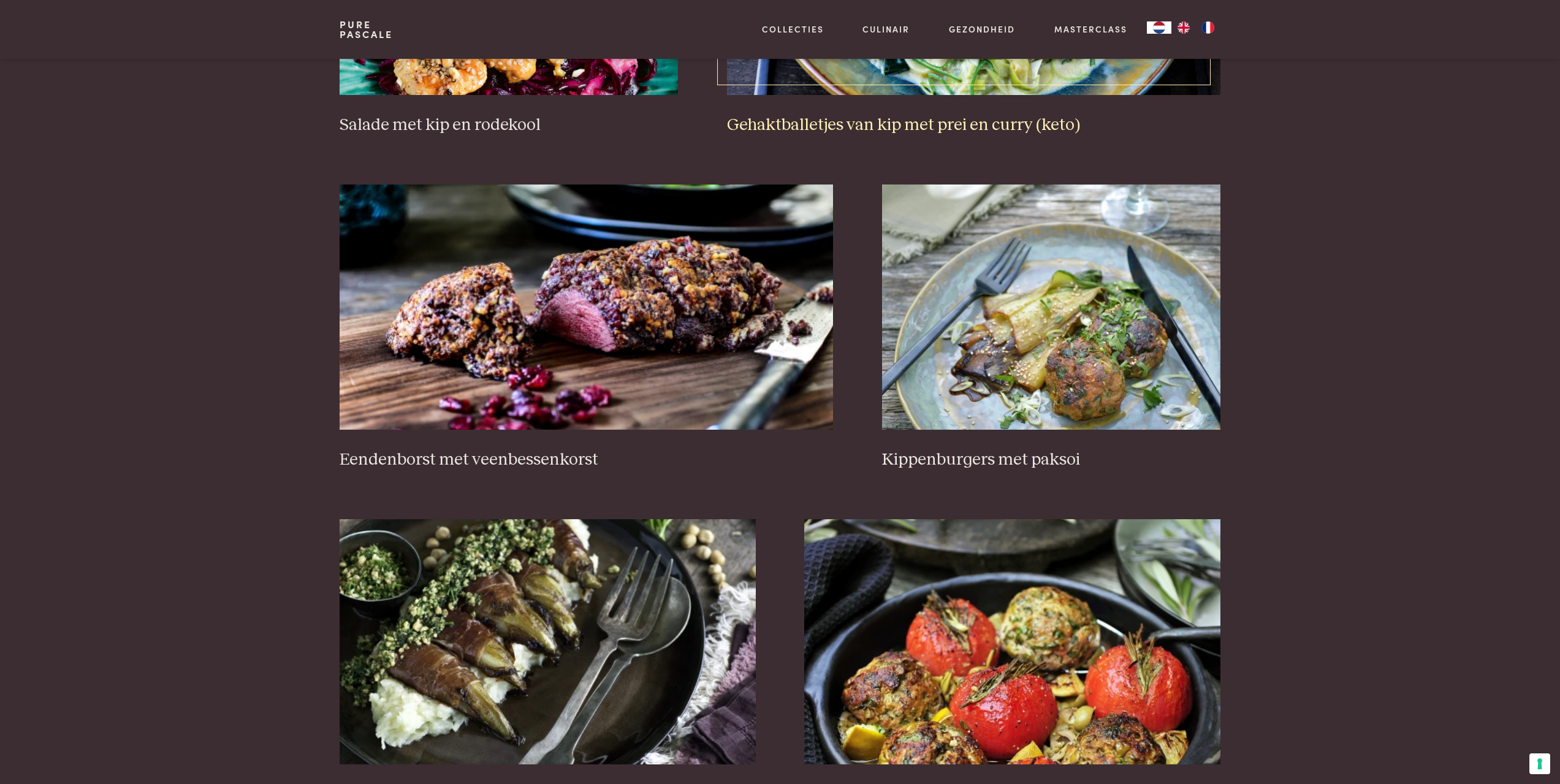
scroll to position [1078, 0]
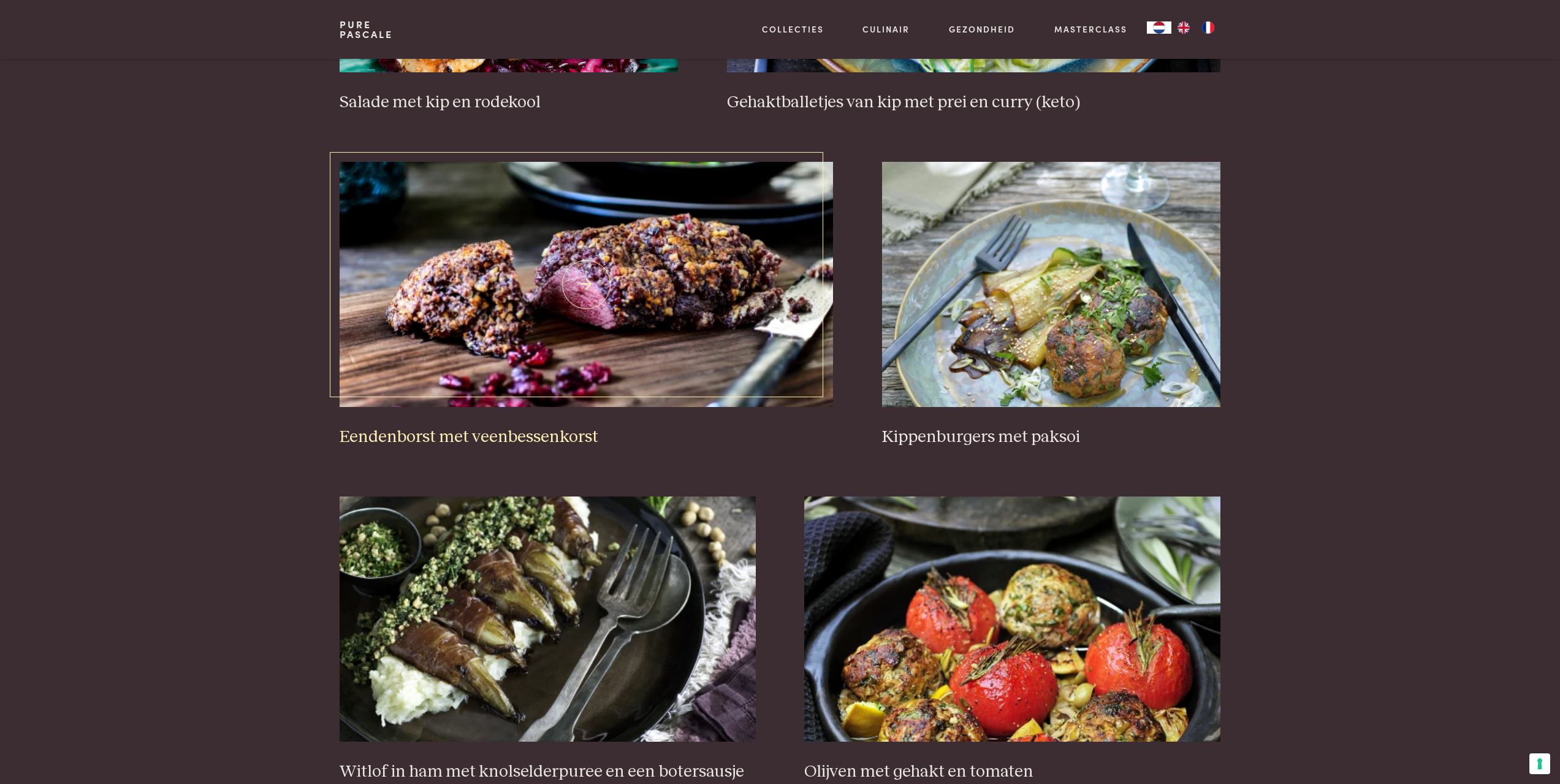
click at [665, 316] on img at bounding box center [586, 284] width 494 height 245
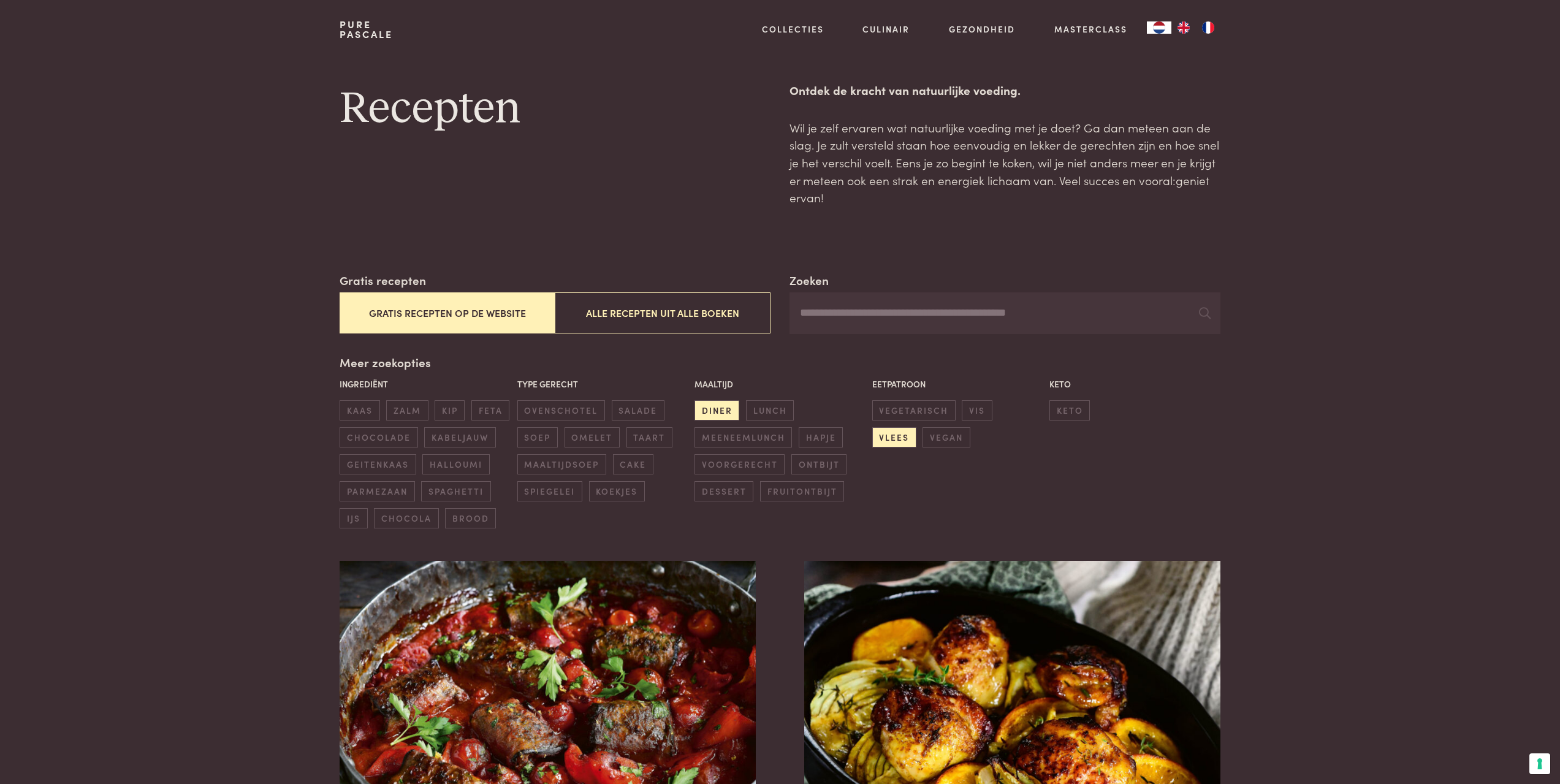
scroll to position [0, 0]
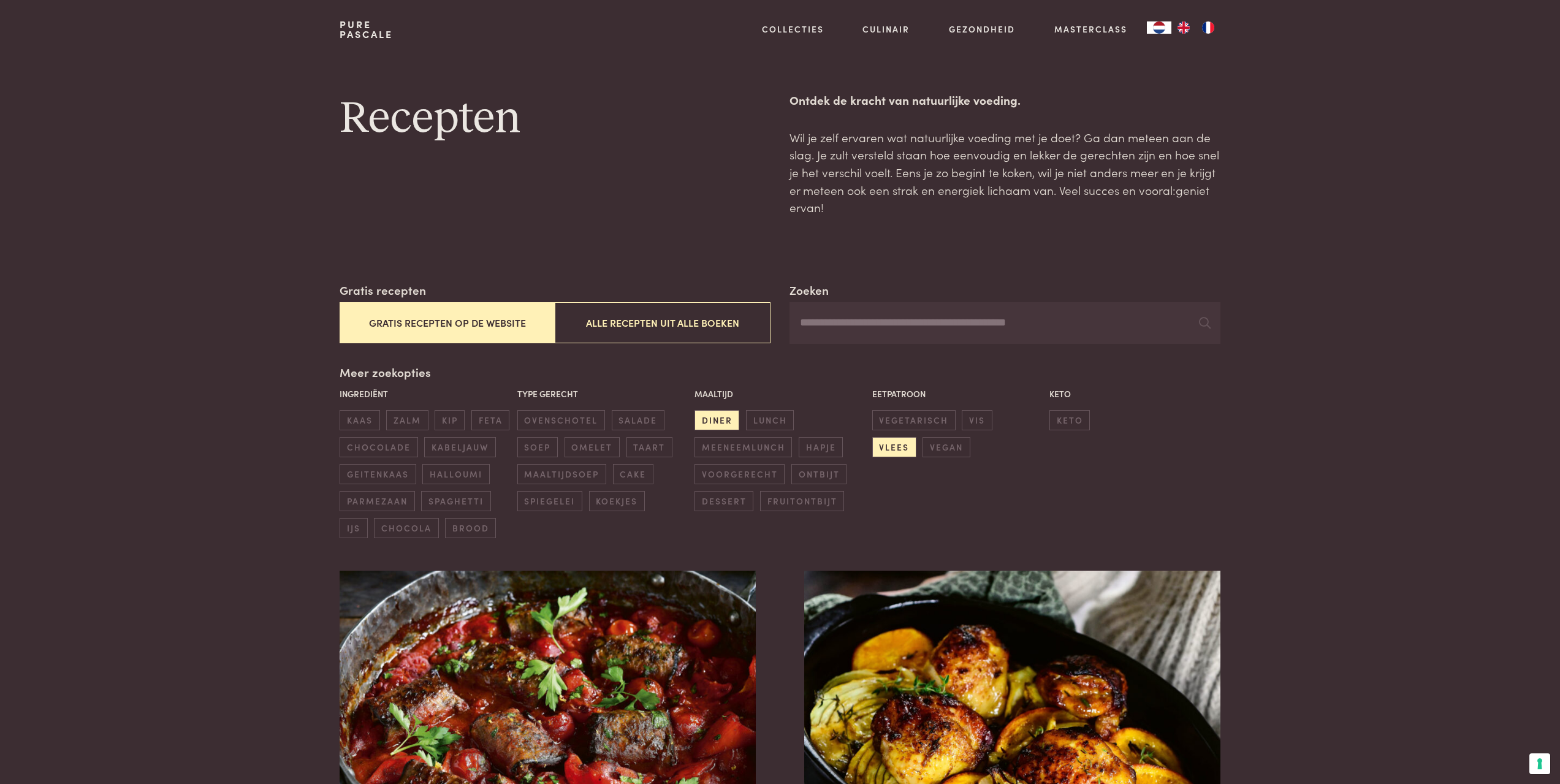
drag, startPoint x: 829, startPoint y: 324, endPoint x: 823, endPoint y: 329, distance: 7.8
click at [829, 324] on input "Zoeken" at bounding box center [1004, 323] width 430 height 41
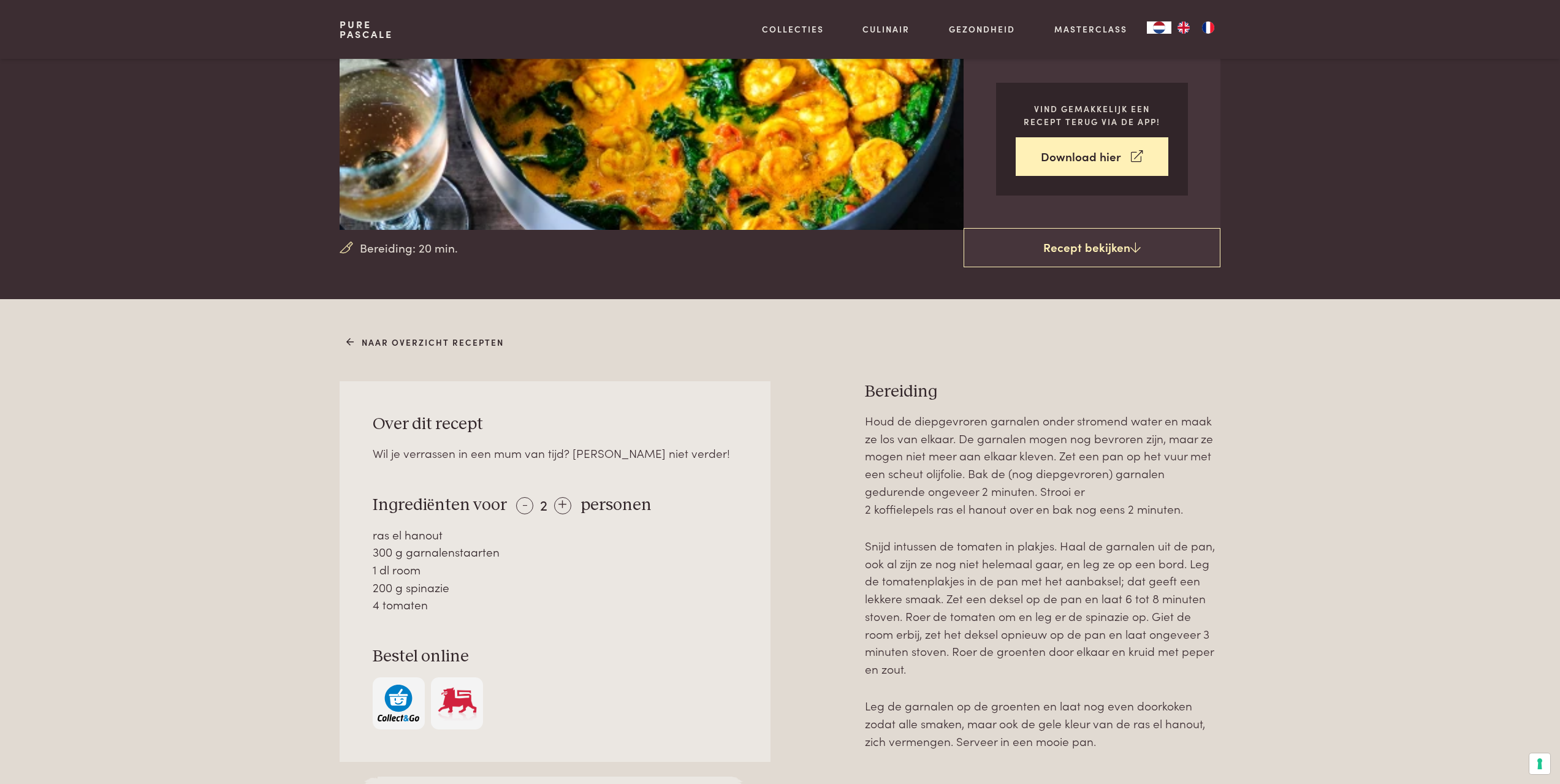
scroll to position [245, 0]
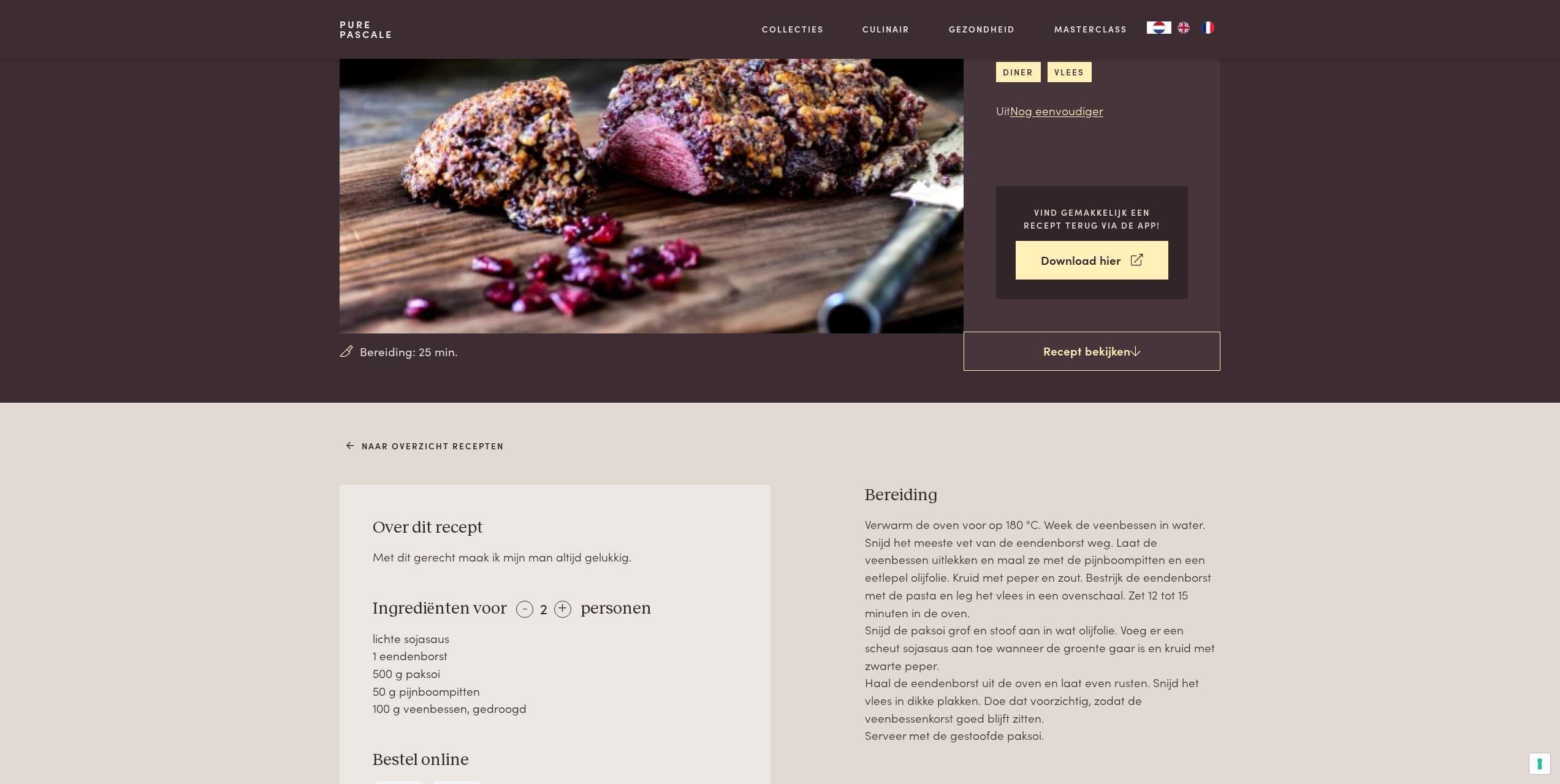
scroll to position [306, 0]
